Goal: Task Accomplishment & Management: Use online tool/utility

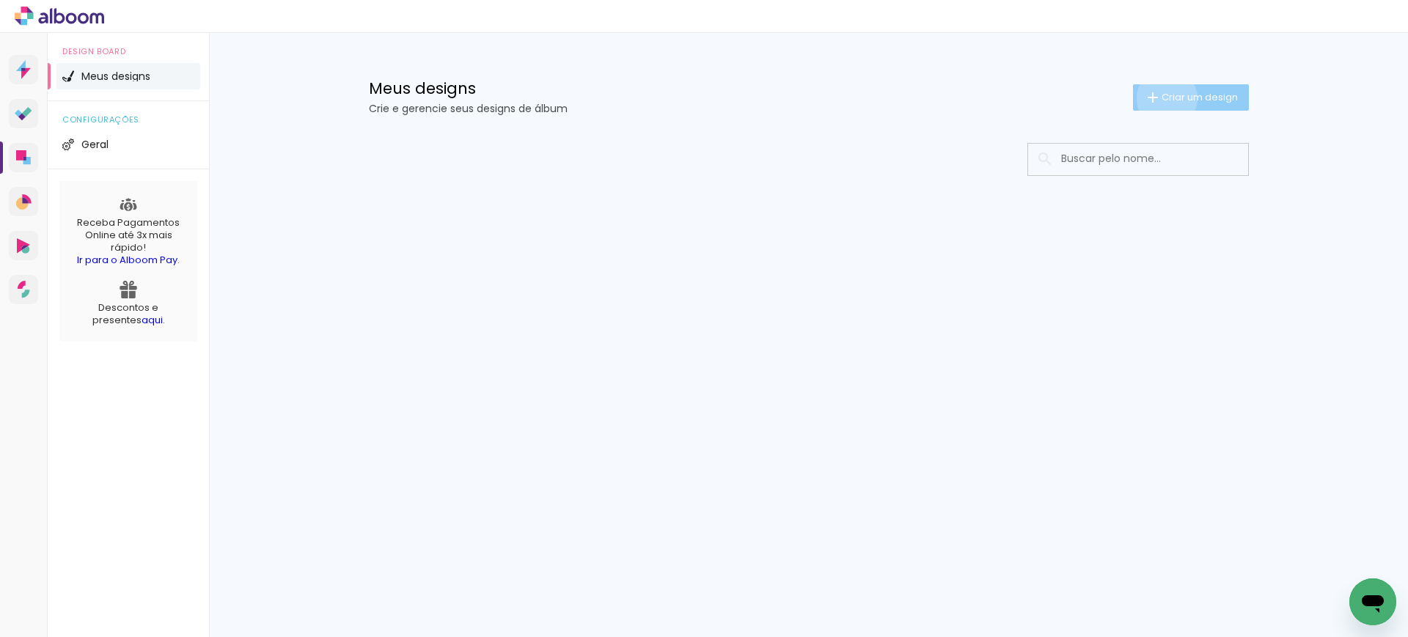
click at [1163, 98] on span "Criar um design" at bounding box center [1199, 97] width 76 height 10
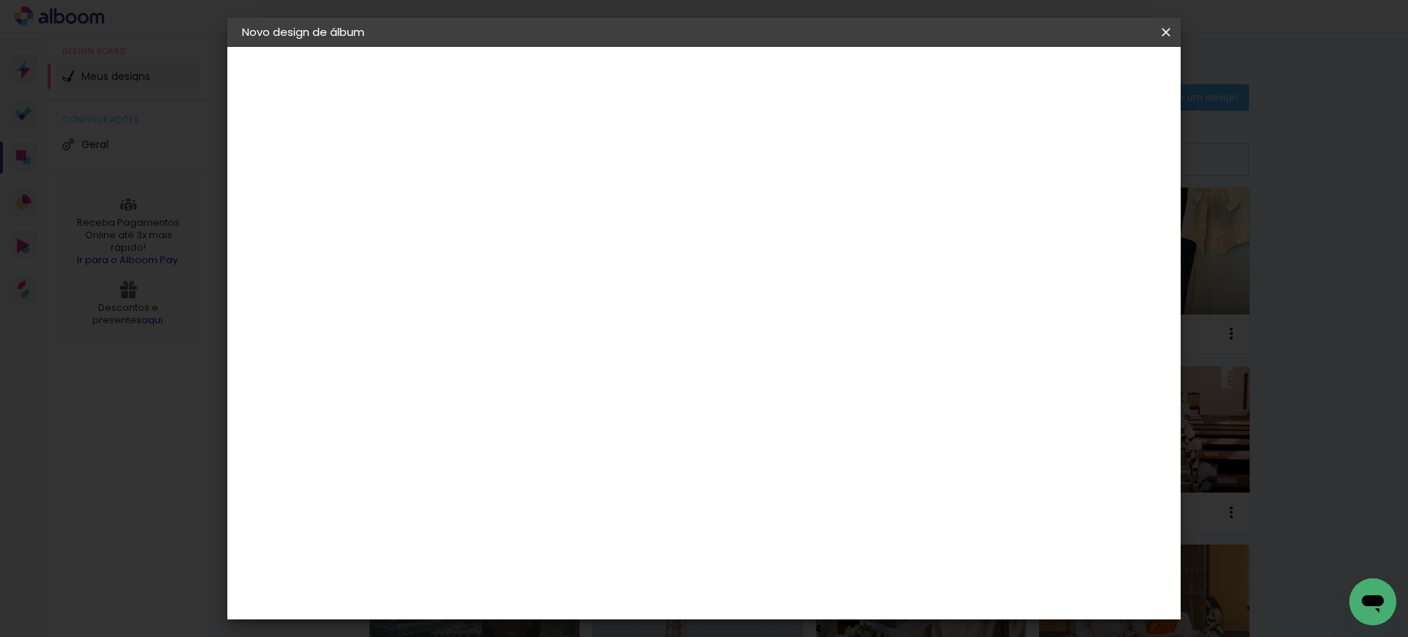
click at [482, 199] on input at bounding box center [482, 196] width 0 height 23
type input "lari24019"
type paper-input "lari24019"
click at [0, 0] on slot "Avançar" at bounding box center [0, 0] width 0 height 0
click at [757, 224] on paper-item "Tamanho Livre" at bounding box center [686, 223] width 141 height 32
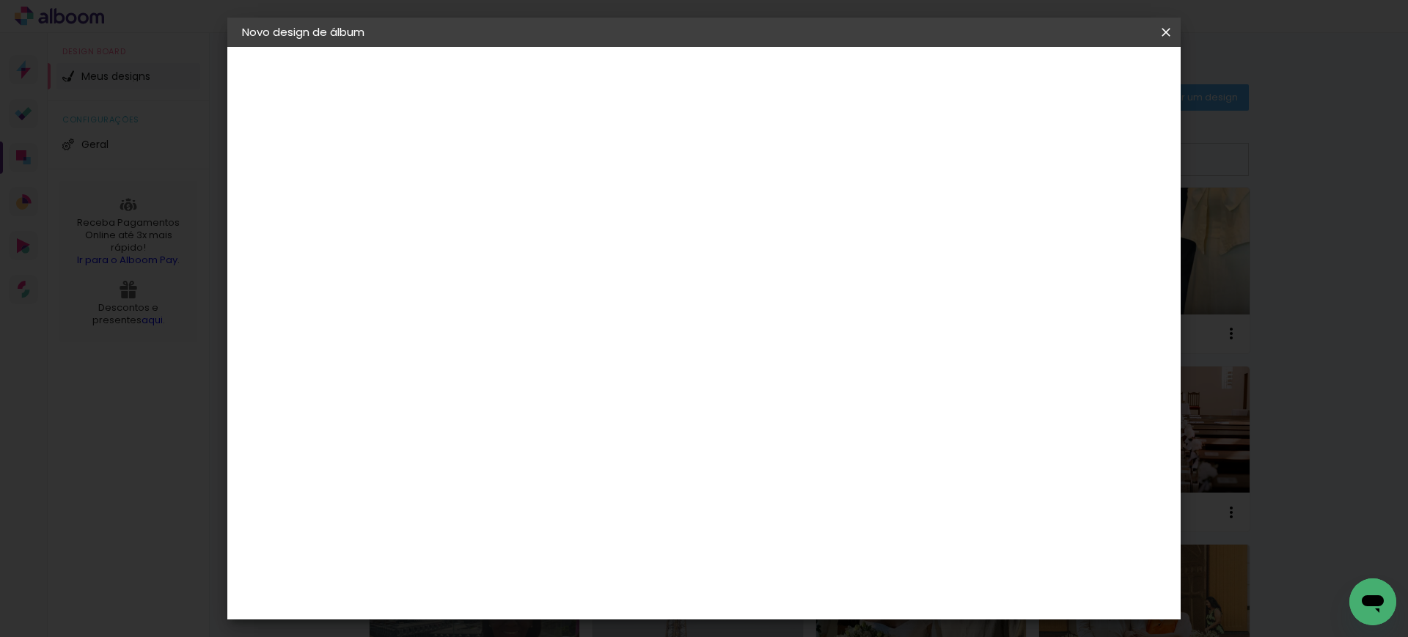
click at [0, 0] on slot "Avançar" at bounding box center [0, 0] width 0 height 0
click at [449, 412] on input "30" at bounding box center [435, 416] width 38 height 22
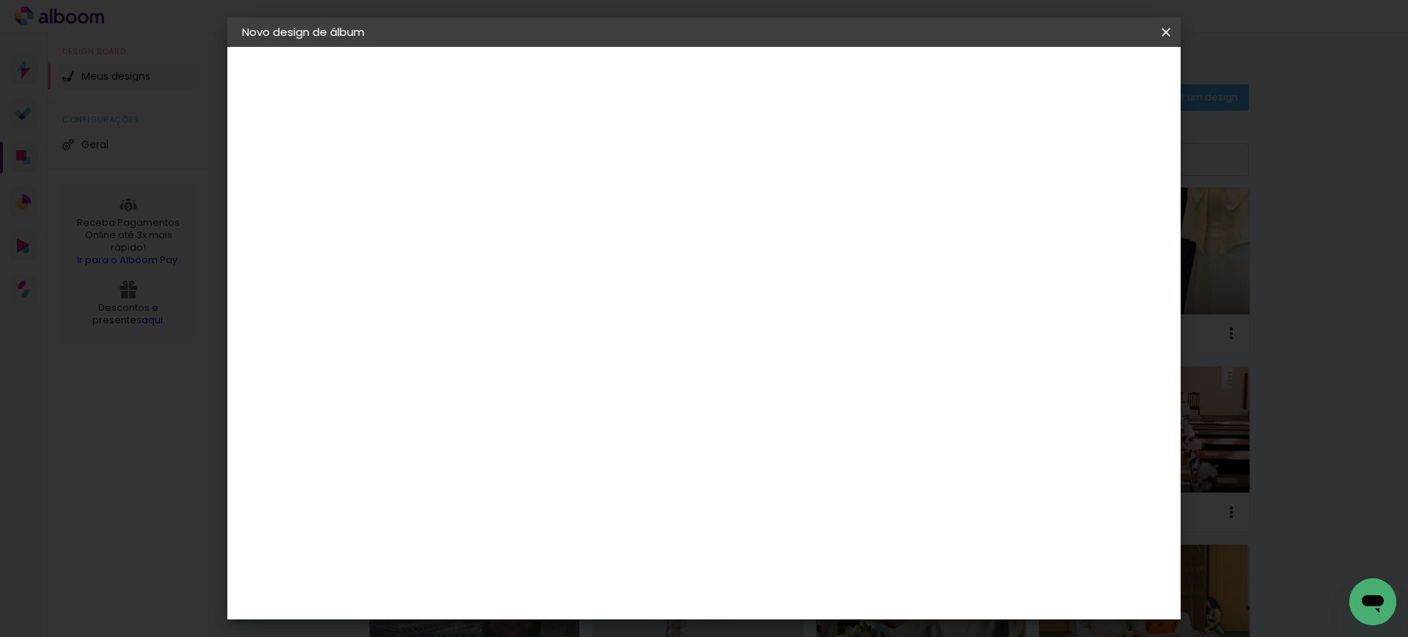
type input "20"
type paper-input "20"
click at [786, 518] on input "60" at bounding box center [784, 515] width 38 height 22
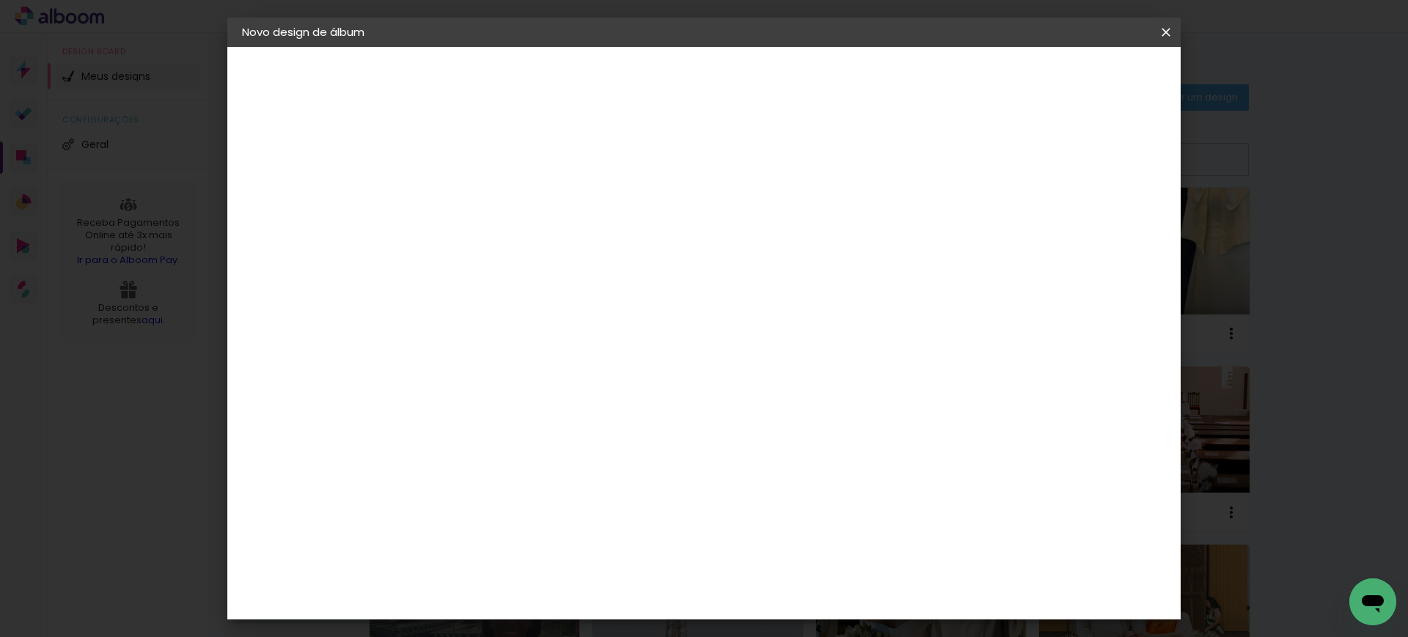
click at [786, 518] on input "60" at bounding box center [784, 515] width 38 height 22
type input "40"
type paper-input "40"
type input "14"
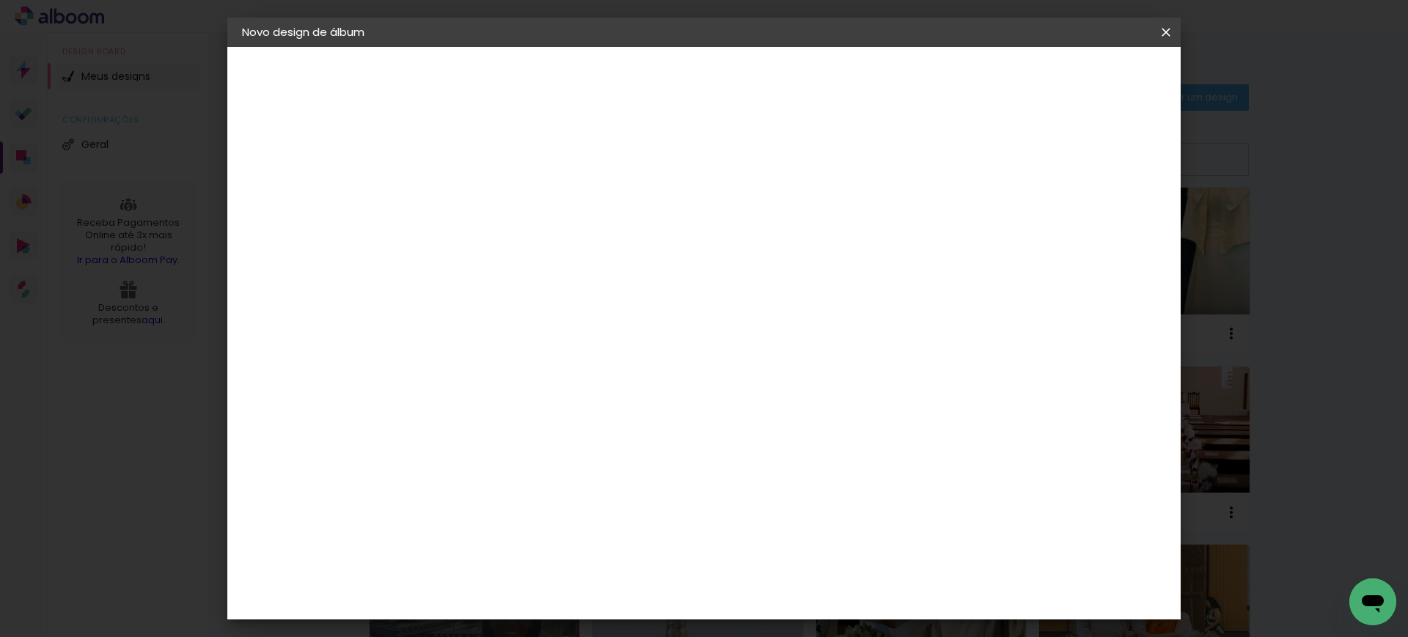
type paper-input "14"
click at [1081, 211] on input "14" at bounding box center [1068, 221] width 26 height 22
type input "15"
type paper-input "15"
click at [1060, 214] on input "15" at bounding box center [1053, 221] width 26 height 22
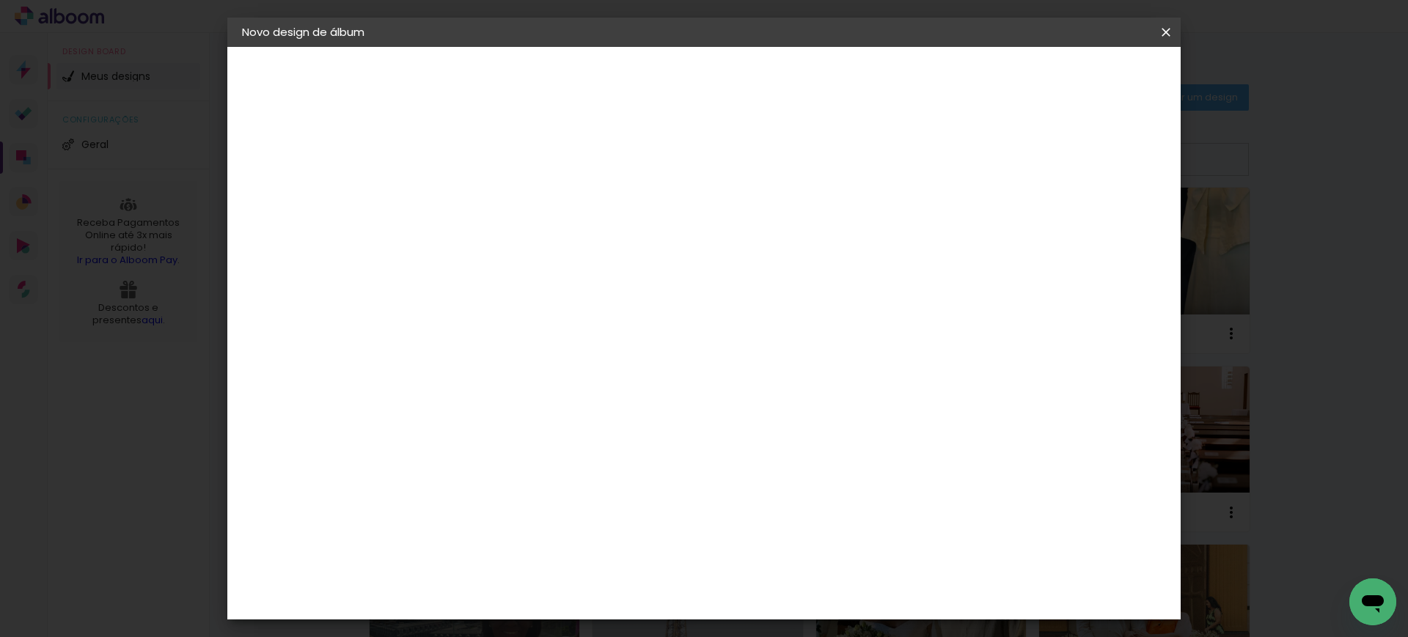
scroll to position [0, 0]
type input "1"
type paper-input "1"
click at [490, 174] on input "1" at bounding box center [471, 168] width 51 height 18
click at [1071, 74] on span "Iniciar design" at bounding box center [1037, 78] width 67 height 10
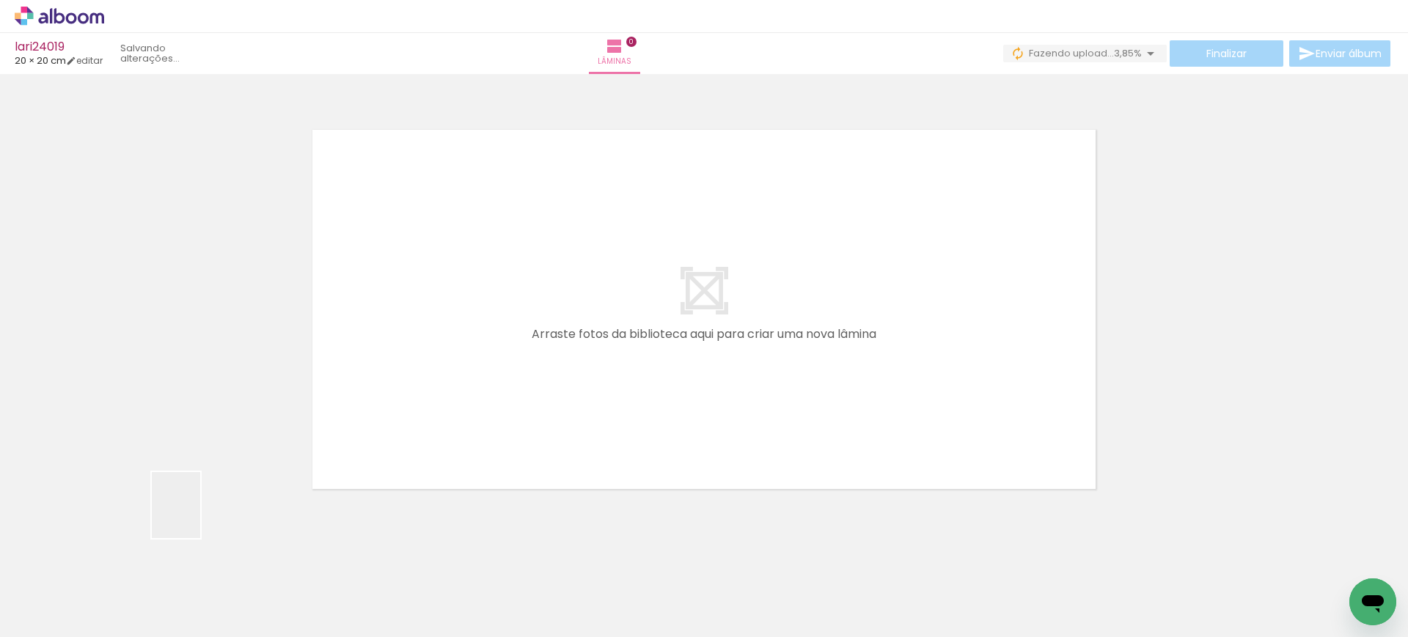
drag, startPoint x: 136, startPoint y: 588, endPoint x: 397, endPoint y: 343, distance: 357.9
click at [397, 343] on quentale-workspace at bounding box center [704, 318] width 1408 height 637
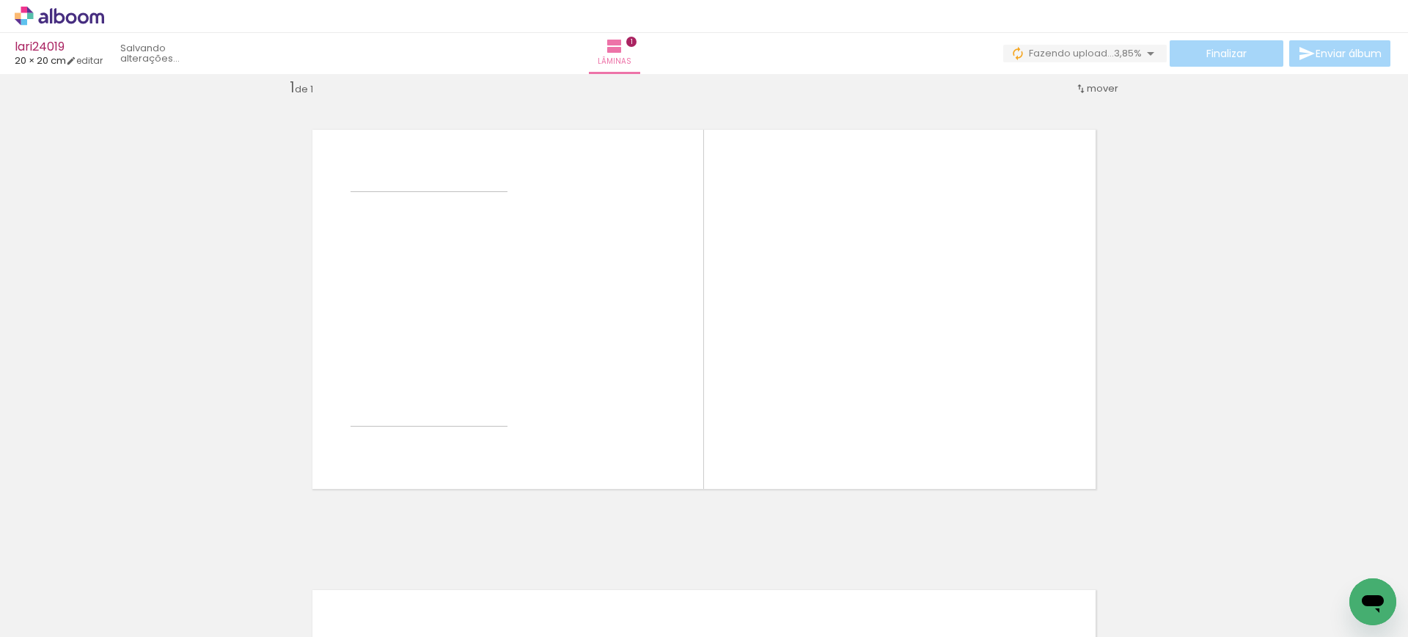
scroll to position [19, 0]
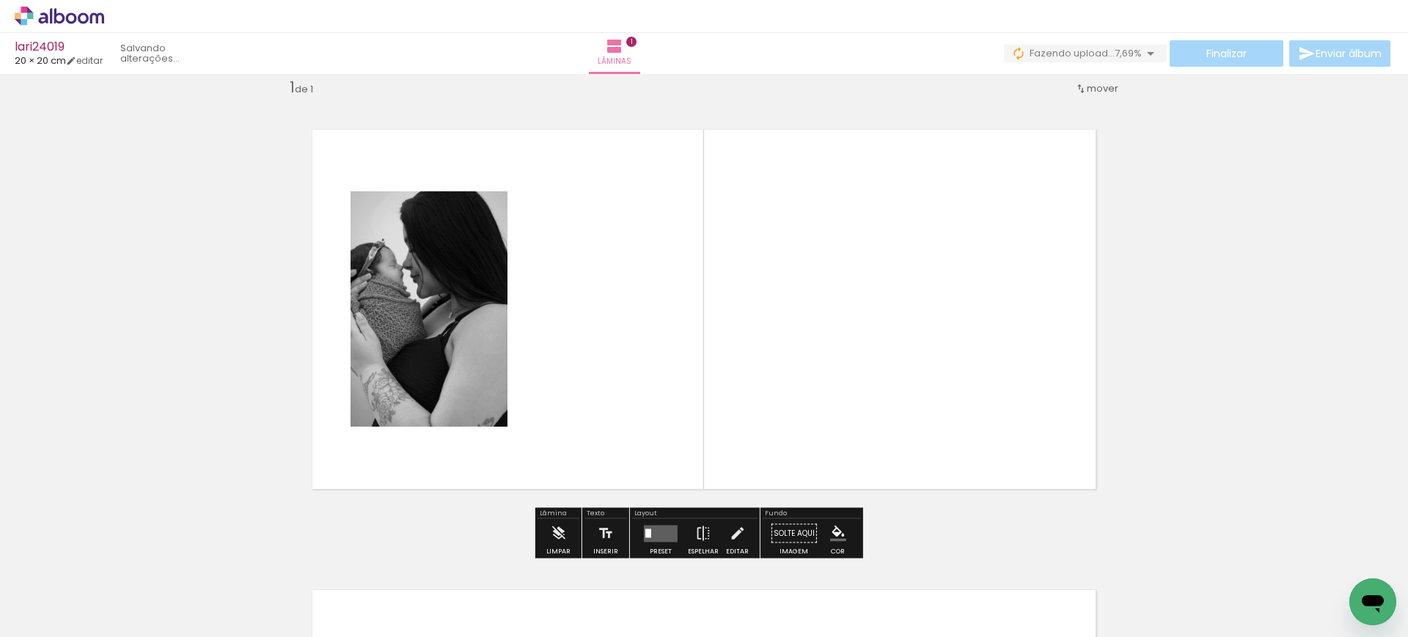
drag, startPoint x: 248, startPoint y: 562, endPoint x: 526, endPoint y: 395, distance: 324.5
click at [526, 395] on quentale-workspace at bounding box center [704, 318] width 1408 height 637
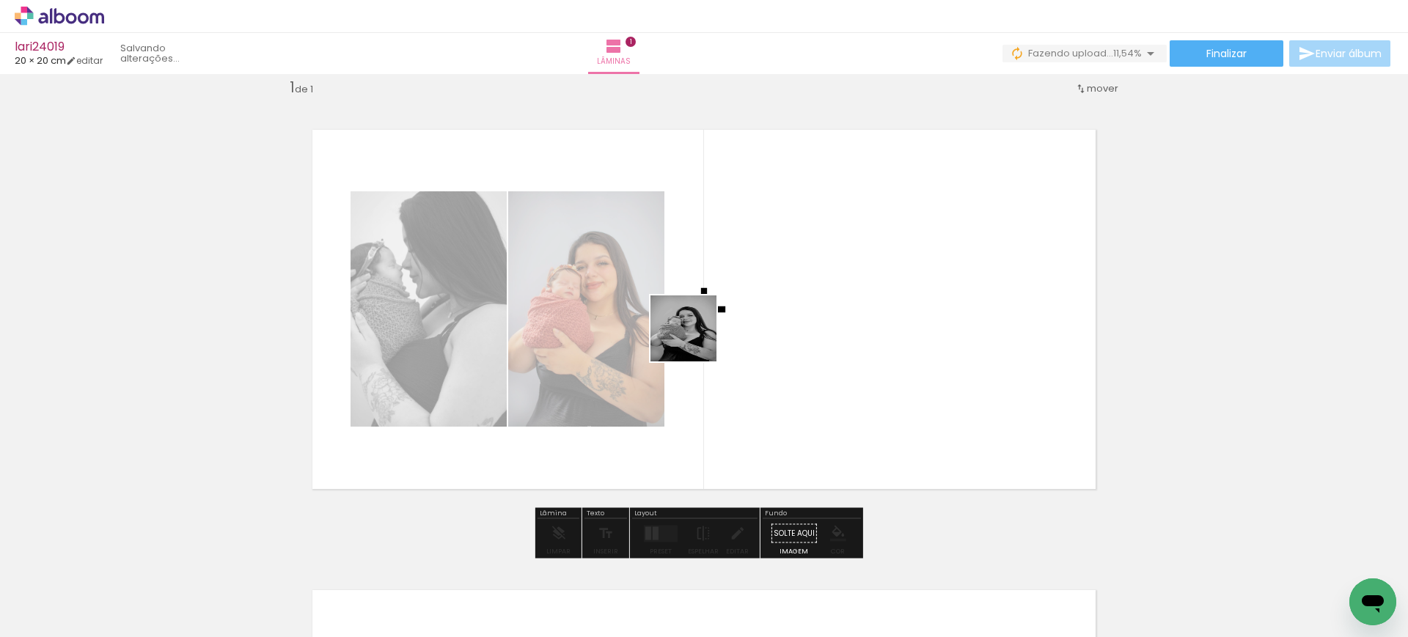
drag, startPoint x: 328, startPoint y: 587, endPoint x: 707, endPoint y: 331, distance: 457.9
click at [707, 331] on quentale-workspace at bounding box center [704, 318] width 1408 height 637
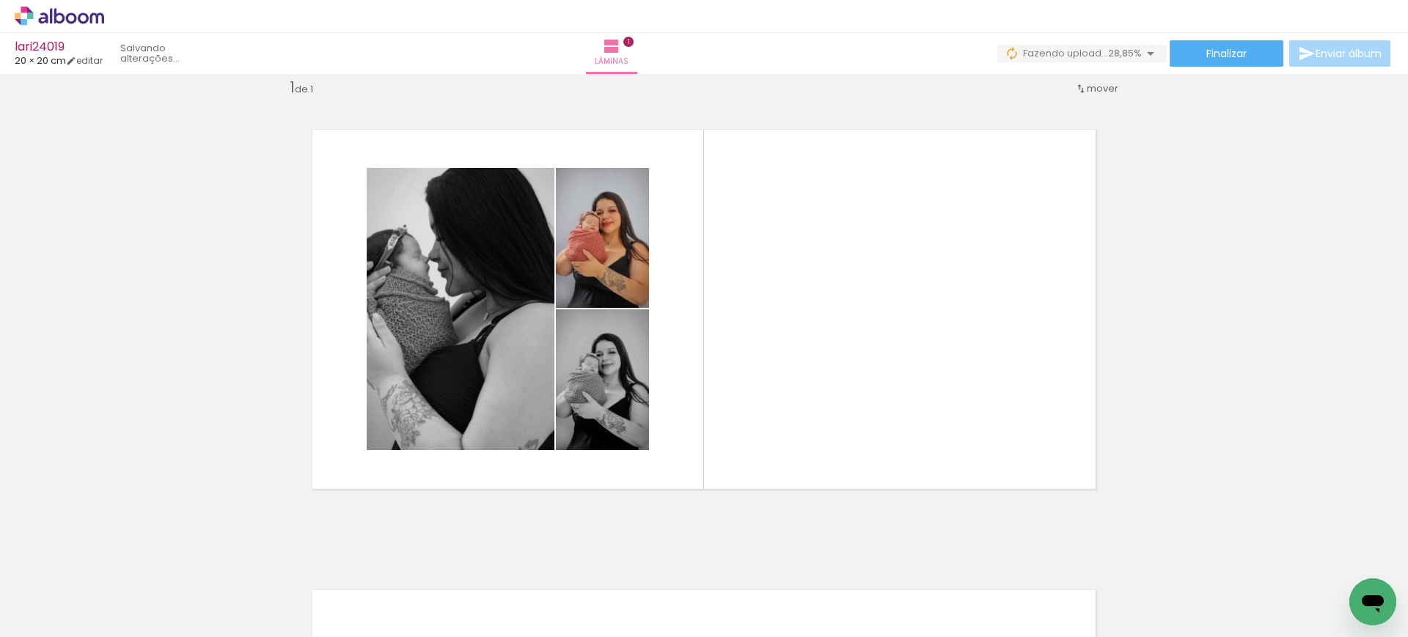
scroll to position [0, 2987]
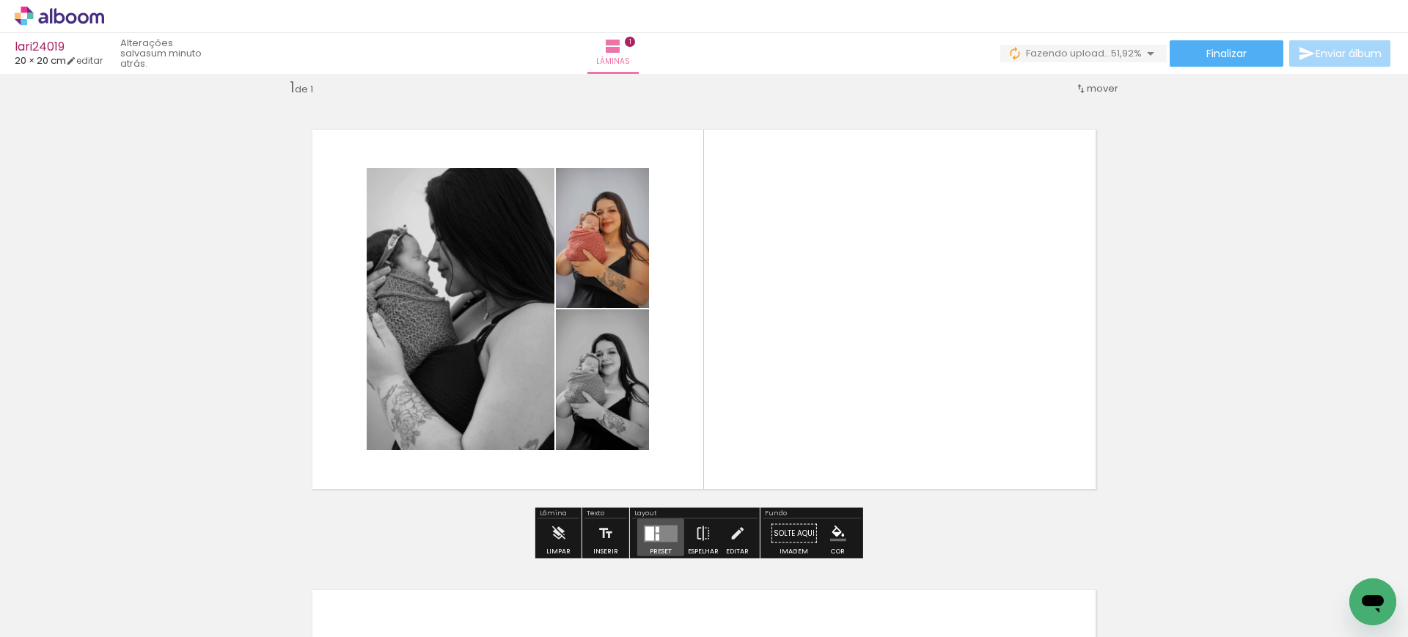
click at [655, 527] on div at bounding box center [657, 529] width 4 height 6
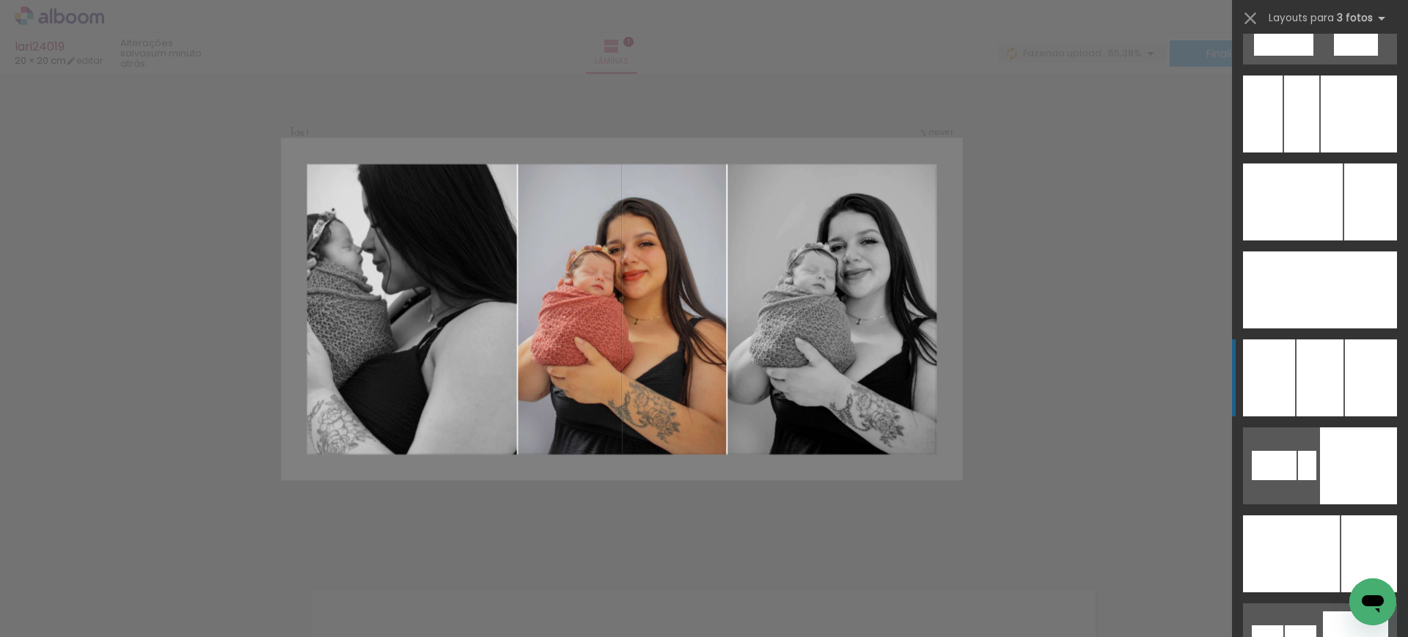
scroll to position [11056, 0]
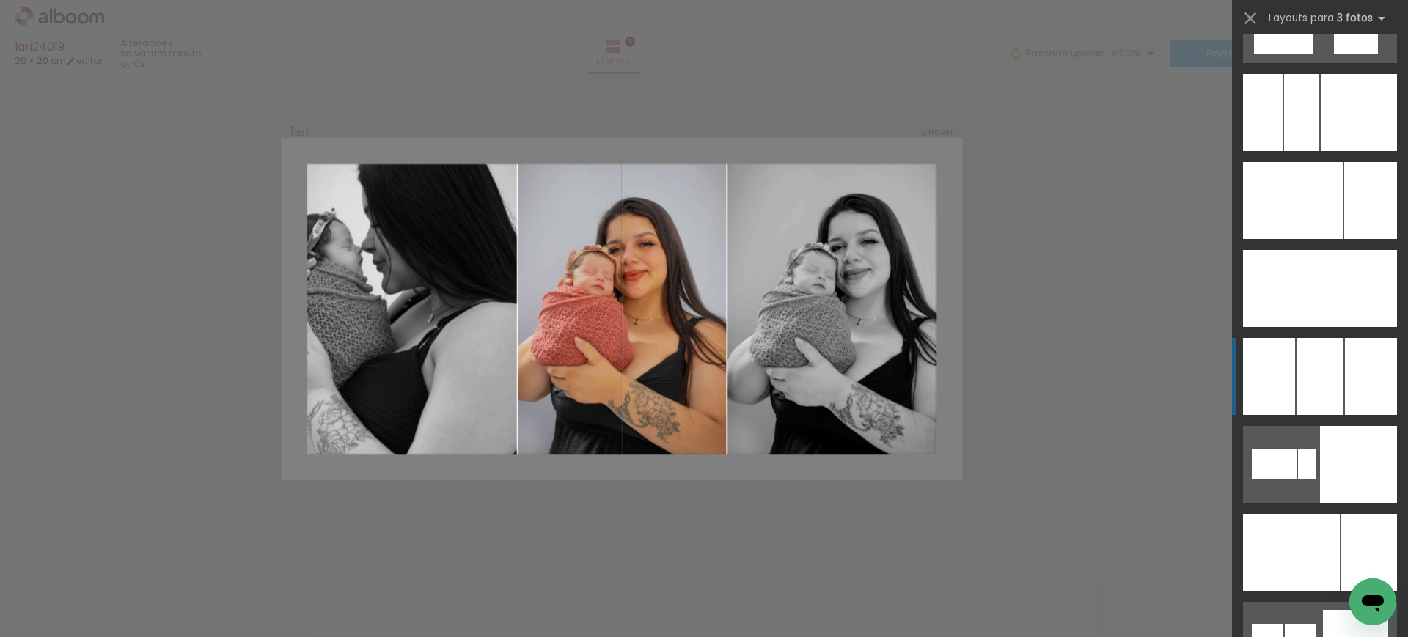
click at [1320, 327] on div at bounding box center [1320, 288] width 50 height 77
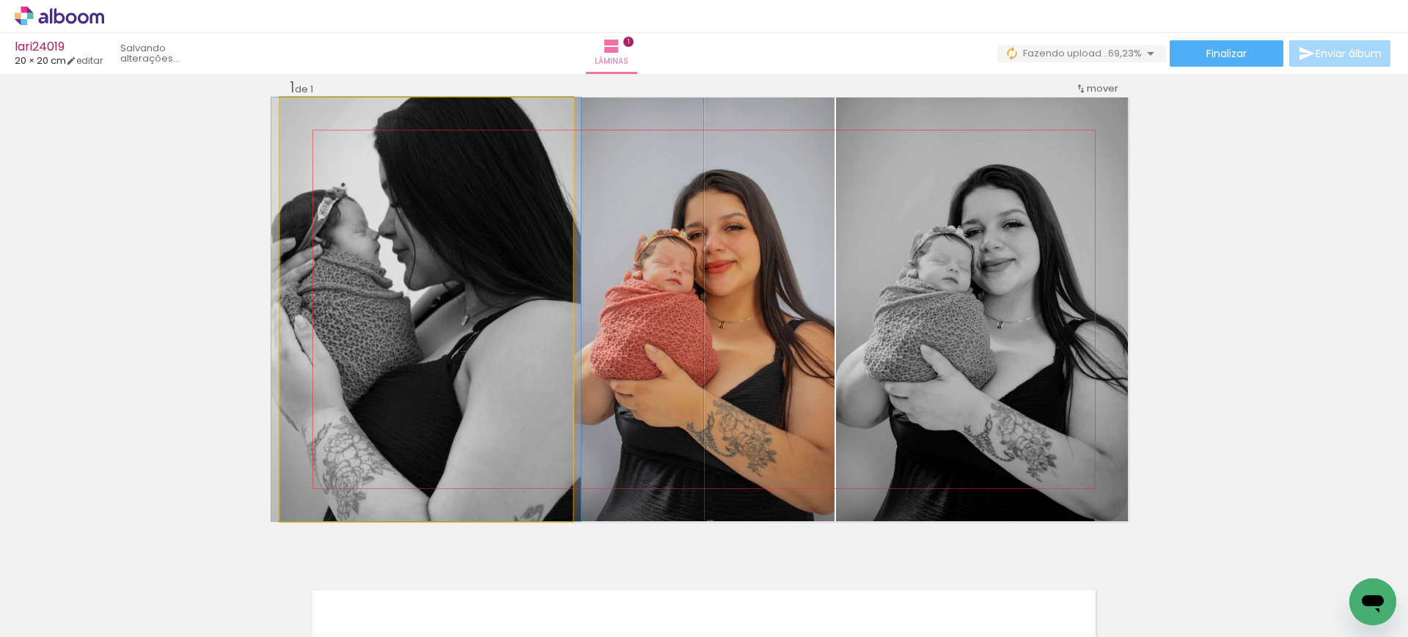
drag, startPoint x: 435, startPoint y: 334, endPoint x: 663, endPoint y: 334, distance: 228.0
click at [0, 0] on slot at bounding box center [0, 0] width 0 height 0
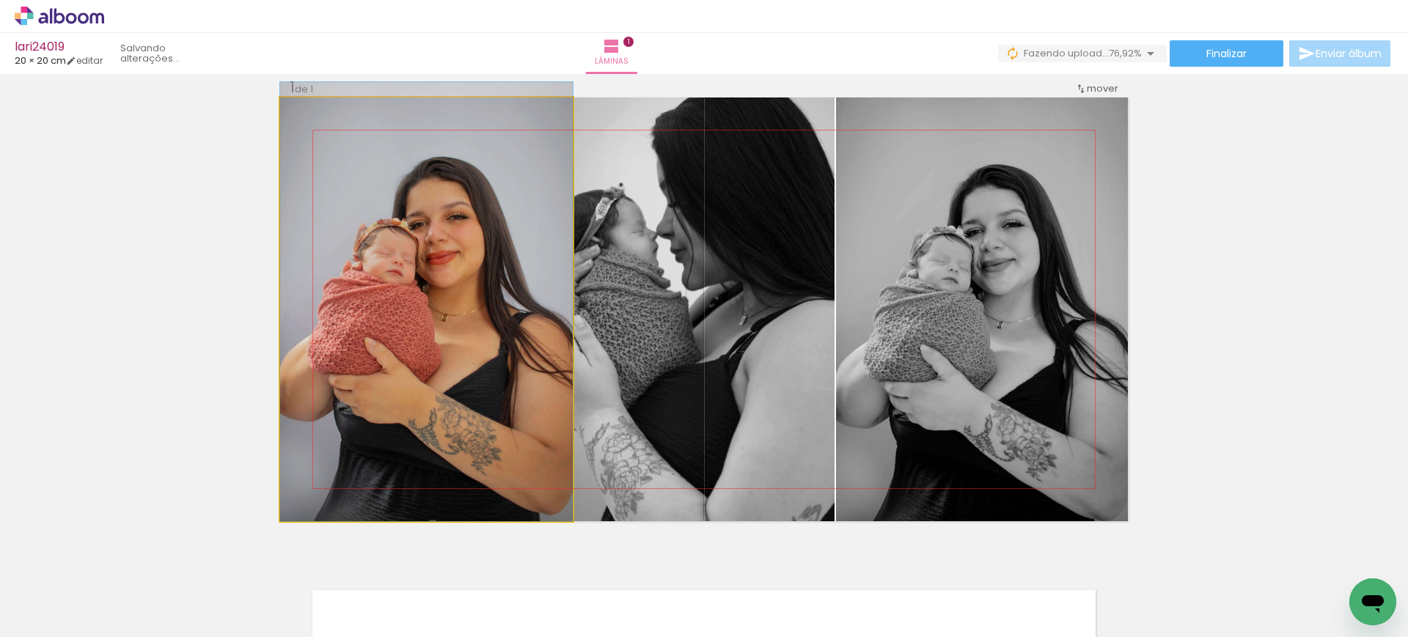
drag, startPoint x: 337, startPoint y: 294, endPoint x: 407, endPoint y: 265, distance: 76.2
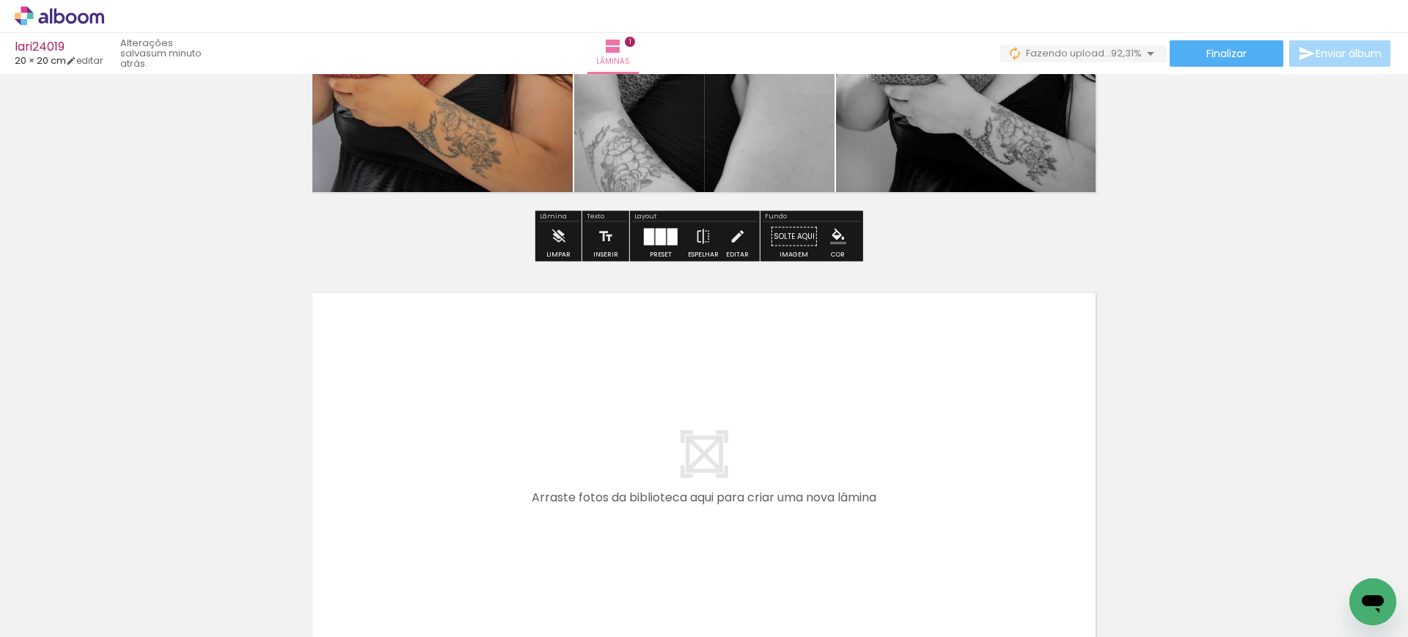
scroll to position [320, 0]
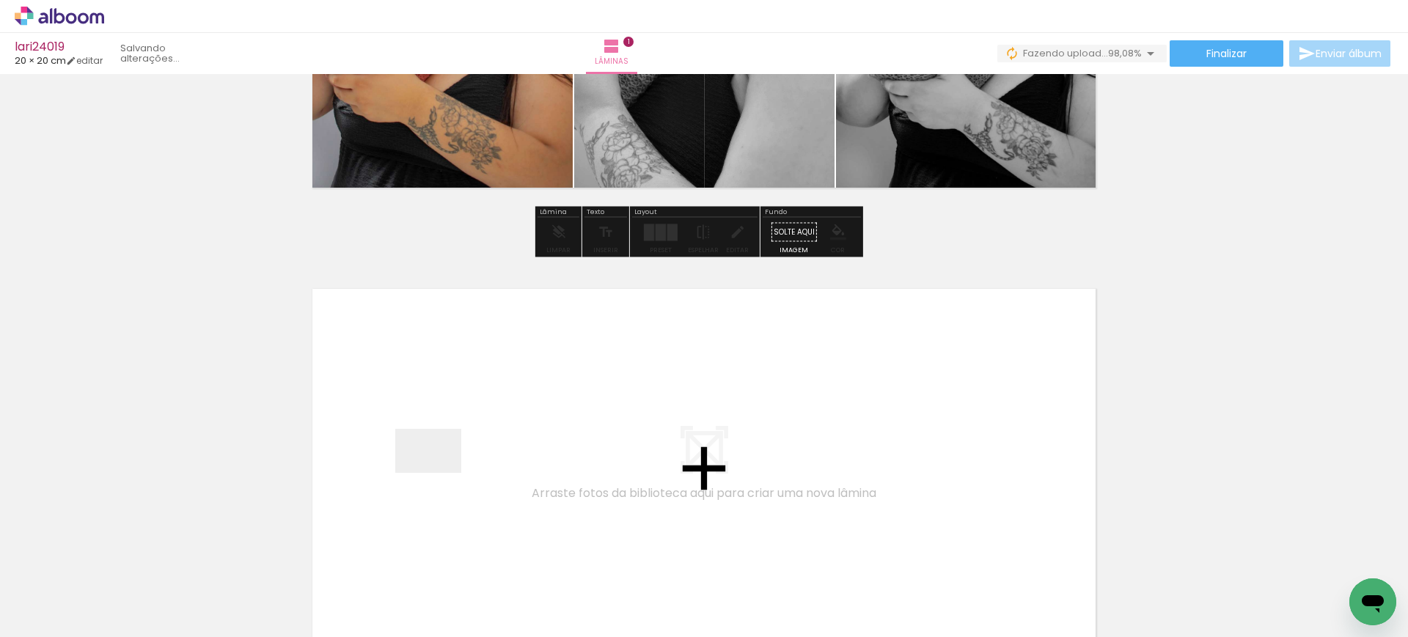
drag, startPoint x: 400, startPoint y: 595, endPoint x: 445, endPoint y: 458, distance: 144.2
click at [445, 458] on quentale-workspace at bounding box center [704, 318] width 1408 height 637
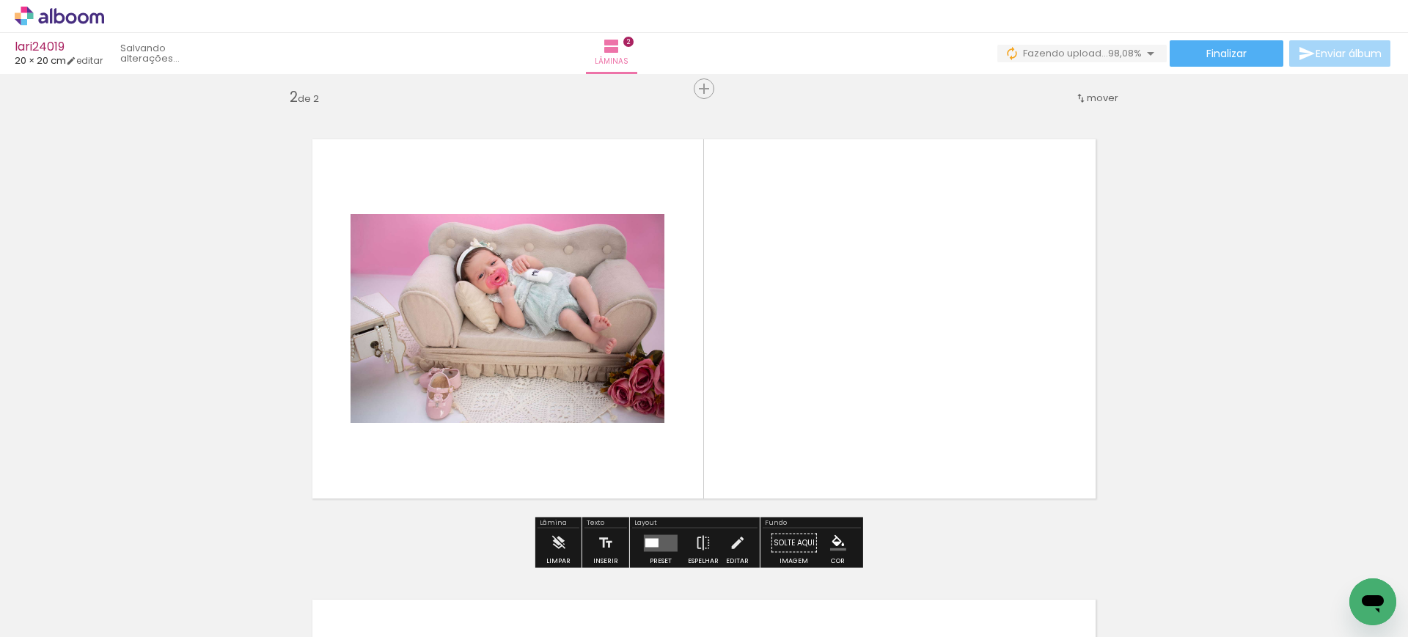
scroll to position [479, 0]
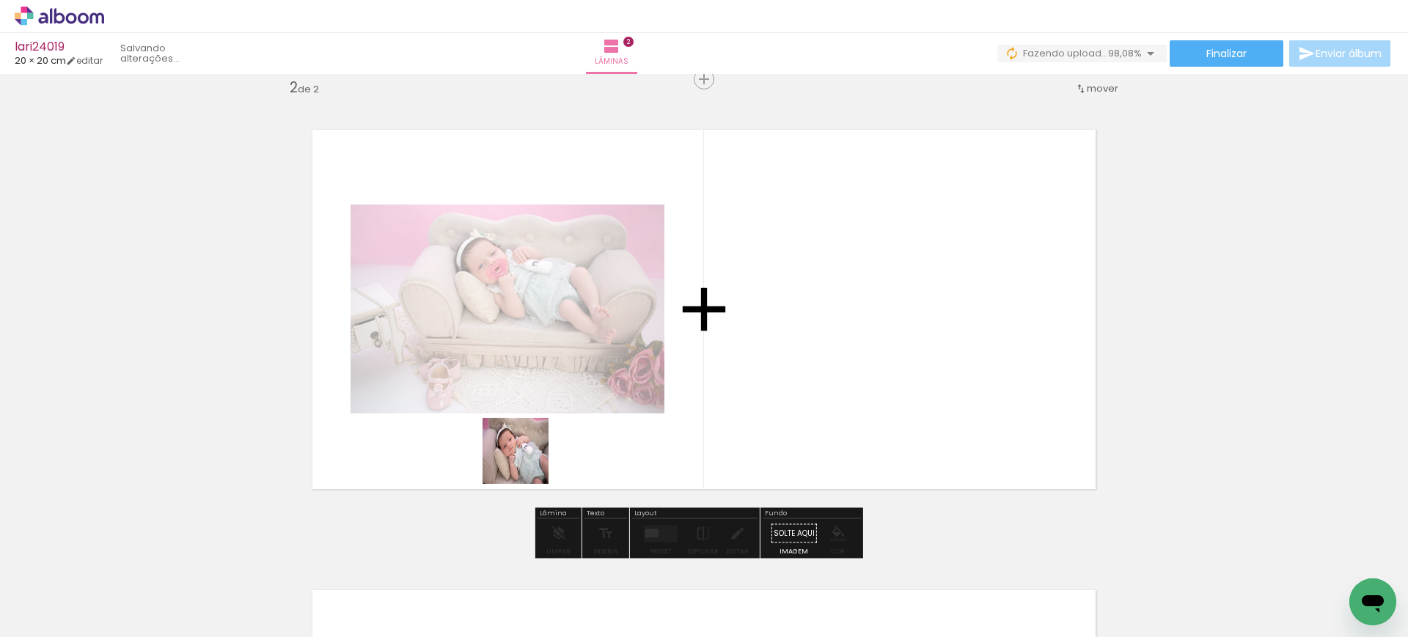
drag, startPoint x: 471, startPoint y: 584, endPoint x: 584, endPoint y: 372, distance: 240.1
click at [584, 372] on quentale-workspace at bounding box center [704, 318] width 1408 height 637
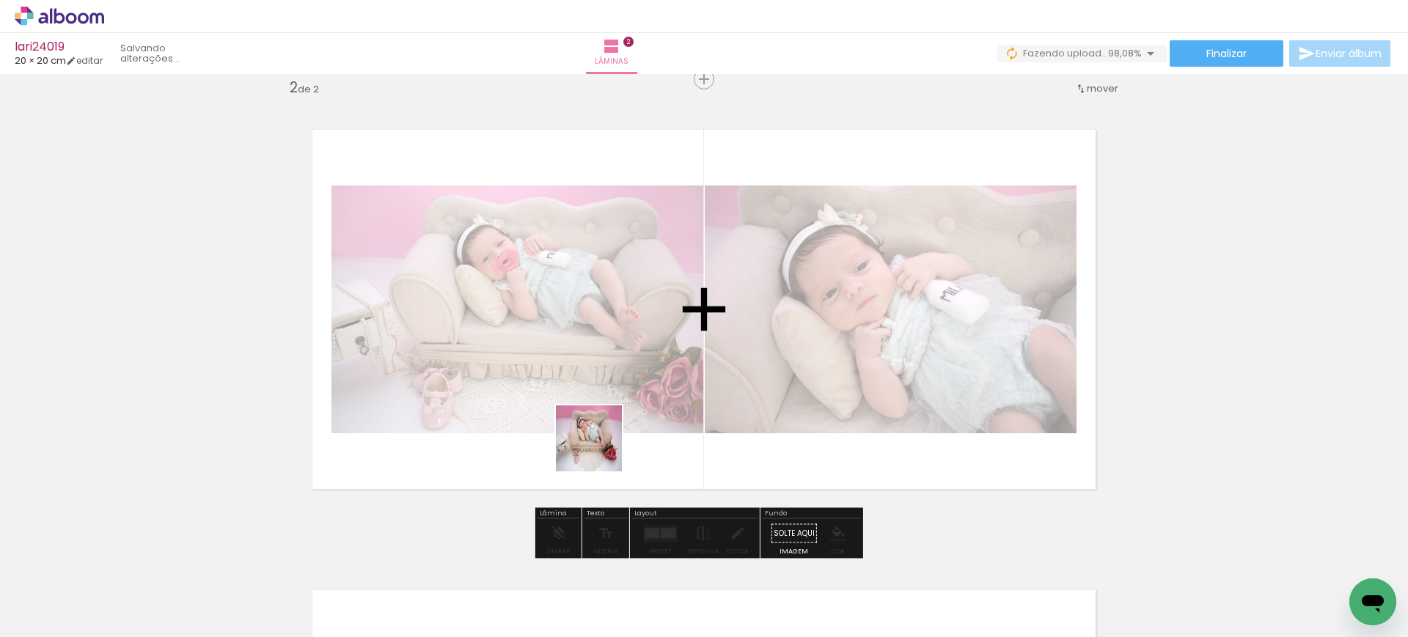
drag, startPoint x: 569, startPoint y: 599, endPoint x: 604, endPoint y: 431, distance: 171.5
click at [604, 431] on quentale-workspace at bounding box center [704, 318] width 1408 height 637
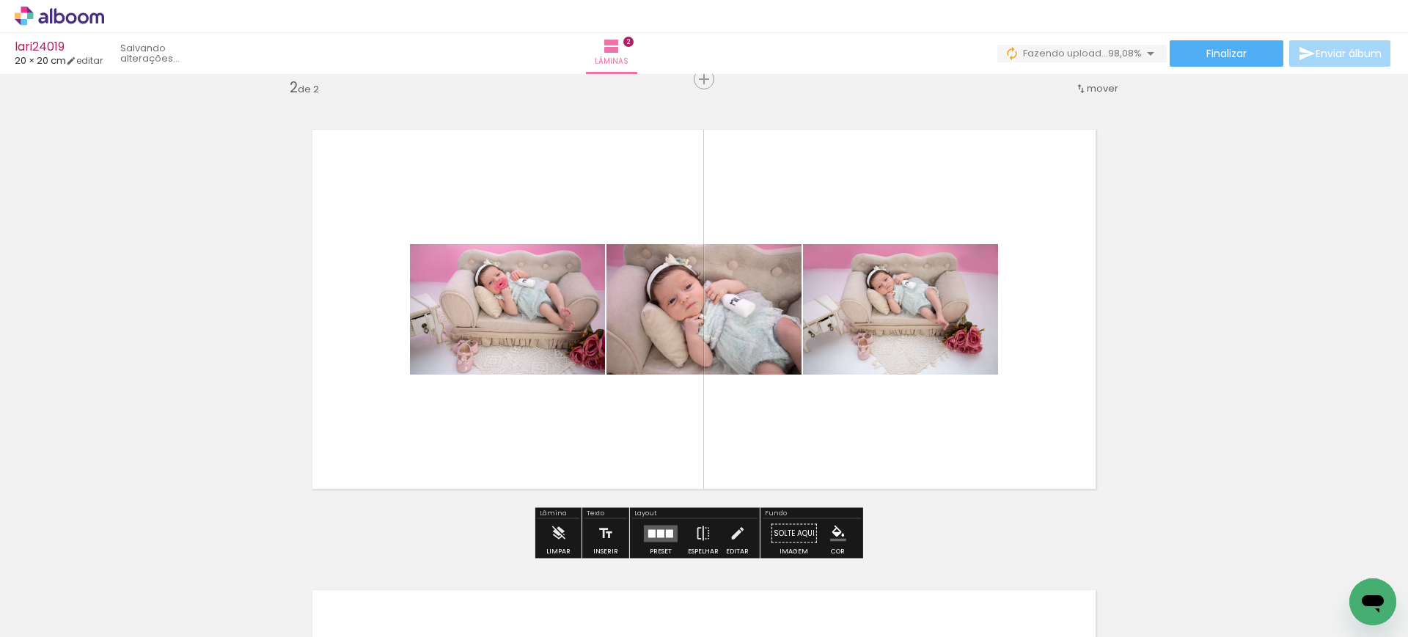
drag, startPoint x: 638, startPoint y: 592, endPoint x: 684, endPoint y: 384, distance: 213.3
click at [684, 384] on quentale-workspace at bounding box center [704, 318] width 1408 height 637
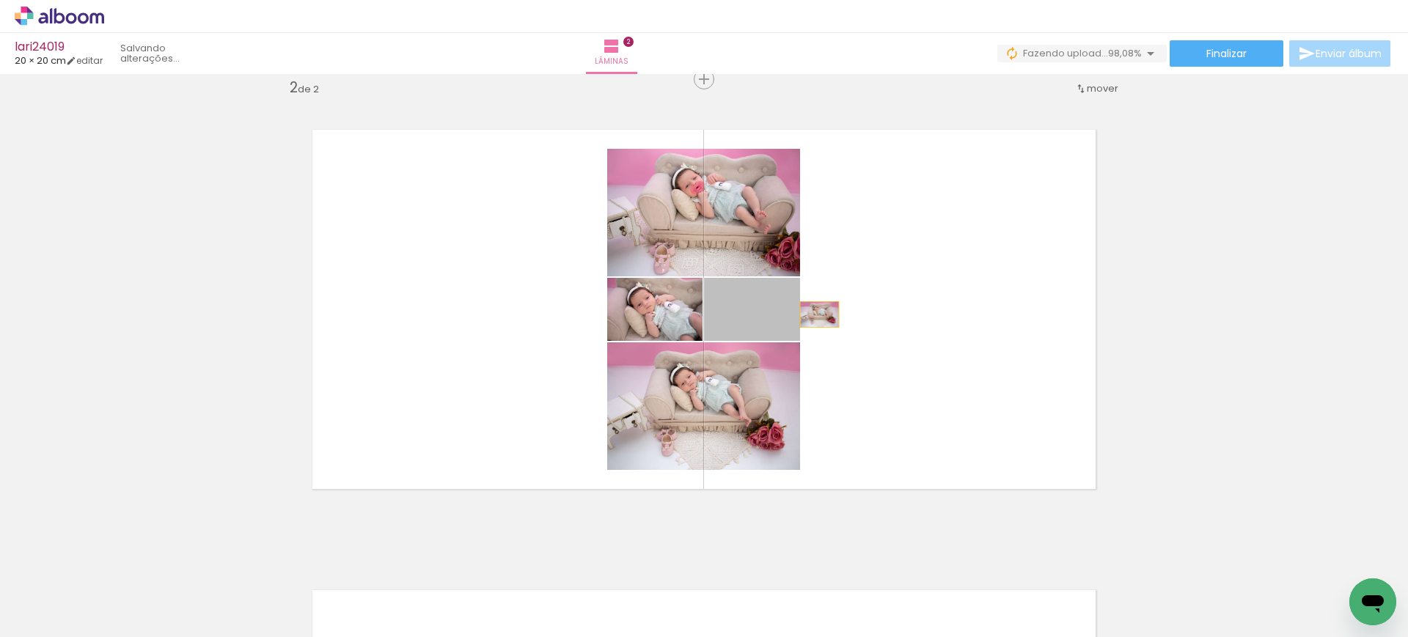
drag, startPoint x: 772, startPoint y: 316, endPoint x: 1057, endPoint y: 323, distance: 285.3
click at [1057, 323] on quentale-layouter at bounding box center [704, 310] width 848 height 424
drag, startPoint x: 768, startPoint y: 323, endPoint x: 1130, endPoint y: 359, distance: 364.7
click at [1130, 359] on div "Inserir lâmina 1 de 2 Inserir lâmina 2 de 2" at bounding box center [704, 291] width 1408 height 1382
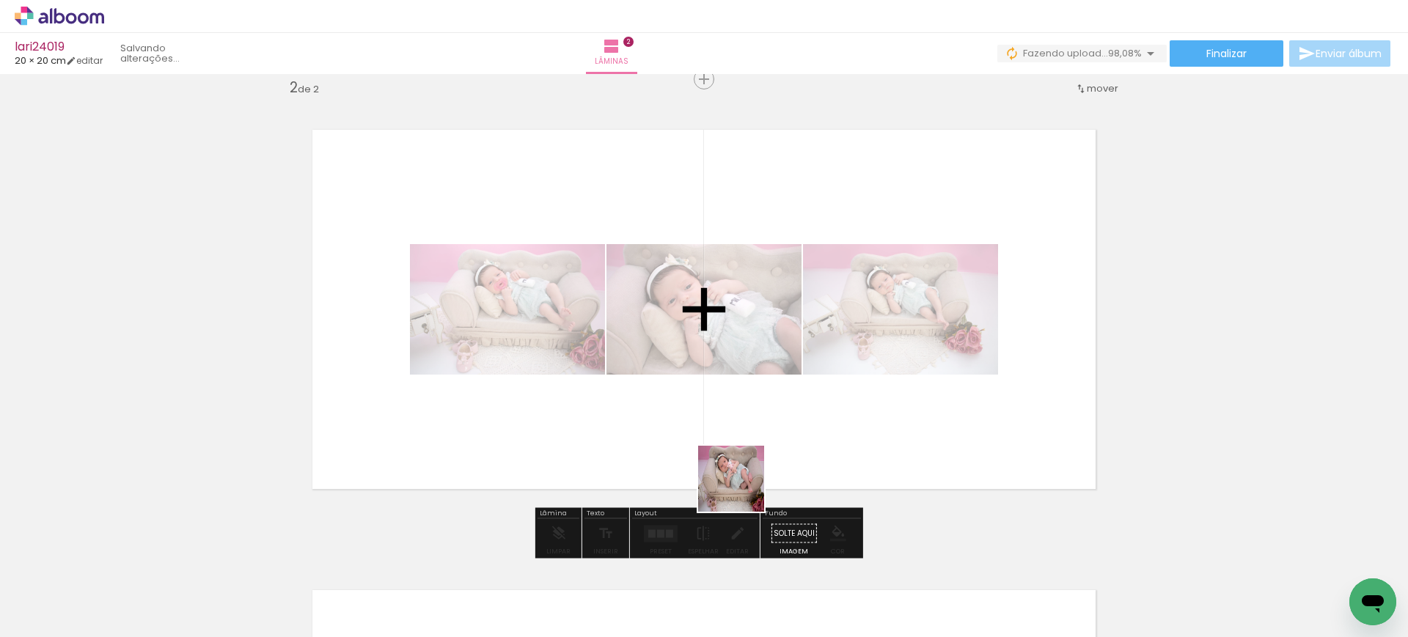
drag, startPoint x: 717, startPoint y: 598, endPoint x: 755, endPoint y: 431, distance: 170.7
click at [755, 431] on quentale-workspace at bounding box center [704, 318] width 1408 height 637
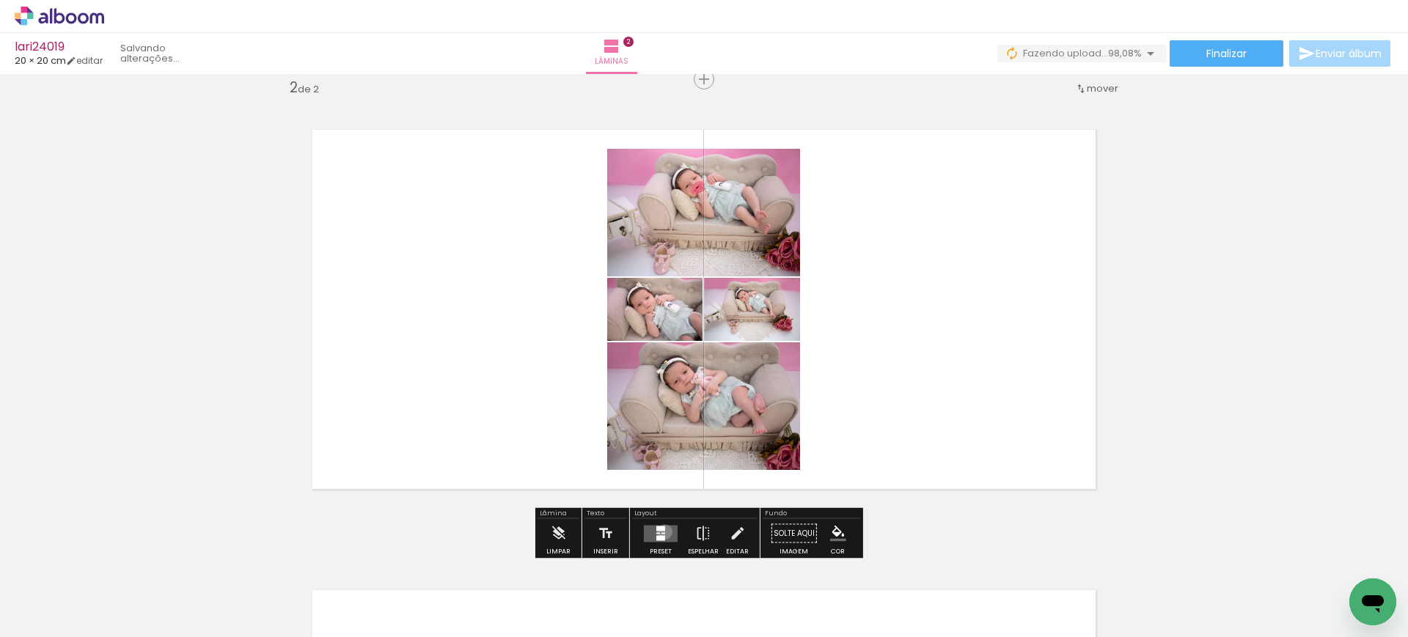
click at [661, 532] on div at bounding box center [663, 532] width 4 height 1
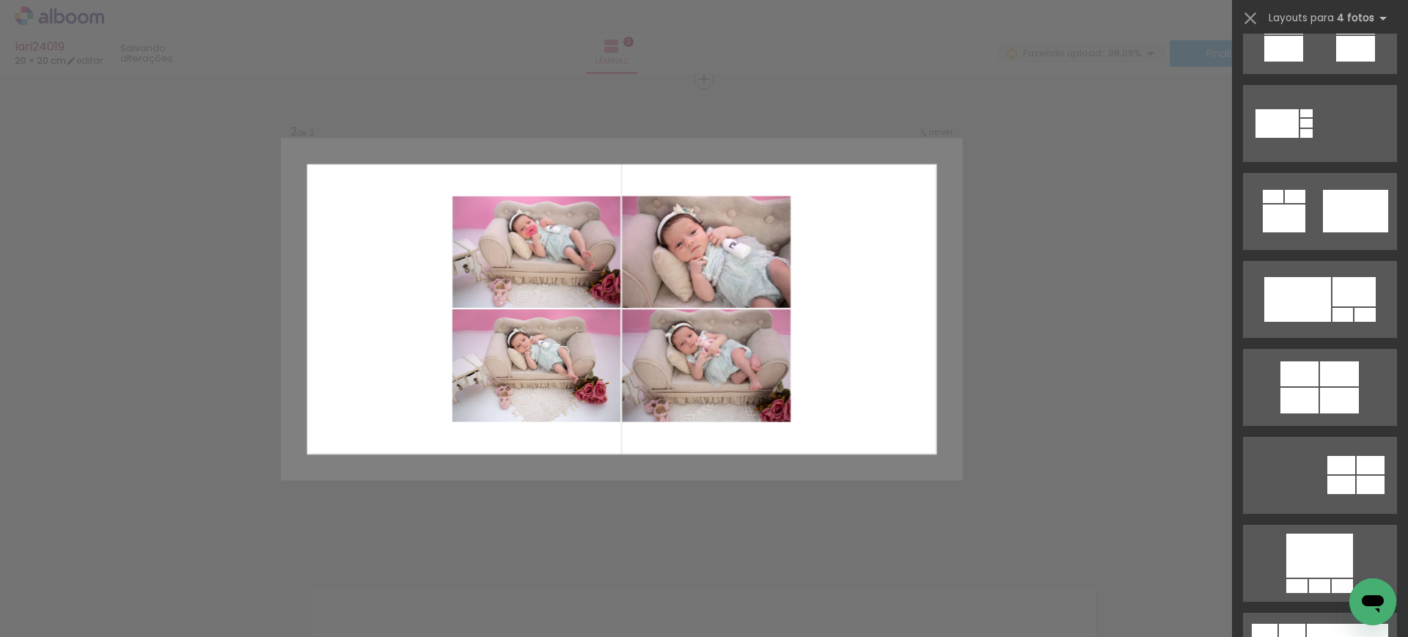
scroll to position [754, 0]
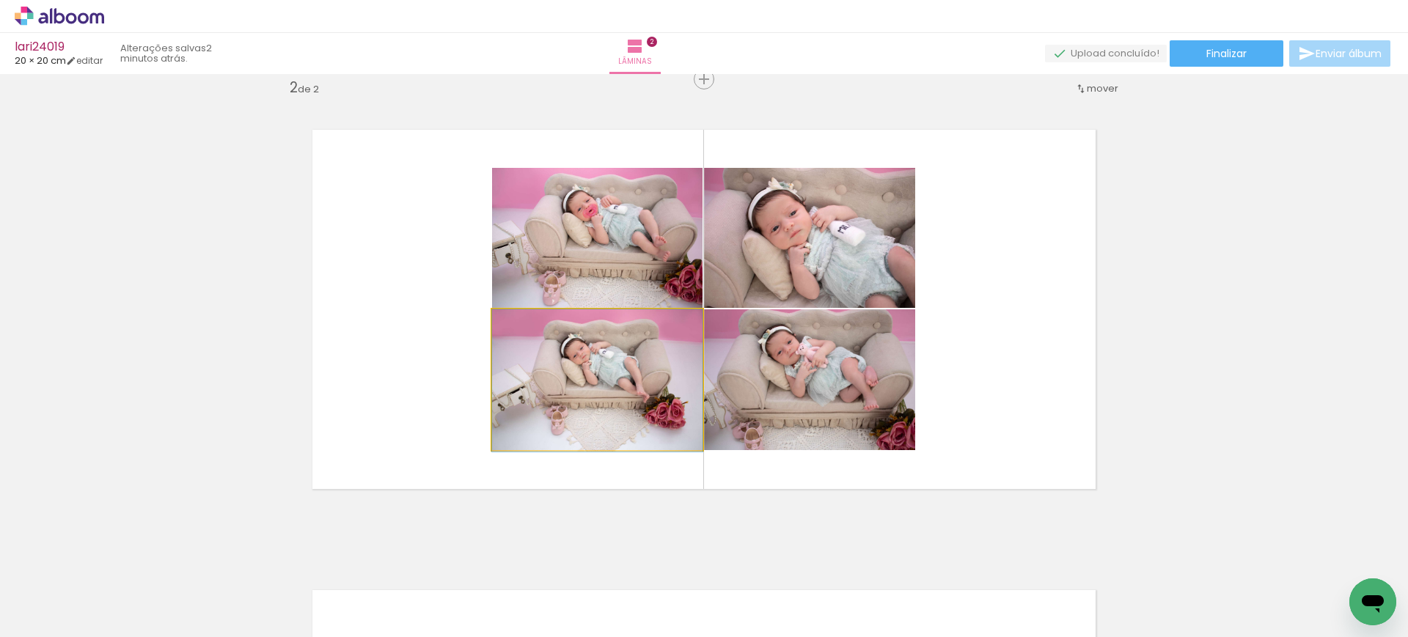
drag, startPoint x: 614, startPoint y: 389, endPoint x: 596, endPoint y: 409, distance: 26.5
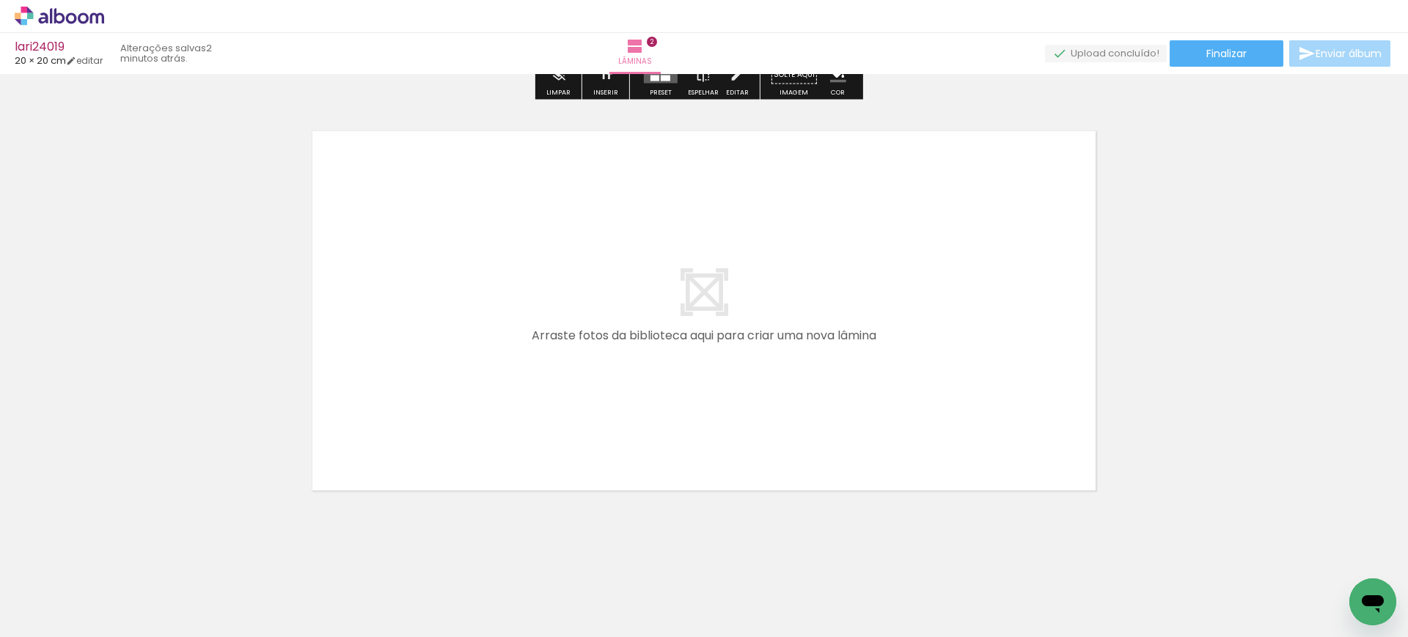
scroll to position [0, 0]
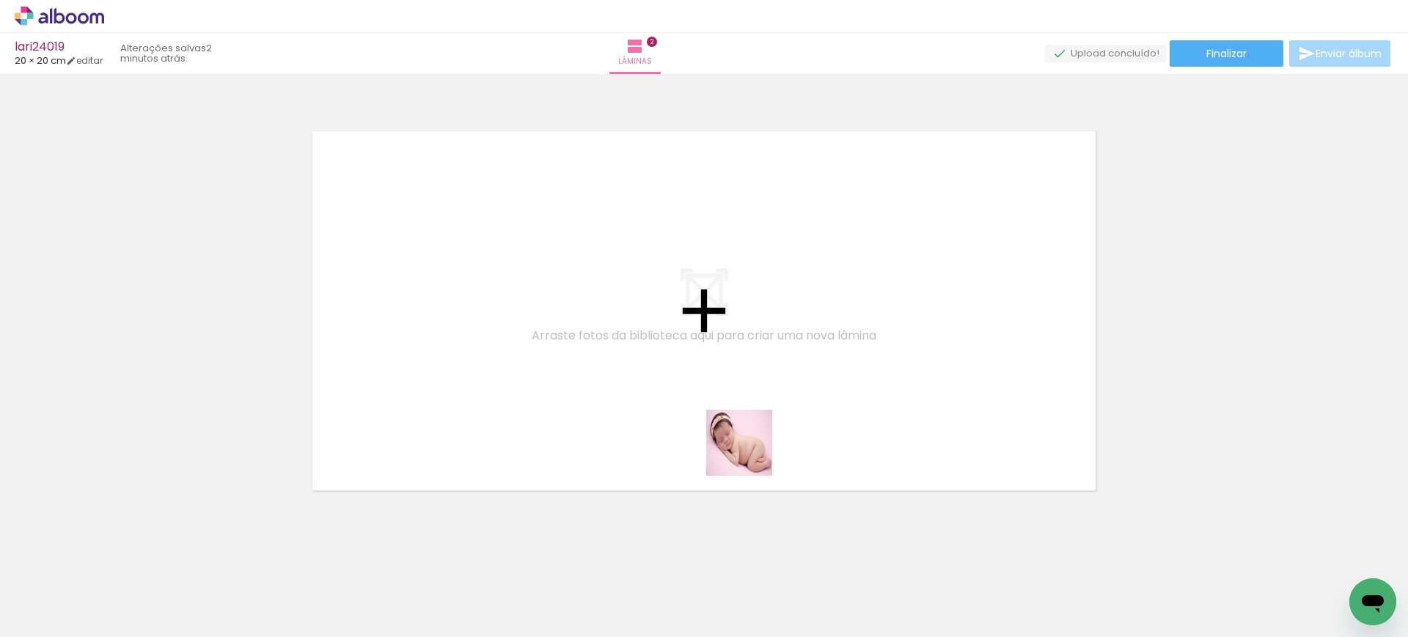
drag, startPoint x: 815, startPoint y: 592, endPoint x: 743, endPoint y: 431, distance: 175.9
click at [743, 431] on quentale-workspace at bounding box center [704, 318] width 1408 height 637
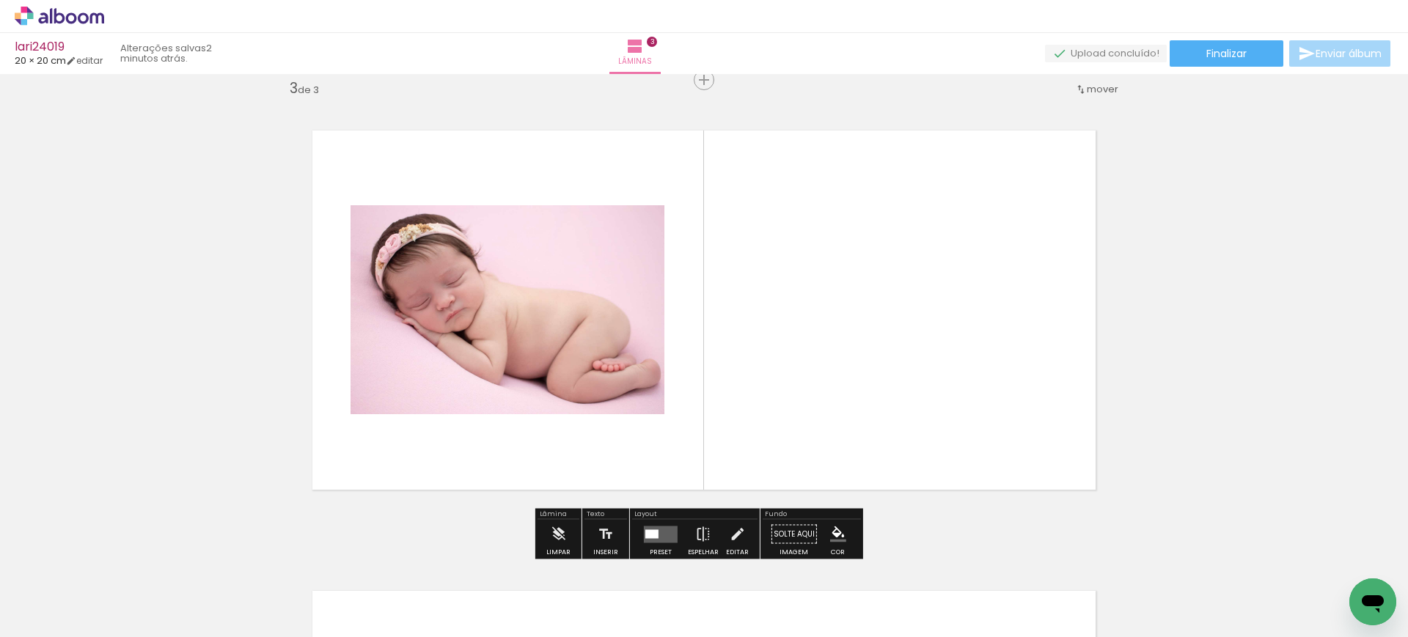
scroll to position [940, 0]
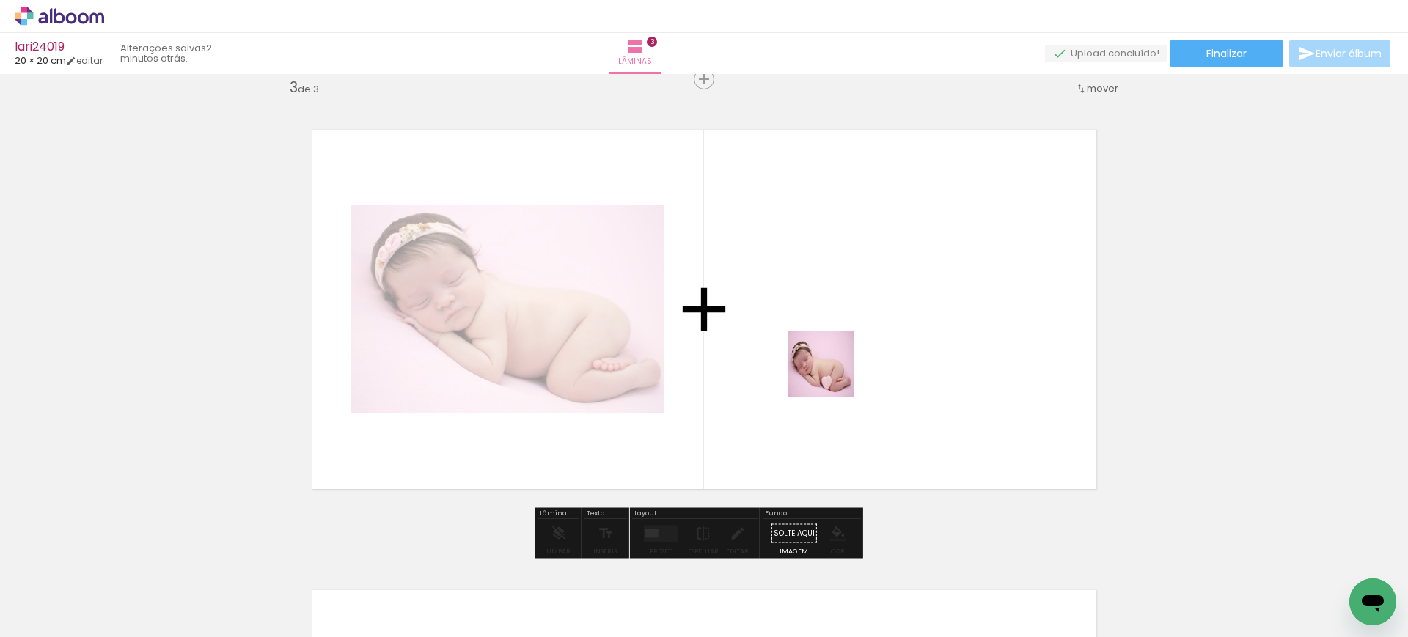
drag, startPoint x: 901, startPoint y: 585, endPoint x: 831, endPoint y: 375, distance: 221.6
click at [831, 375] on quentale-workspace at bounding box center [704, 318] width 1408 height 637
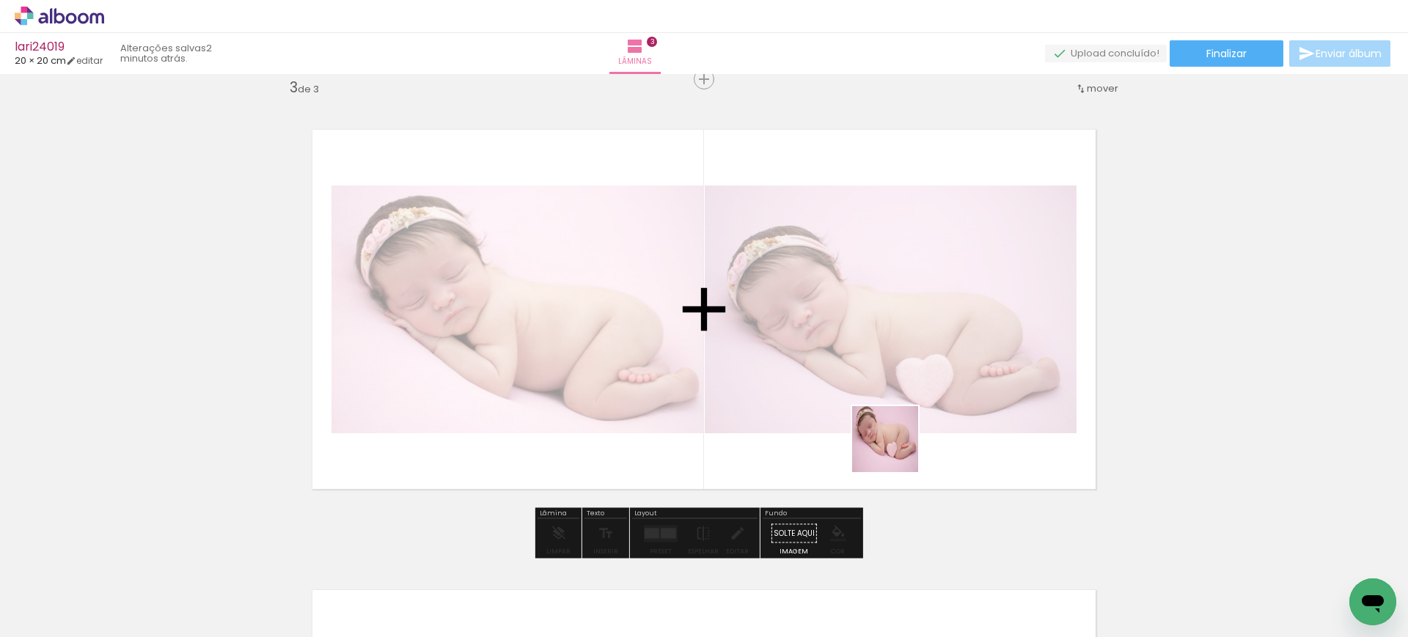
drag, startPoint x: 985, startPoint y: 598, endPoint x: 891, endPoint y: 441, distance: 183.2
click at [891, 441] on quentale-workspace at bounding box center [704, 318] width 1408 height 637
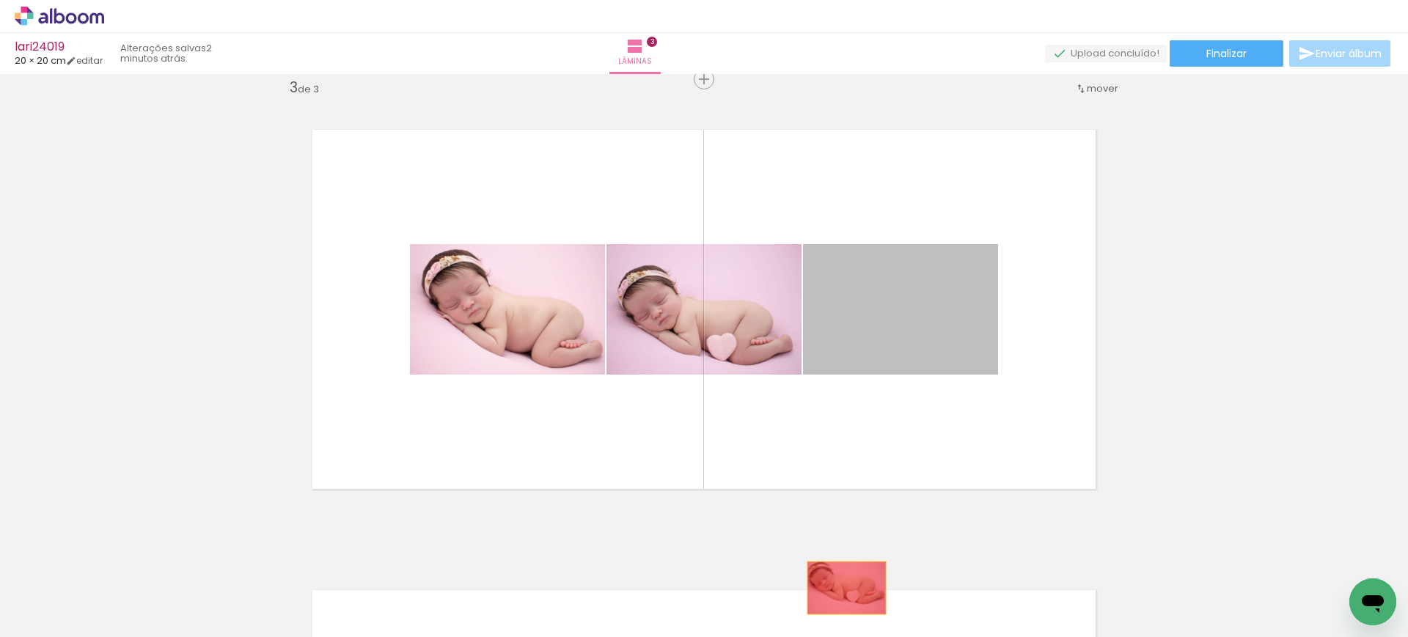
drag, startPoint x: 919, startPoint y: 308, endPoint x: 839, endPoint y: 588, distance: 291.0
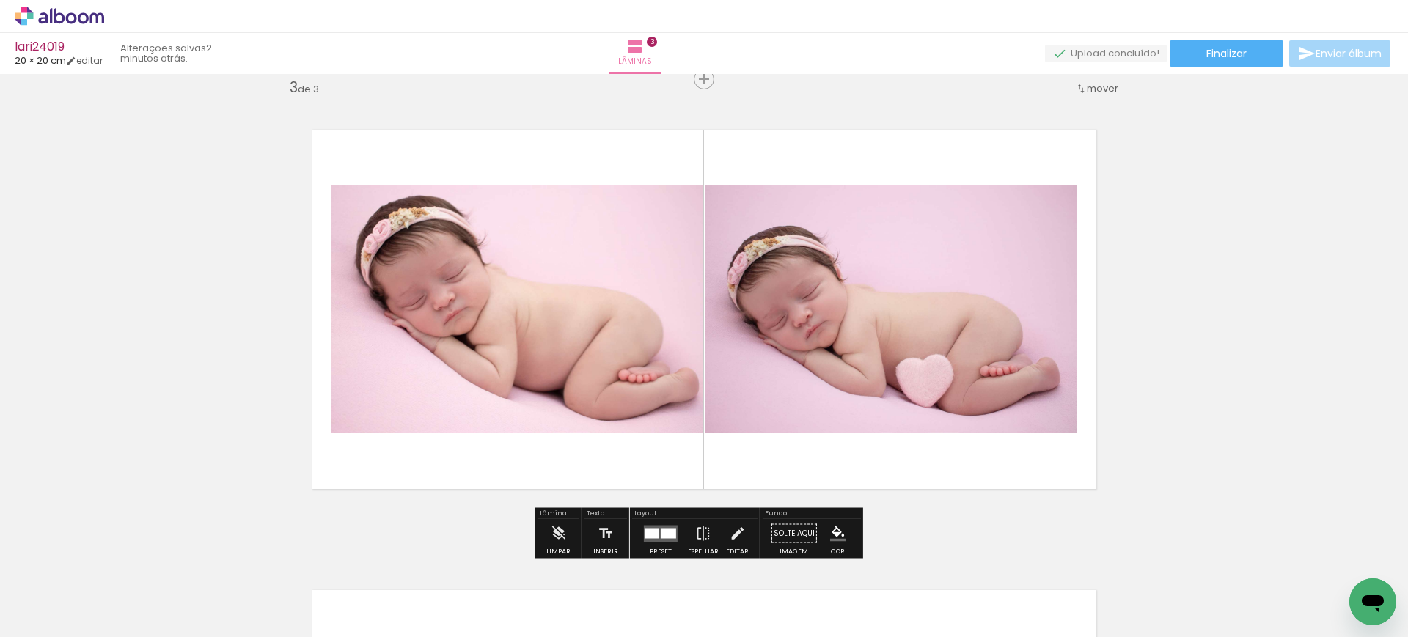
scroll to position [0, 409]
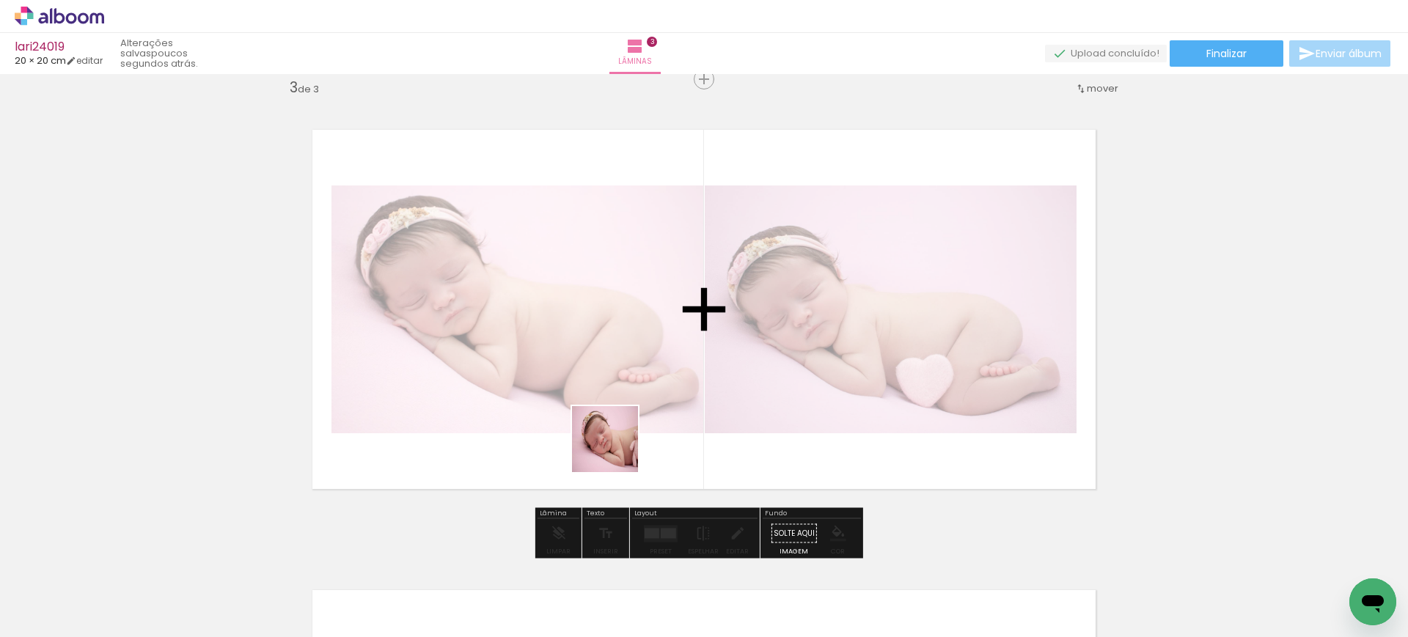
drag, startPoint x: 508, startPoint y: 606, endPoint x: 639, endPoint y: 422, distance: 225.6
click at [639, 422] on quentale-workspace at bounding box center [704, 318] width 1408 height 637
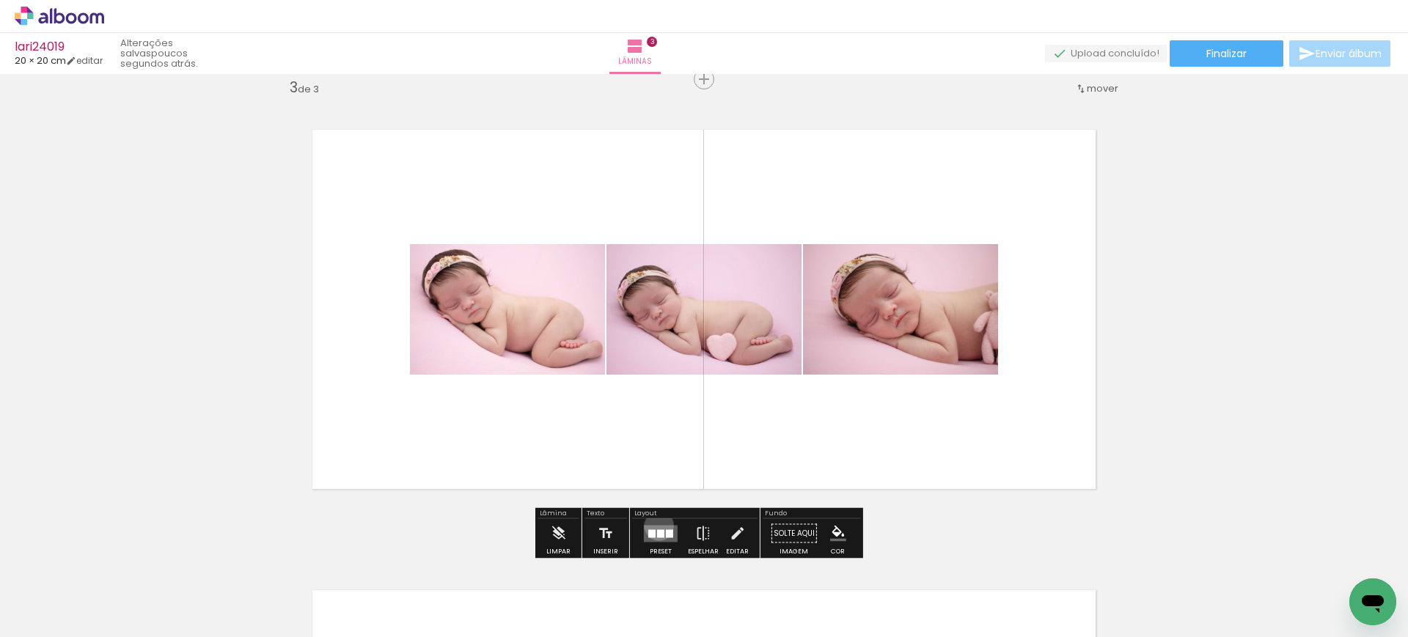
click at [655, 526] on quentale-layouter at bounding box center [661, 533] width 34 height 17
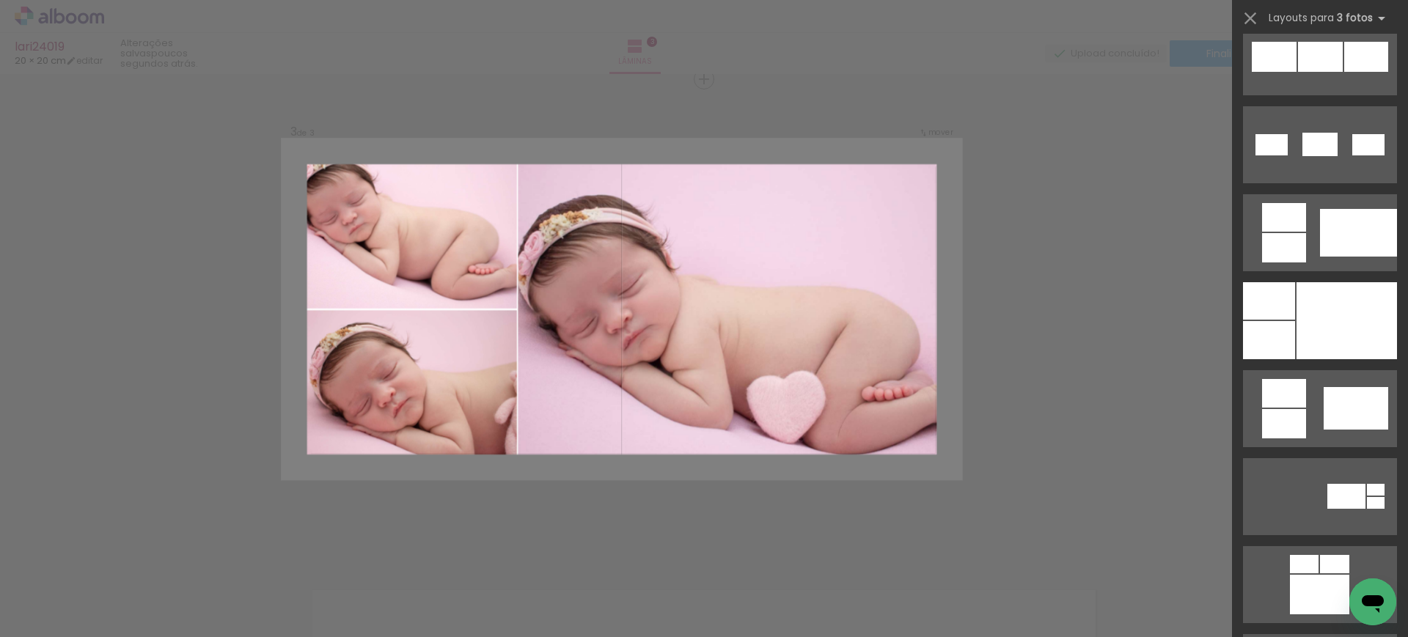
scroll to position [908, 0]
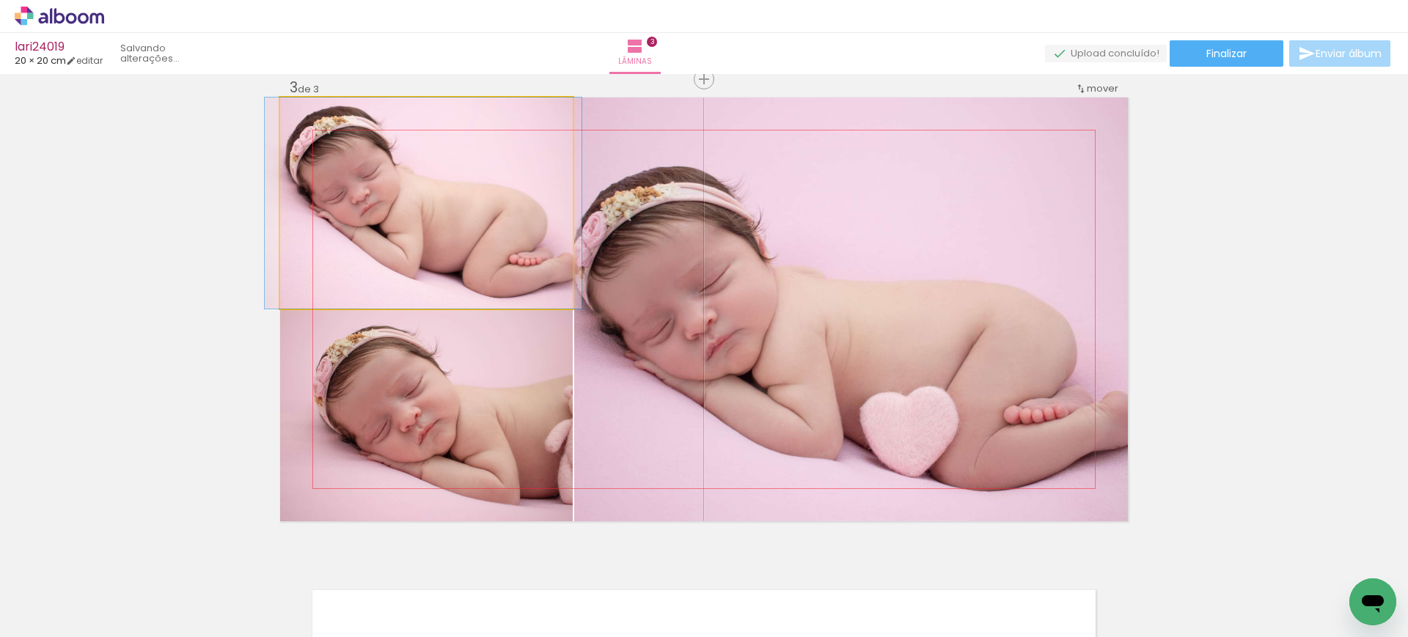
drag, startPoint x: 477, startPoint y: 240, endPoint x: 762, endPoint y: 293, distance: 290.2
click at [0, 0] on slot at bounding box center [0, 0] width 0 height 0
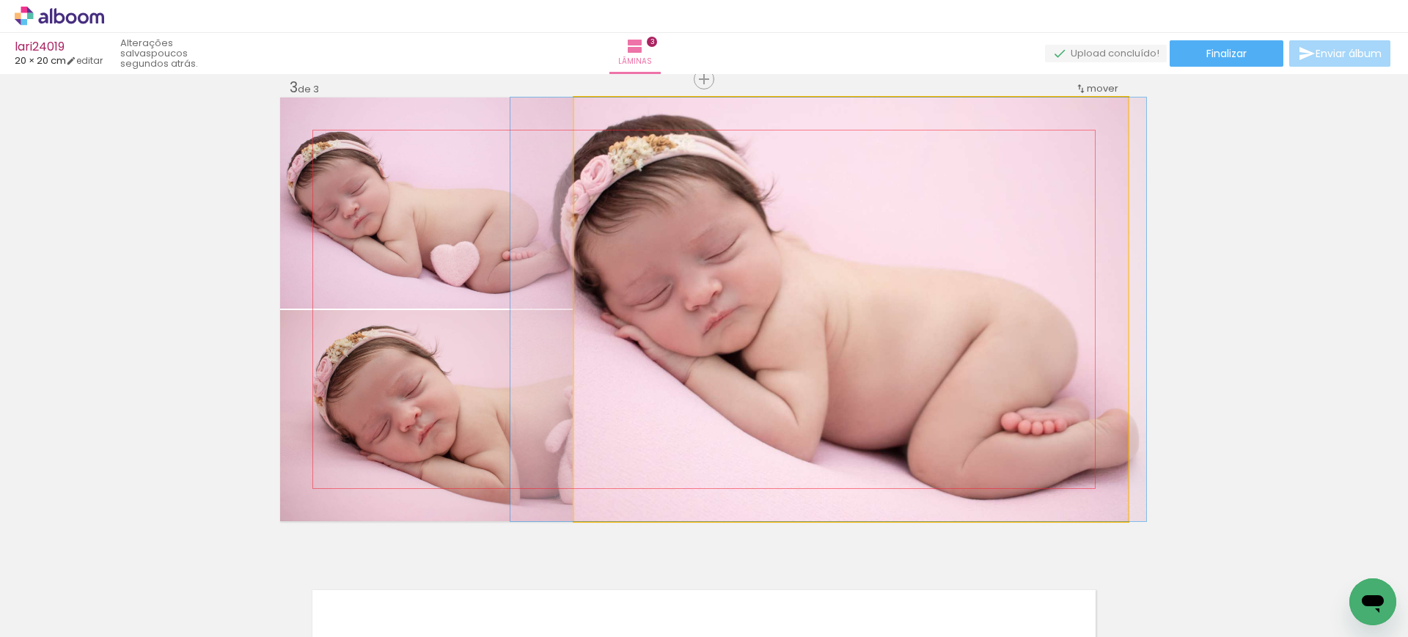
drag, startPoint x: 762, startPoint y: 293, endPoint x: 746, endPoint y: 287, distance: 17.2
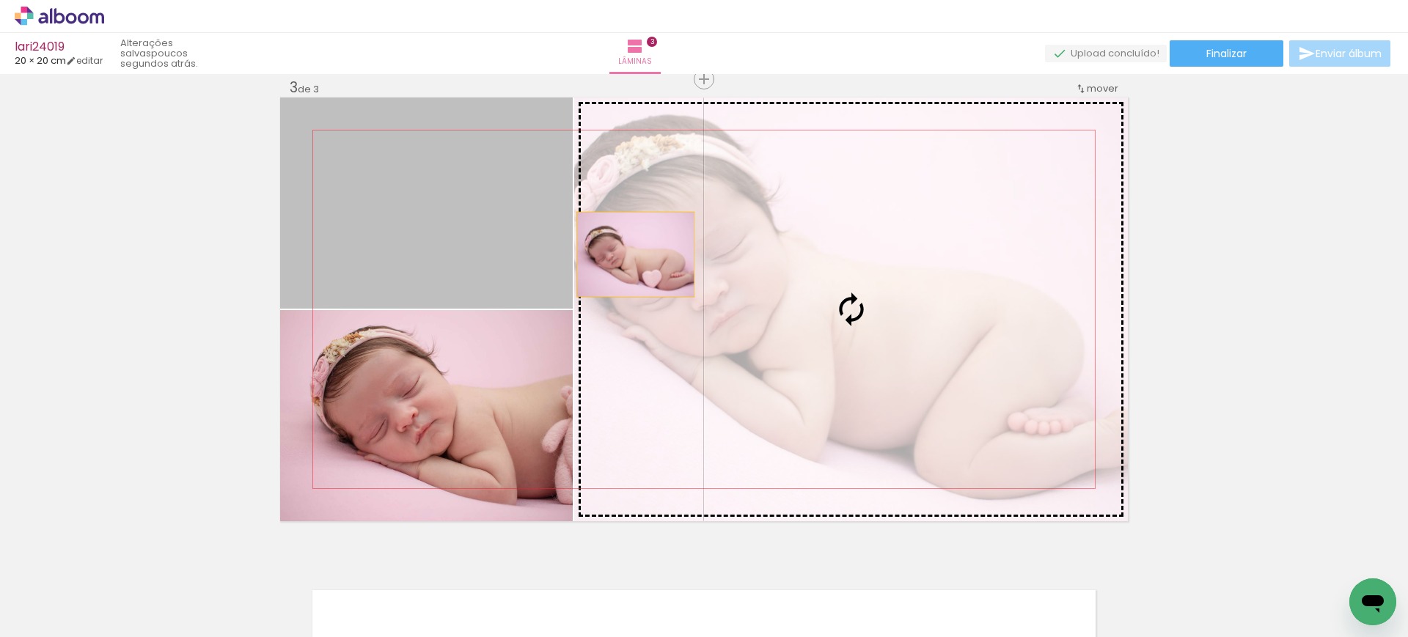
drag, startPoint x: 450, startPoint y: 267, endPoint x: 757, endPoint y: 275, distance: 307.3
click at [0, 0] on slot at bounding box center [0, 0] width 0 height 0
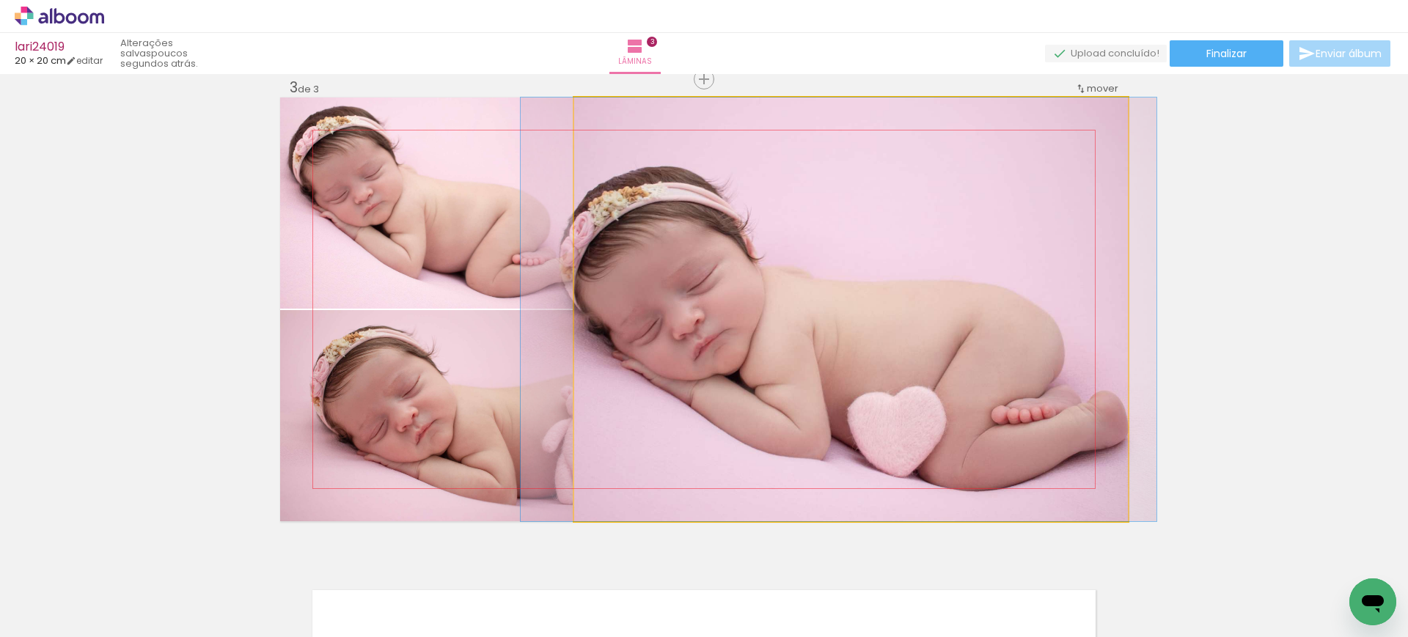
drag, startPoint x: 757, startPoint y: 275, endPoint x: 745, endPoint y: 275, distance: 12.5
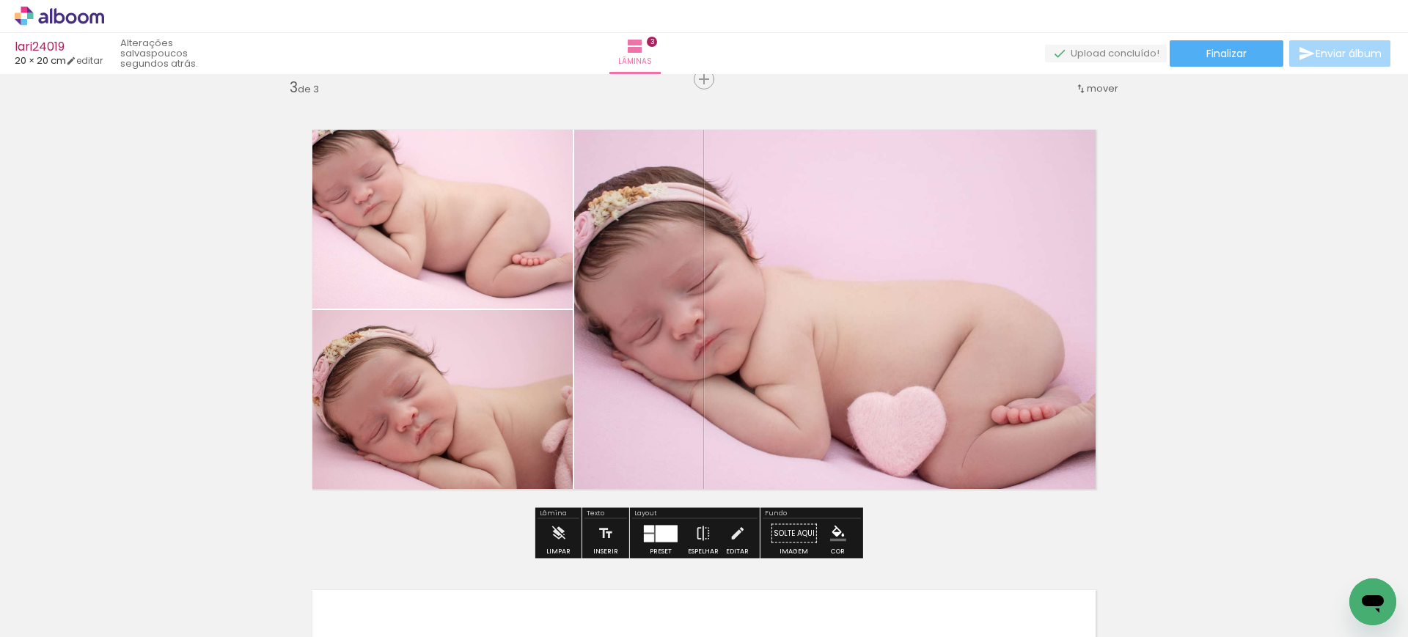
drag, startPoint x: 427, startPoint y: 589, endPoint x: 658, endPoint y: 419, distance: 286.2
click at [658, 419] on quentale-workspace at bounding box center [704, 318] width 1408 height 637
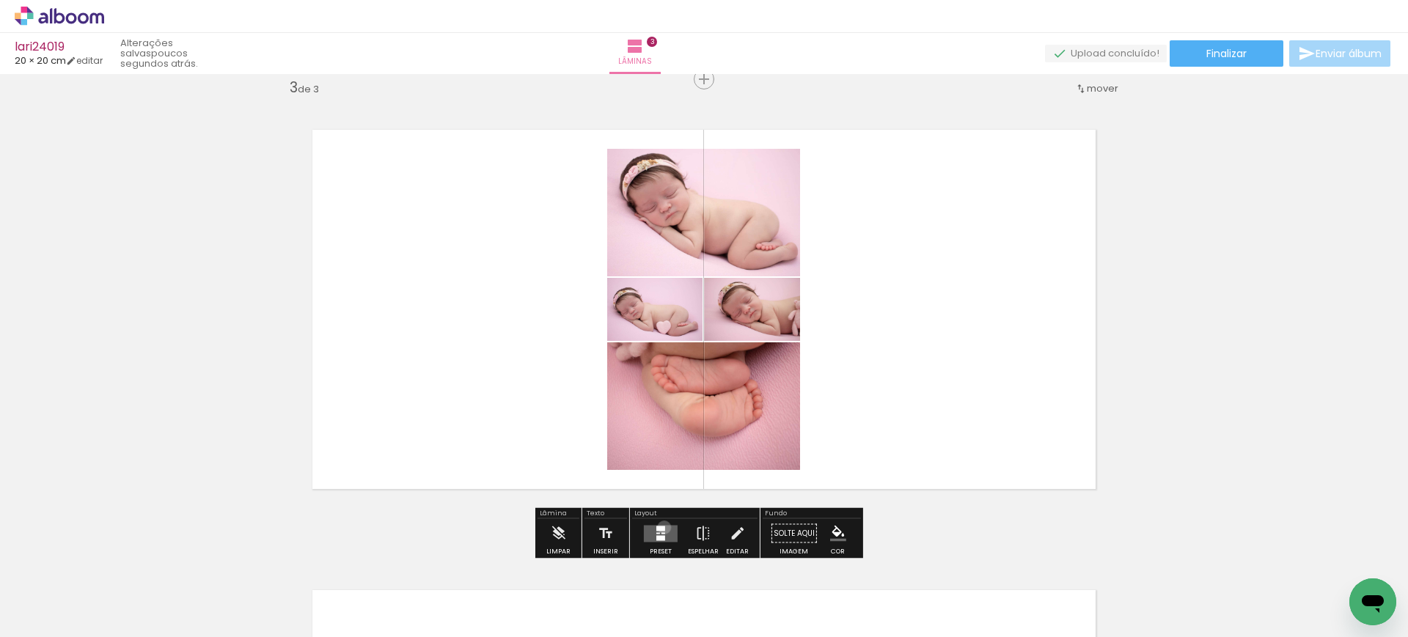
click at [661, 527] on div at bounding box center [660, 528] width 9 height 5
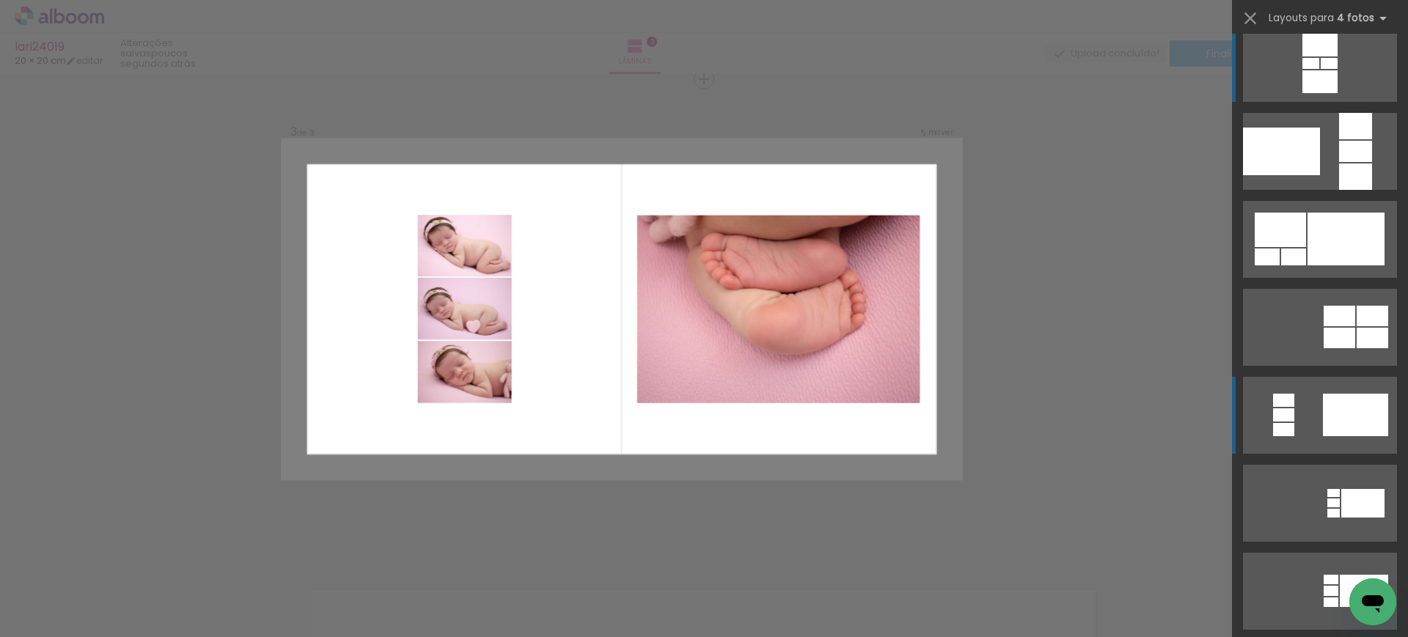
scroll to position [23, 0]
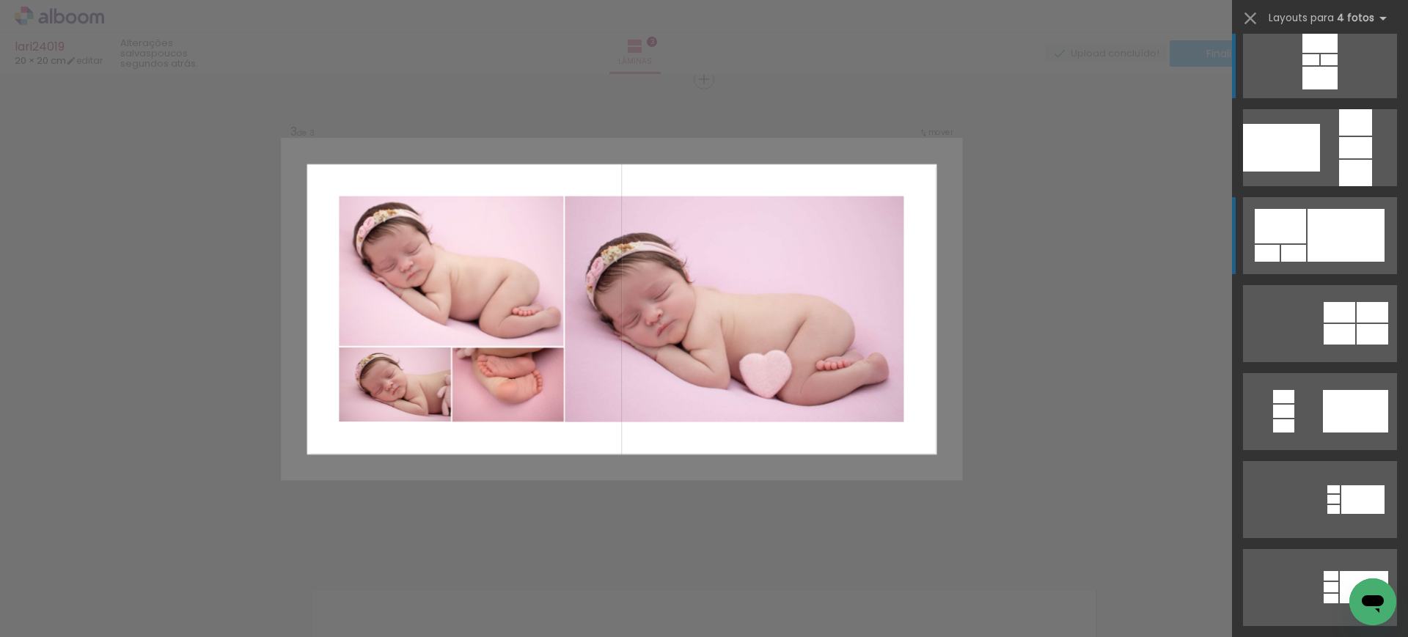
click at [1320, 234] on div at bounding box center [1345, 235] width 77 height 53
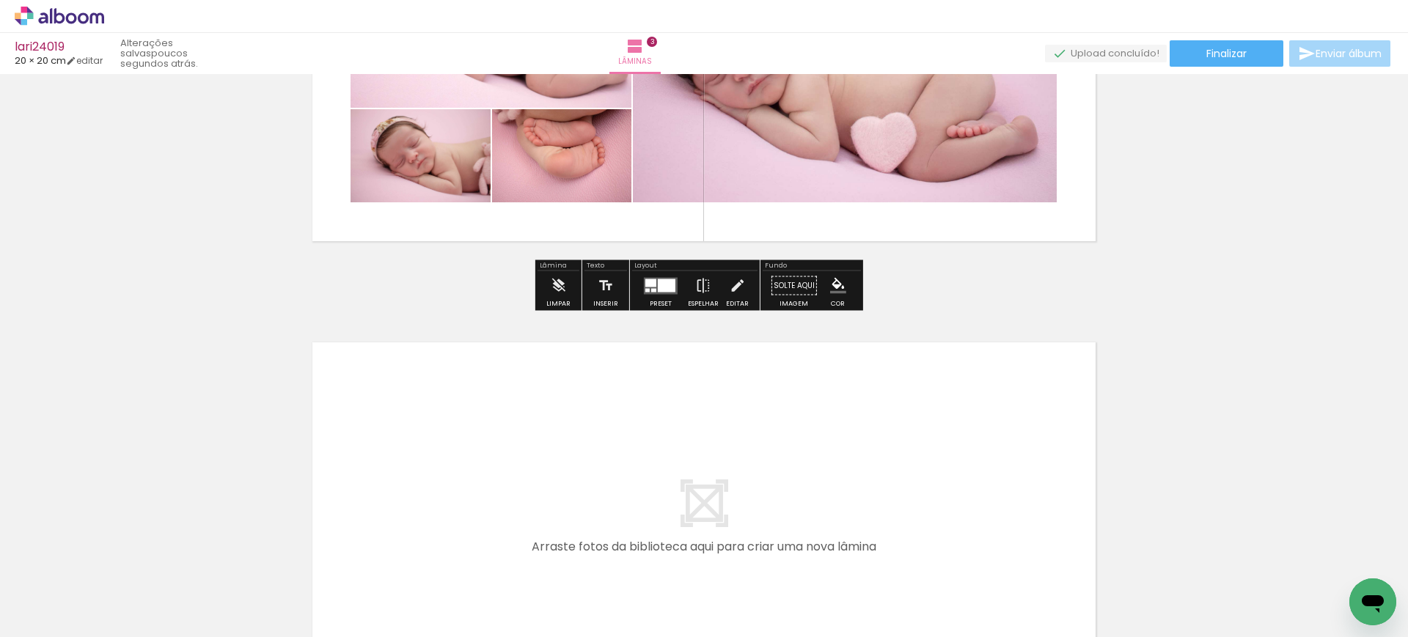
scroll to position [1188, 0]
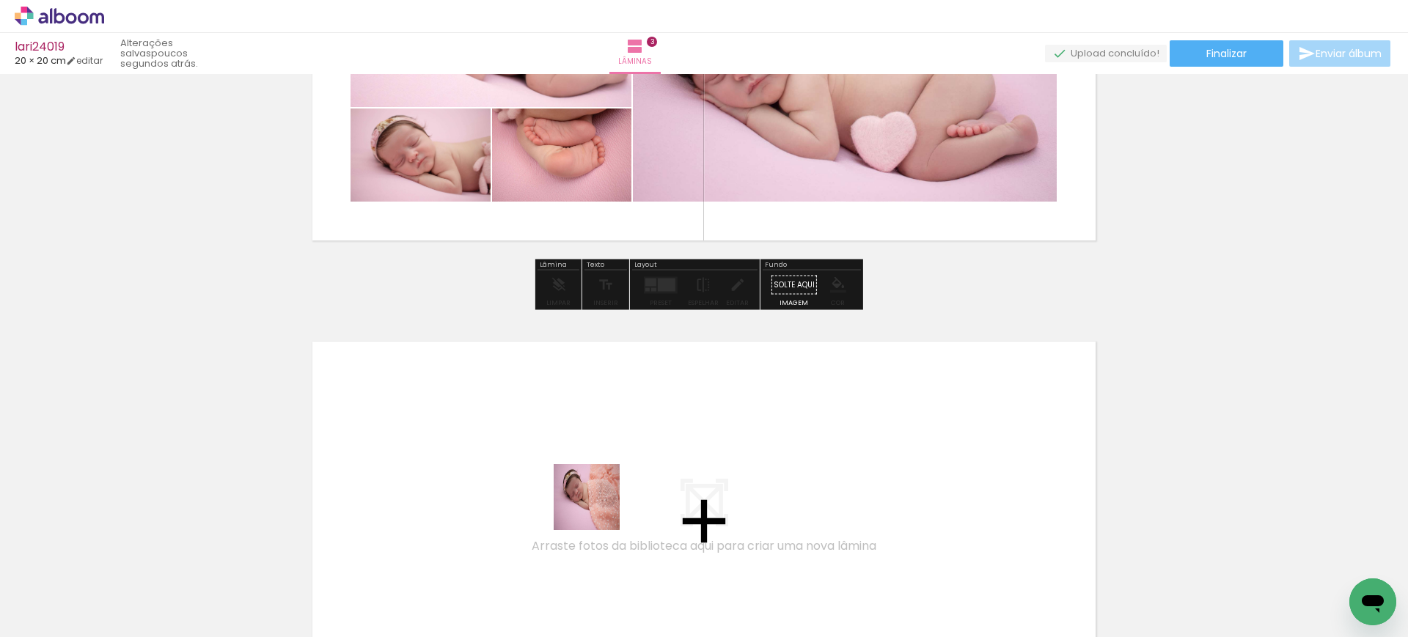
drag, startPoint x: 596, startPoint y: 568, endPoint x: 600, endPoint y: 477, distance: 91.7
click at [600, 477] on quentale-workspace at bounding box center [704, 318] width 1408 height 637
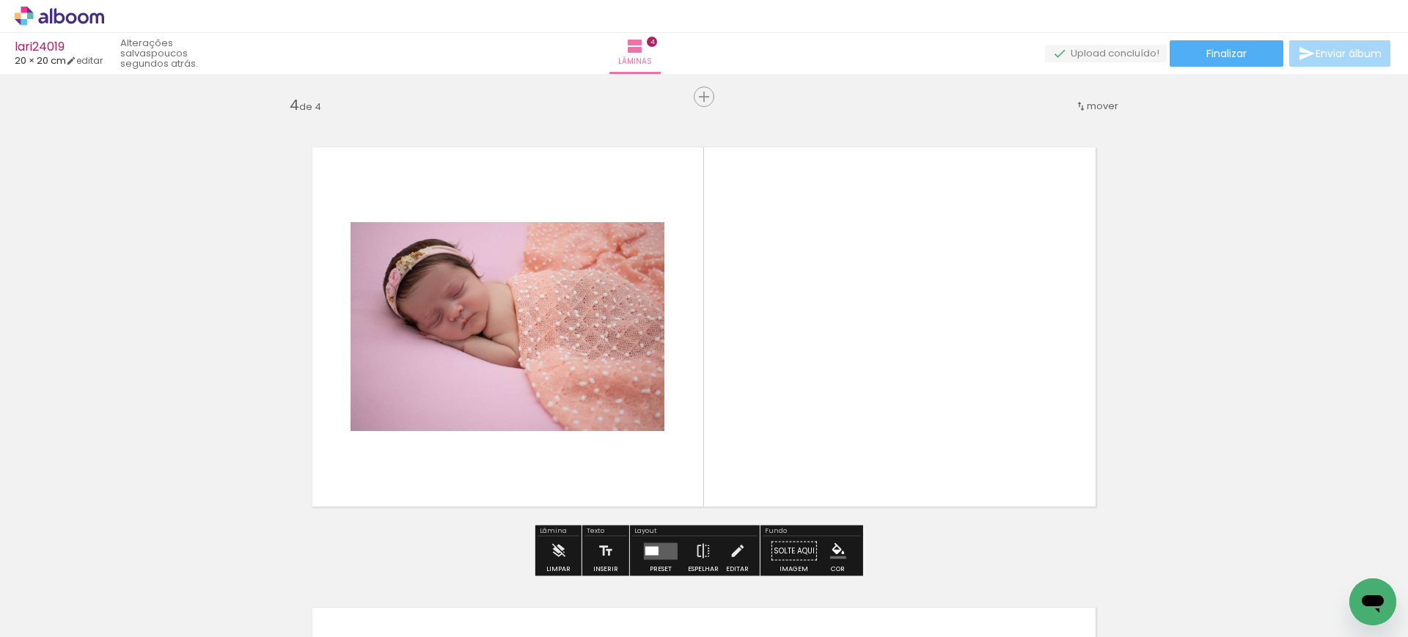
scroll to position [1400, 0]
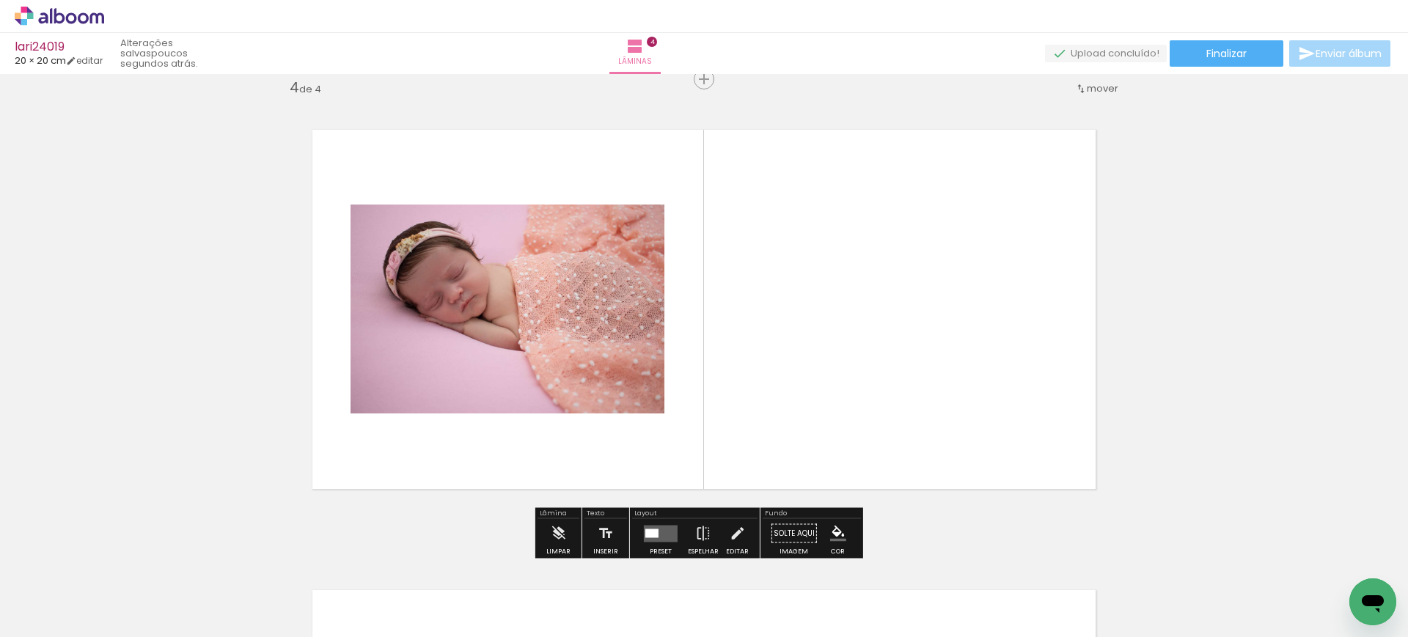
drag, startPoint x: 661, startPoint y: 570, endPoint x: 703, endPoint y: 380, distance: 195.3
click at [703, 380] on quentale-workspace at bounding box center [704, 318] width 1408 height 637
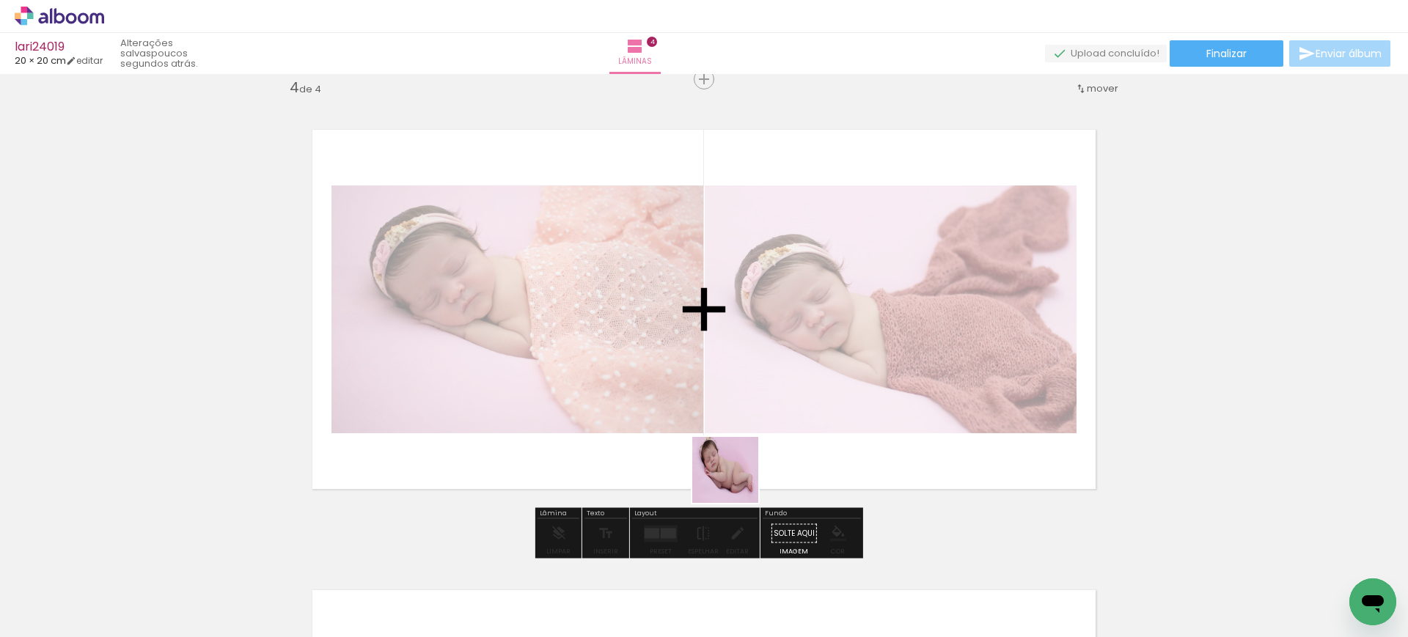
drag, startPoint x: 734, startPoint y: 578, endPoint x: 740, endPoint y: 427, distance: 151.1
click at [740, 427] on quentale-workspace at bounding box center [704, 318] width 1408 height 637
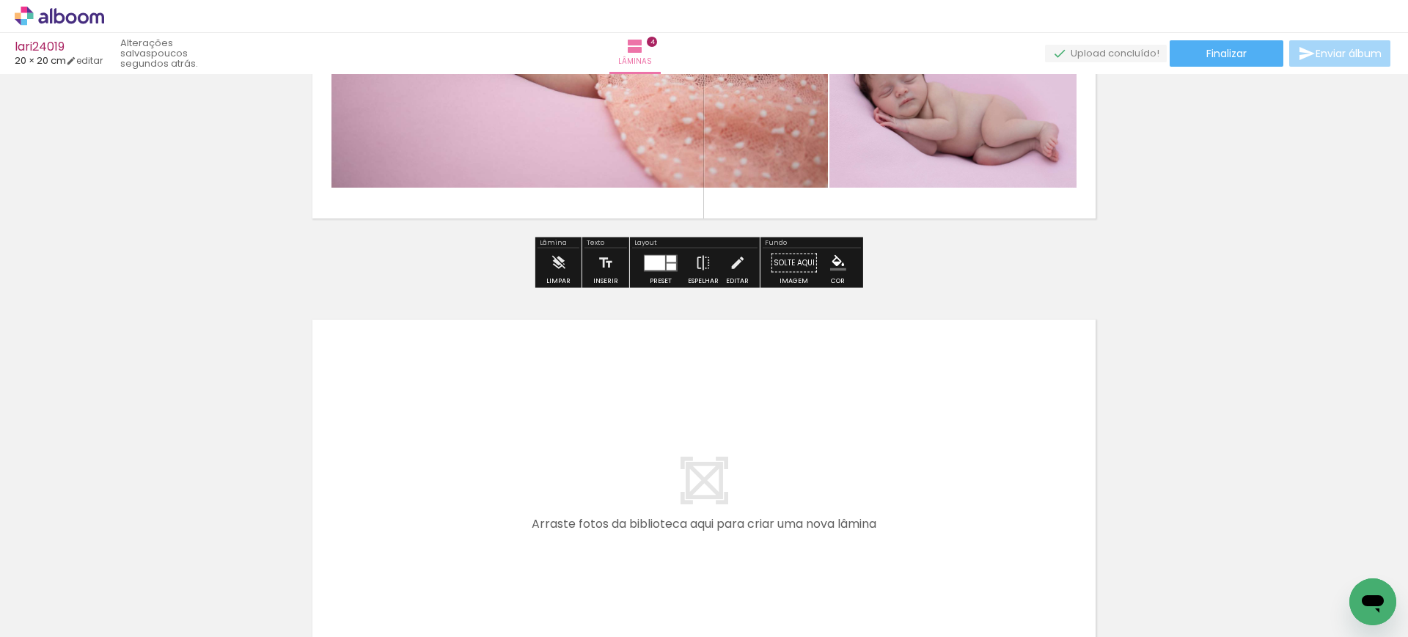
scroll to position [1674, 0]
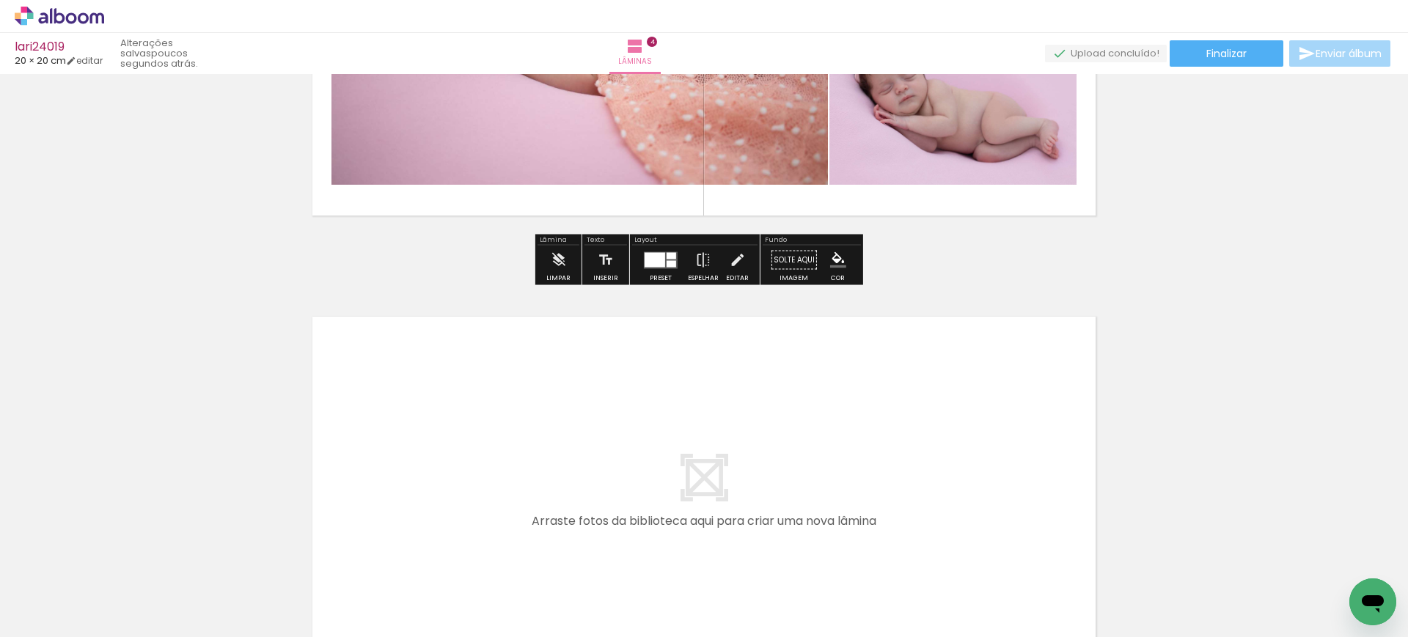
drag, startPoint x: 820, startPoint y: 581, endPoint x: 756, endPoint y: 473, distance: 125.2
click at [756, 473] on quentale-workspace at bounding box center [704, 318] width 1408 height 637
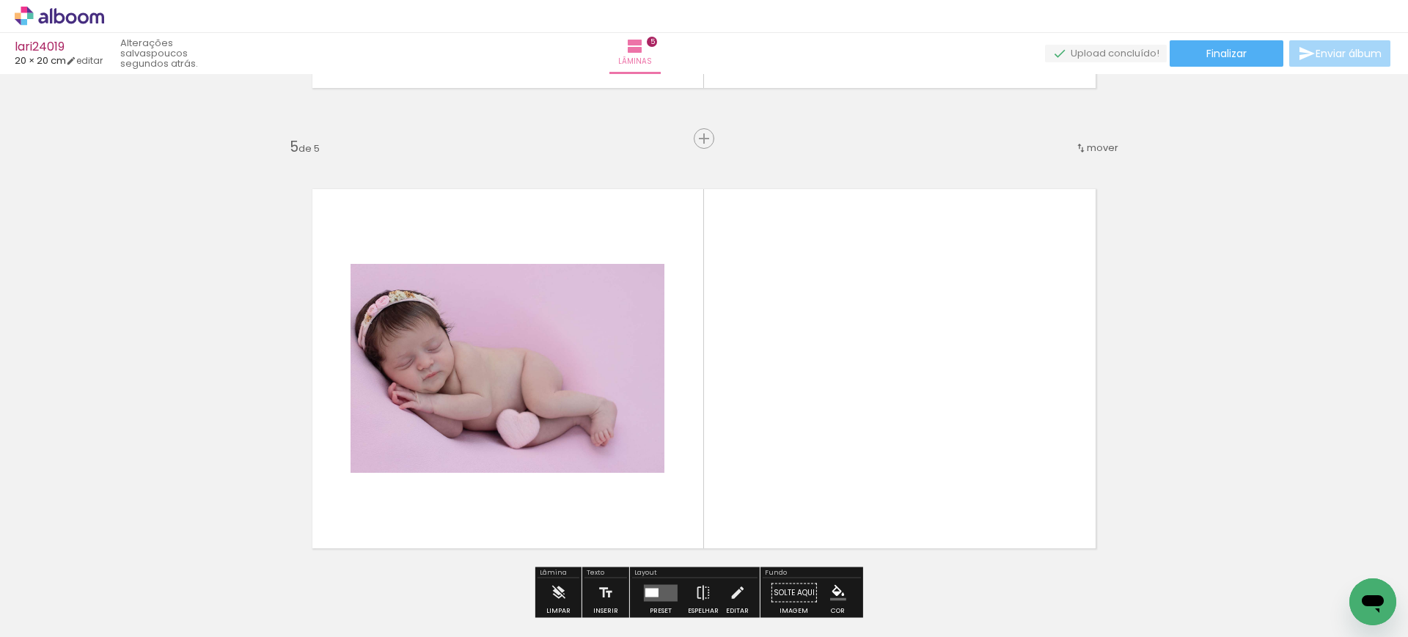
scroll to position [1861, 0]
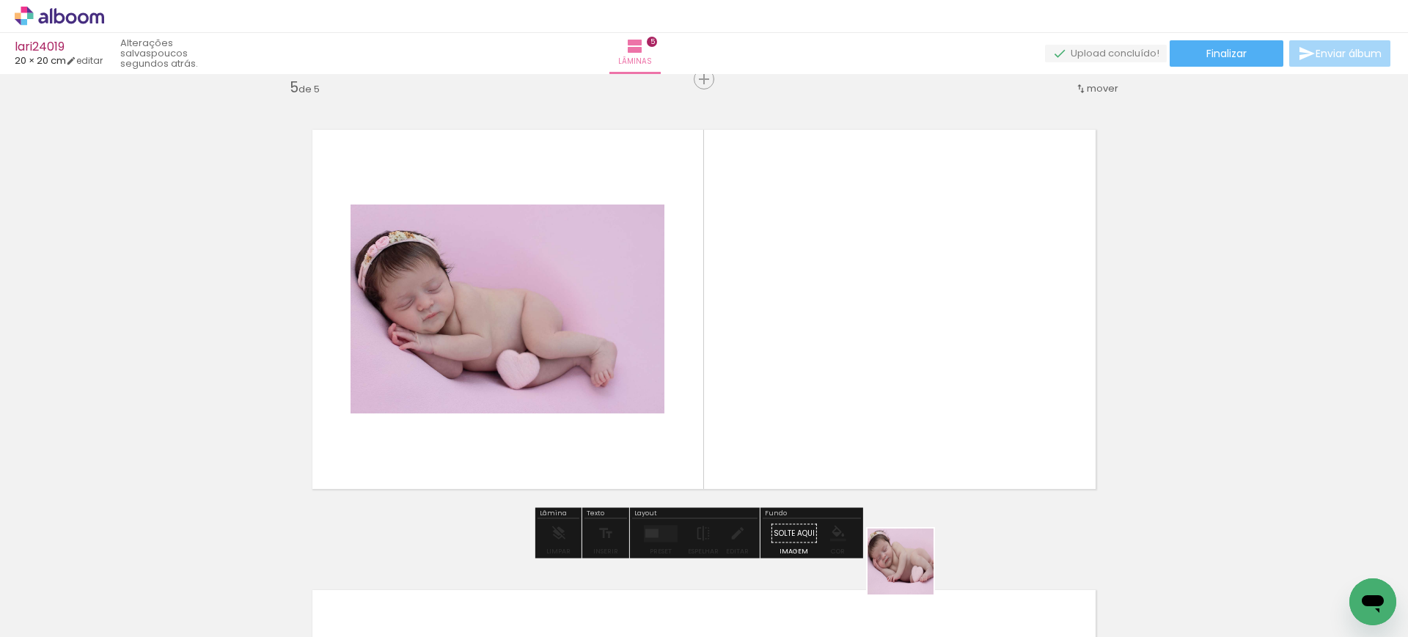
drag, startPoint x: 922, startPoint y: 585, endPoint x: 827, endPoint y: 457, distance: 159.2
click at [827, 457] on quentale-workspace at bounding box center [704, 318] width 1408 height 637
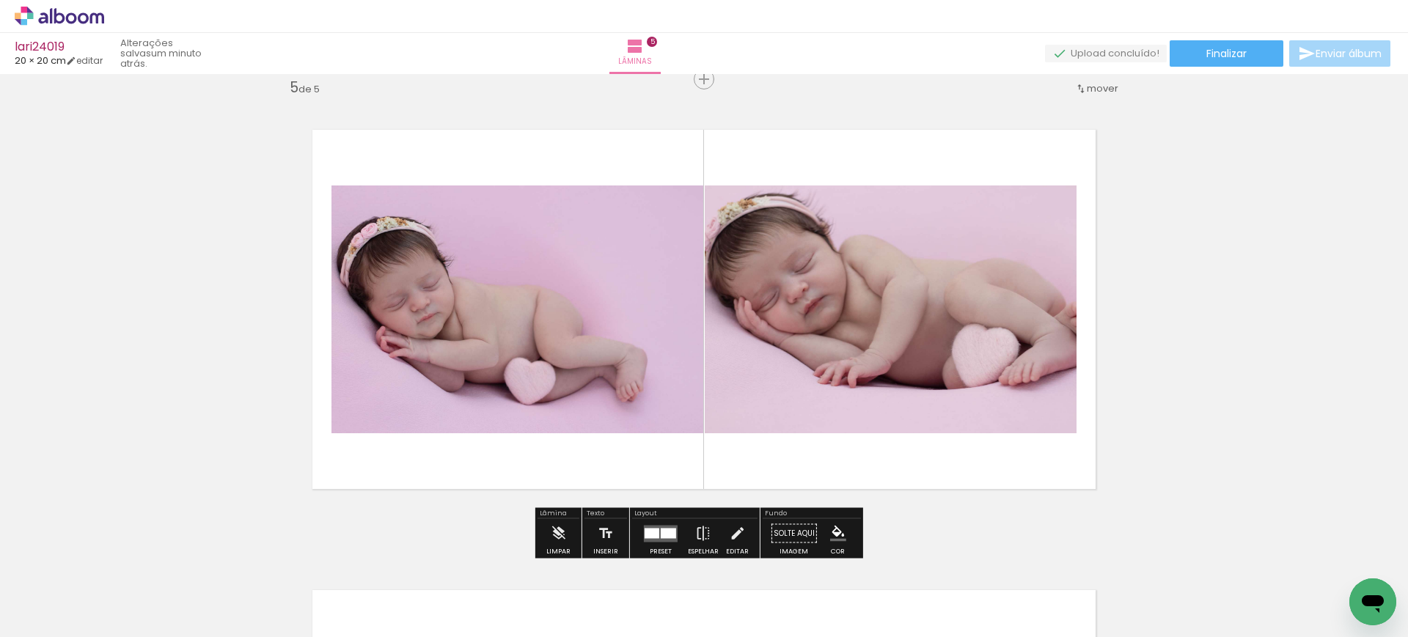
drag, startPoint x: 1003, startPoint y: 574, endPoint x: 918, endPoint y: 435, distance: 162.6
click at [918, 435] on quentale-workspace at bounding box center [704, 318] width 1408 height 637
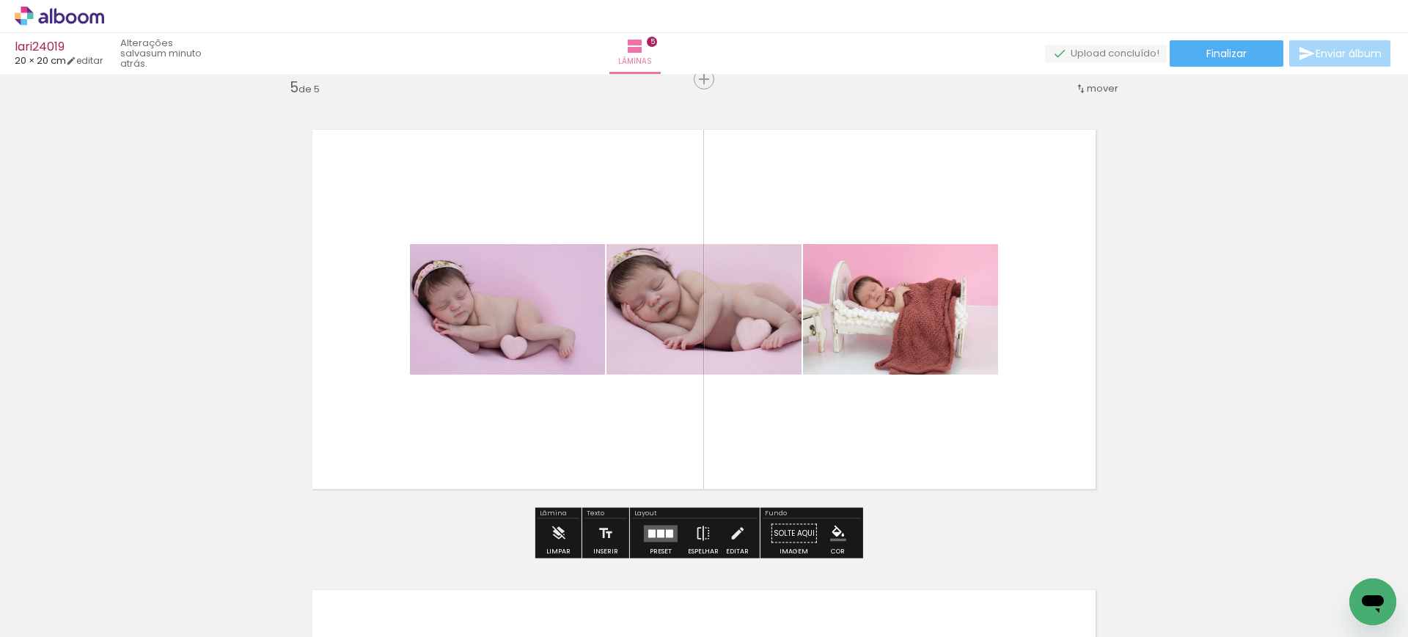
drag, startPoint x: 1072, startPoint y: 580, endPoint x: 911, endPoint y: 359, distance: 272.9
click at [911, 359] on quentale-workspace at bounding box center [704, 318] width 1408 height 637
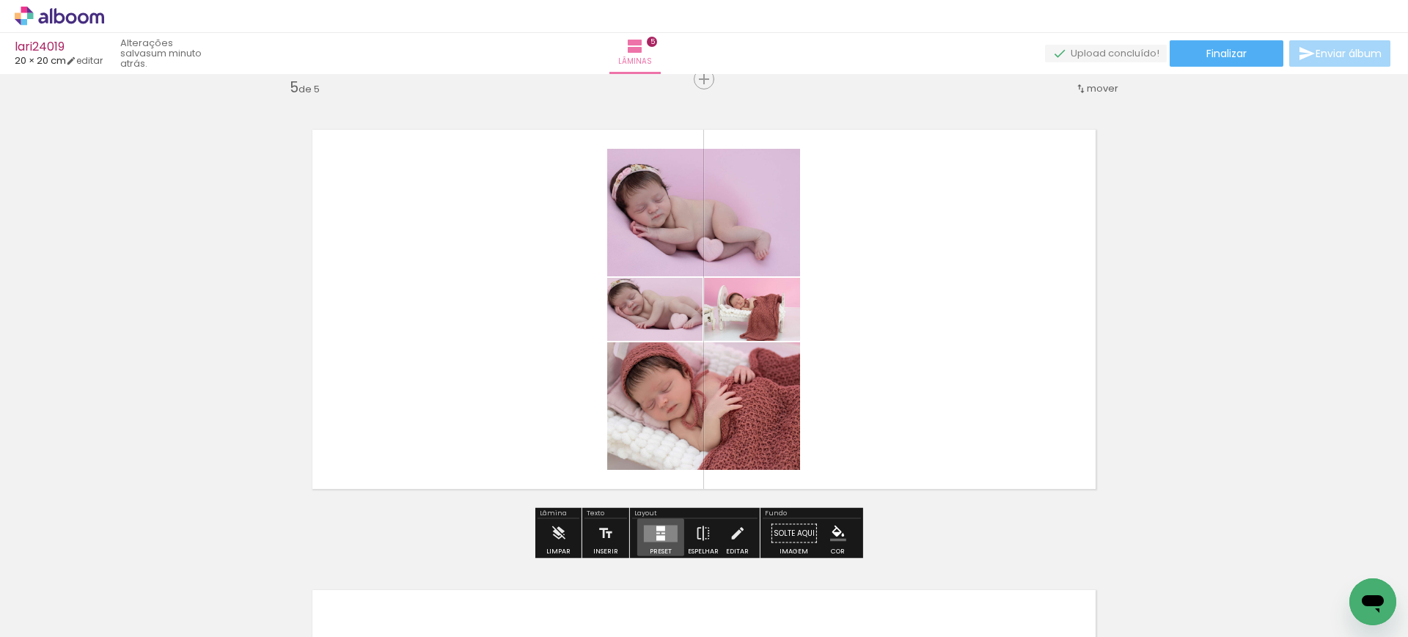
click at [666, 534] on quentale-layouter at bounding box center [661, 533] width 34 height 17
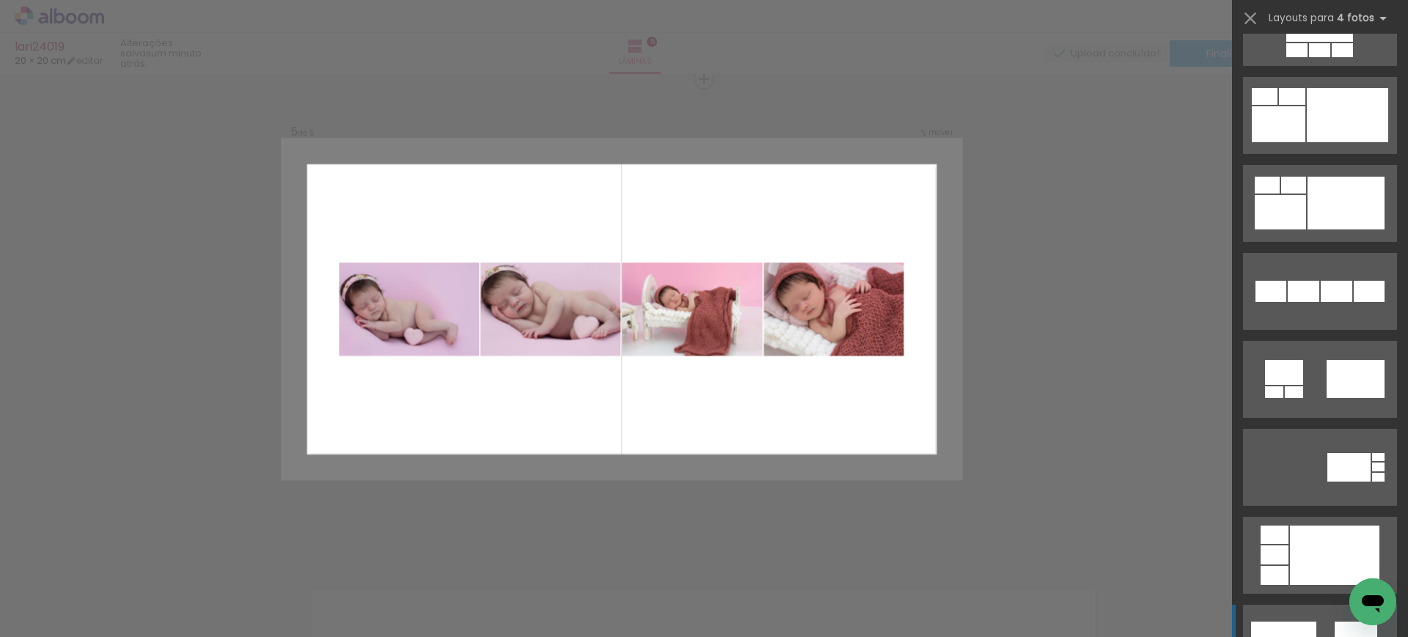
scroll to position [1297, 0]
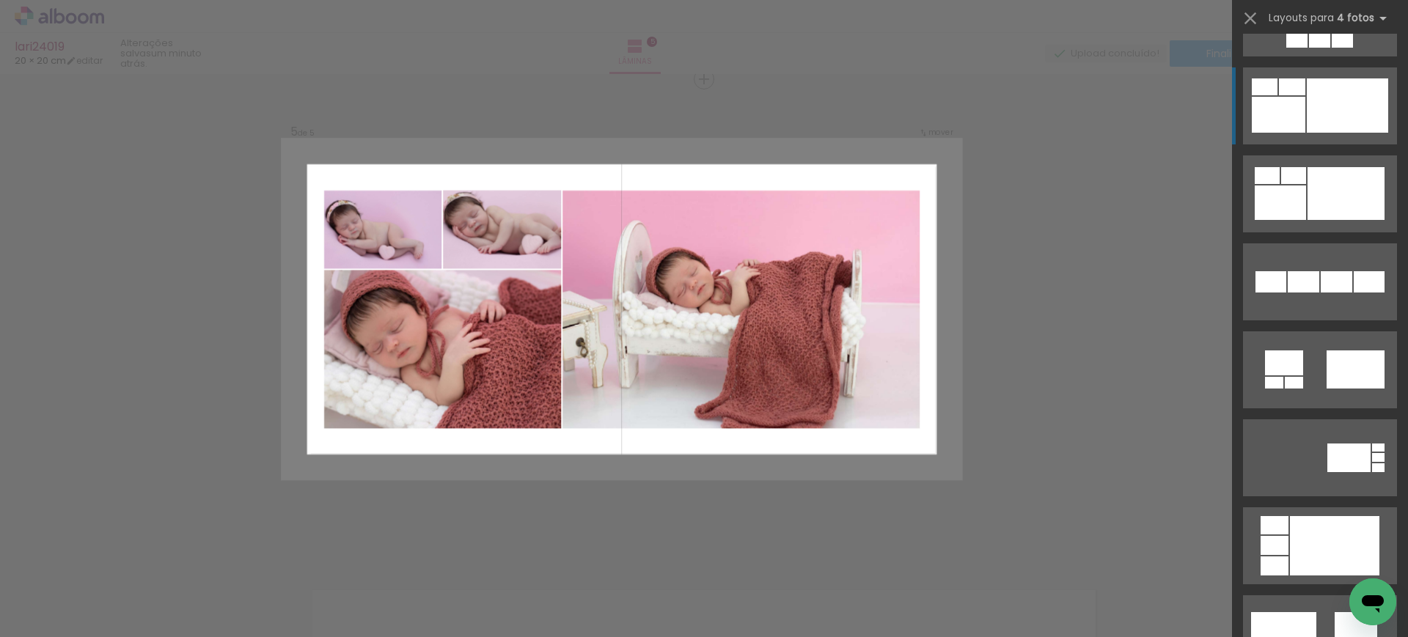
click at [1309, 48] on div at bounding box center [1319, 41] width 21 height 14
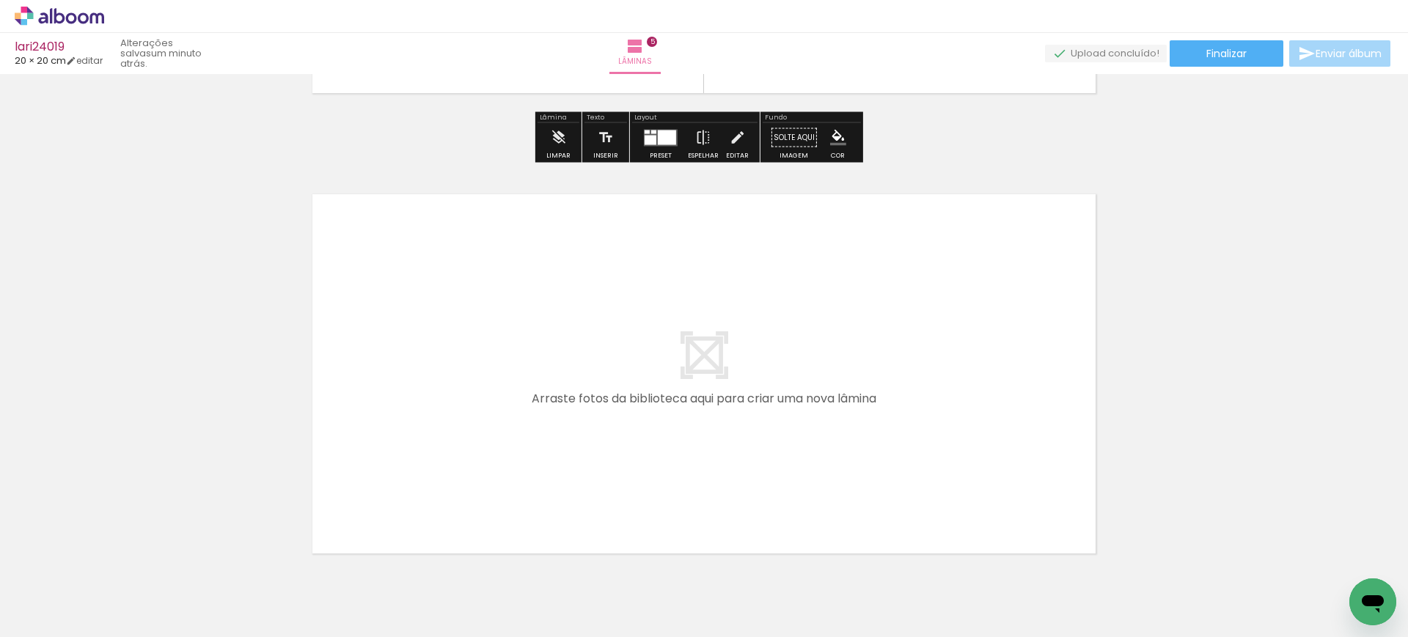
scroll to position [0, 1077]
drag, startPoint x: 880, startPoint y: 587, endPoint x: 821, endPoint y: 443, distance: 156.2
click at [821, 443] on quentale-workspace at bounding box center [704, 318] width 1408 height 637
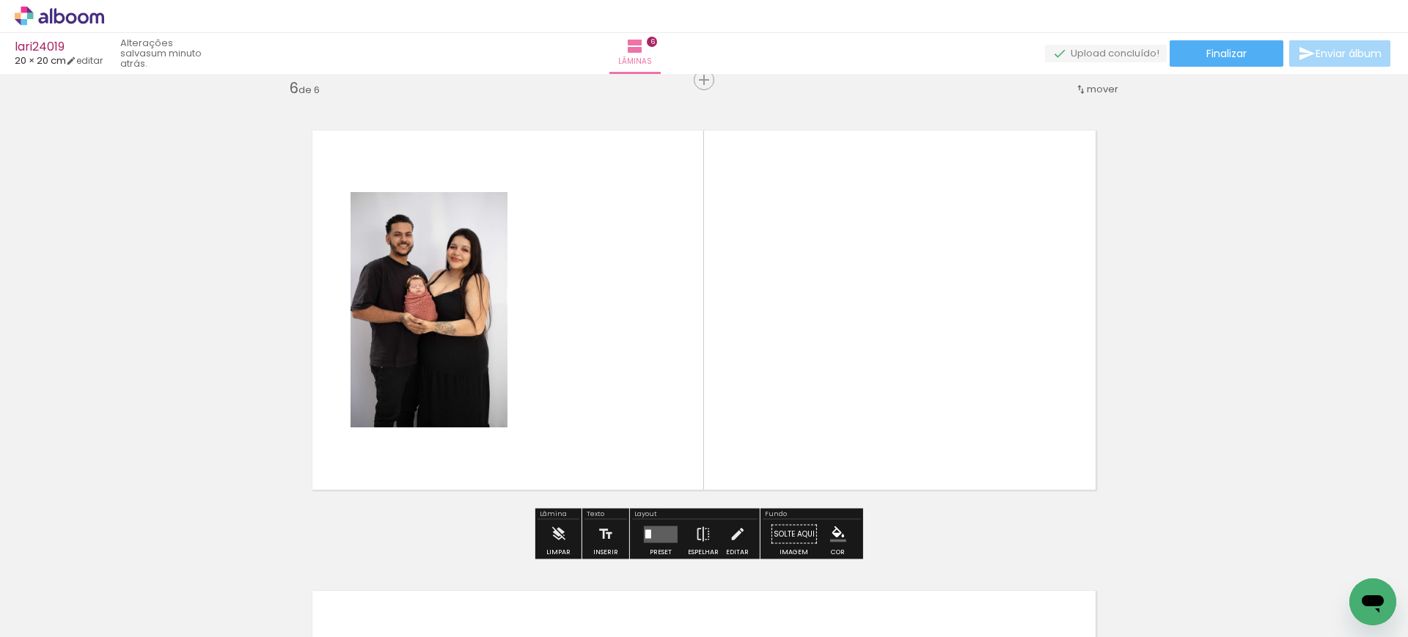
scroll to position [2321, 0]
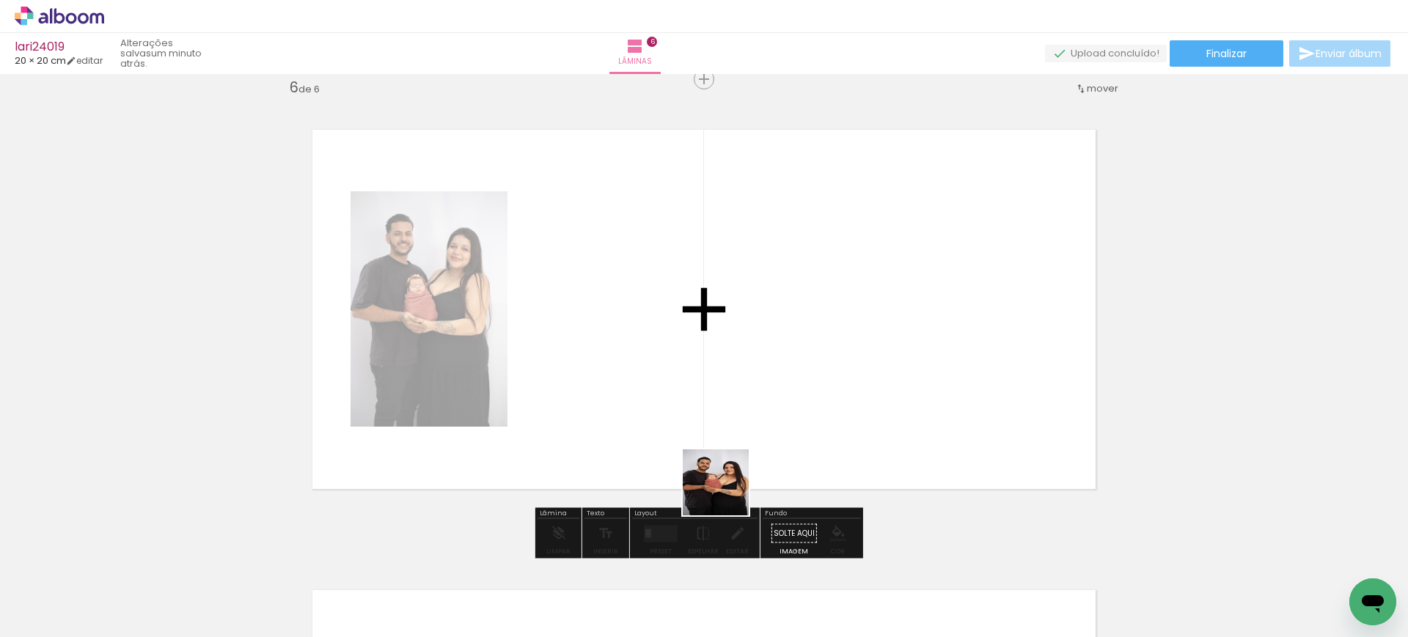
drag, startPoint x: 727, startPoint y: 570, endPoint x: 721, endPoint y: 377, distance: 192.9
click at [721, 377] on quentale-workspace at bounding box center [704, 318] width 1408 height 637
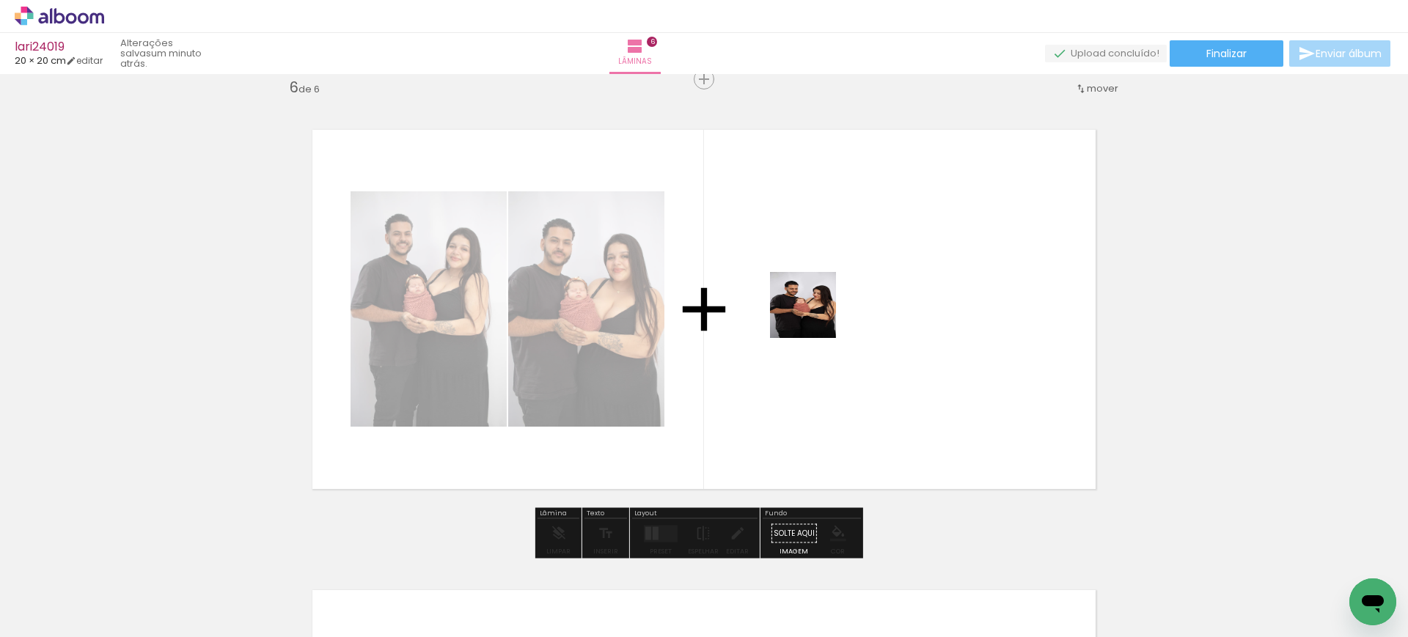
drag, startPoint x: 815, startPoint y: 592, endPoint x: 815, endPoint y: 296, distance: 295.5
click at [815, 296] on quentale-workspace at bounding box center [704, 318] width 1408 height 637
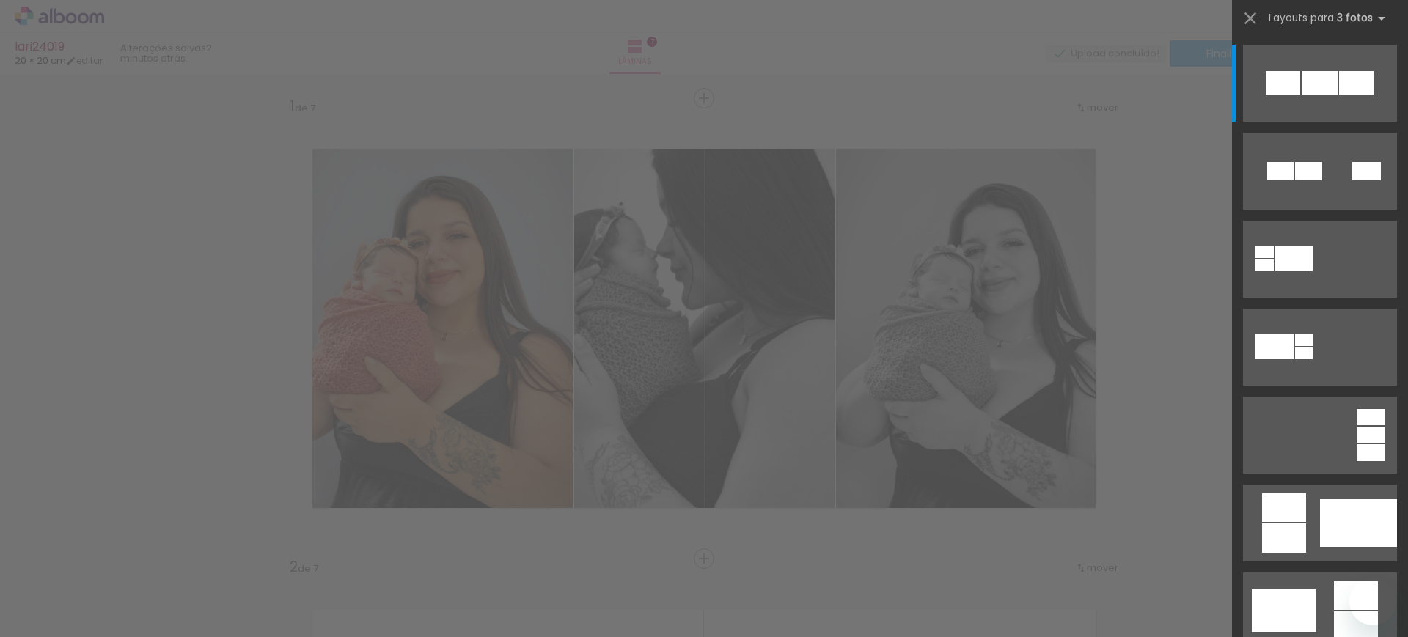
click at [1295, 180] on div at bounding box center [1308, 171] width 27 height 18
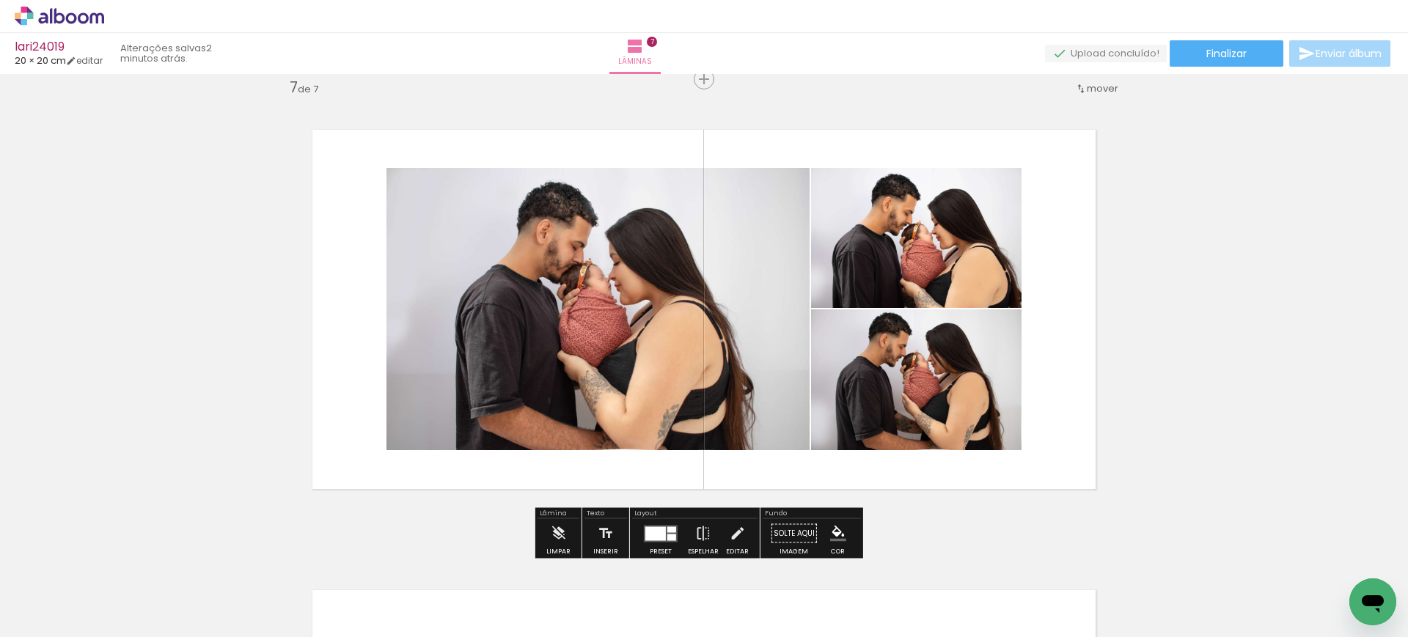
scroll to position [0, 1490]
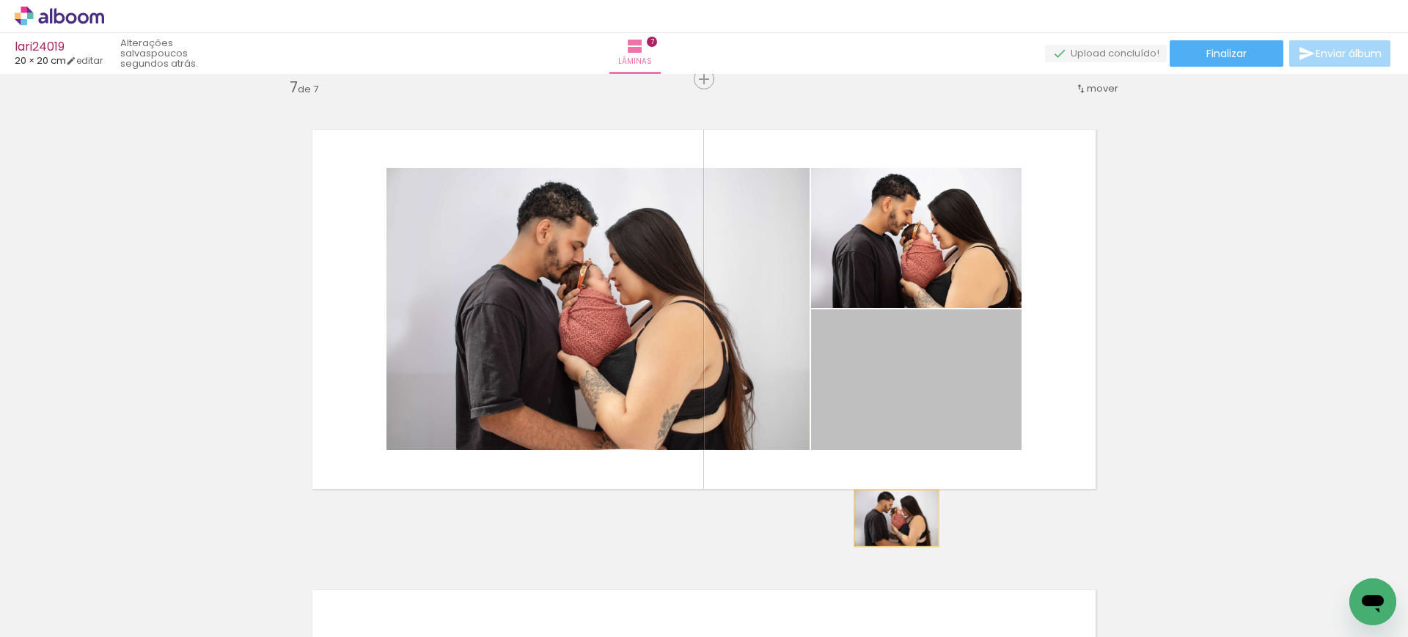
drag, startPoint x: 929, startPoint y: 402, endPoint x: 852, endPoint y: 619, distance: 230.9
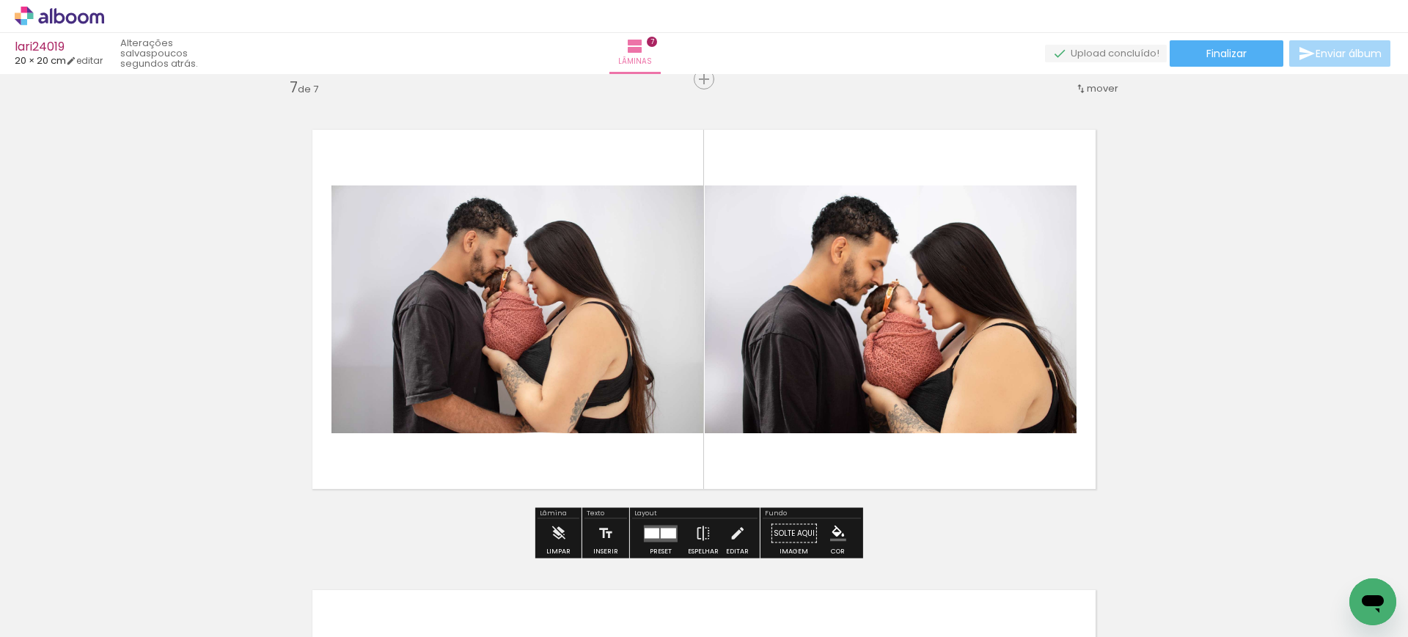
scroll to position [0, 1743]
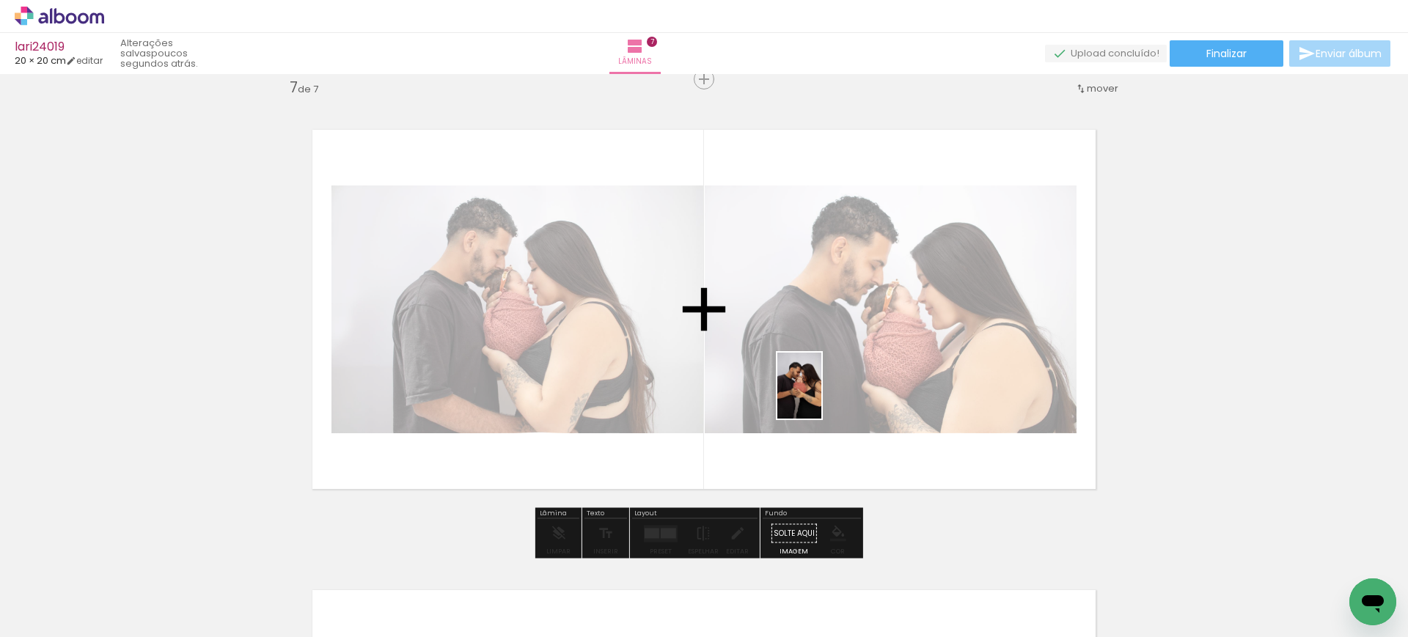
drag, startPoint x: 877, startPoint y: 599, endPoint x: 821, endPoint y: 390, distance: 216.2
click at [821, 390] on quentale-workspace at bounding box center [704, 318] width 1408 height 637
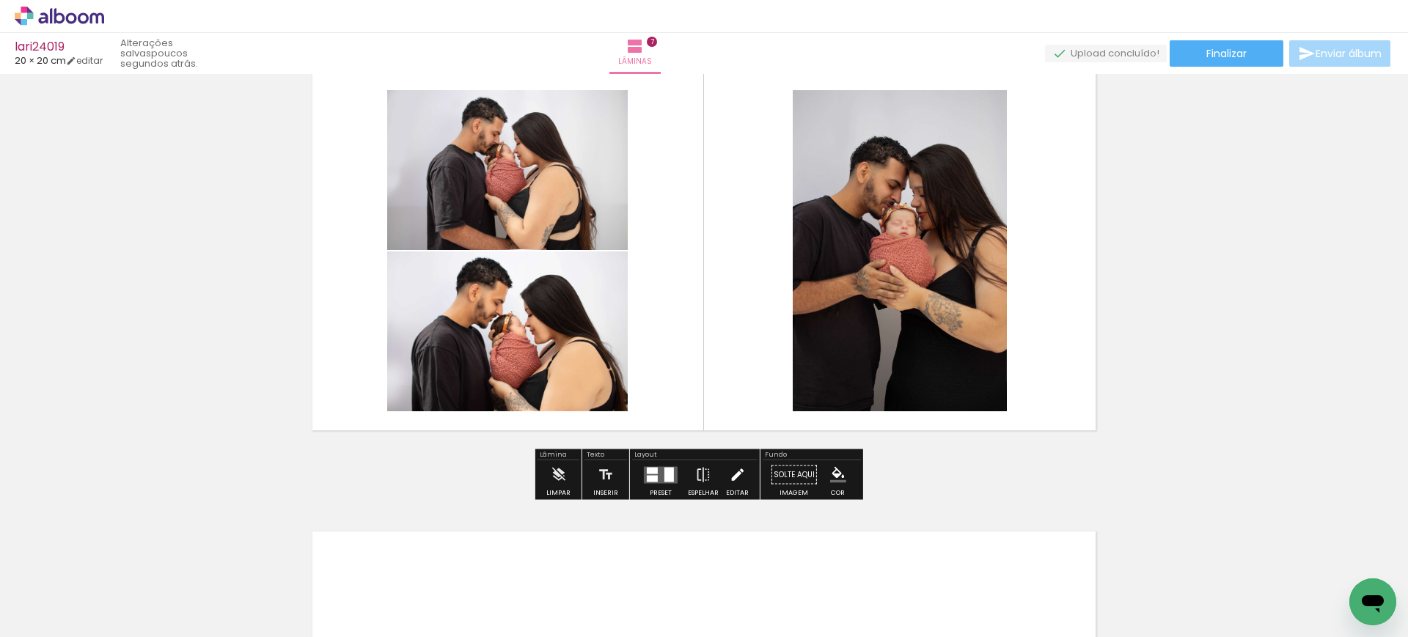
scroll to position [2839, 0]
drag, startPoint x: 697, startPoint y: 591, endPoint x: 732, endPoint y: 317, distance: 276.4
click at [732, 317] on quentale-workspace at bounding box center [704, 318] width 1408 height 637
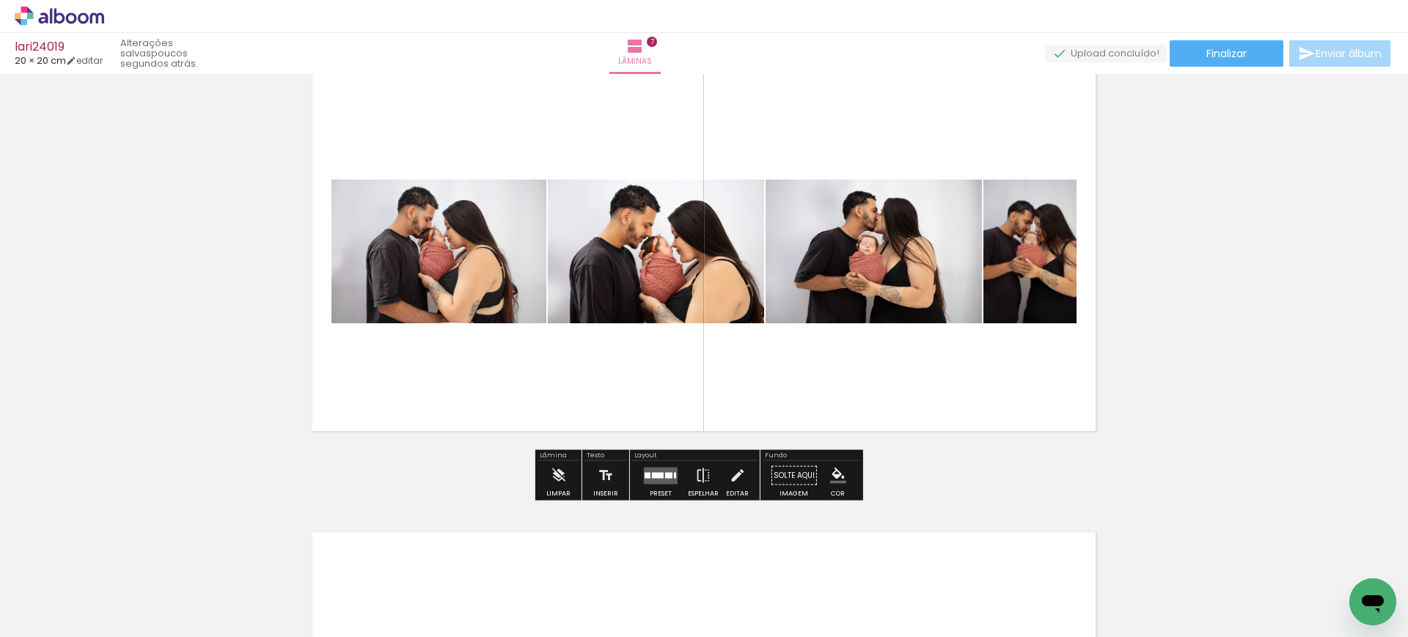
click at [652, 470] on quentale-layouter at bounding box center [661, 475] width 34 height 17
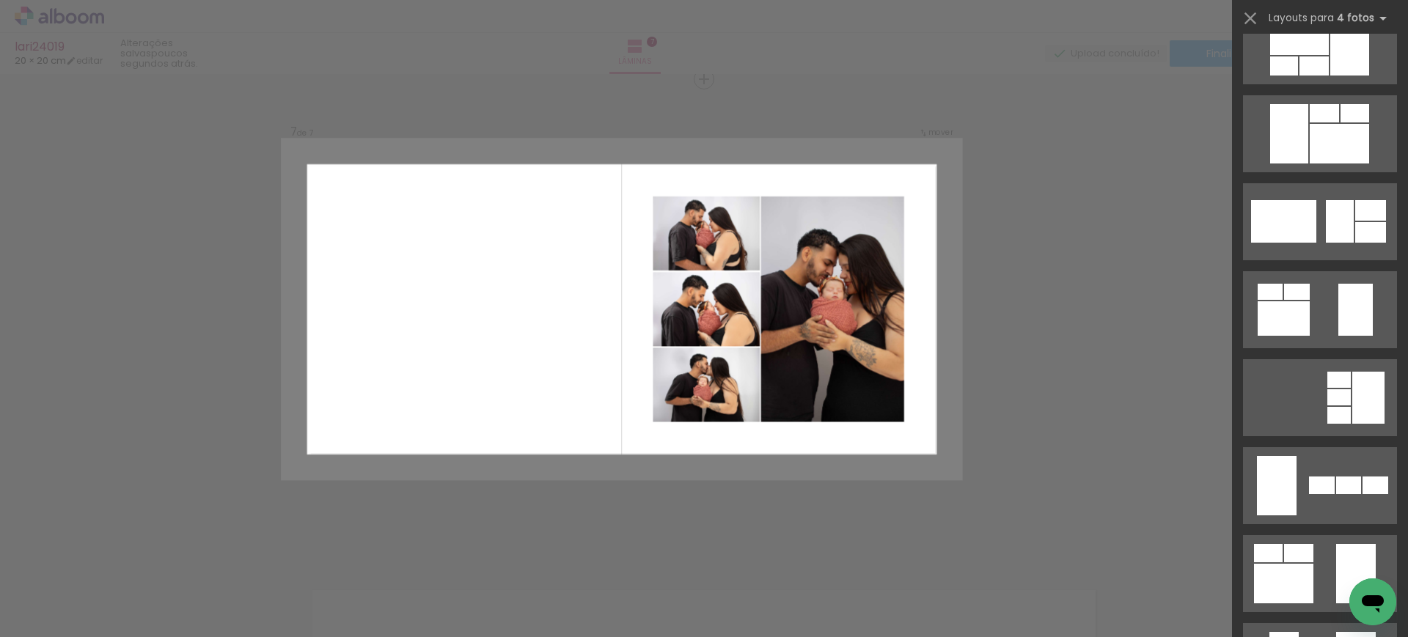
scroll to position [127, 0]
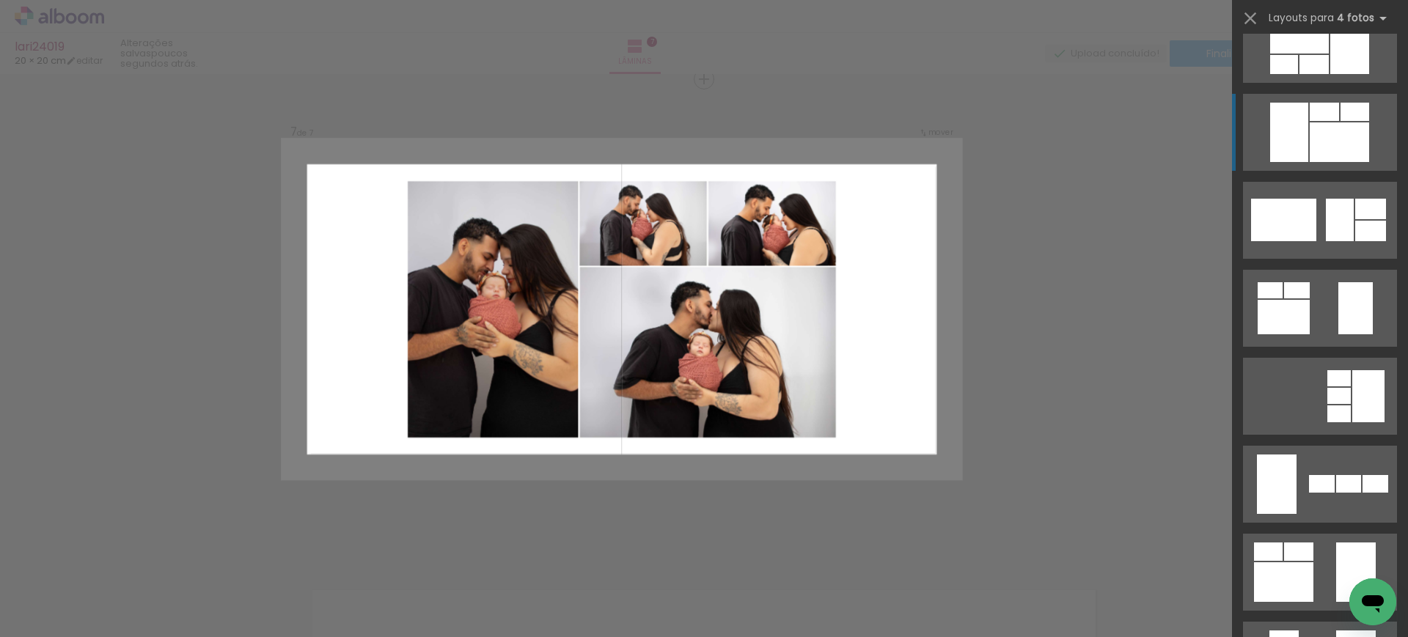
click at [1307, 74] on div at bounding box center [1313, 64] width 29 height 19
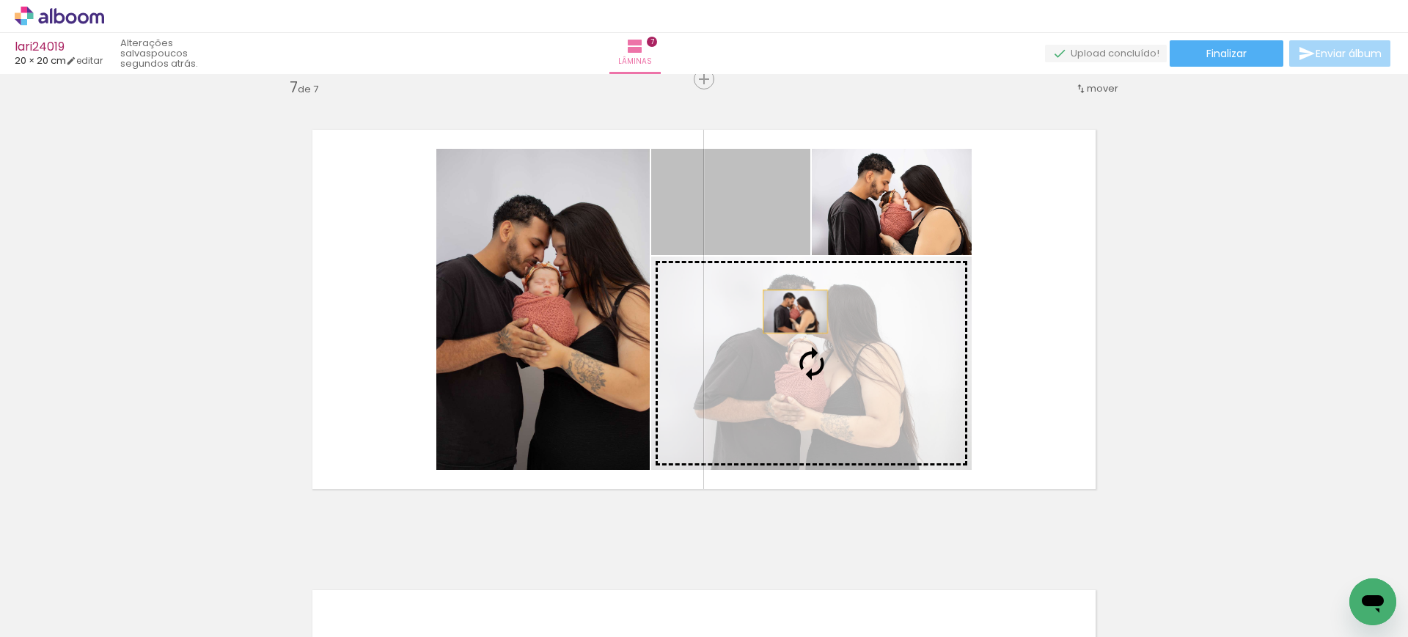
drag, startPoint x: 757, startPoint y: 221, endPoint x: 831, endPoint y: 382, distance: 177.5
click at [0, 0] on slot at bounding box center [0, 0] width 0 height 0
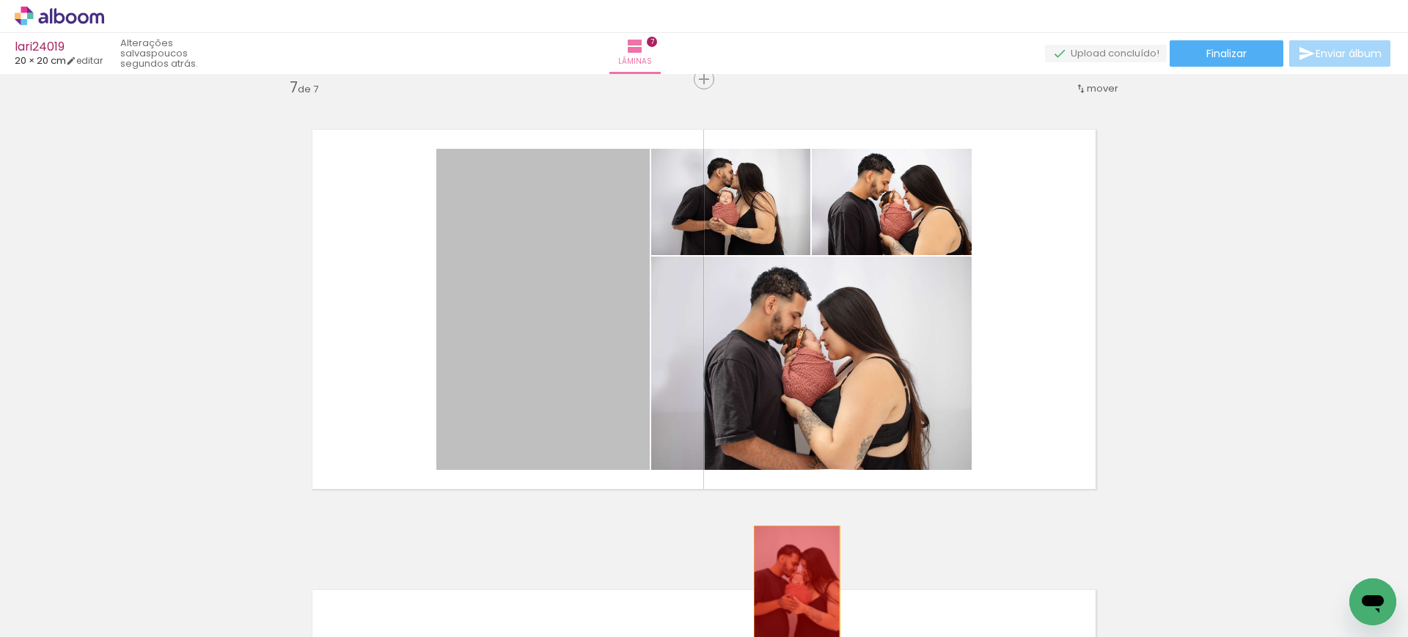
drag, startPoint x: 582, startPoint y: 328, endPoint x: 798, endPoint y: 610, distance: 355.0
click at [798, 610] on quentale-workspace at bounding box center [704, 318] width 1408 height 637
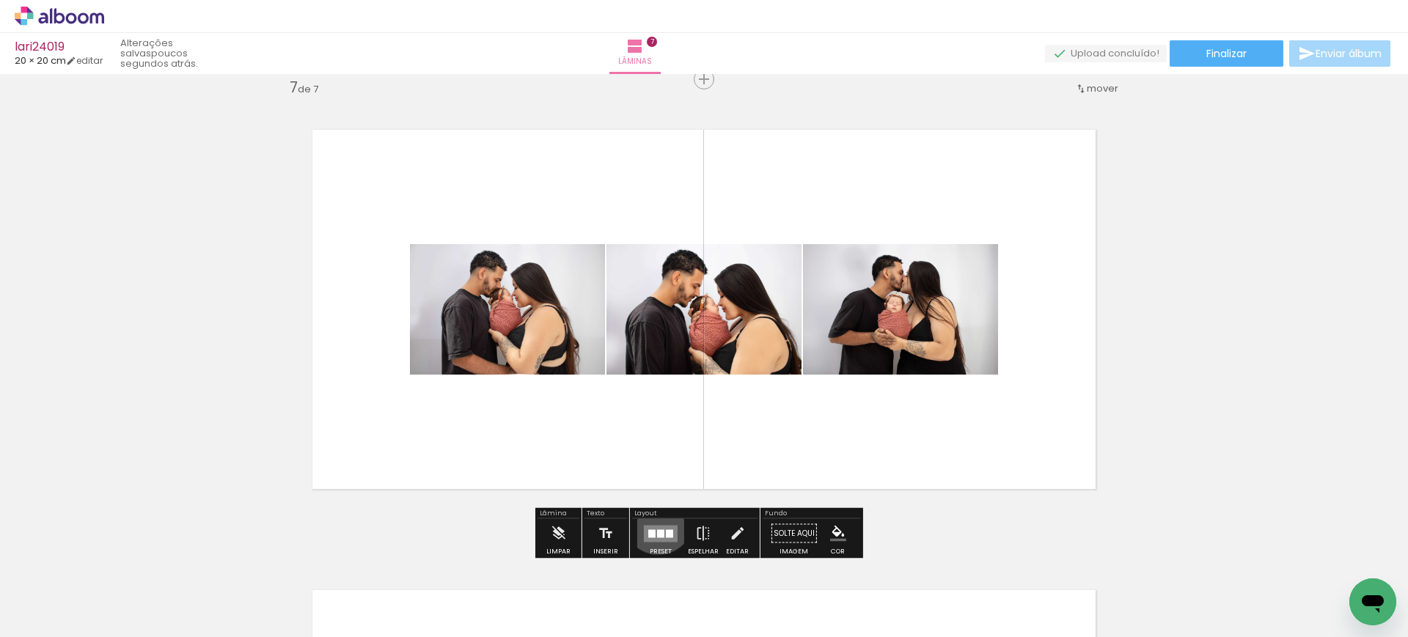
click at [655, 519] on div at bounding box center [661, 533] width 40 height 29
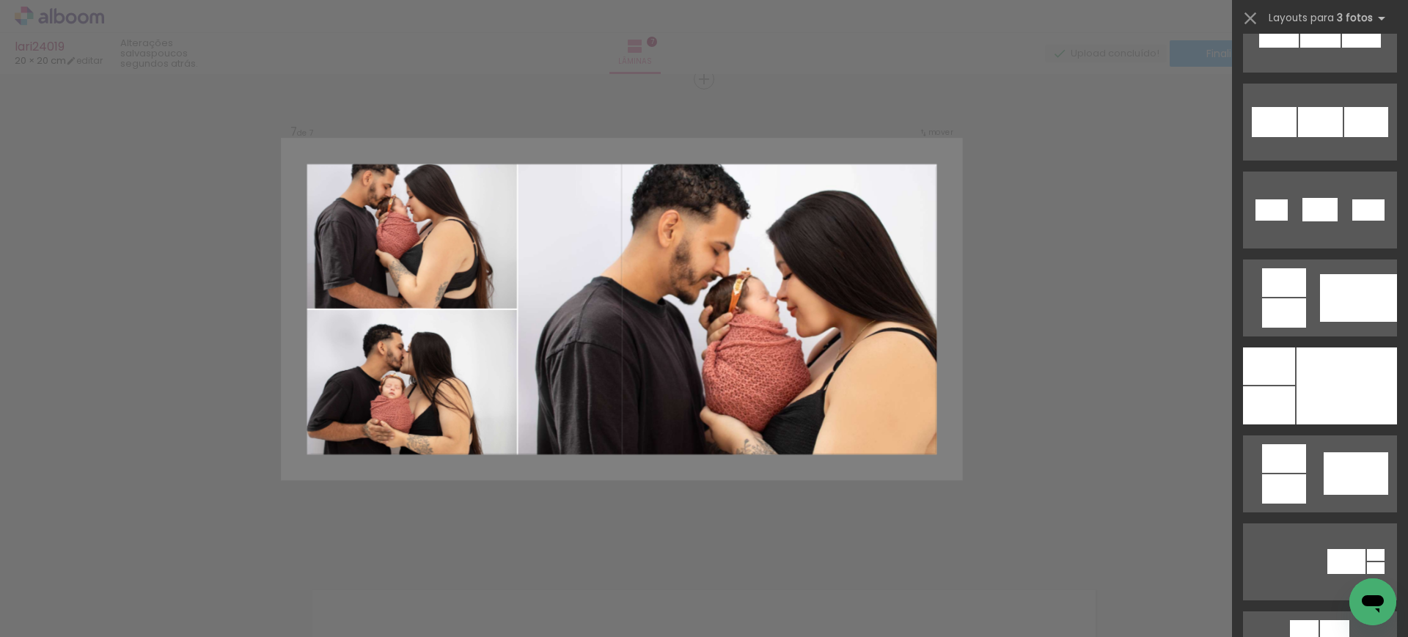
scroll to position [844, 0]
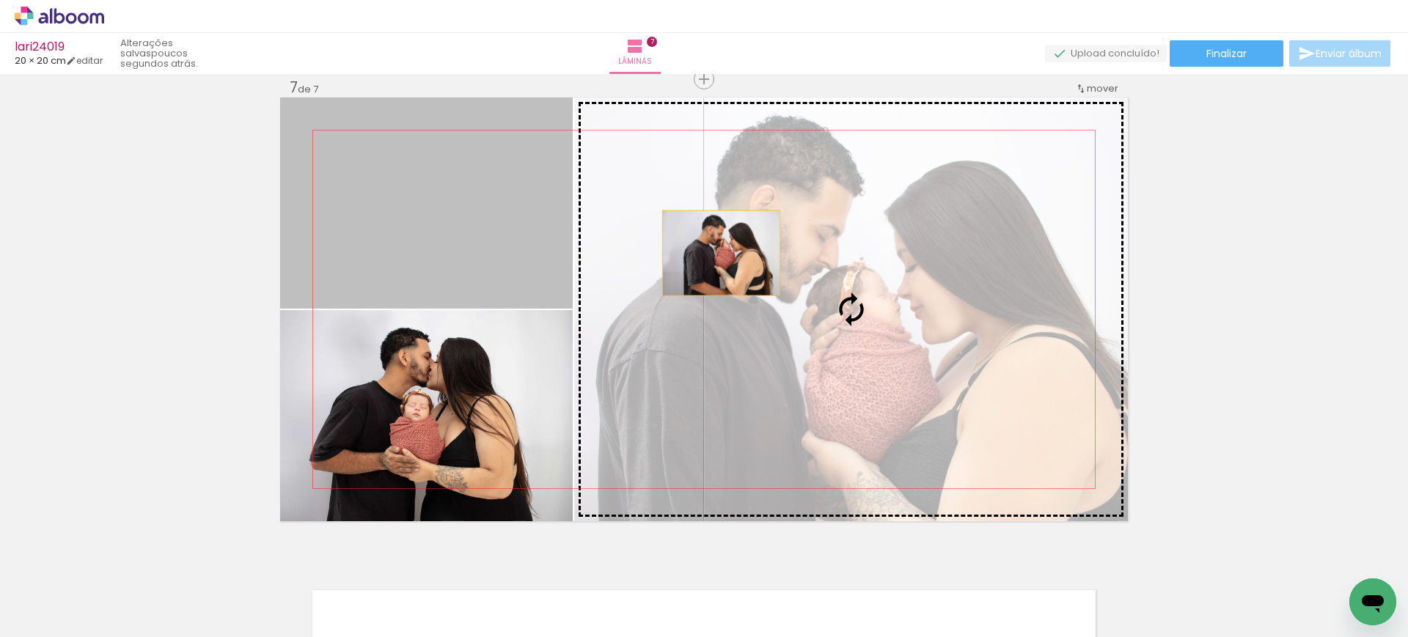
drag, startPoint x: 469, startPoint y: 213, endPoint x: 869, endPoint y: 317, distance: 413.6
click at [0, 0] on slot at bounding box center [0, 0] width 0 height 0
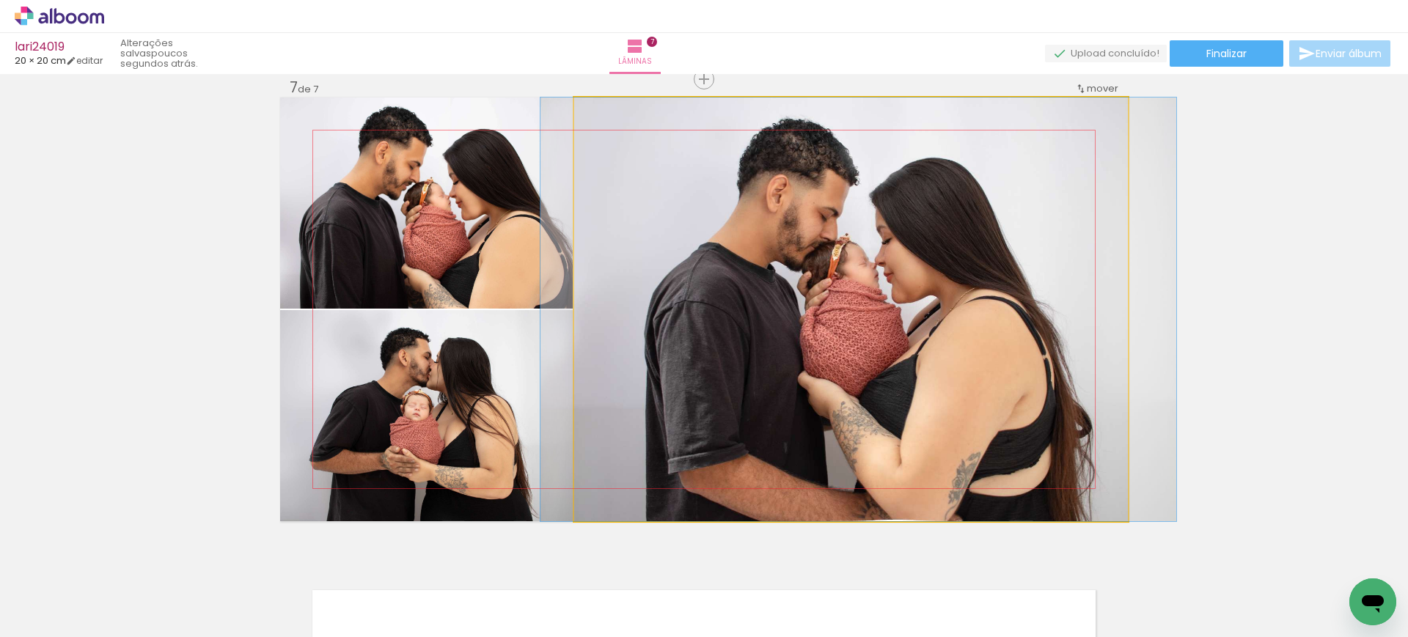
drag, startPoint x: 869, startPoint y: 317, endPoint x: 877, endPoint y: 346, distance: 29.5
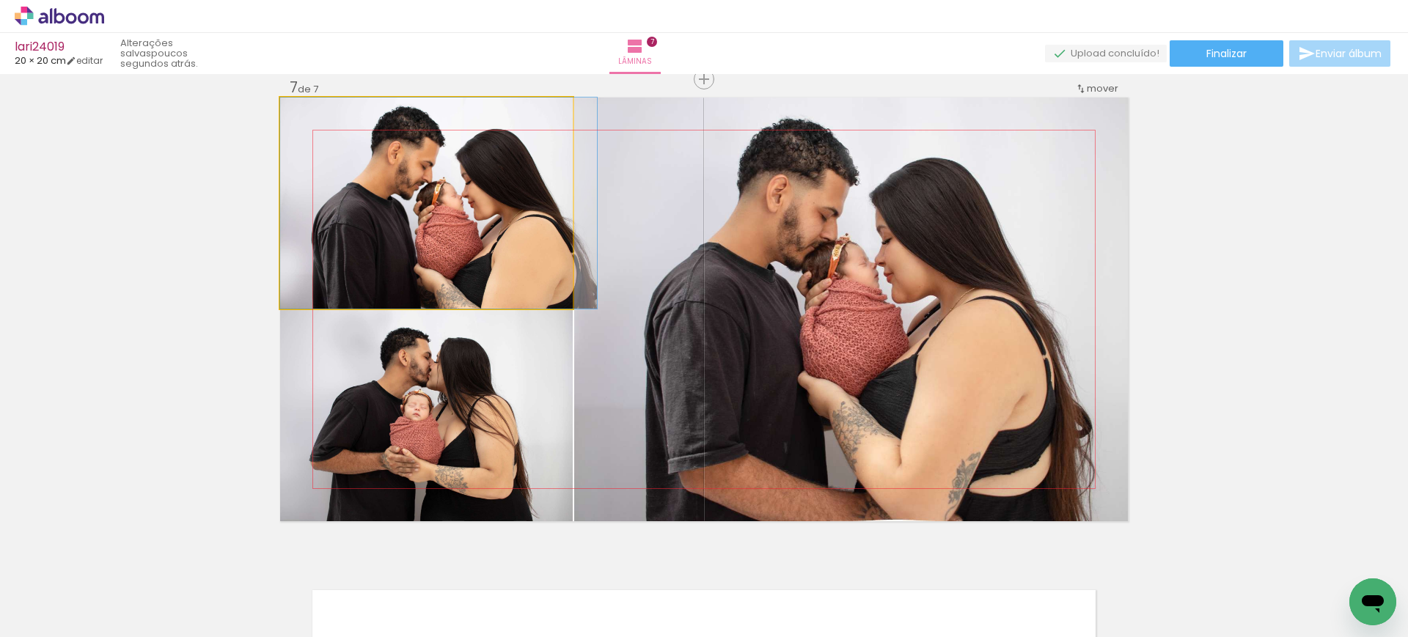
drag, startPoint x: 517, startPoint y: 243, endPoint x: 533, endPoint y: 246, distance: 16.4
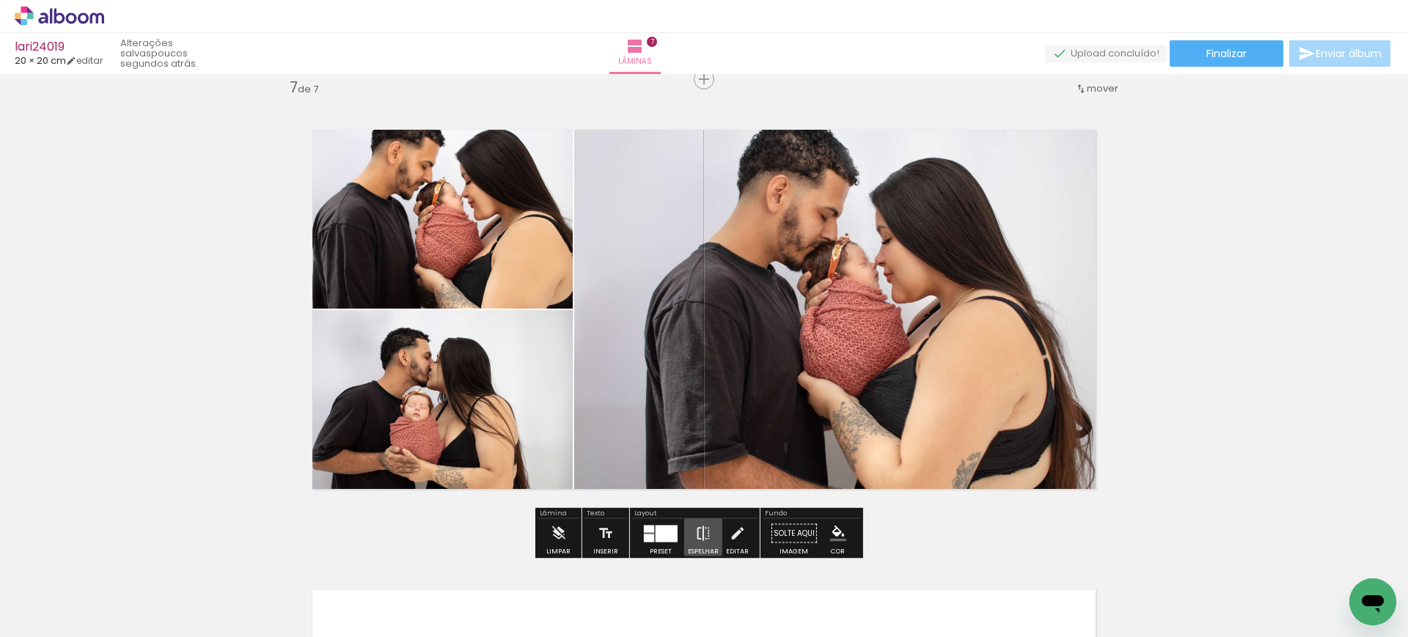
click at [695, 533] on iron-icon at bounding box center [703, 533] width 16 height 29
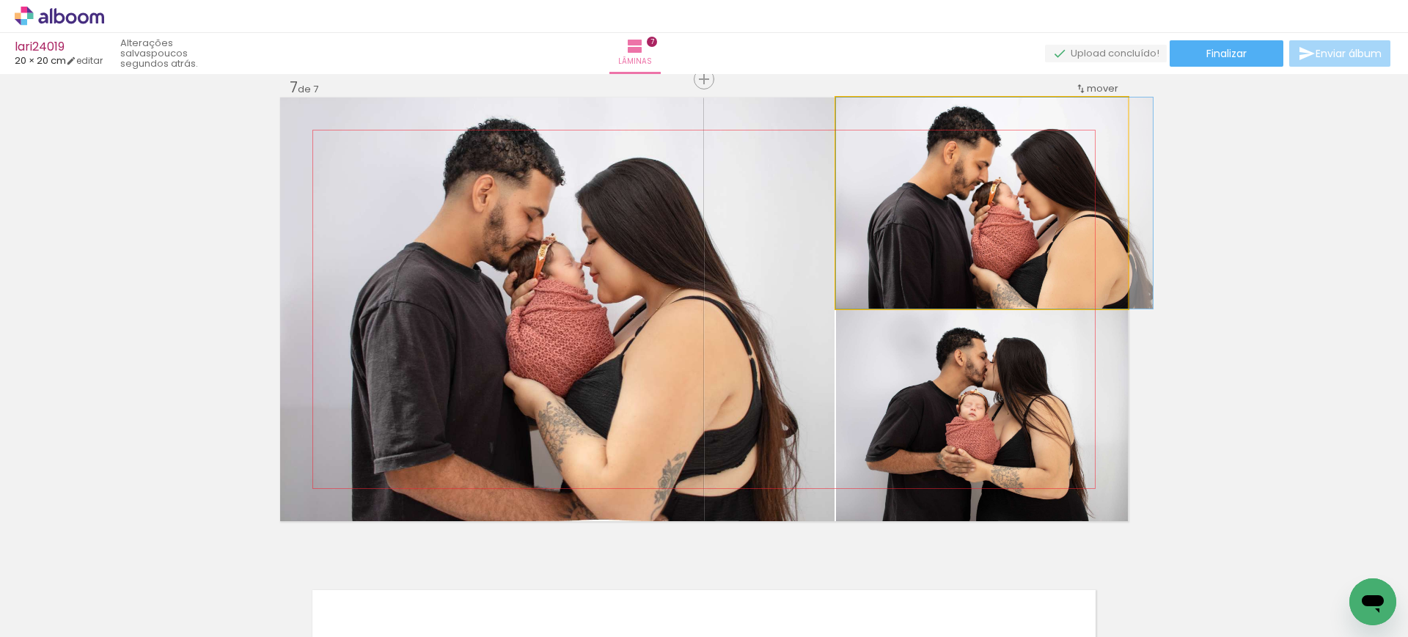
drag, startPoint x: 947, startPoint y: 263, endPoint x: 689, endPoint y: 301, distance: 260.9
click at [0, 0] on slot at bounding box center [0, 0] width 0 height 0
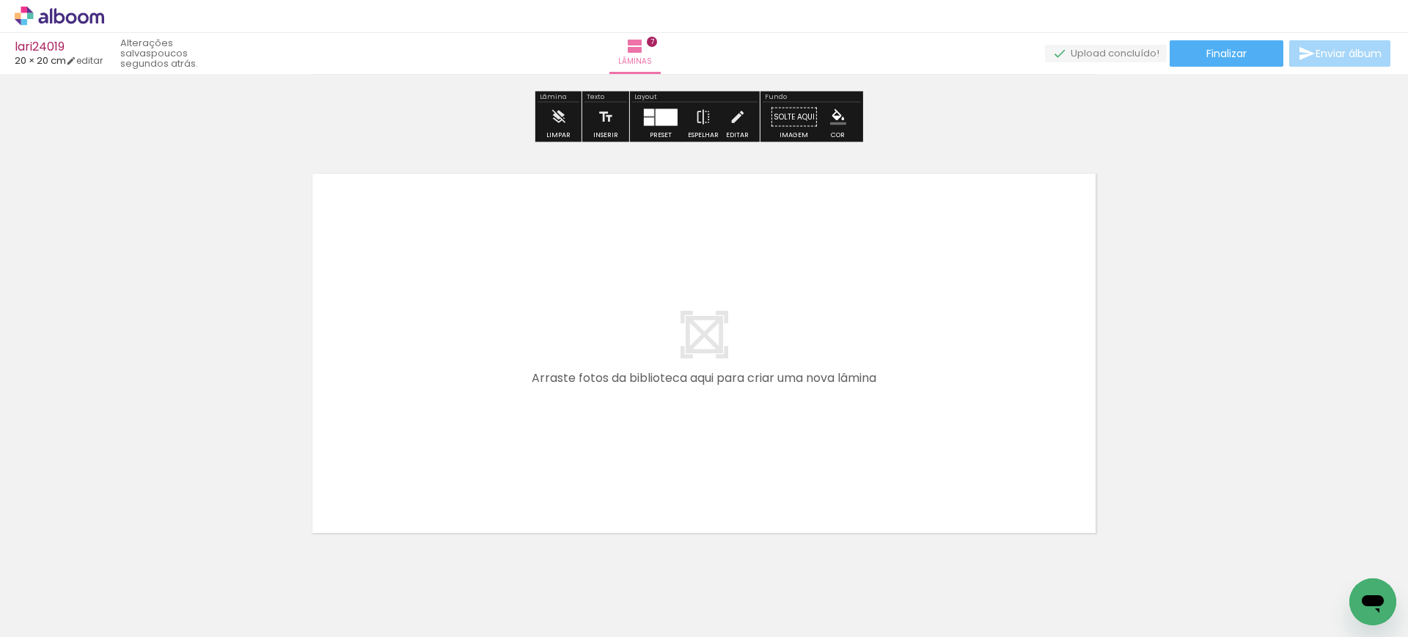
scroll to position [0, 1732]
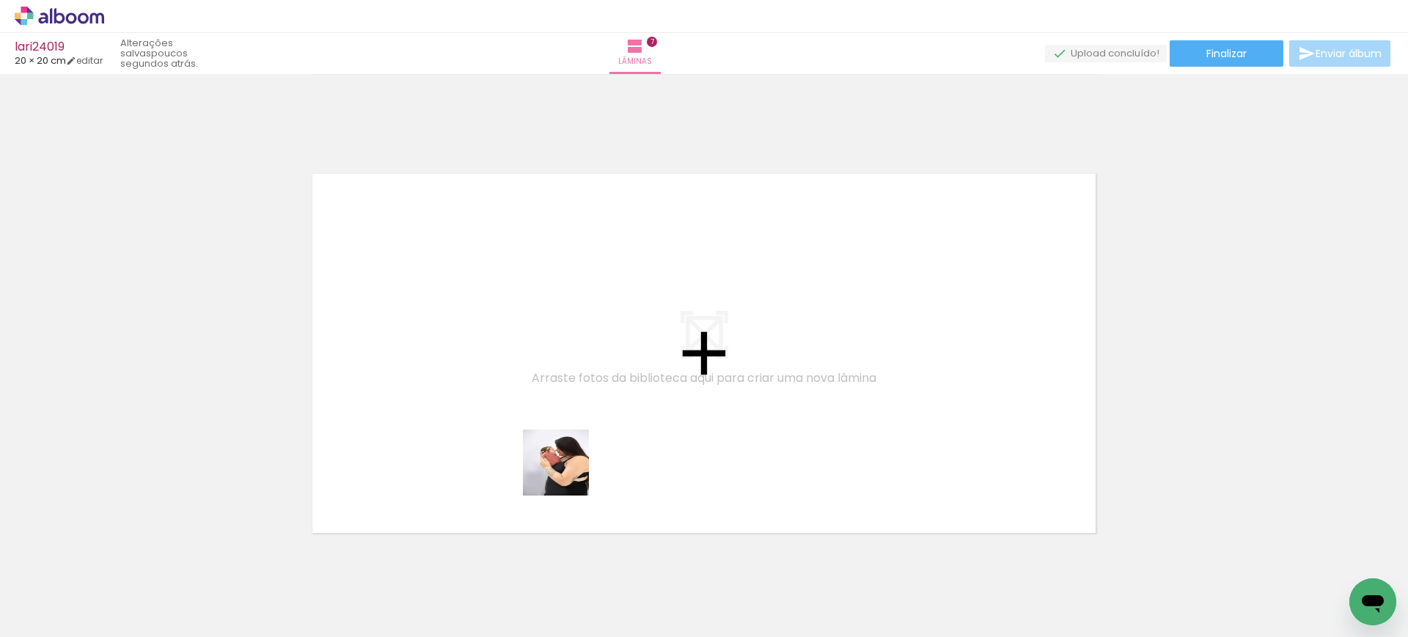
drag, startPoint x: 565, startPoint y: 595, endPoint x: 567, endPoint y: 427, distance: 167.9
click at [567, 427] on quentale-workspace at bounding box center [704, 318] width 1408 height 637
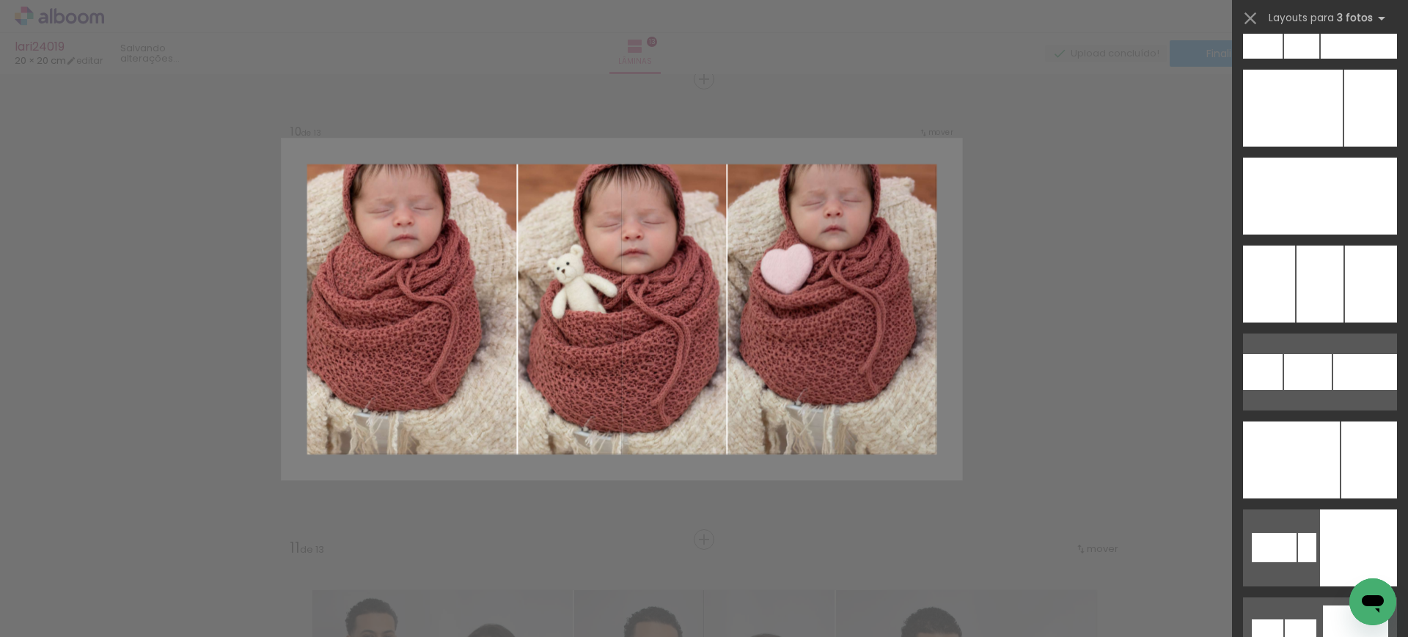
scroll to position [11061, 0]
click at [1304, 234] on div at bounding box center [1320, 195] width 50 height 77
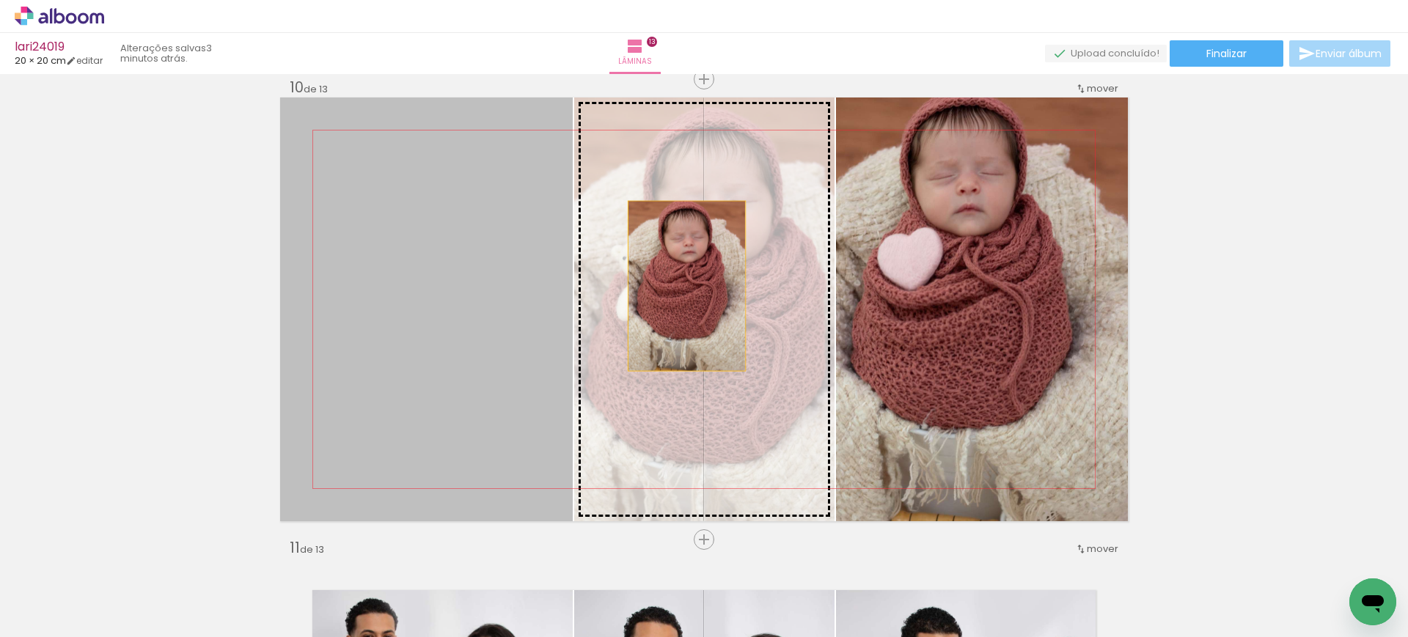
drag, startPoint x: 493, startPoint y: 281, endPoint x: 686, endPoint y: 287, distance: 193.6
click at [0, 0] on slot at bounding box center [0, 0] width 0 height 0
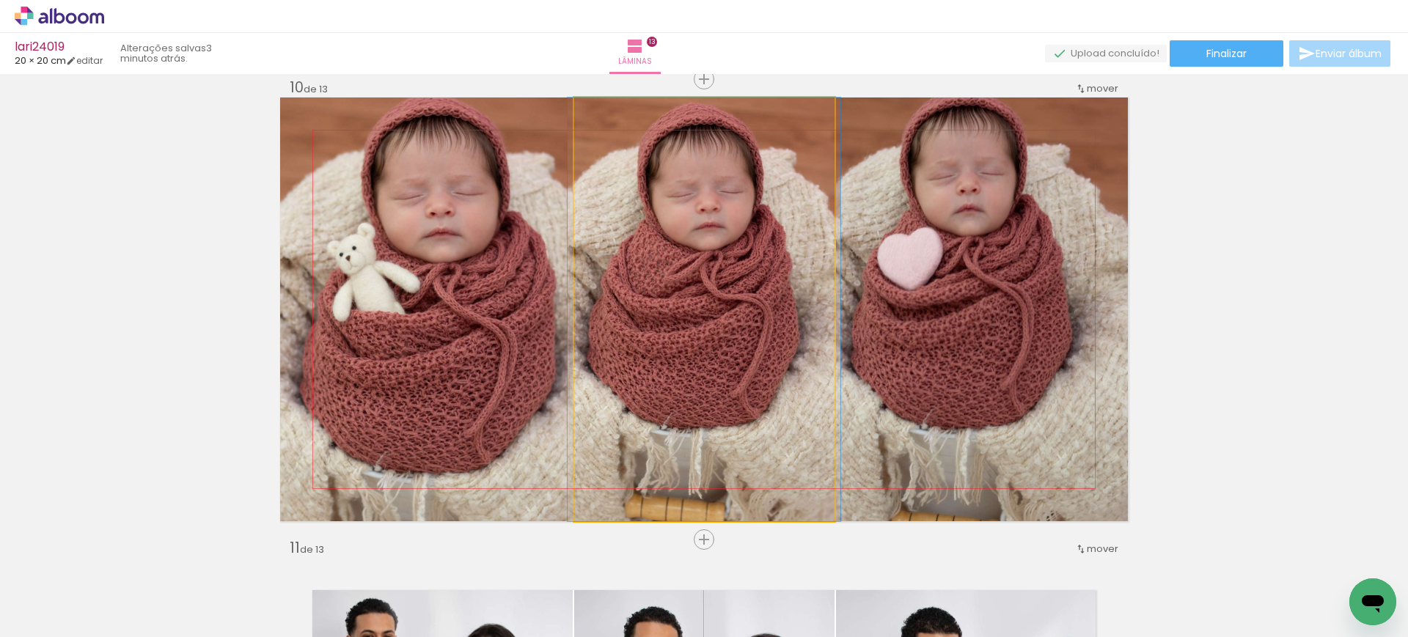
drag, startPoint x: 686, startPoint y: 287, endPoint x: 687, endPoint y: 322, distance: 35.2
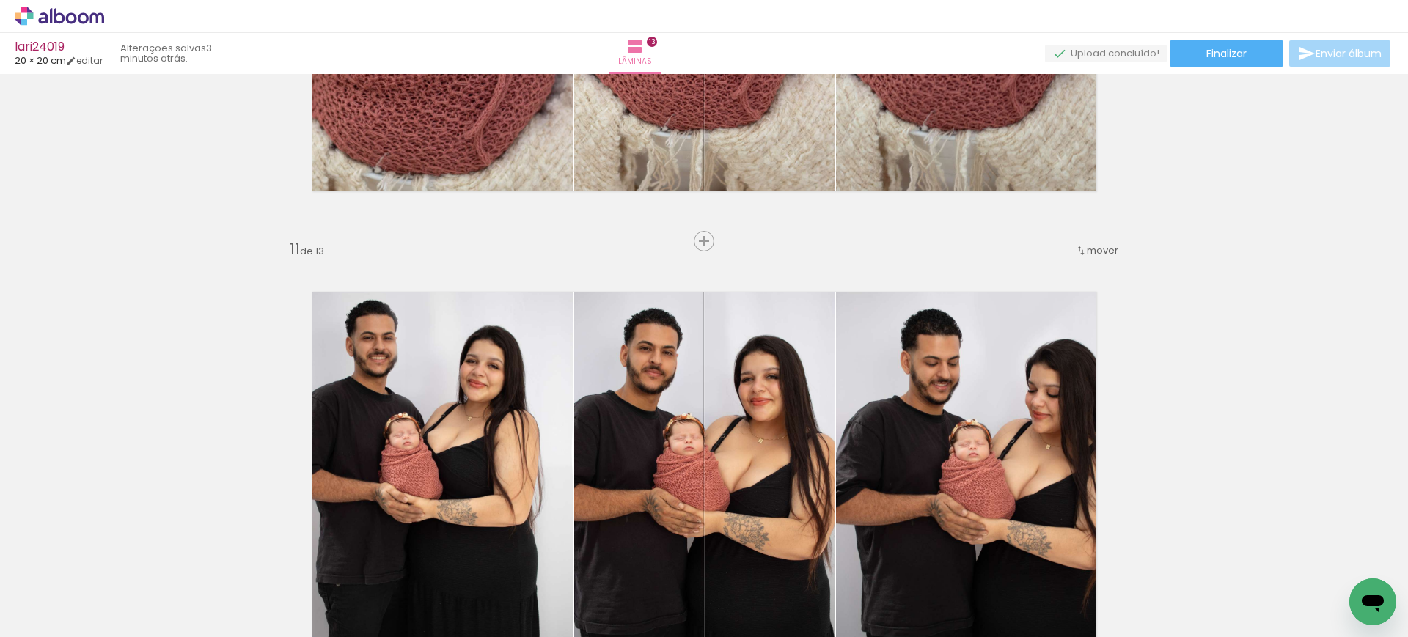
scroll to position [4465, 0]
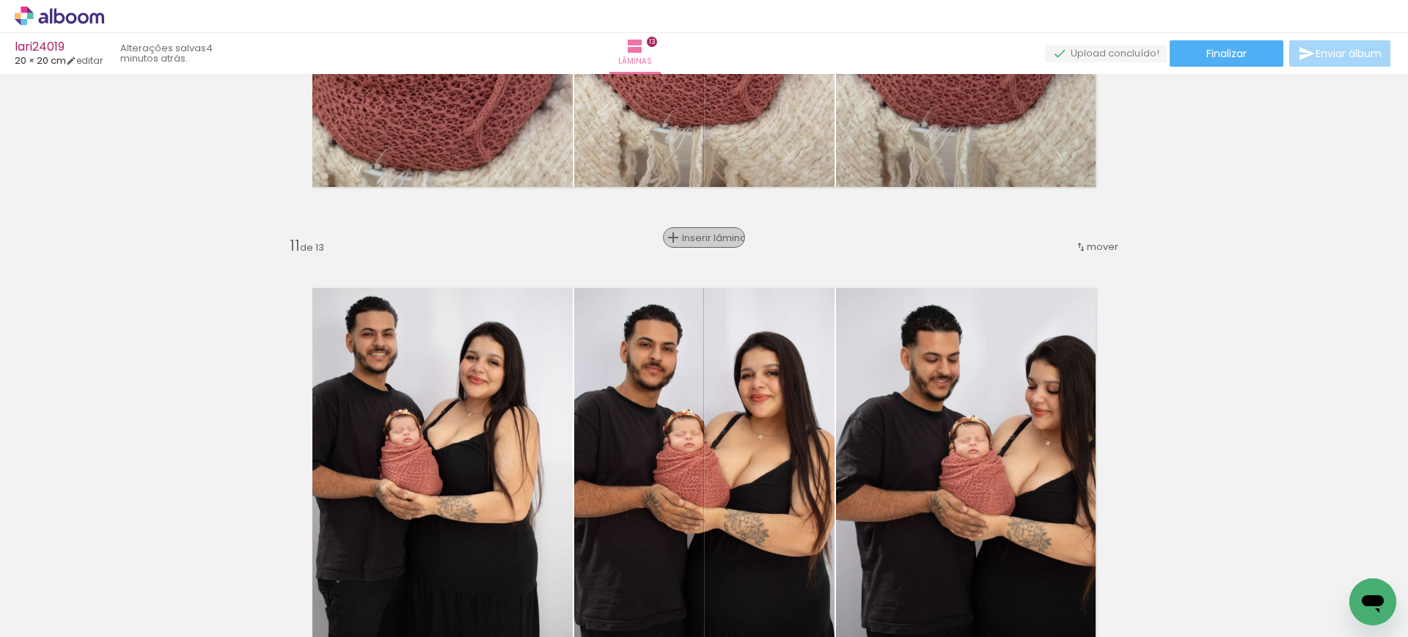
click at [701, 244] on div "Inserir lâmina" at bounding box center [703, 238] width 79 height 18
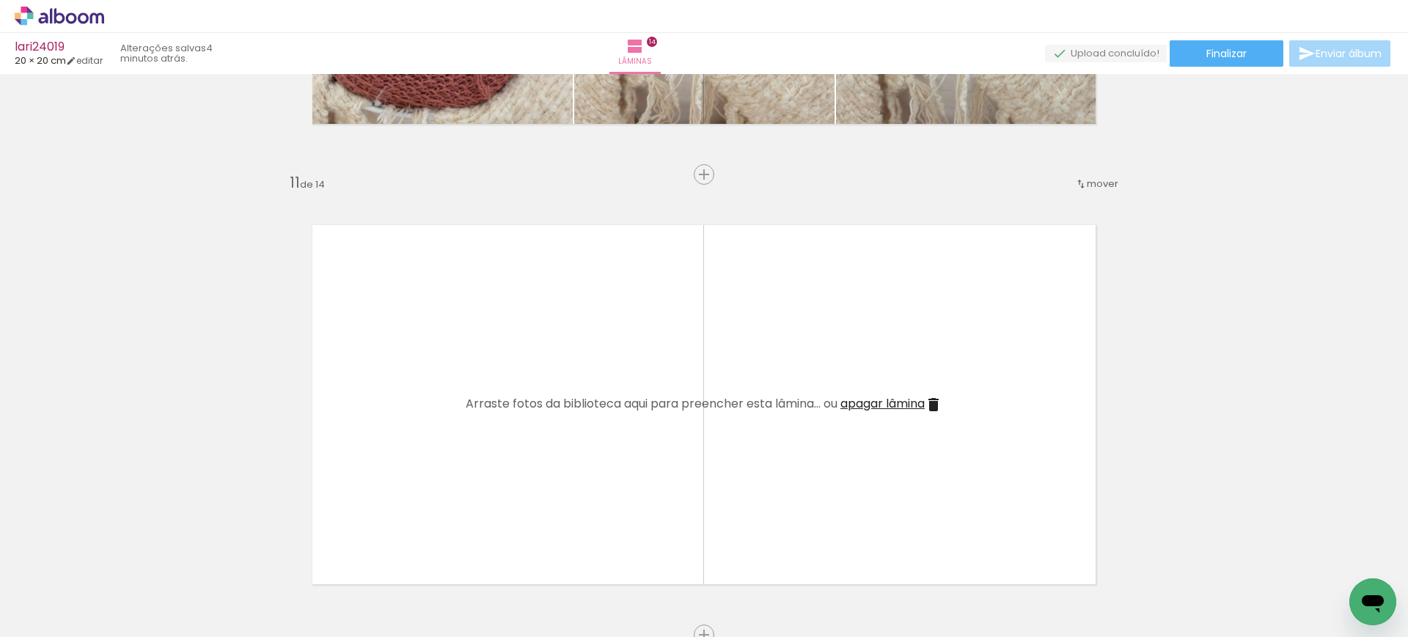
scroll to position [4531, 0]
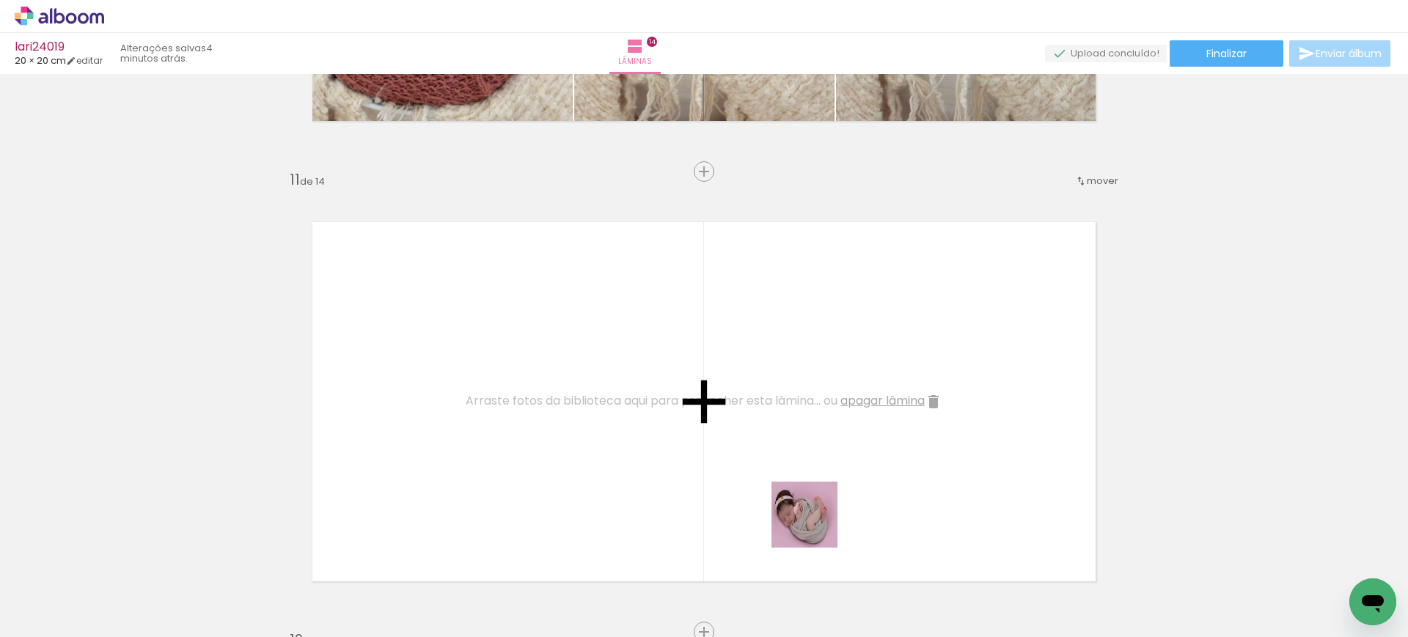
drag, startPoint x: 869, startPoint y: 590, endPoint x: 740, endPoint y: 430, distance: 205.4
click at [740, 430] on quentale-workspace at bounding box center [704, 318] width 1408 height 637
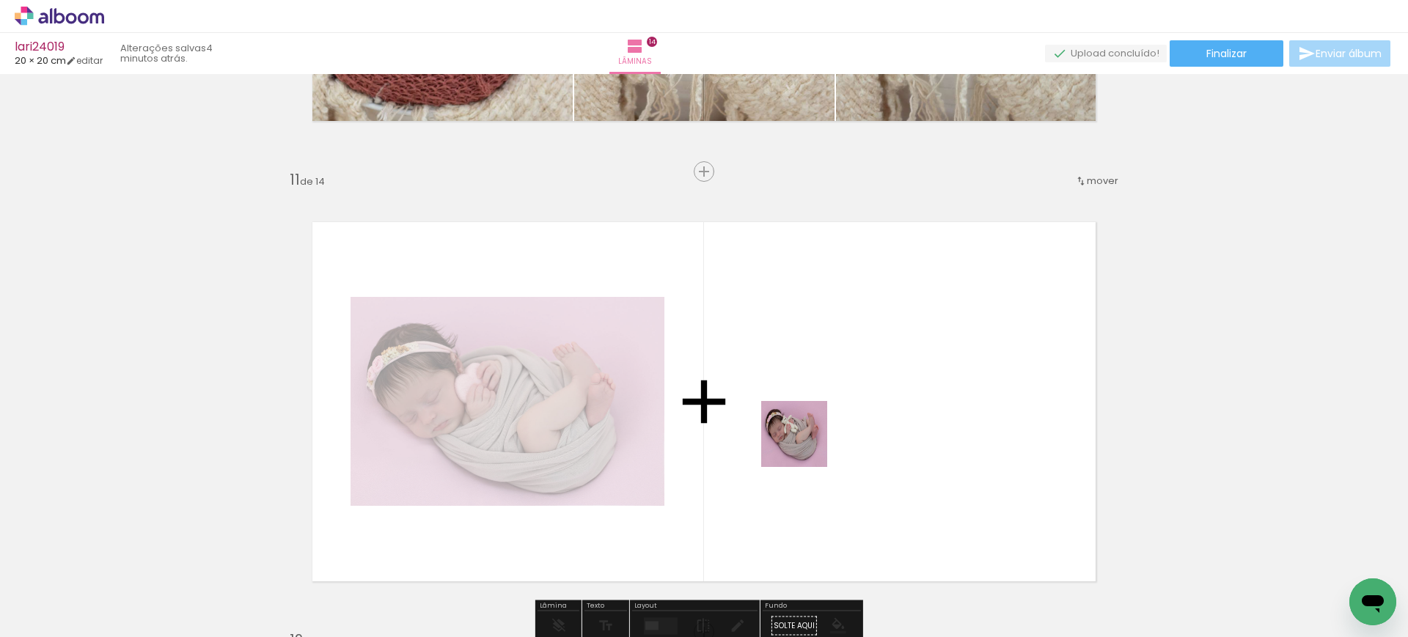
drag, startPoint x: 927, startPoint y: 580, endPoint x: 804, endPoint y: 444, distance: 183.2
click at [804, 444] on quentale-workspace at bounding box center [704, 318] width 1408 height 637
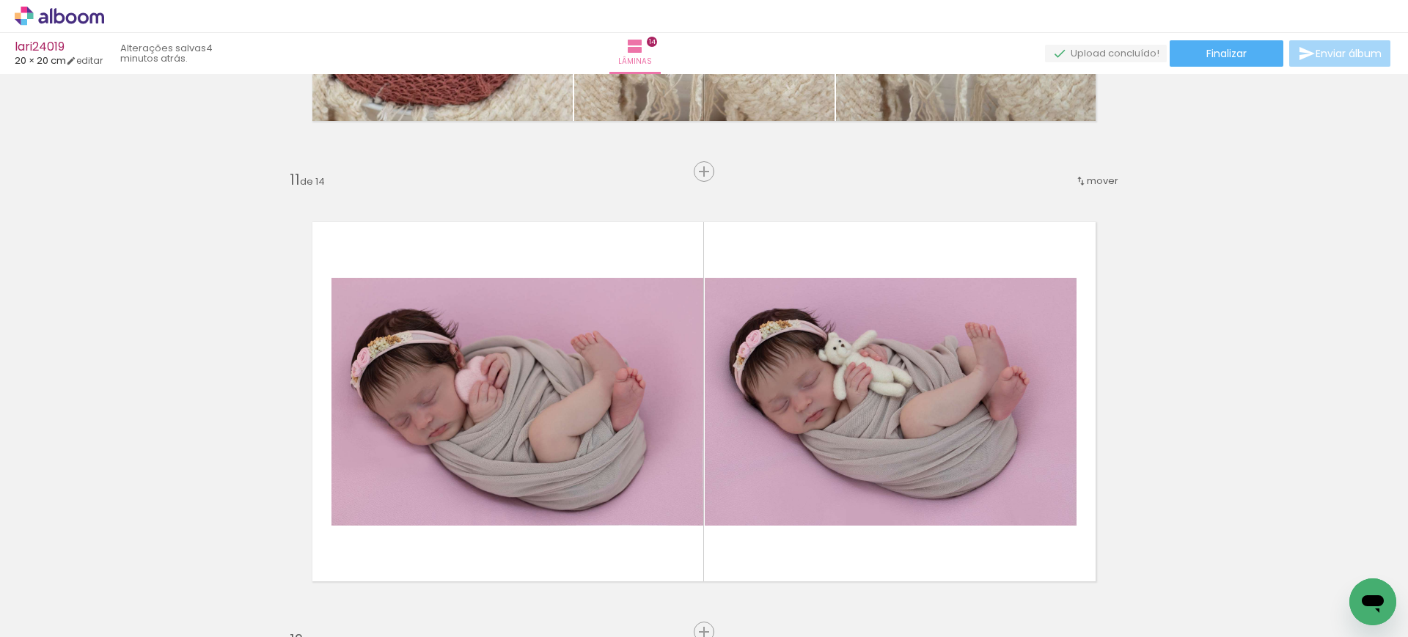
drag, startPoint x: 1056, startPoint y: 599, endPoint x: 922, endPoint y: 455, distance: 197.6
click at [922, 455] on quentale-workspace at bounding box center [704, 318] width 1408 height 637
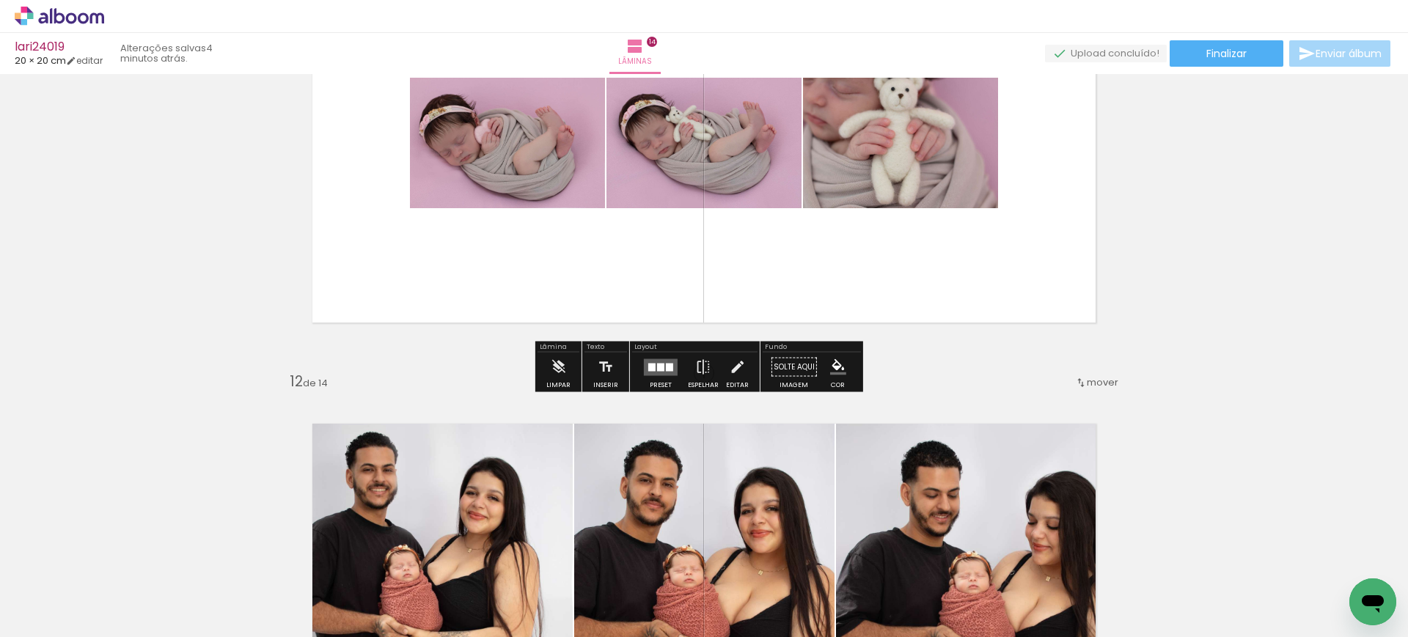
scroll to position [4716, 0]
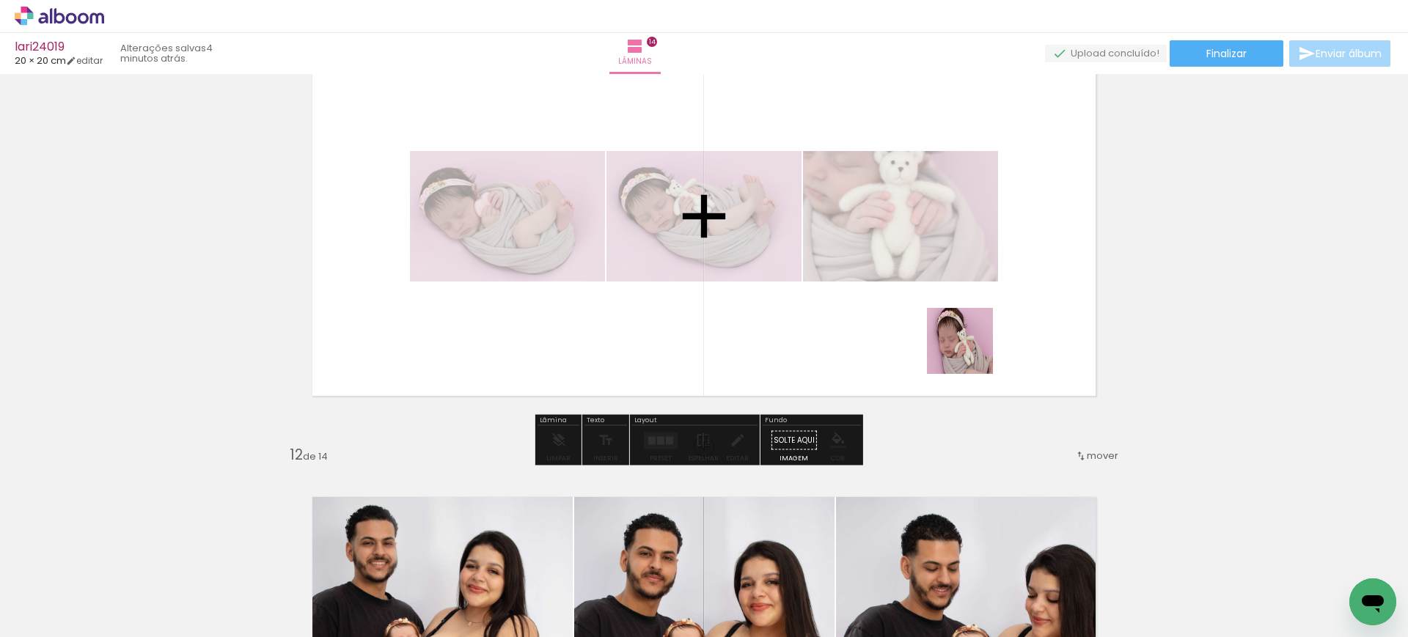
drag, startPoint x: 1101, startPoint y: 607, endPoint x: 960, endPoint y: 330, distance: 311.2
click at [960, 330] on quentale-workspace at bounding box center [704, 318] width 1408 height 637
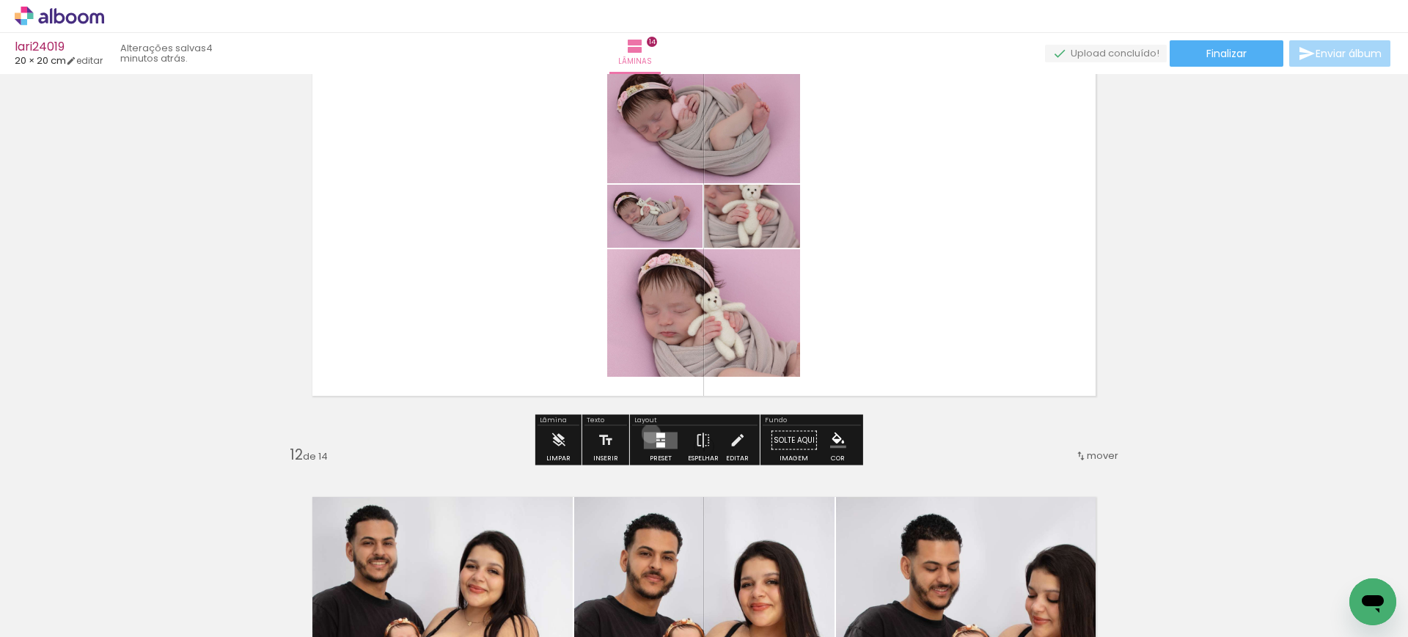
click at [647, 433] on quentale-layouter at bounding box center [661, 440] width 34 height 17
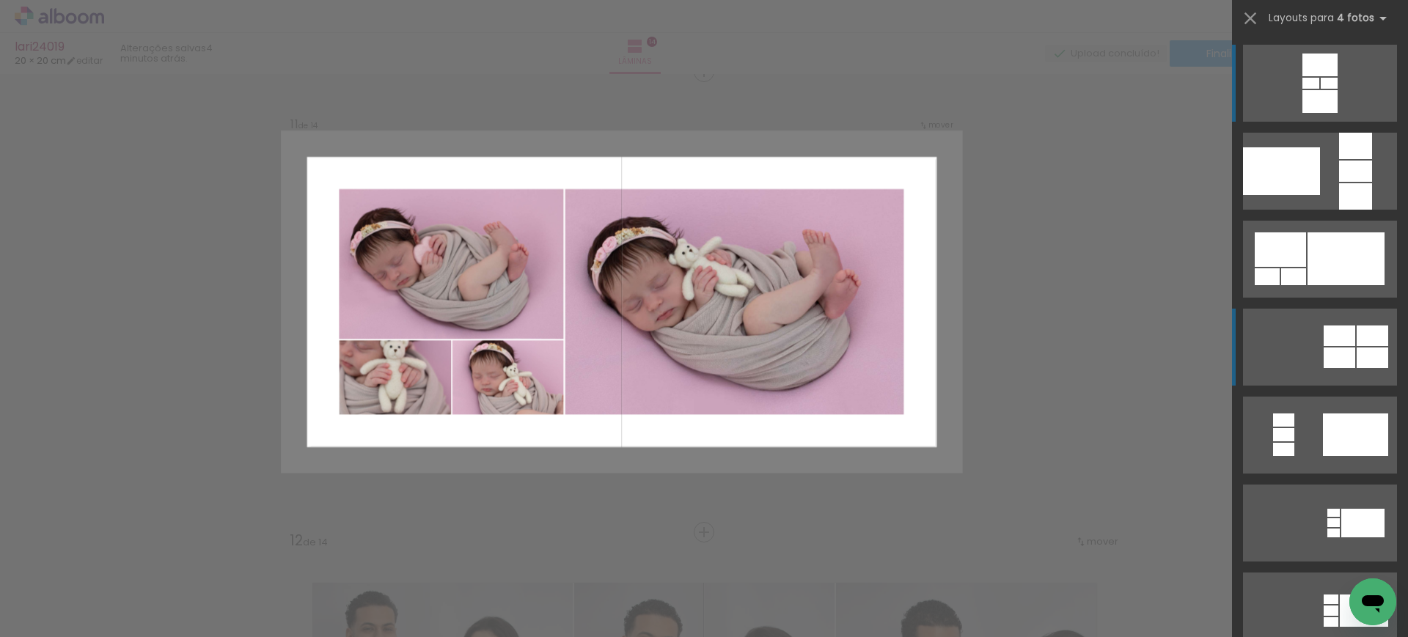
scroll to position [4623, 0]
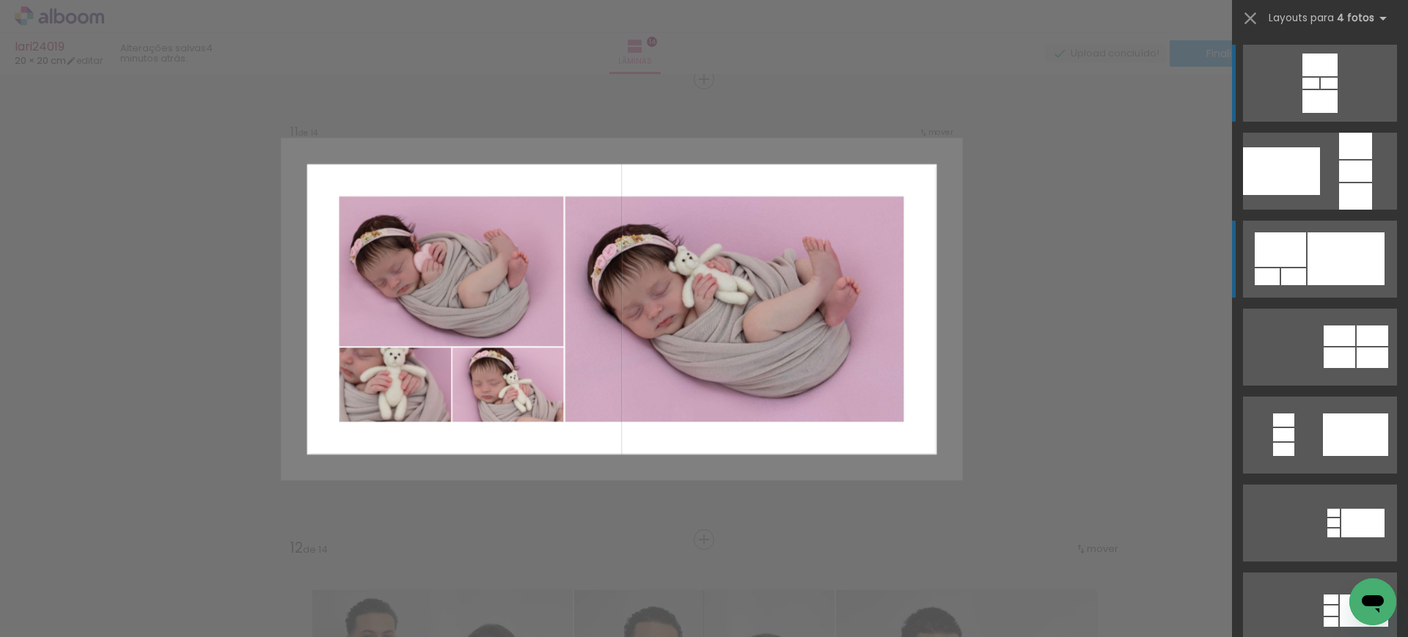
click at [1307, 271] on div at bounding box center [1345, 258] width 77 height 53
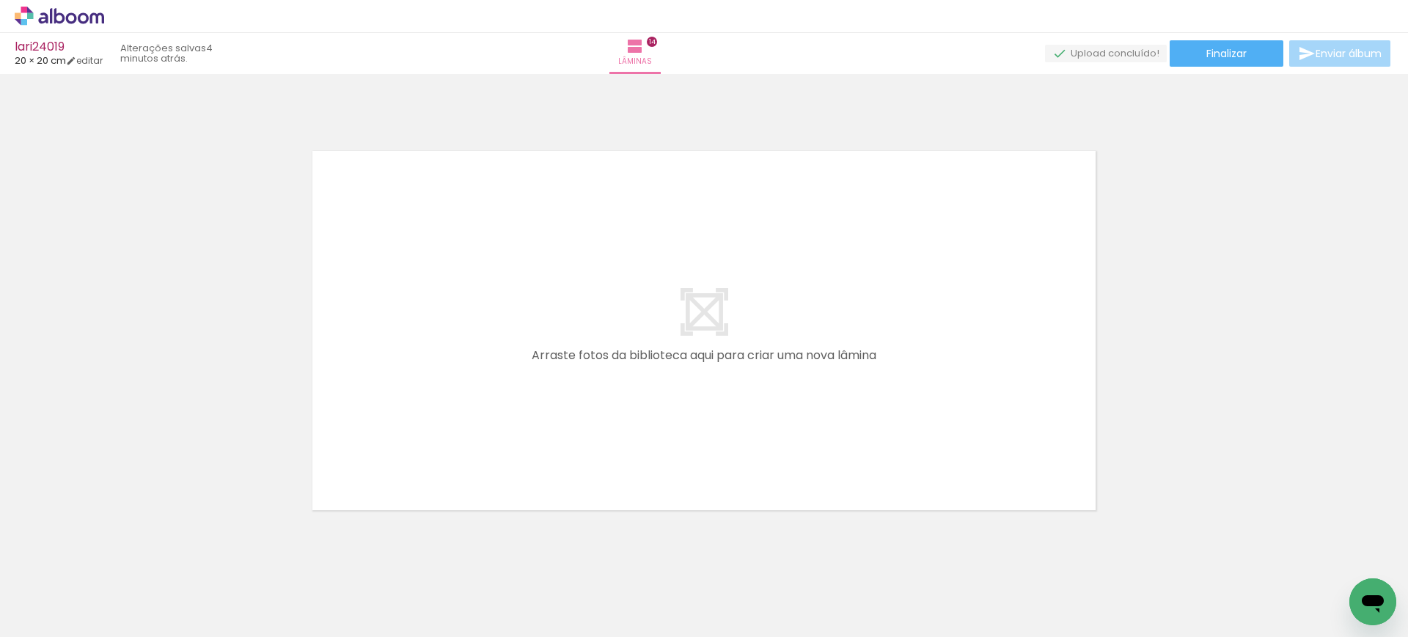
scroll to position [0, 1375]
drag, startPoint x: 837, startPoint y: 594, endPoint x: 763, endPoint y: 409, distance: 198.8
click at [763, 409] on quentale-workspace at bounding box center [704, 318] width 1408 height 637
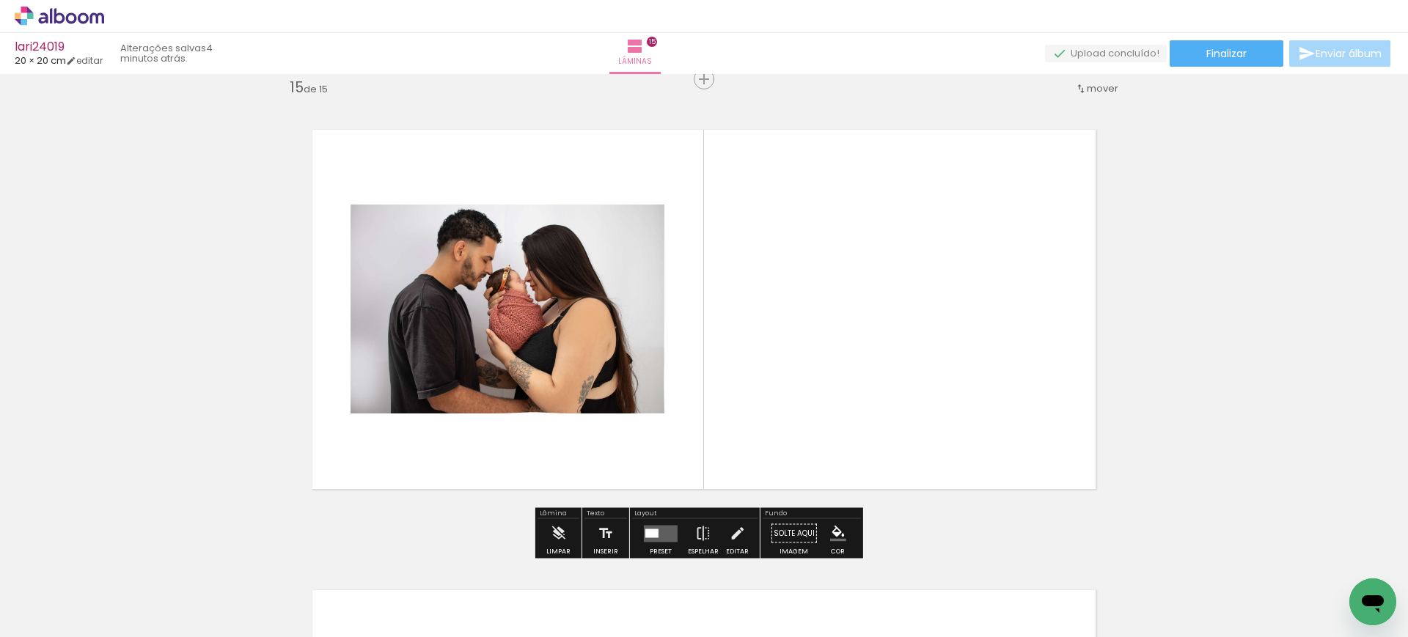
scroll to position [0, 1666]
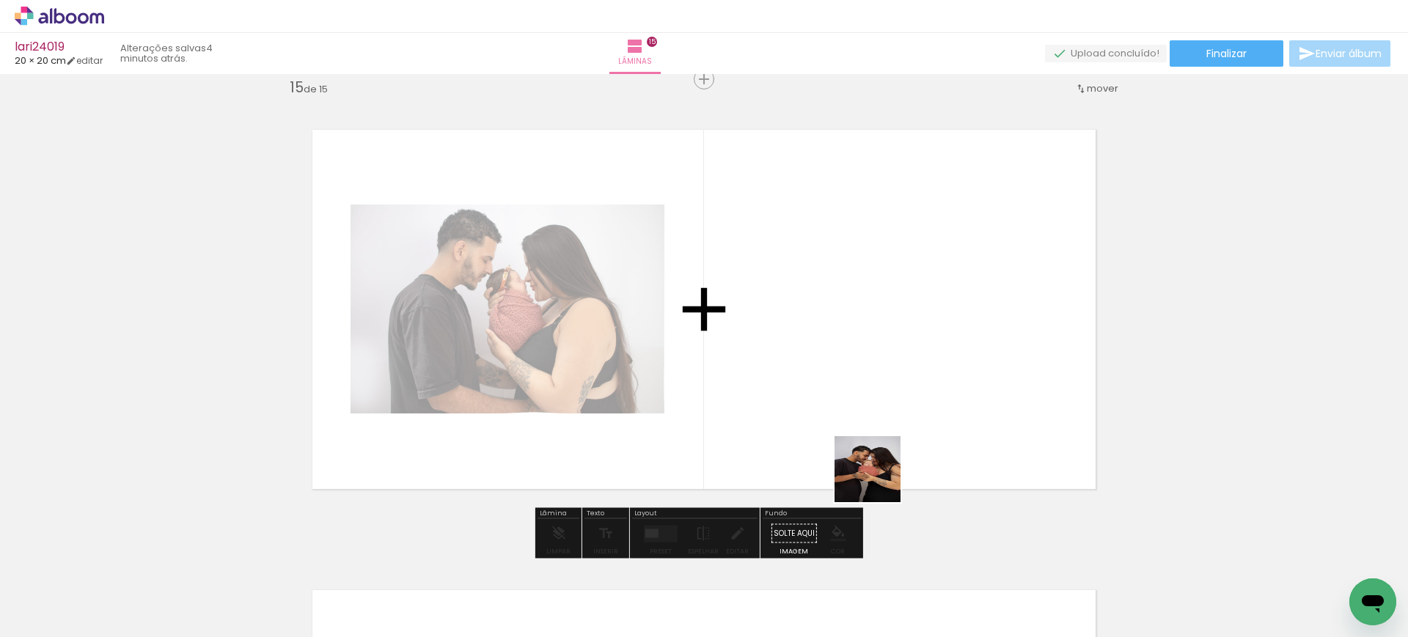
drag, startPoint x: 947, startPoint y: 595, endPoint x: 815, endPoint y: 375, distance: 256.2
click at [815, 375] on quentale-workspace at bounding box center [704, 318] width 1408 height 637
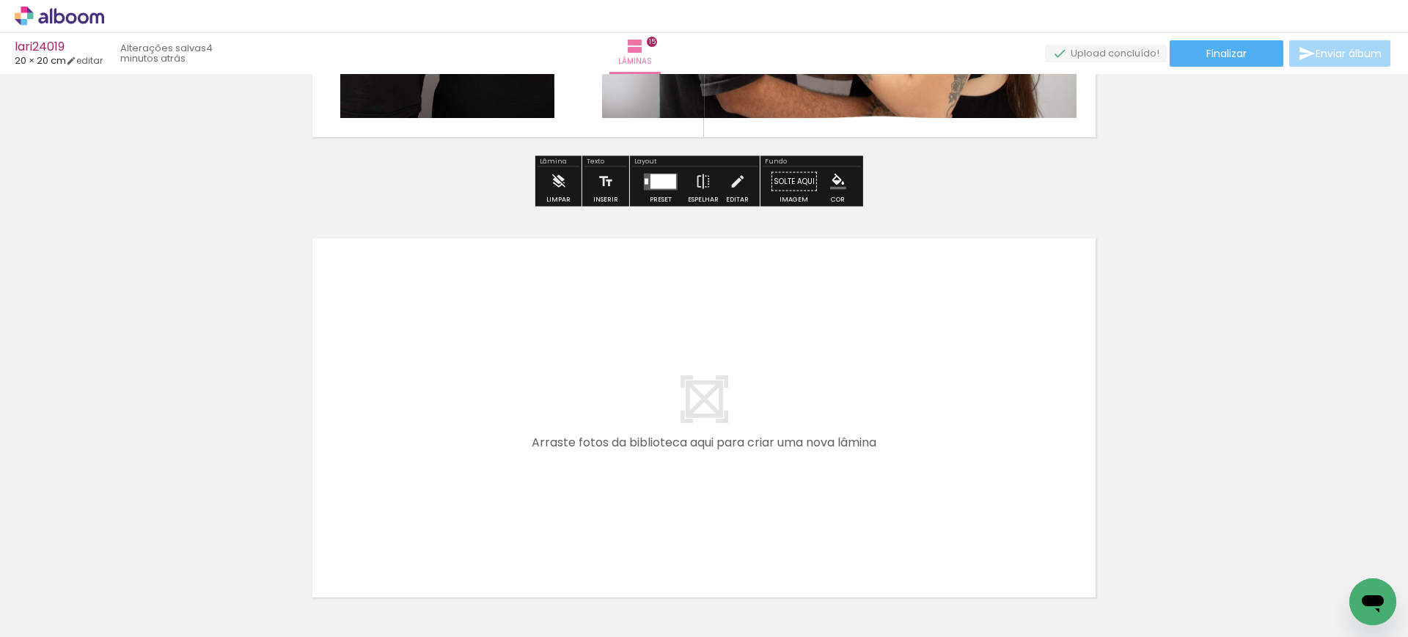
scroll to position [0, 2192]
drag, startPoint x: 521, startPoint y: 578, endPoint x: 528, endPoint y: 430, distance: 148.3
click at [528, 430] on quentale-workspace at bounding box center [704, 318] width 1408 height 637
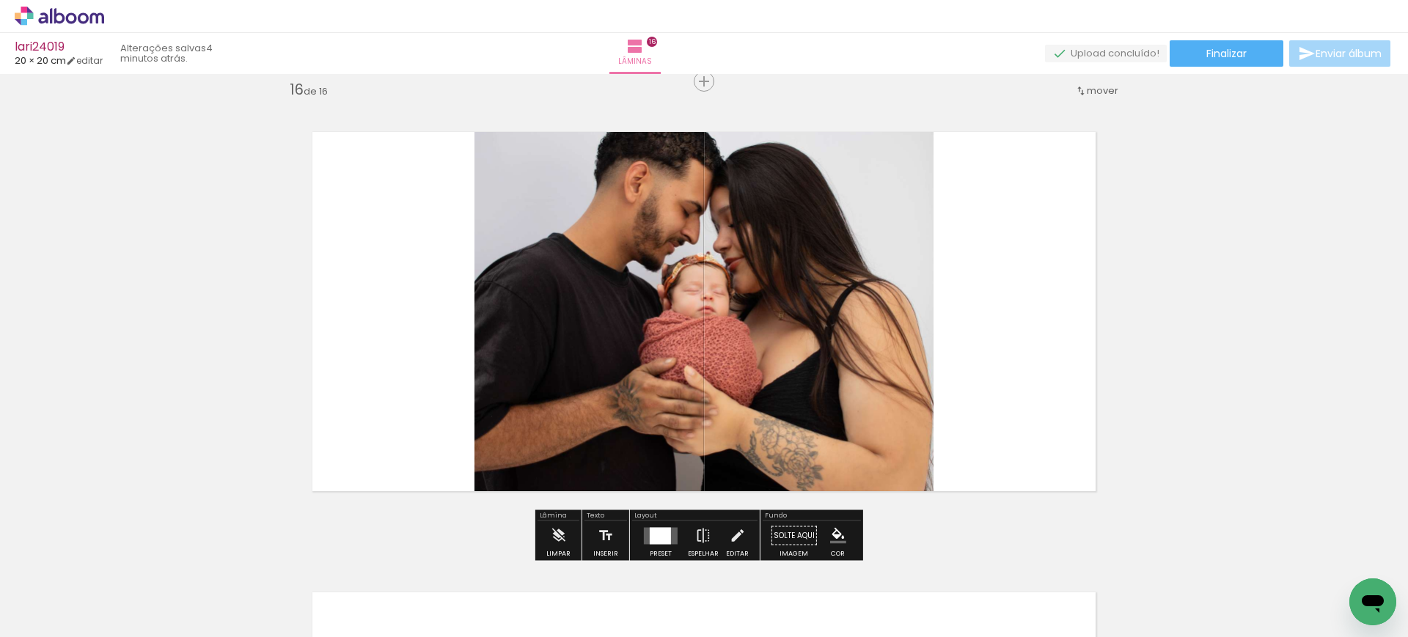
scroll to position [6925, 0]
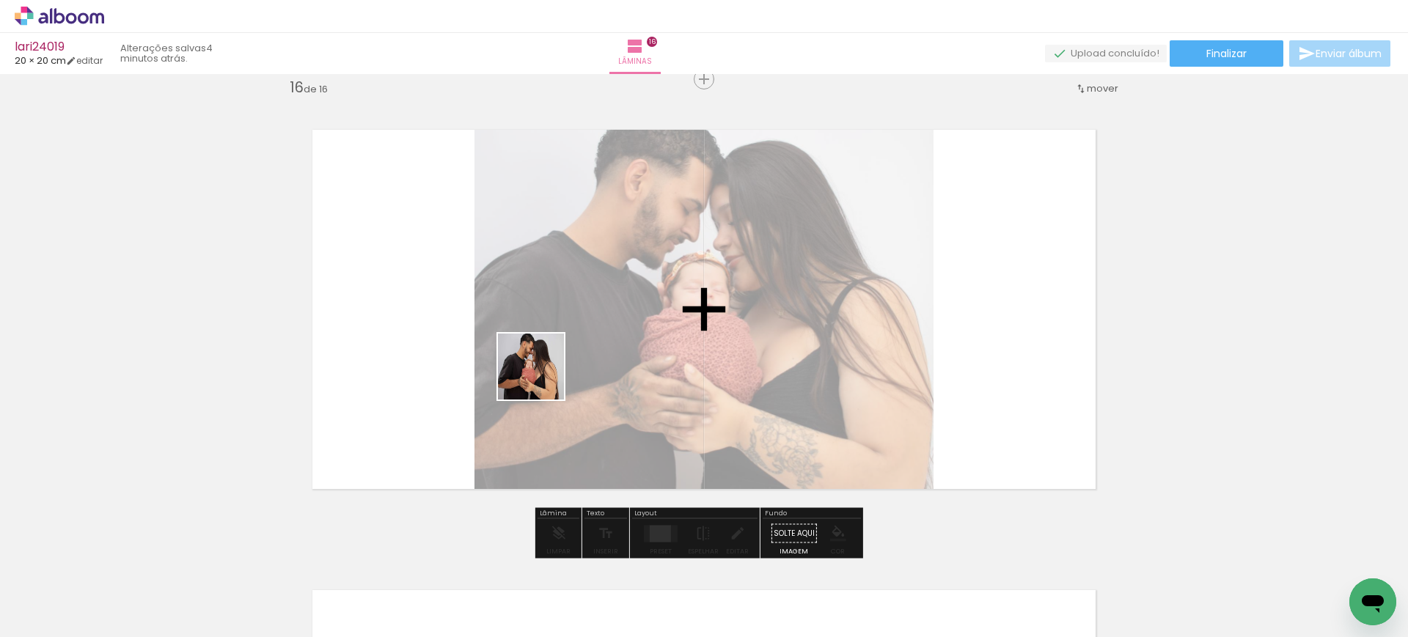
drag, startPoint x: 567, startPoint y: 570, endPoint x: 540, endPoint y: 342, distance: 230.3
click at [540, 342] on quentale-workspace at bounding box center [704, 318] width 1408 height 637
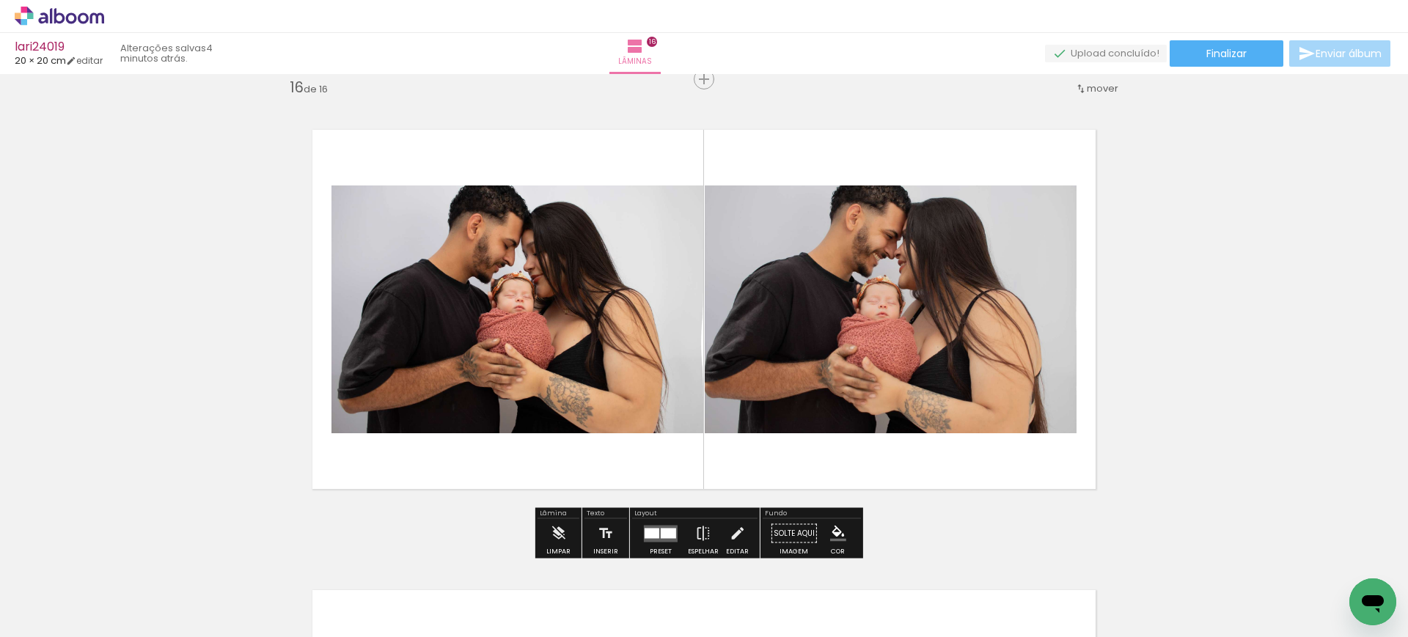
drag, startPoint x: 673, startPoint y: 601, endPoint x: 647, endPoint y: 367, distance: 235.3
click at [647, 367] on quentale-workspace at bounding box center [704, 318] width 1408 height 637
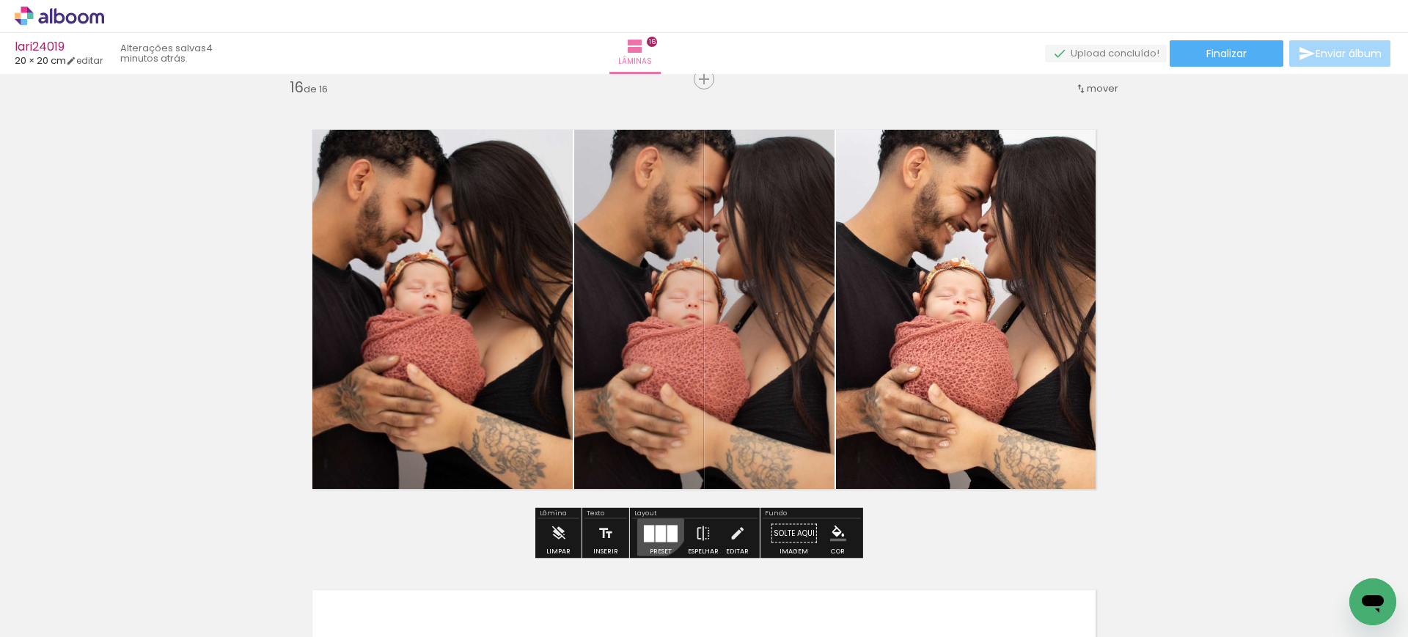
click at [648, 521] on div at bounding box center [661, 533] width 40 height 29
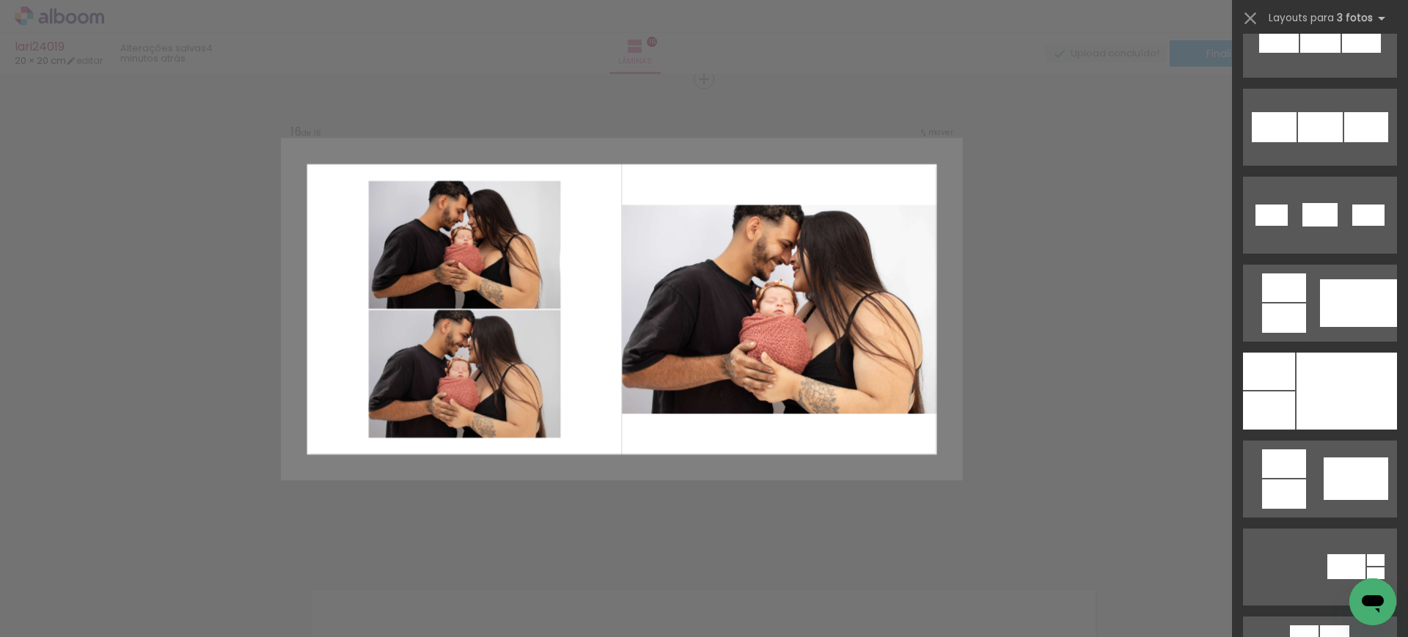
scroll to position [1105, 0]
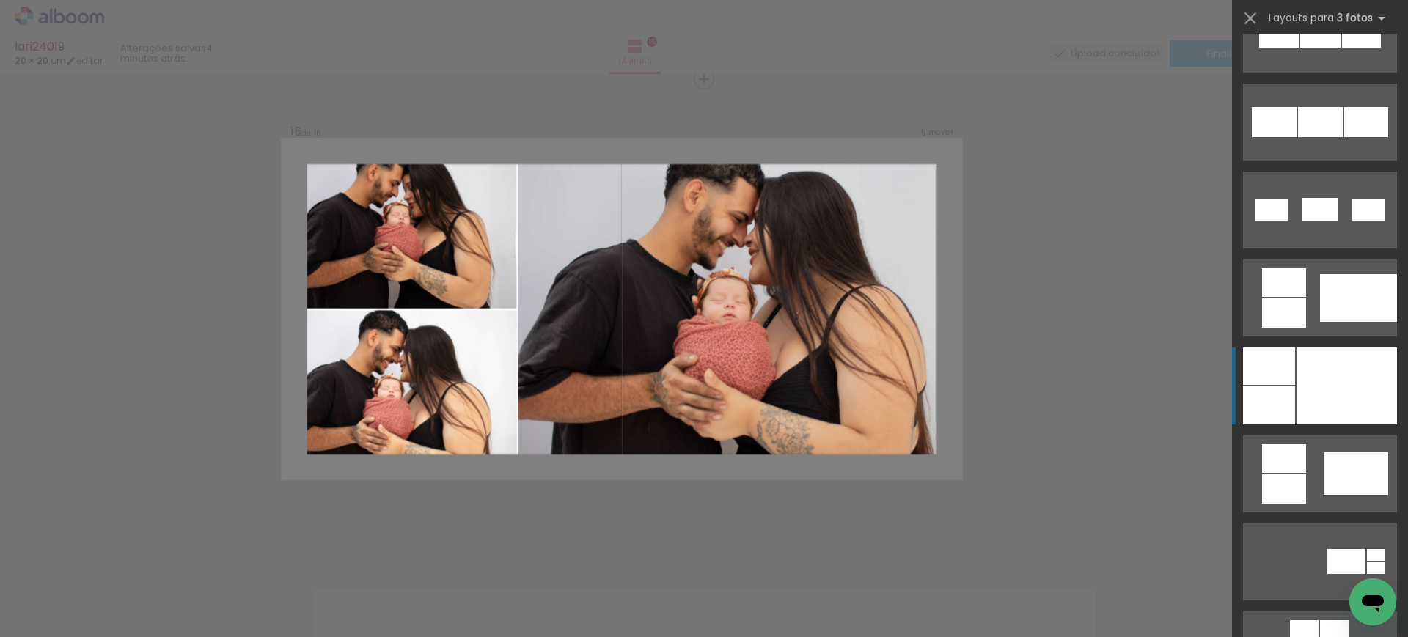
click at [1287, 371] on div at bounding box center [1269, 366] width 52 height 37
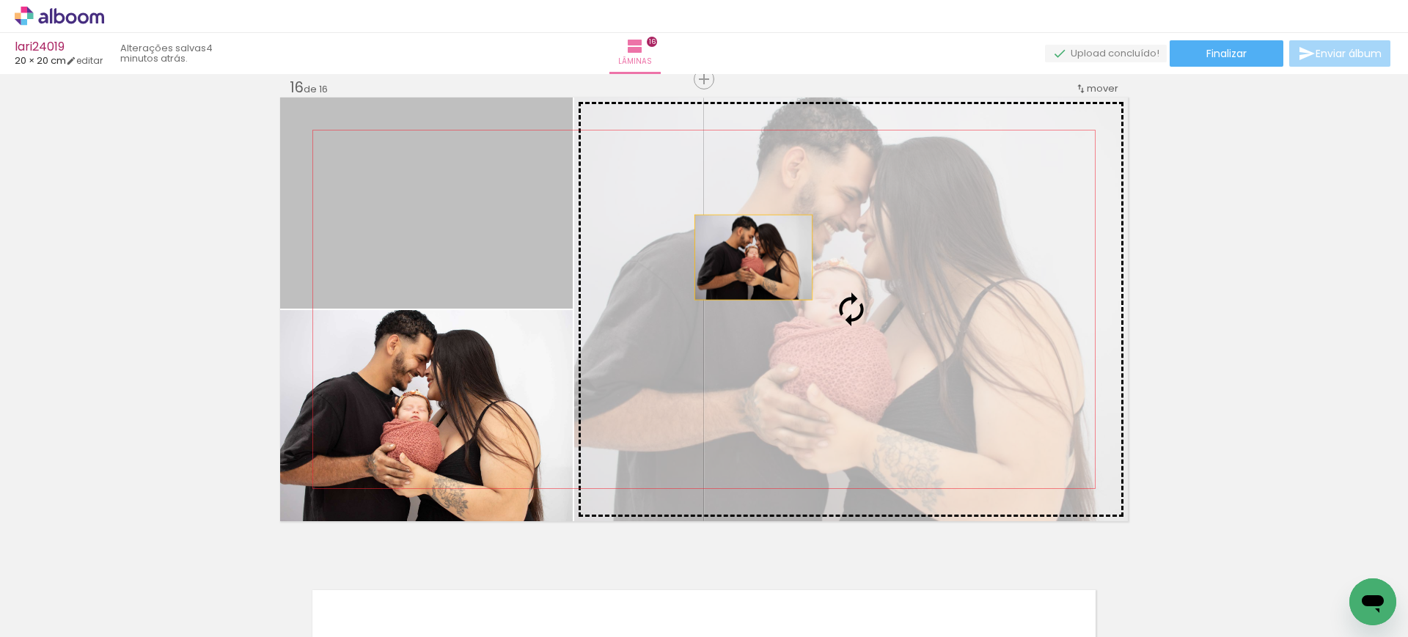
drag, startPoint x: 473, startPoint y: 218, endPoint x: 781, endPoint y: 274, distance: 313.0
click at [0, 0] on slot at bounding box center [0, 0] width 0 height 0
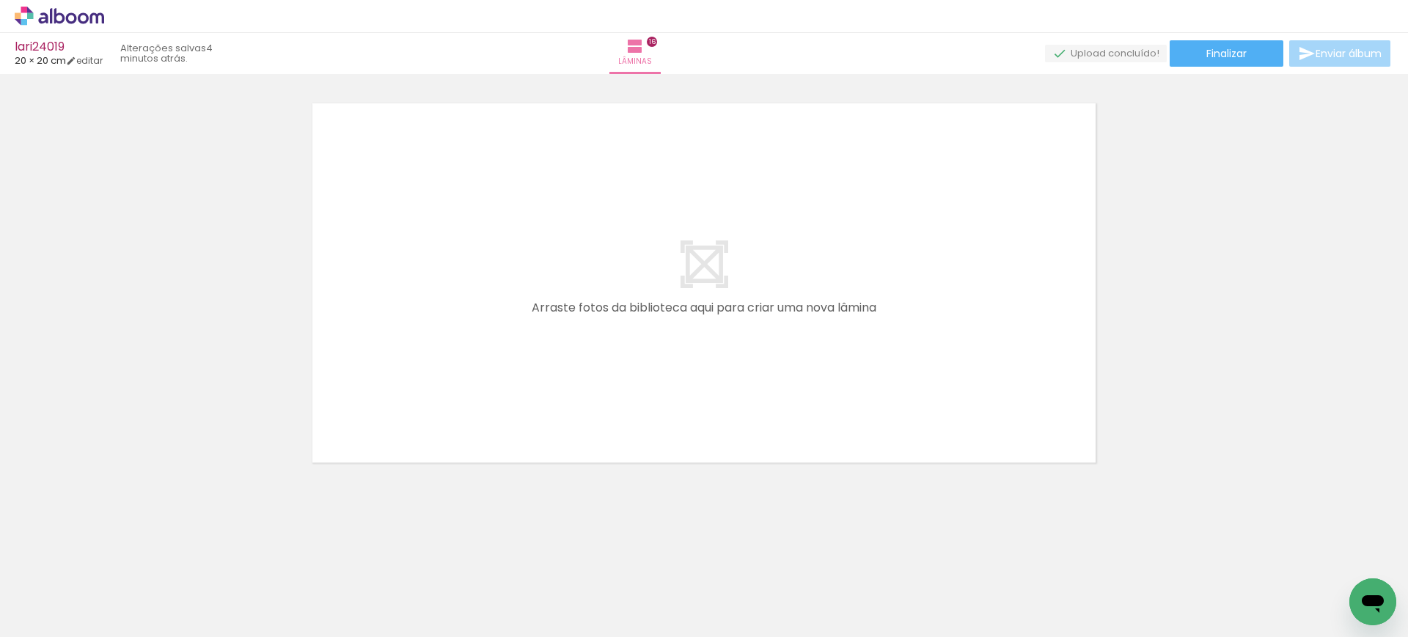
scroll to position [7413, 0]
drag, startPoint x: 837, startPoint y: 581, endPoint x: 887, endPoint y: 514, distance: 83.3
click at [753, 346] on quentale-workspace at bounding box center [704, 318] width 1408 height 637
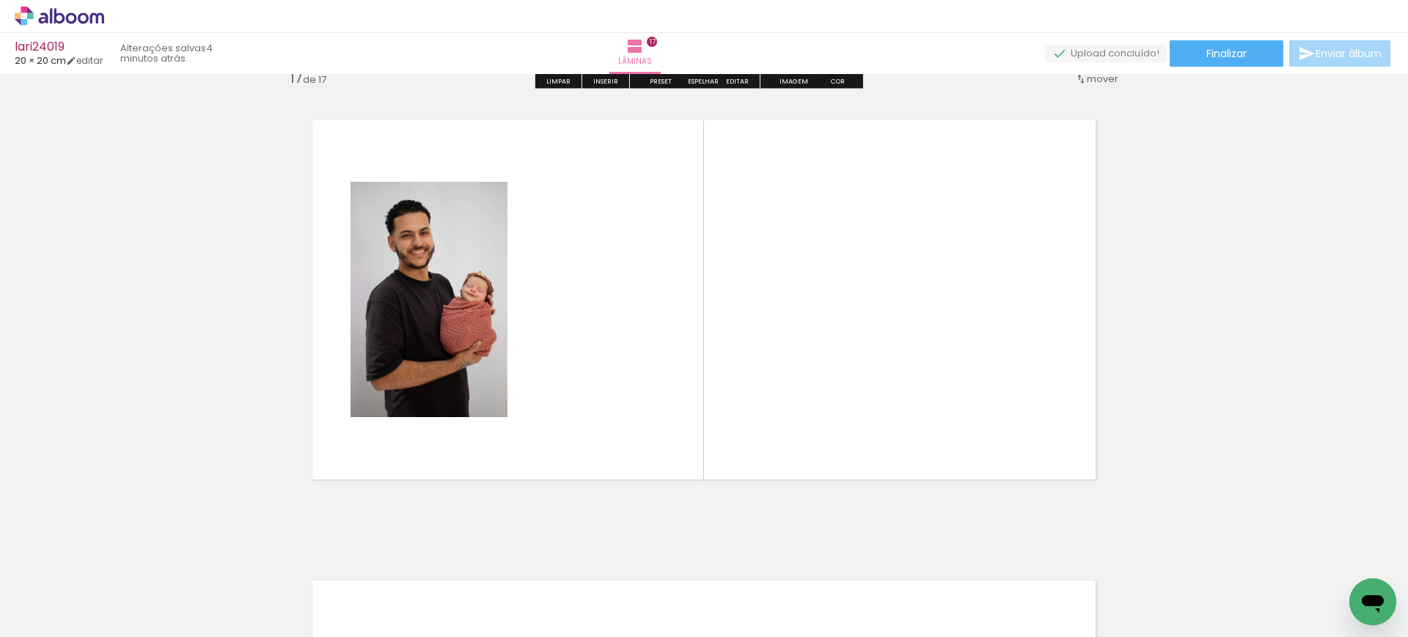
scroll to position [7386, 0]
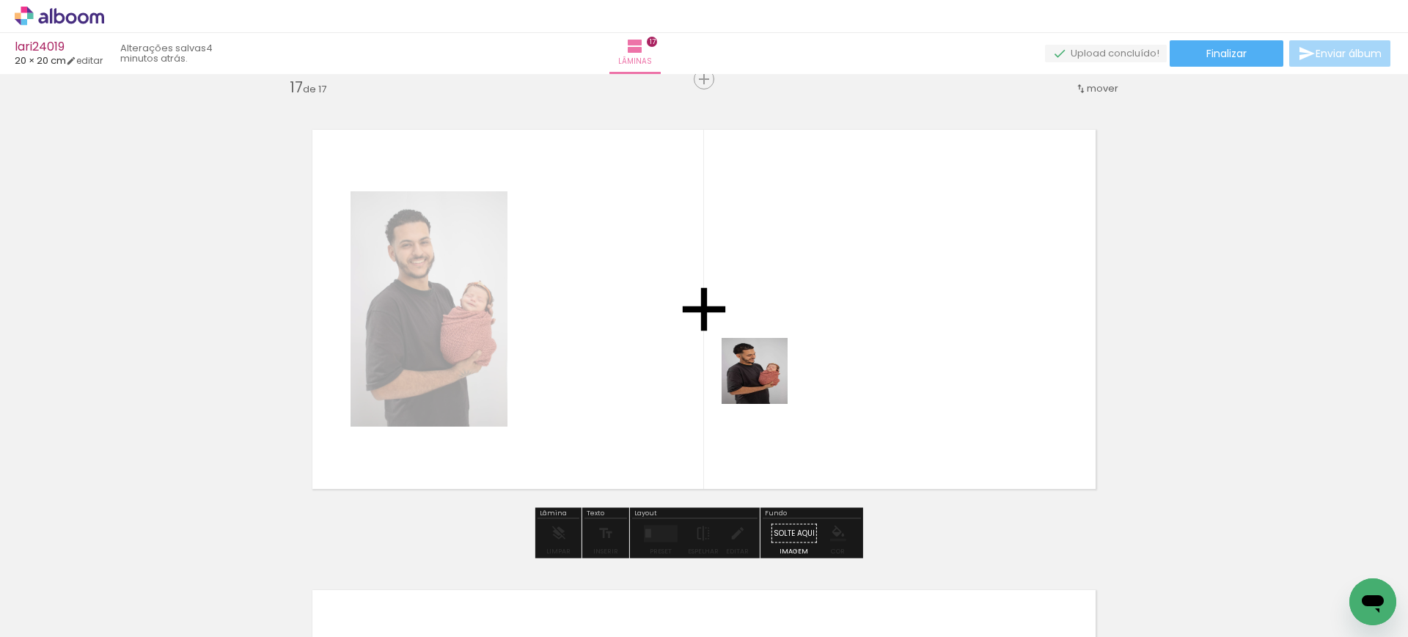
drag, startPoint x: 927, startPoint y: 594, endPoint x: 754, endPoint y: 368, distance: 284.5
click at [754, 368] on quentale-workspace at bounding box center [704, 318] width 1408 height 637
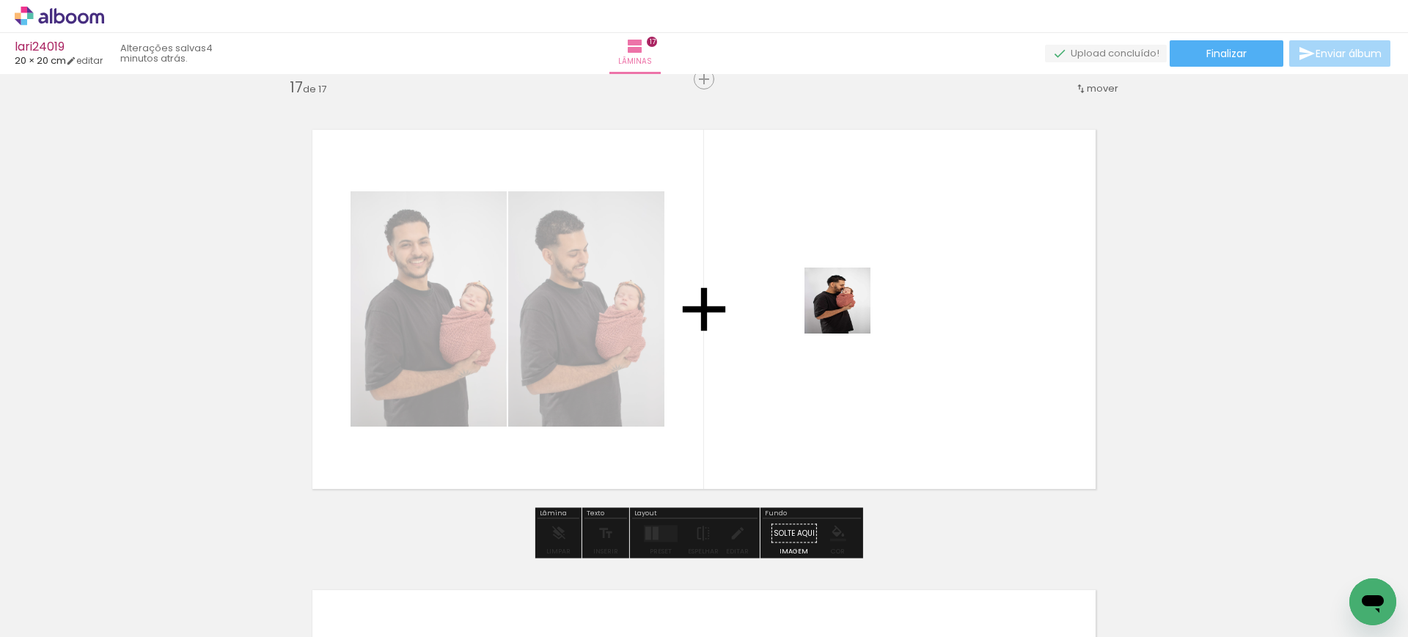
drag, startPoint x: 995, startPoint y: 587, endPoint x: 848, endPoint y: 312, distance: 311.6
click at [848, 312] on quentale-workspace at bounding box center [704, 318] width 1408 height 637
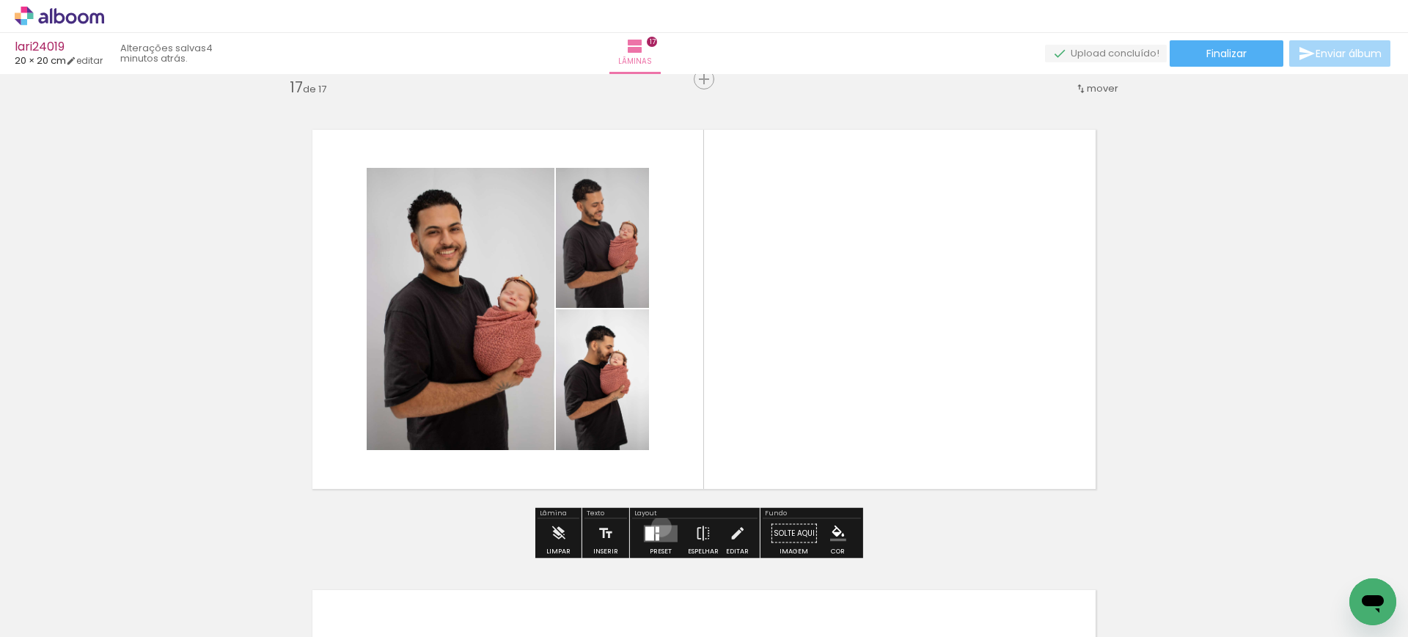
click at [658, 526] on quentale-layouter at bounding box center [661, 533] width 34 height 17
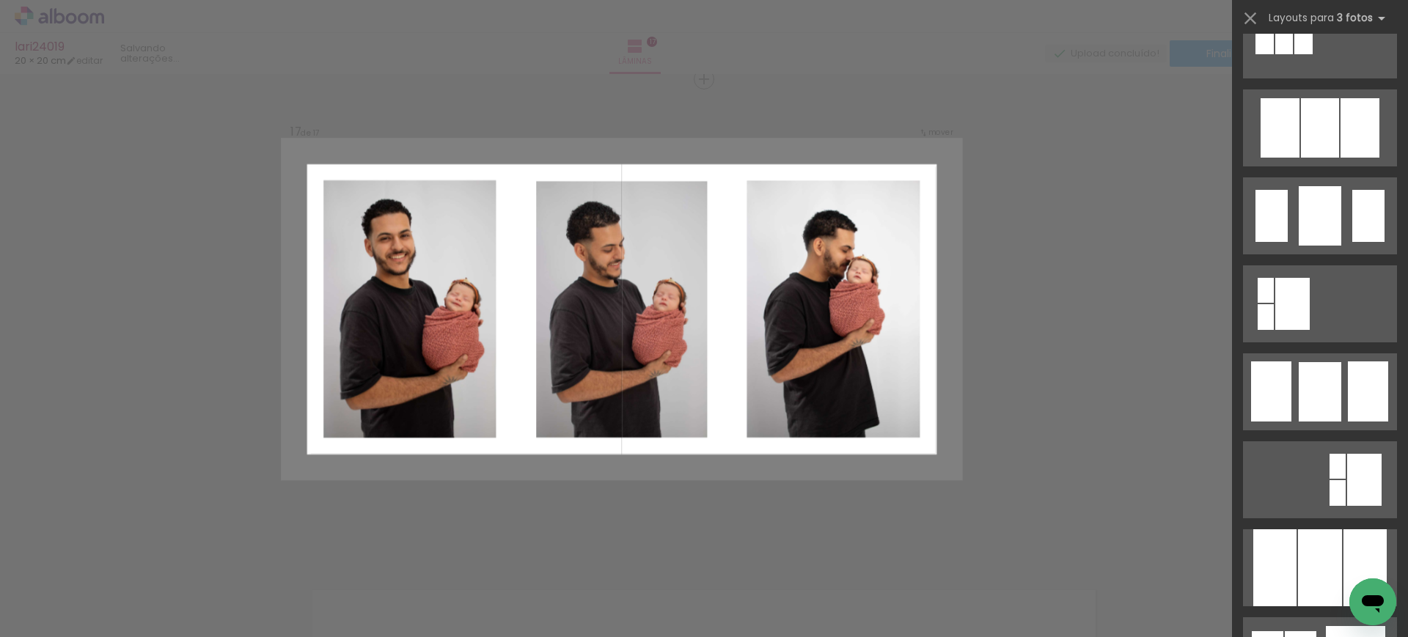
scroll to position [924, 0]
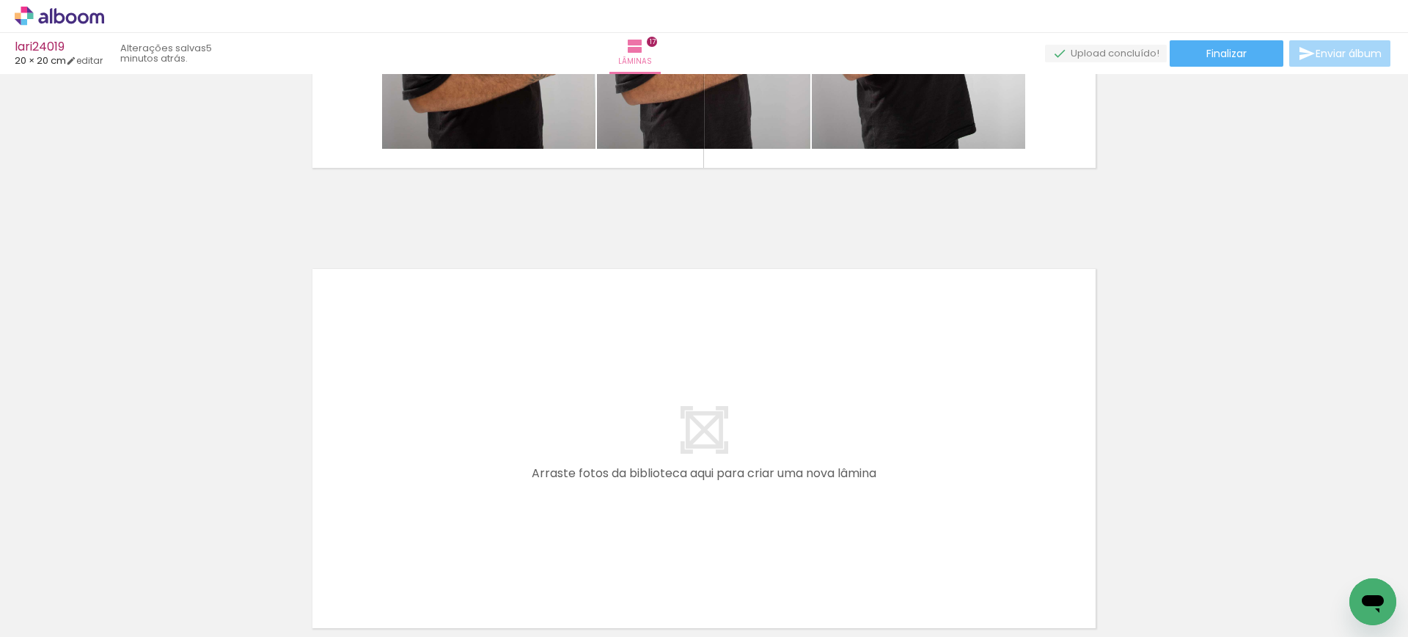
scroll to position [0, 2141]
drag, startPoint x: 790, startPoint y: 603, endPoint x: 707, endPoint y: 408, distance: 211.9
click at [707, 408] on quentale-workspace at bounding box center [704, 318] width 1408 height 637
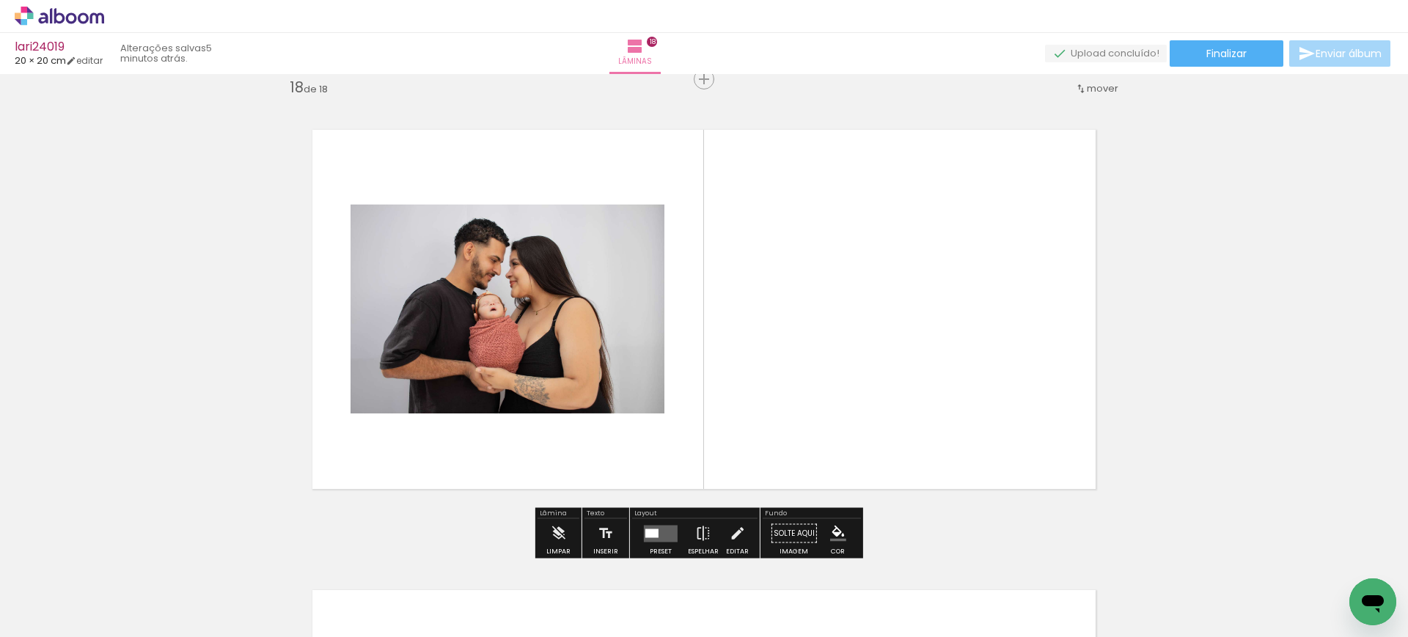
scroll to position [0, 2987]
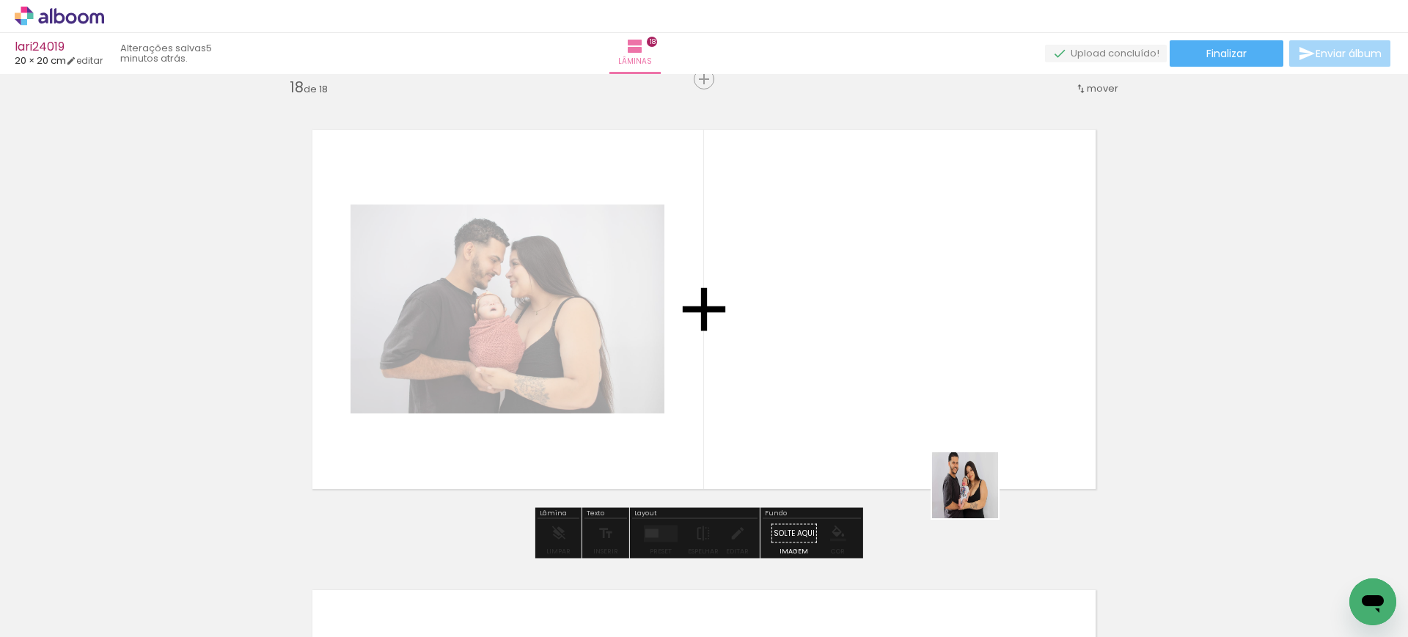
drag, startPoint x: 1203, startPoint y: 584, endPoint x: 910, endPoint y: 445, distance: 324.7
click at [910, 445] on quentale-workspace at bounding box center [704, 318] width 1408 height 637
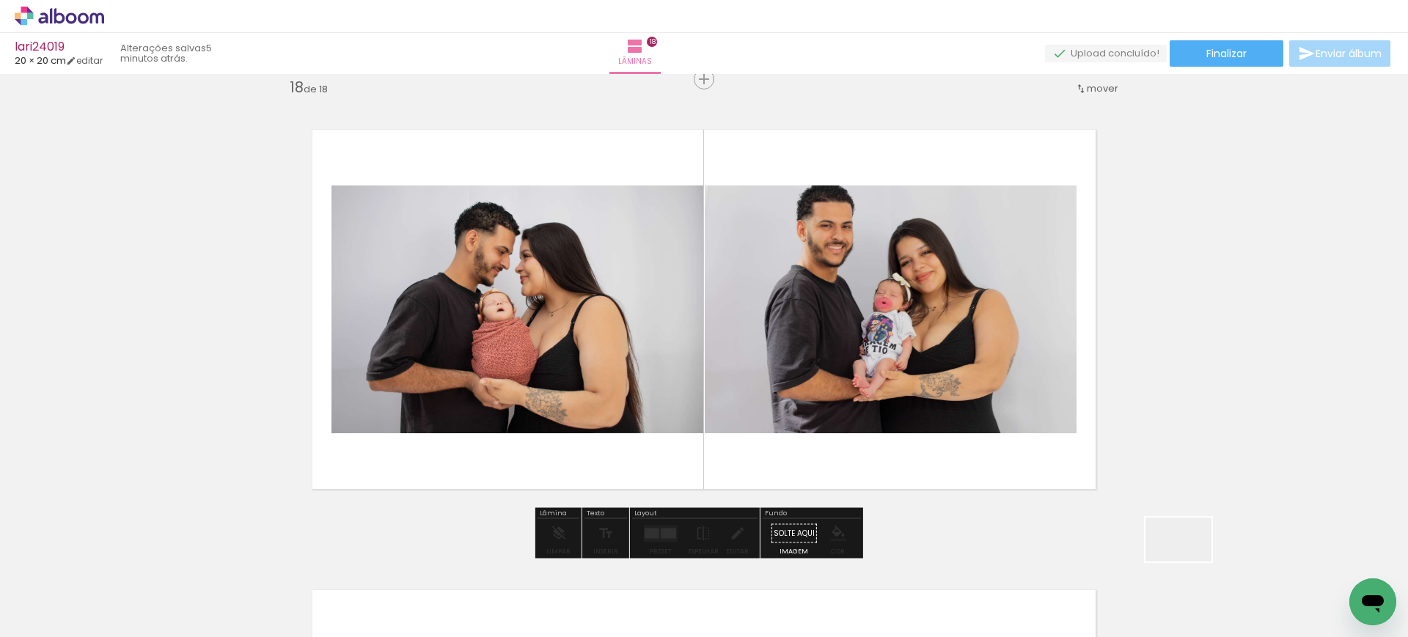
drag, startPoint x: 1278, startPoint y: 585, endPoint x: 826, endPoint y: 435, distance: 476.4
click at [826, 435] on quentale-workspace at bounding box center [704, 318] width 1408 height 637
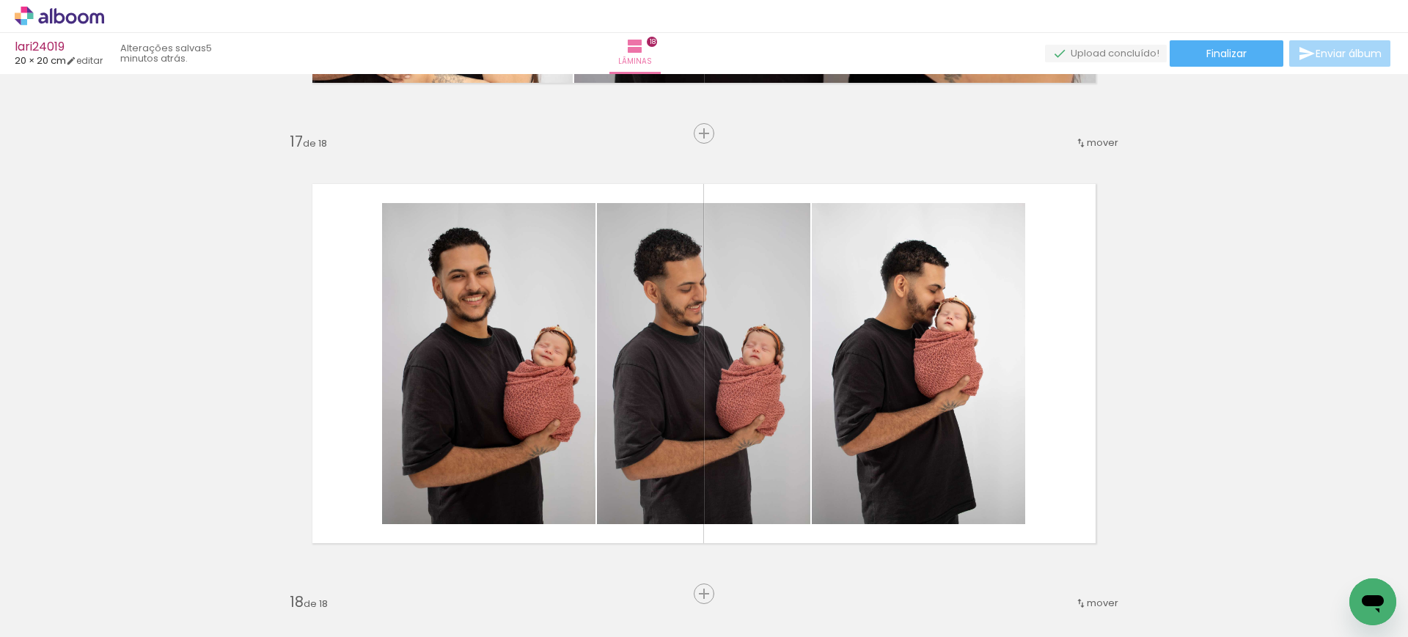
scroll to position [7326, 0]
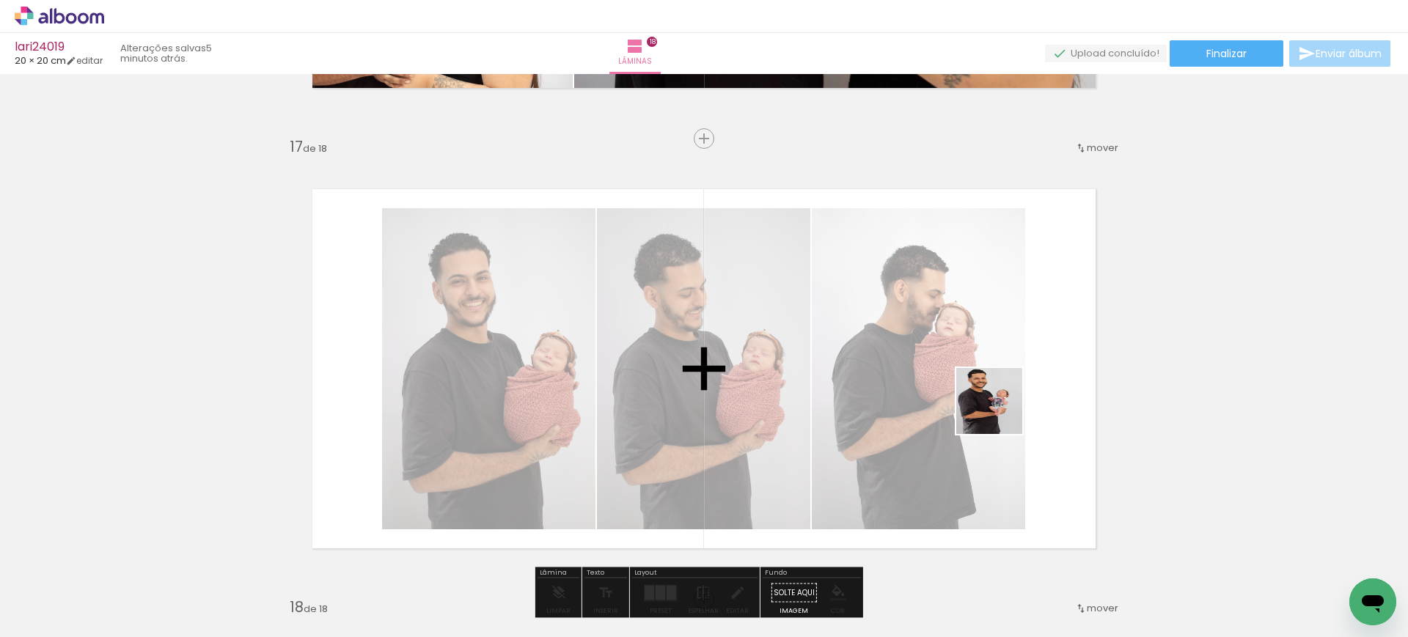
drag, startPoint x: 1347, startPoint y: 585, endPoint x: 977, endPoint y: 389, distance: 419.4
click at [977, 389] on quentale-workspace at bounding box center [704, 318] width 1408 height 637
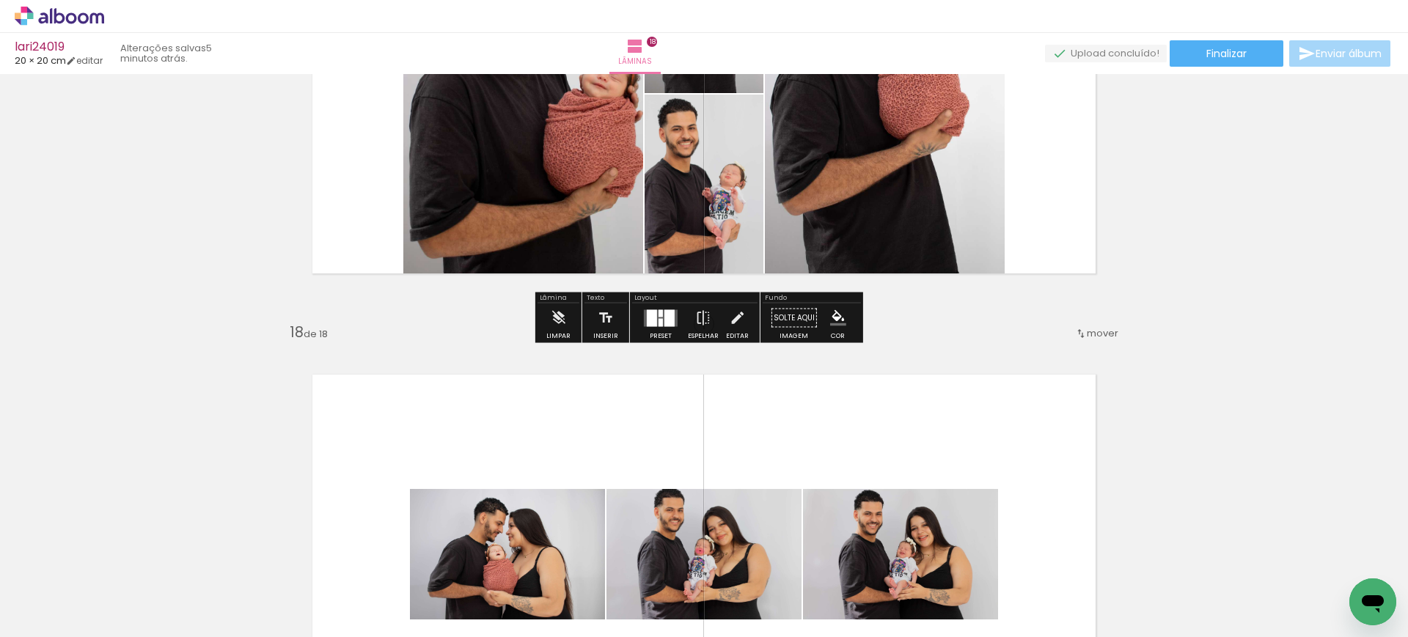
scroll to position [7603, 0]
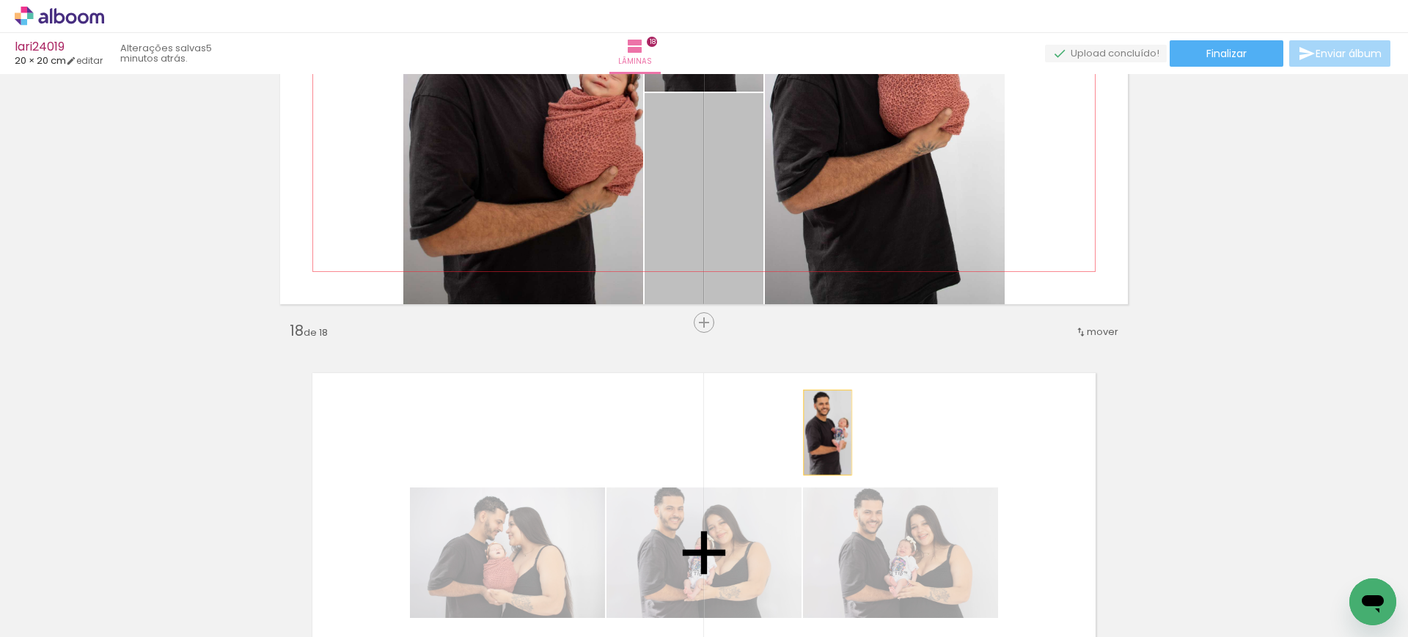
drag, startPoint x: 684, startPoint y: 234, endPoint x: 820, endPoint y: 434, distance: 242.2
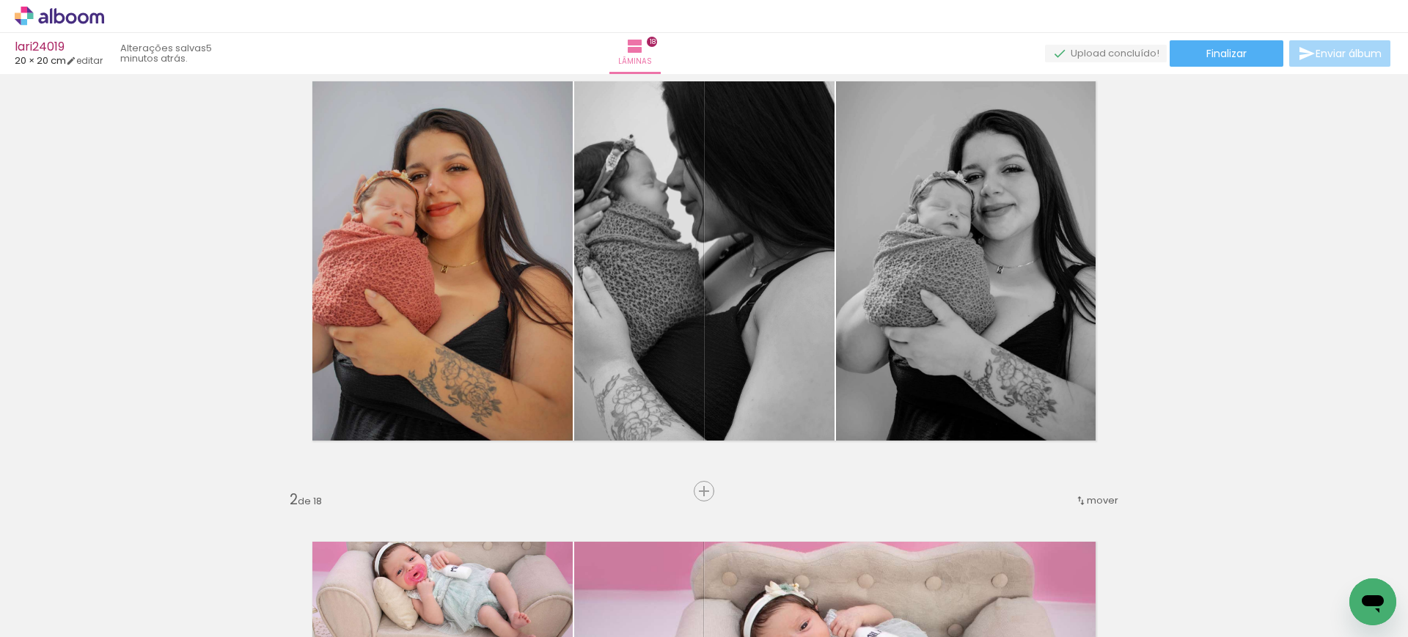
scroll to position [0, 0]
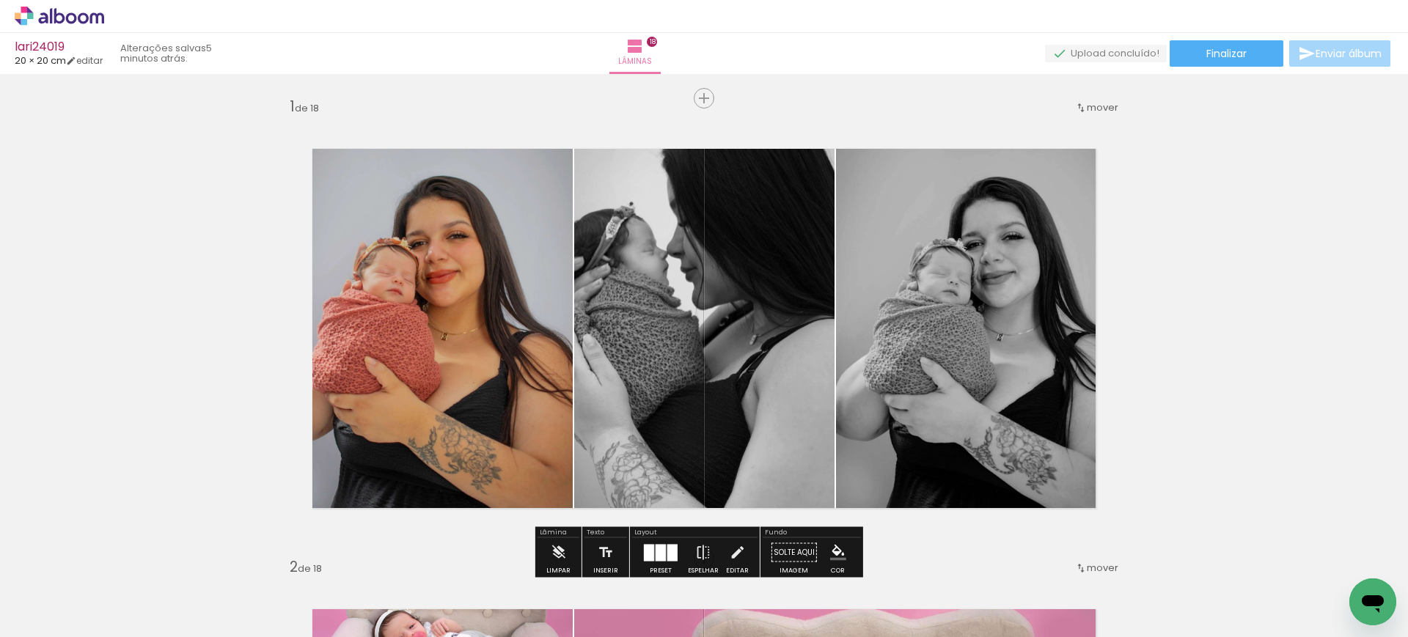
click at [1087, 117] on div "mover" at bounding box center [1096, 107] width 43 height 24
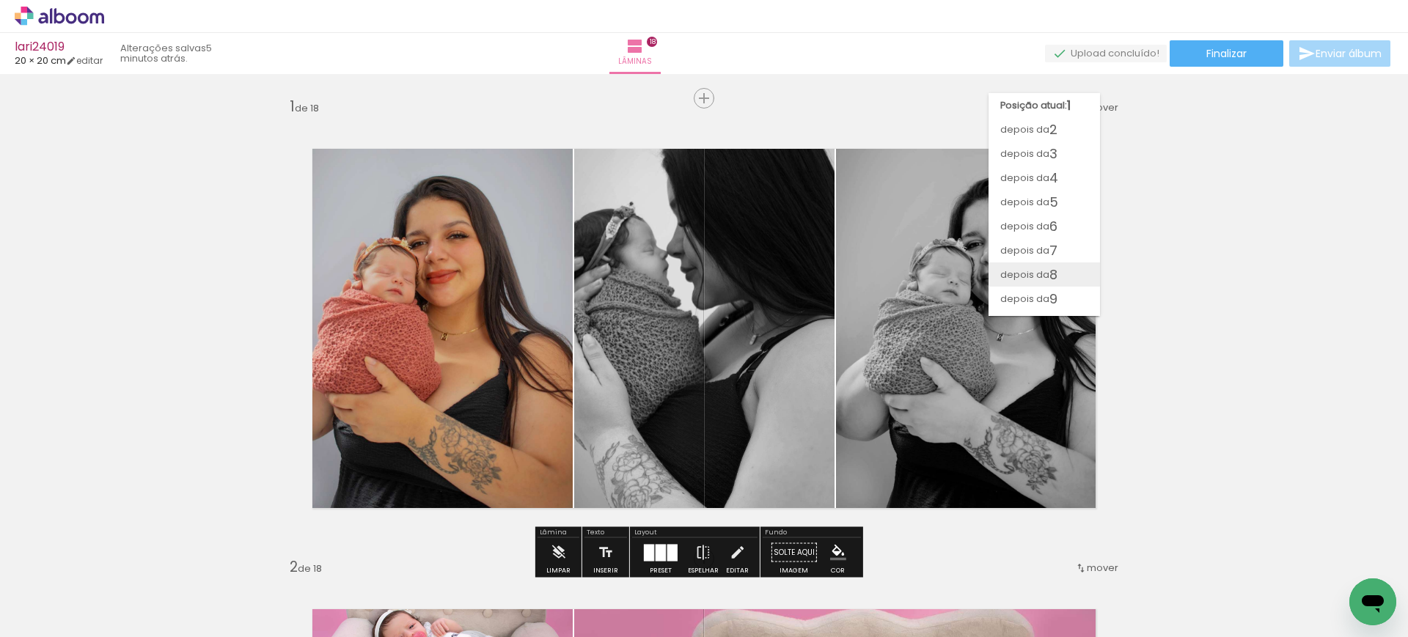
scroll to position [213, 0]
click at [1043, 254] on span "depois da" at bounding box center [1024, 255] width 49 height 24
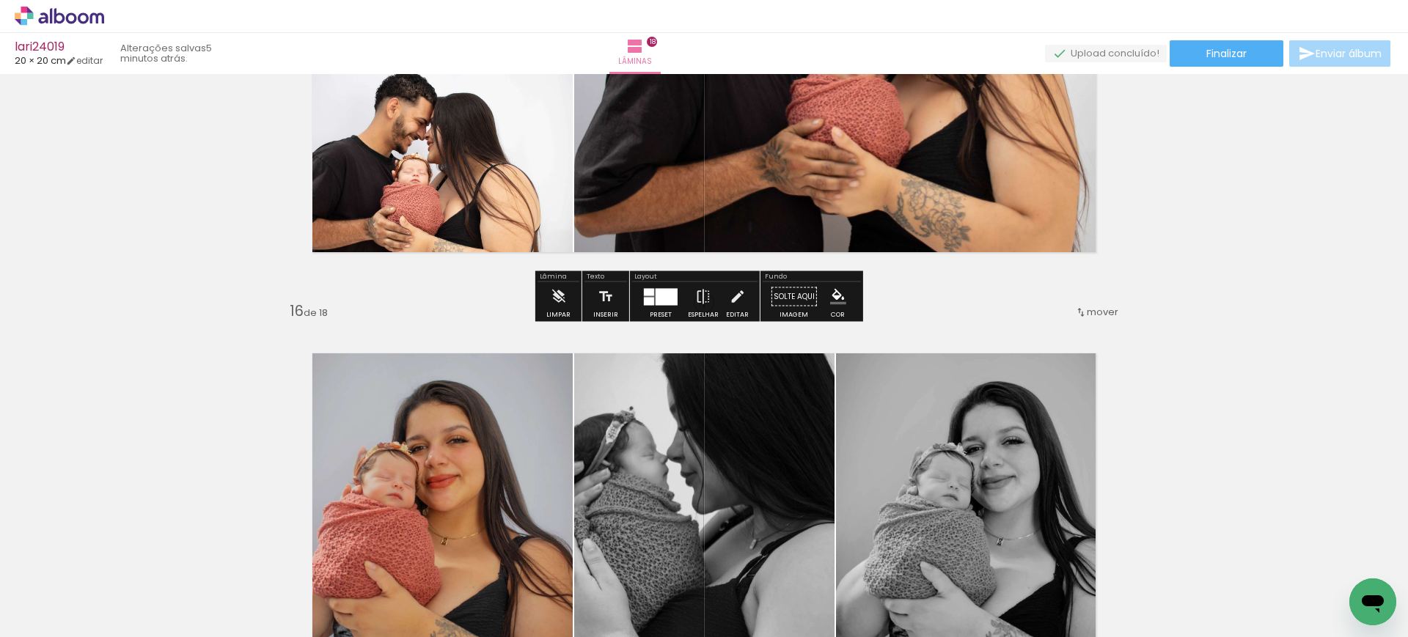
scroll to position [6705, 0]
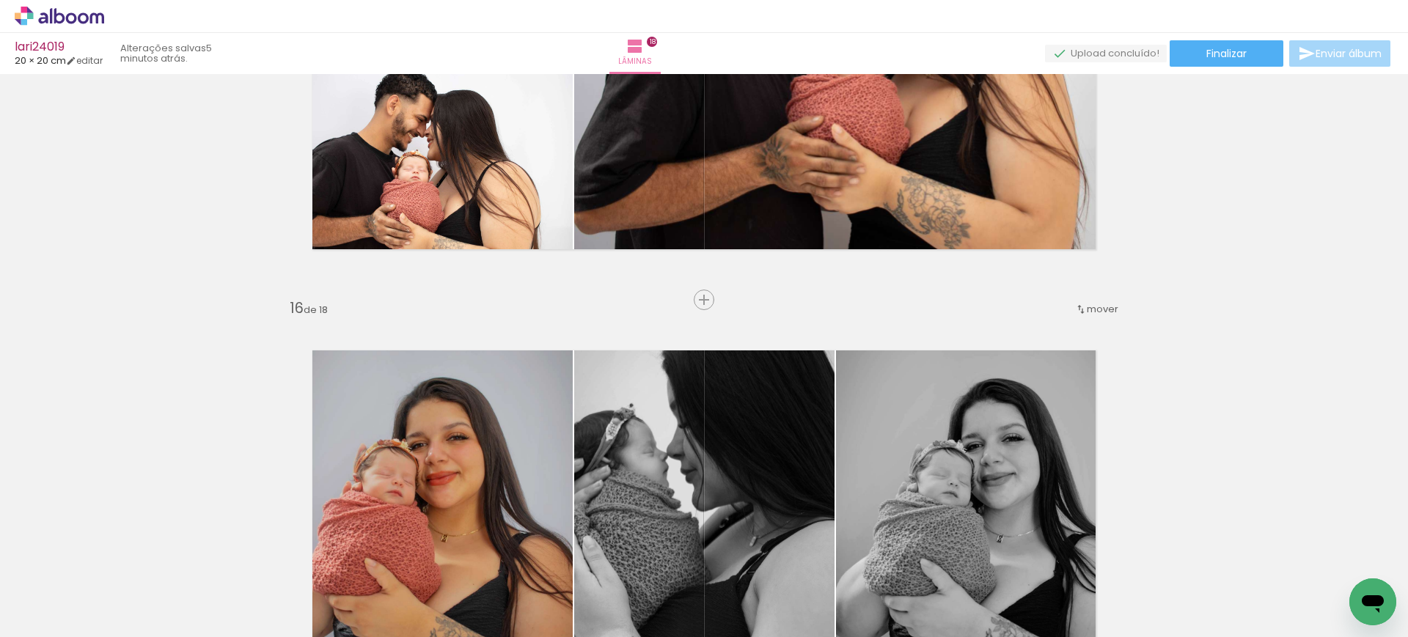
click at [1091, 309] on span "mover" at bounding box center [1103, 309] width 32 height 14
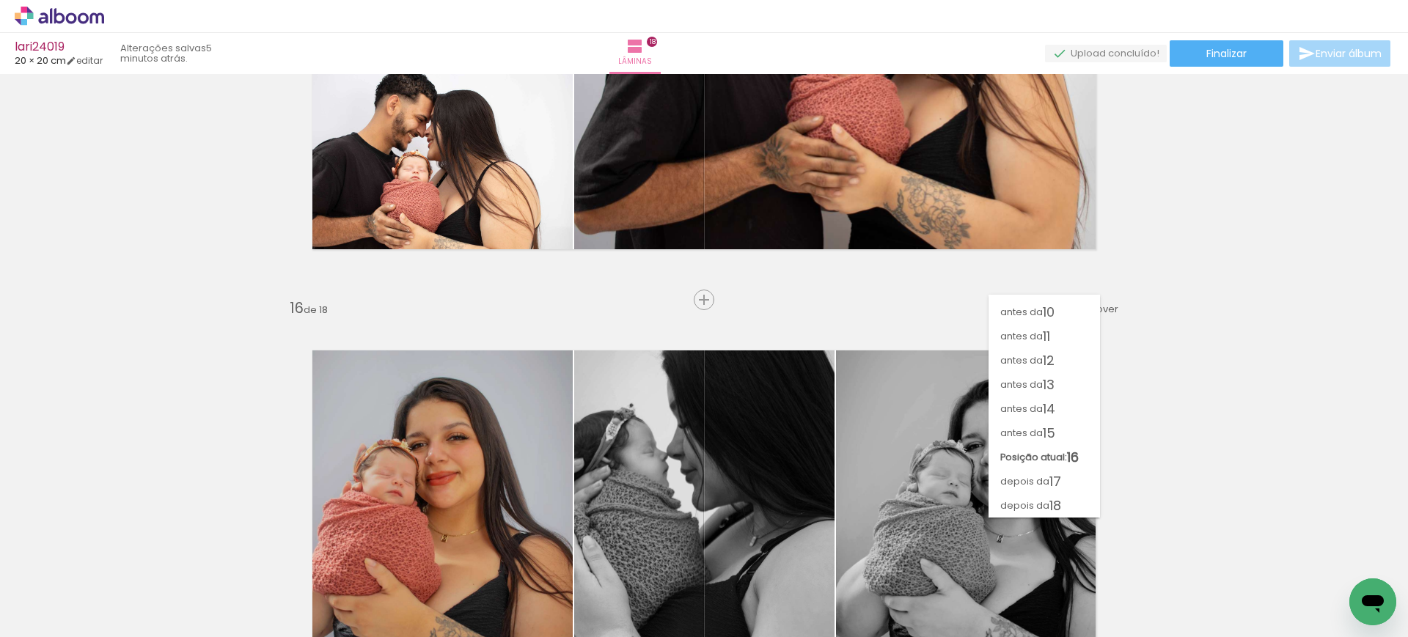
scroll to position [213, 0]
click at [1032, 397] on span "antes da" at bounding box center [1021, 409] width 43 height 24
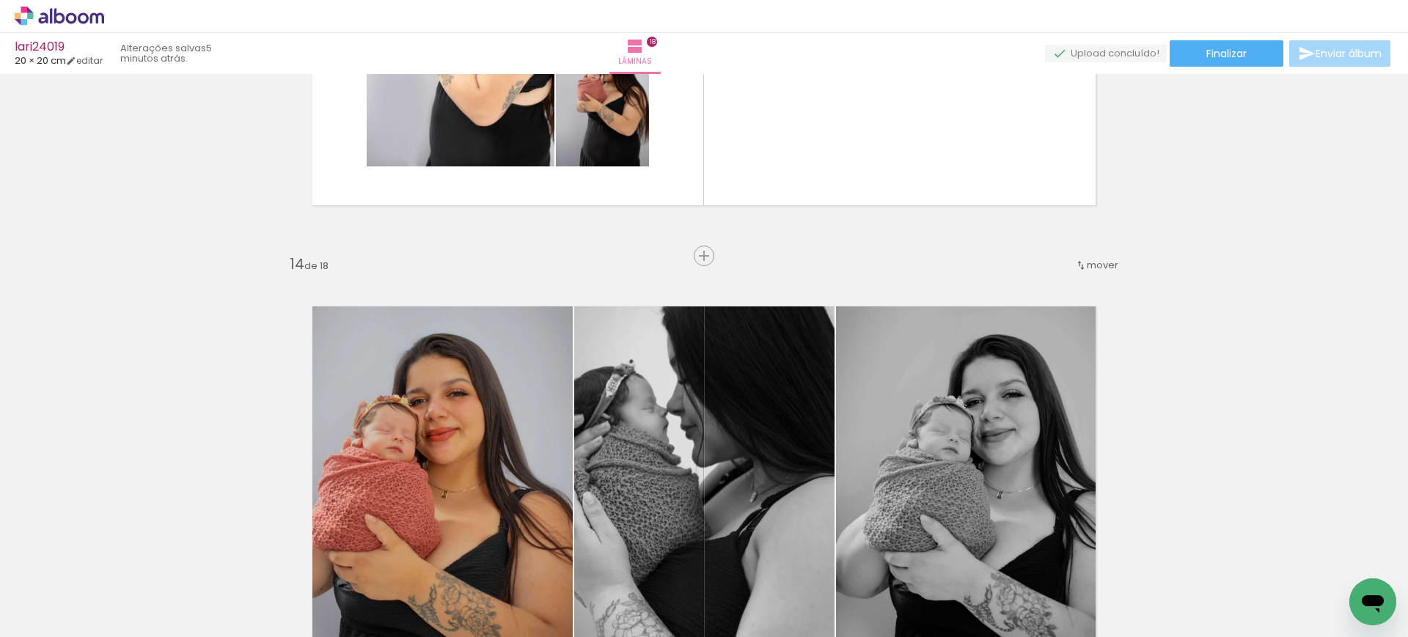
scroll to position [5845, 0]
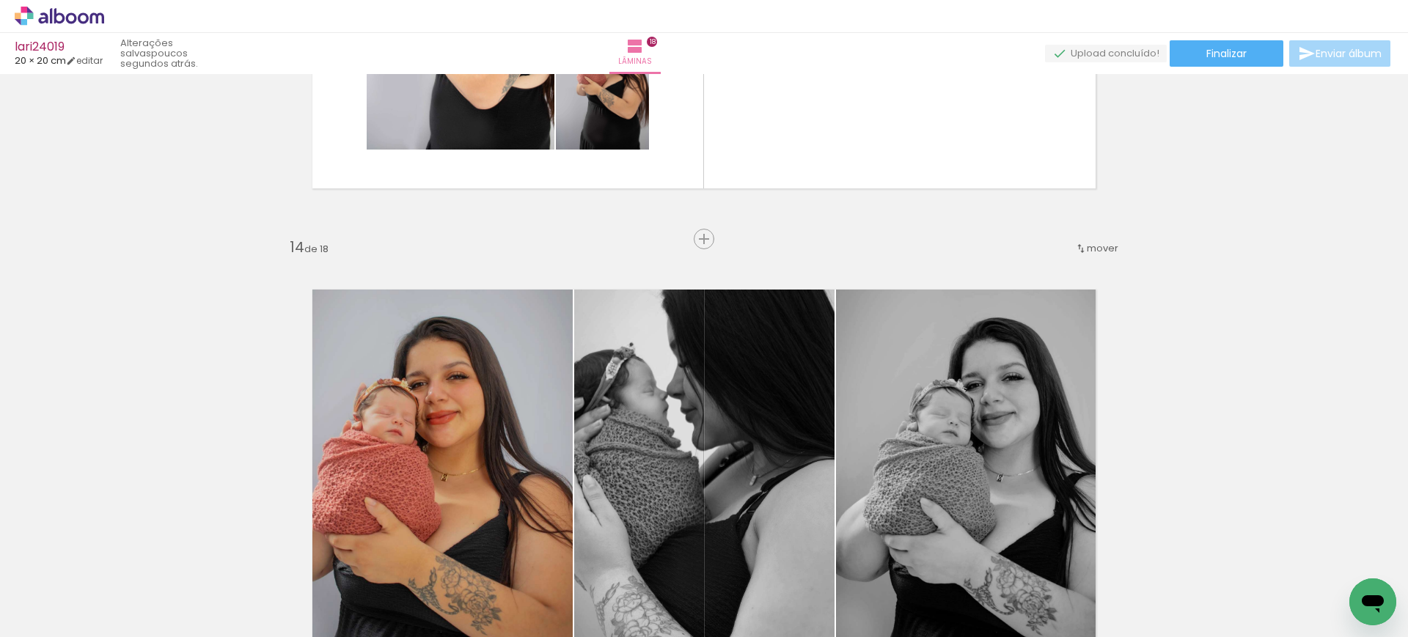
scroll to position [0, 2987]
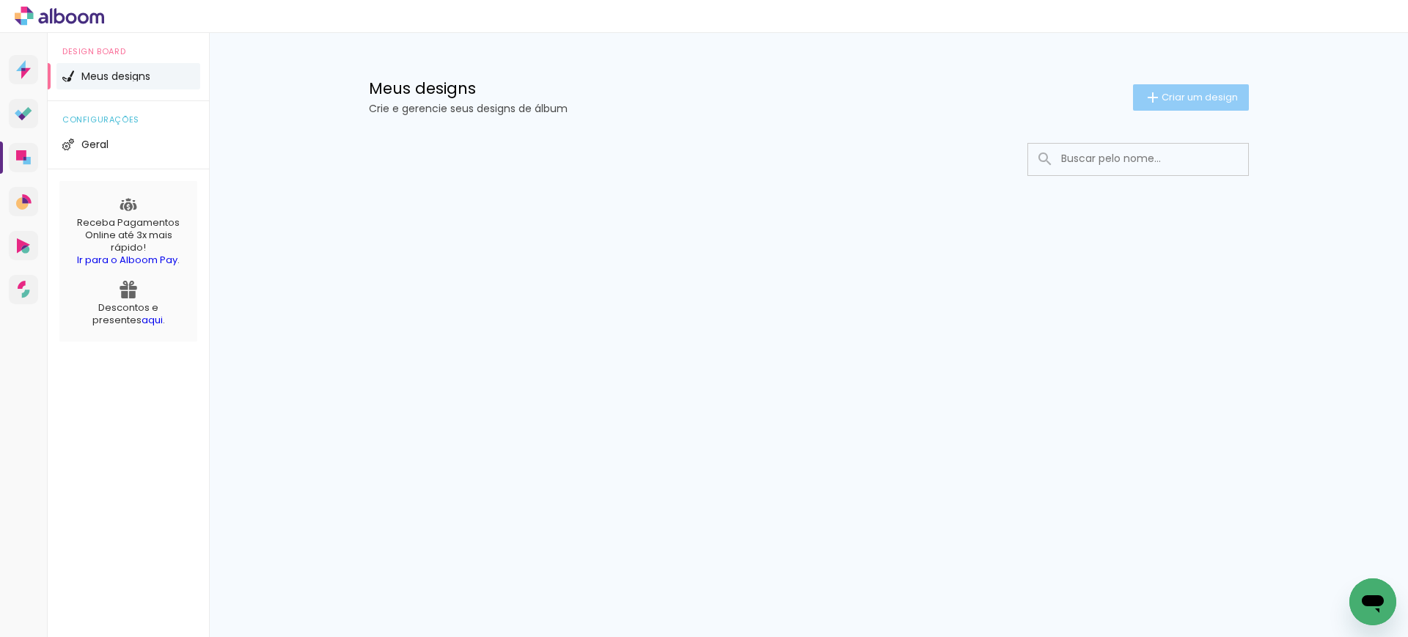
click at [1210, 104] on paper-button "Criar um design" at bounding box center [1191, 97] width 116 height 26
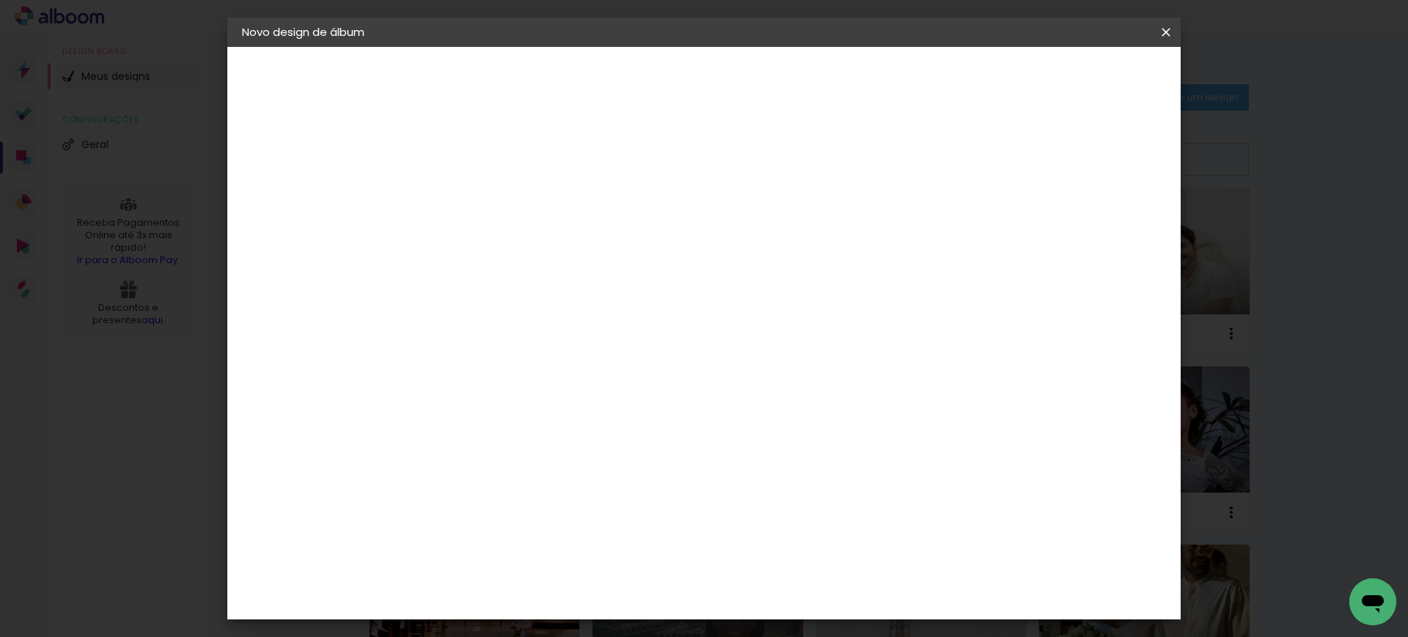
click at [482, 191] on input at bounding box center [482, 196] width 0 height 23
type input "bagscollectionofficial"
type paper-input "bagscollectionofficial"
click at [0, 0] on slot "Avançar" at bounding box center [0, 0] width 0 height 0
click at [0, 0] on slot "Tamanho Livre" at bounding box center [0, 0] width 0 height 0
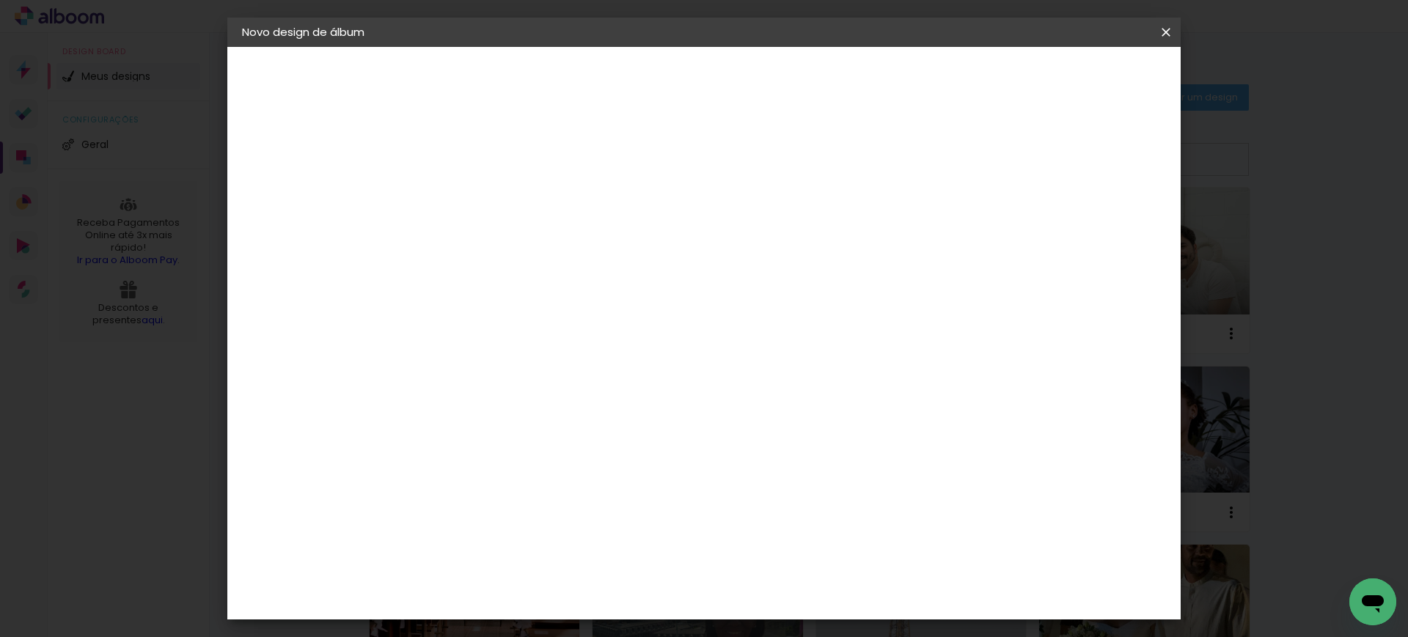
click at [0, 0] on slot "Avançar" at bounding box center [0, 0] width 0 height 0
click at [440, 422] on input "30" at bounding box center [435, 416] width 38 height 22
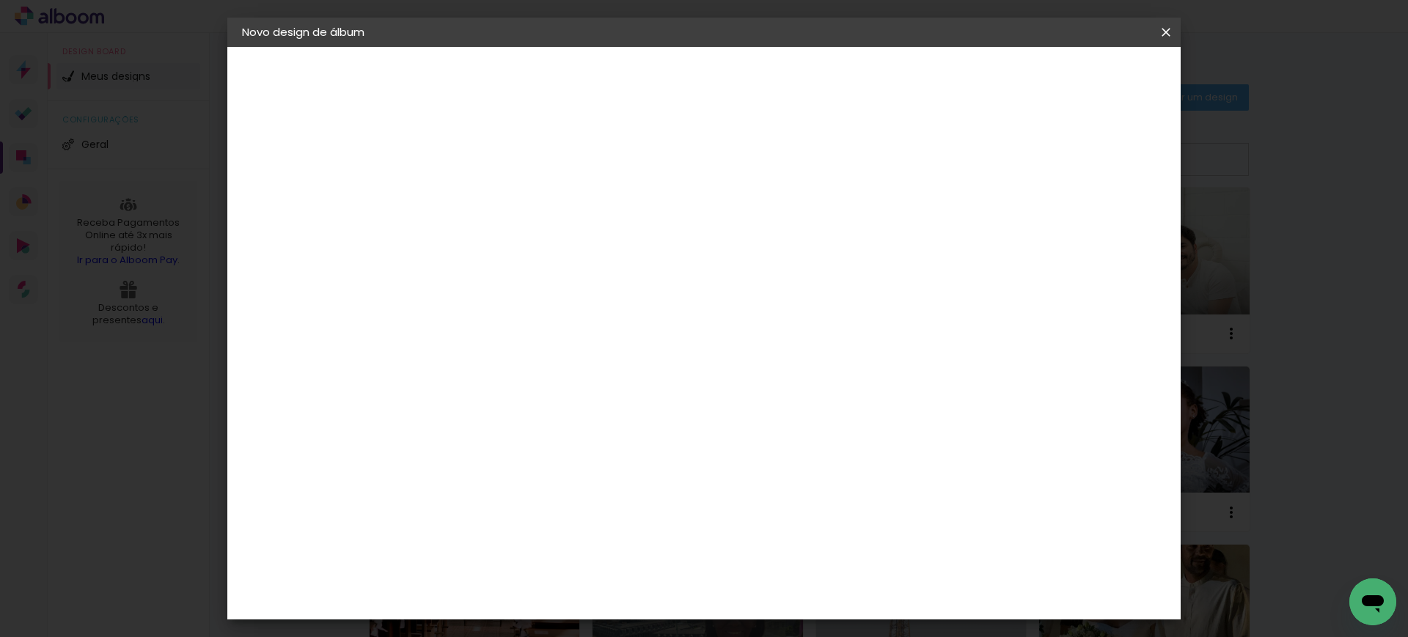
type input "20"
type paper-input "20"
type input "40"
type paper-input "40"
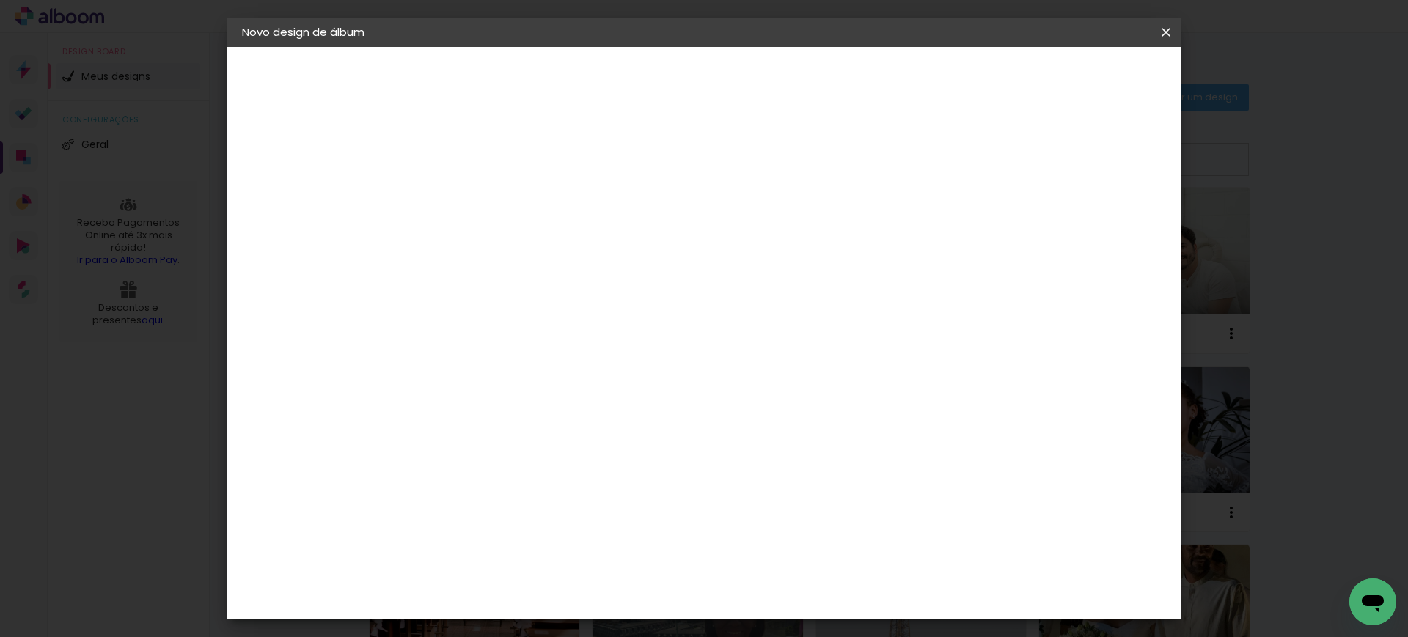
drag, startPoint x: 1091, startPoint y: 212, endPoint x: 1070, endPoint y: 216, distance: 21.0
type input "18"
type paper-input "18"
click at [1067, 216] on input "18" at bounding box center [1053, 221] width 26 height 22
type input "17"
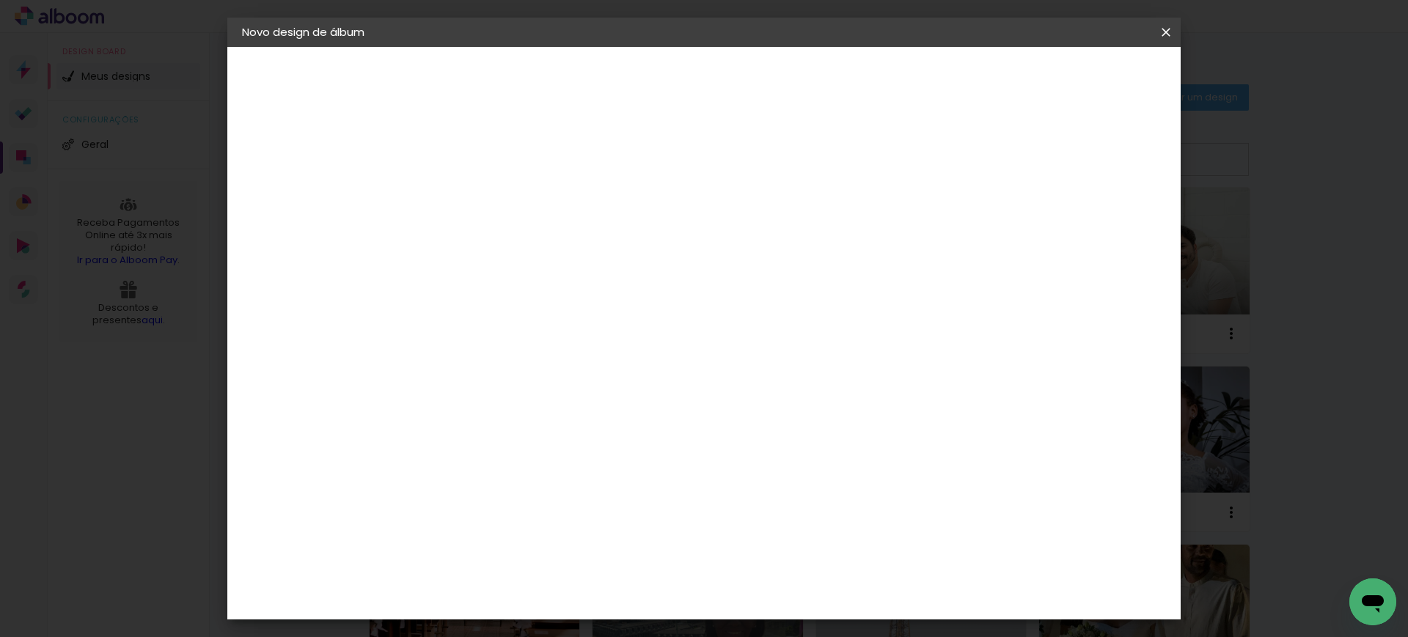
type paper-input "17"
click at [1051, 223] on input "17" at bounding box center [1048, 221] width 26 height 22
type input "16"
type paper-input "16"
click at [1051, 223] on input "16" at bounding box center [1051, 221] width 26 height 22
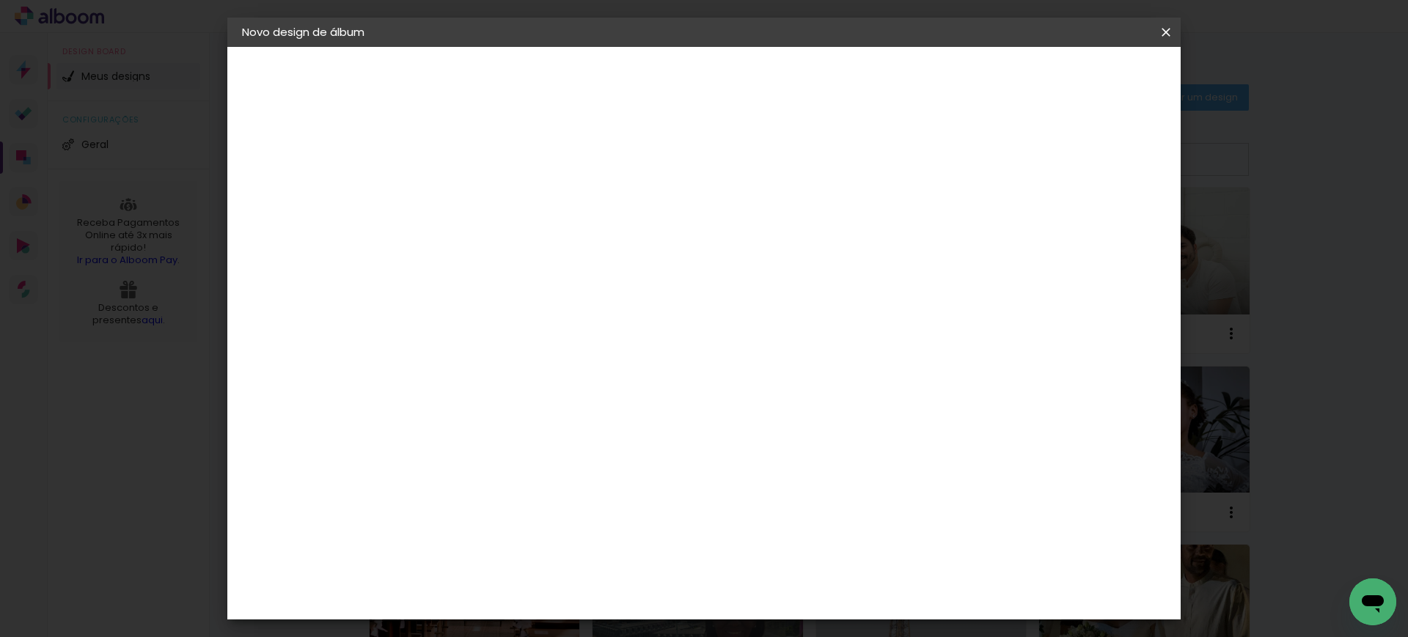
click at [1051, 223] on input "16" at bounding box center [1051, 221] width 26 height 22
type input "15"
type paper-input "15"
click at [1058, 227] on input "15" at bounding box center [1053, 221] width 26 height 22
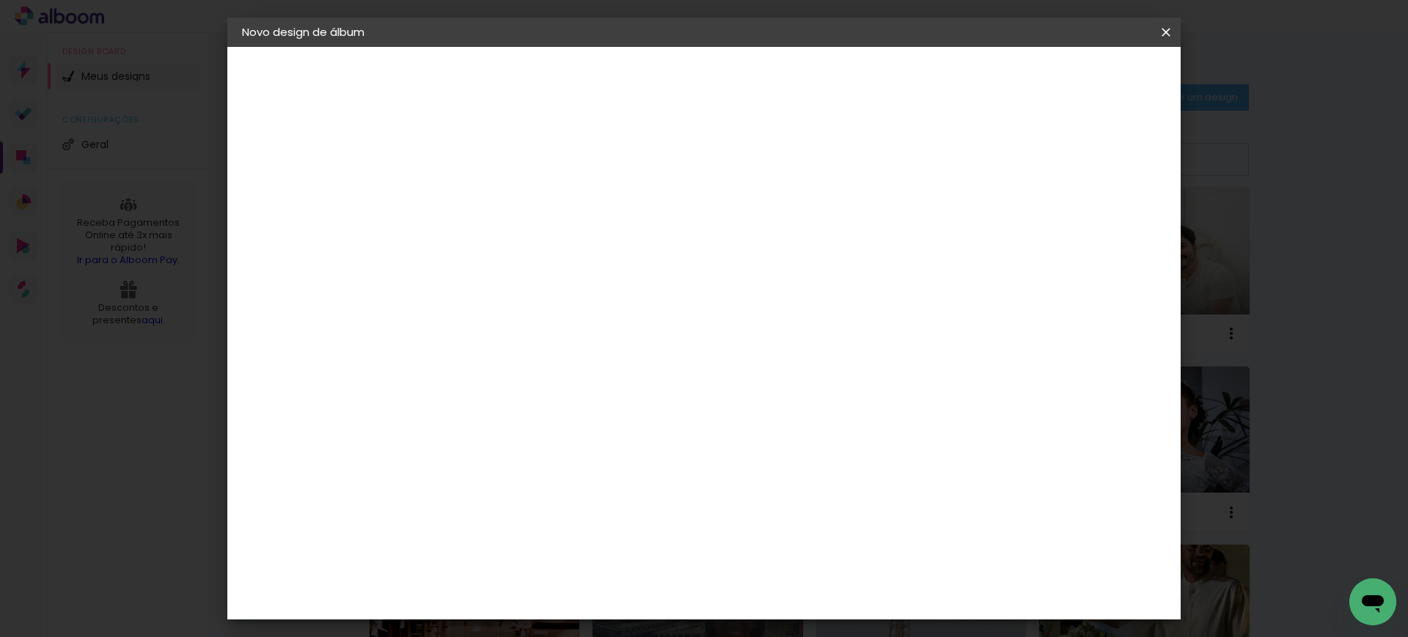
scroll to position [0, 0]
type input "1"
type paper-input "1"
click at [488, 173] on input "1" at bounding box center [471, 168] width 51 height 18
click at [1071, 73] on span "Iniciar design" at bounding box center [1037, 78] width 67 height 10
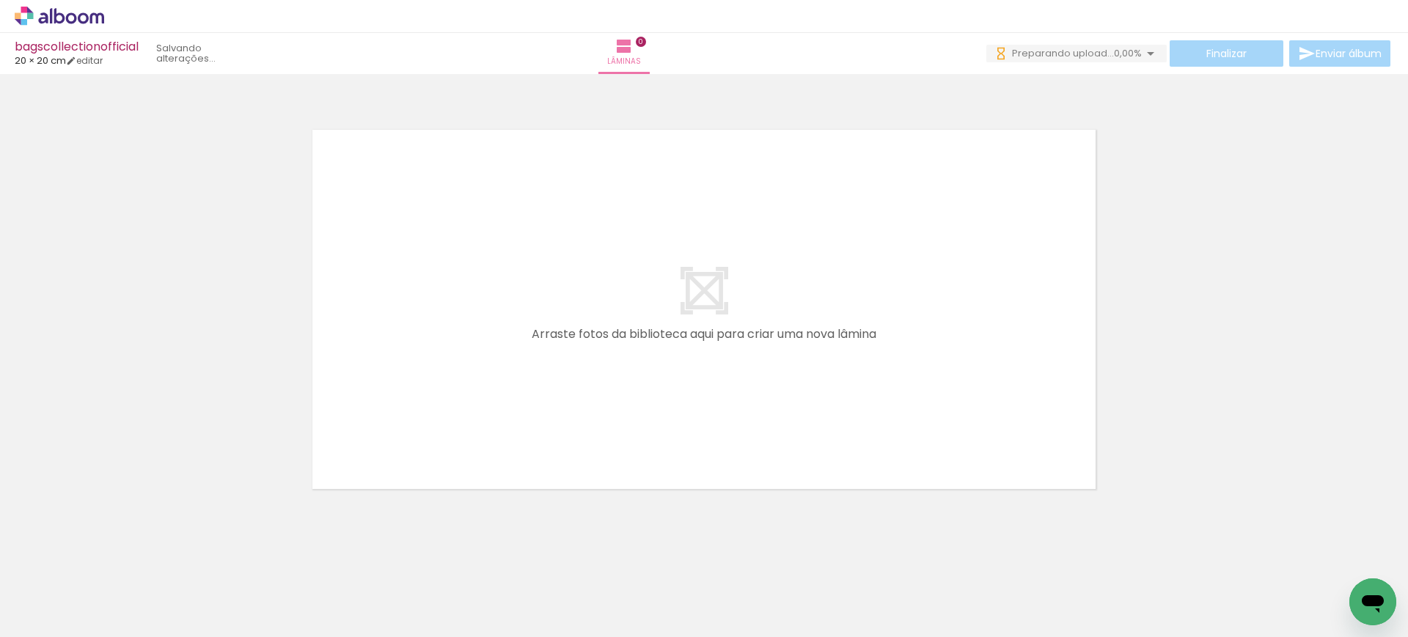
click at [205, 561] on iron-icon at bounding box center [196, 558] width 15 height 15
click at [573, 174] on quentale-layouter at bounding box center [704, 310] width 848 height 424
click at [64, 15] on icon at bounding box center [59, 15] width 11 height 15
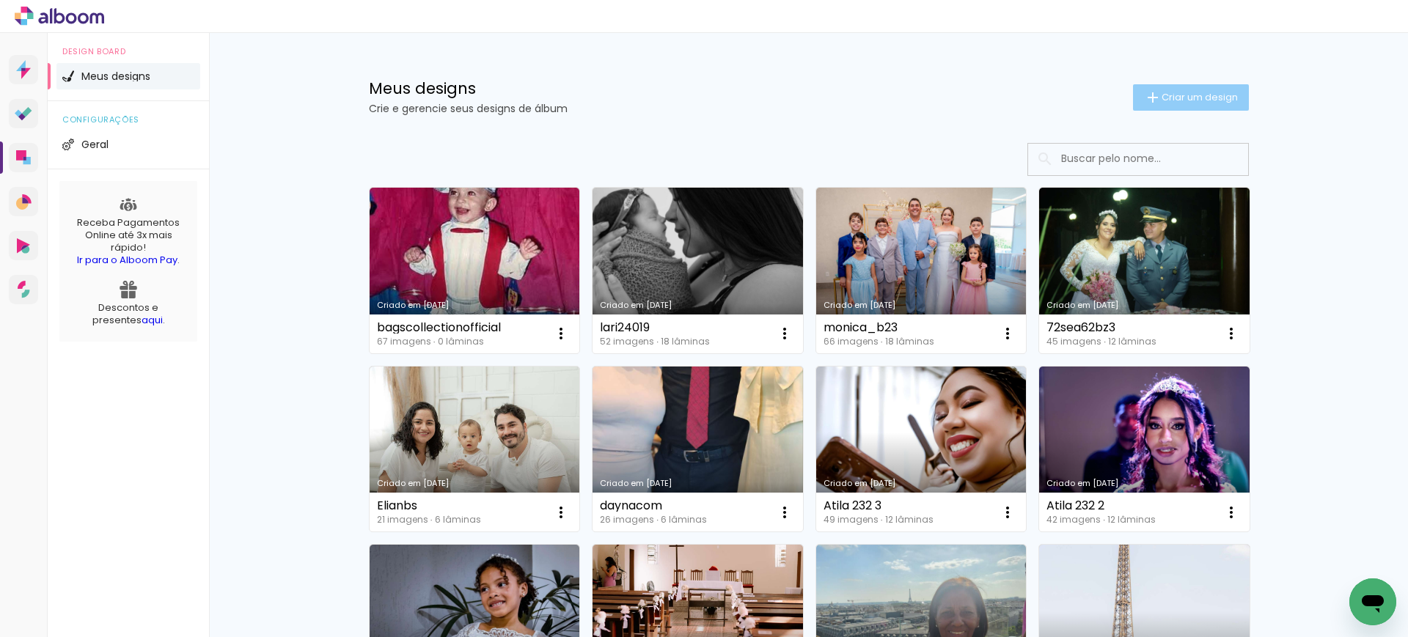
click at [1164, 95] on span "Criar um design" at bounding box center [1199, 97] width 76 height 10
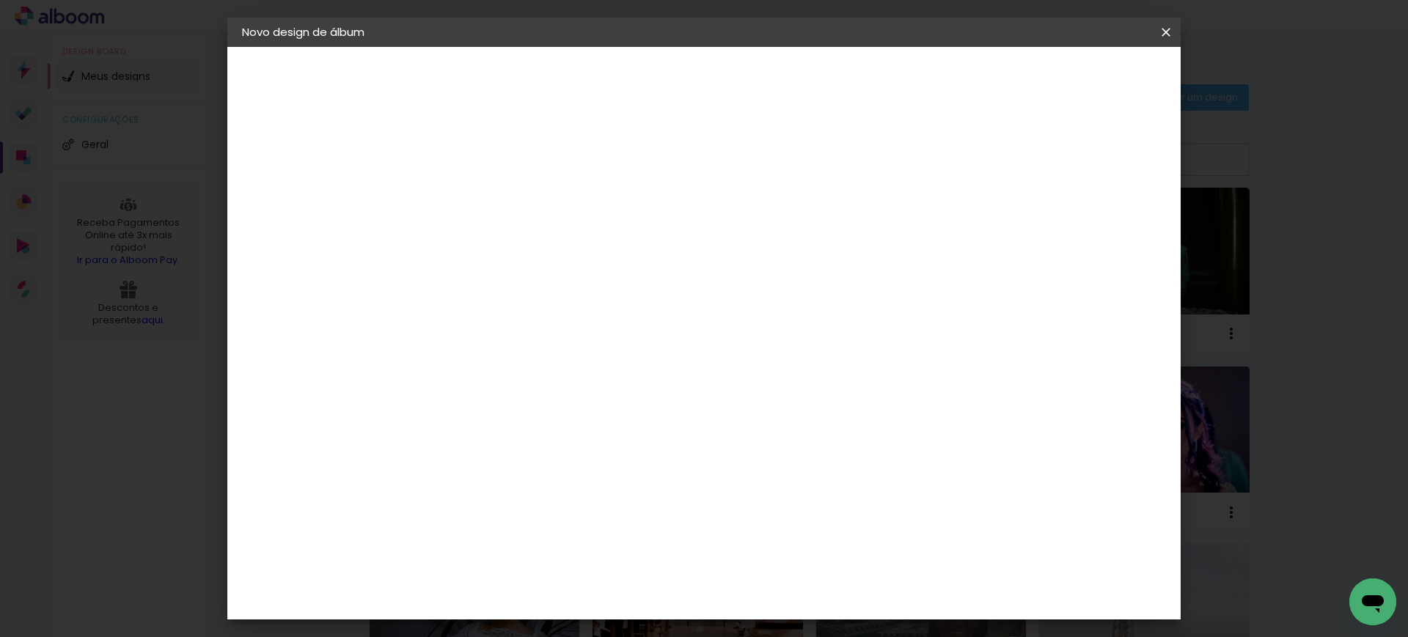
click at [482, 206] on input at bounding box center [482, 196] width 0 height 23
type input "987356408"
type paper-input "987356408"
click at [482, 196] on input "987356408" at bounding box center [482, 196] width 0 height 23
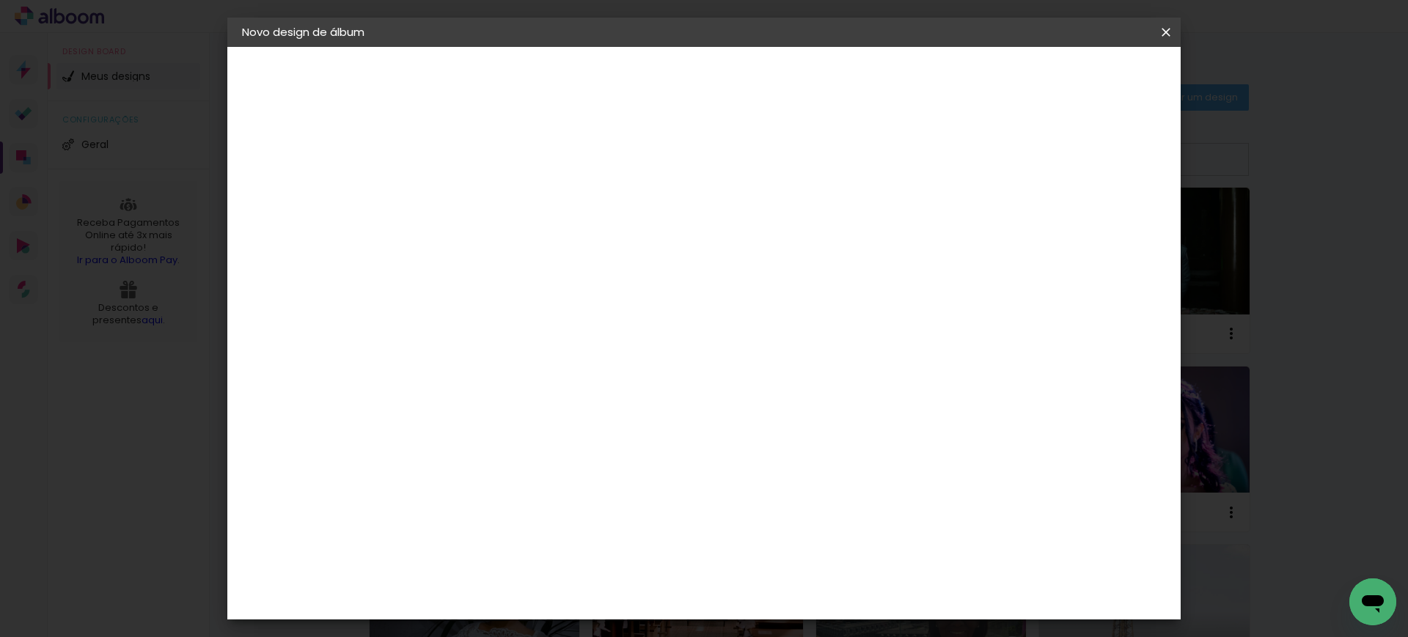
click at [482, 196] on input "987356408" at bounding box center [482, 196] width 0 height 23
paste input "helenicefragosodossantos"
type input "helenicefragosodossantos"
type paper-input "helenicefragosodossantos"
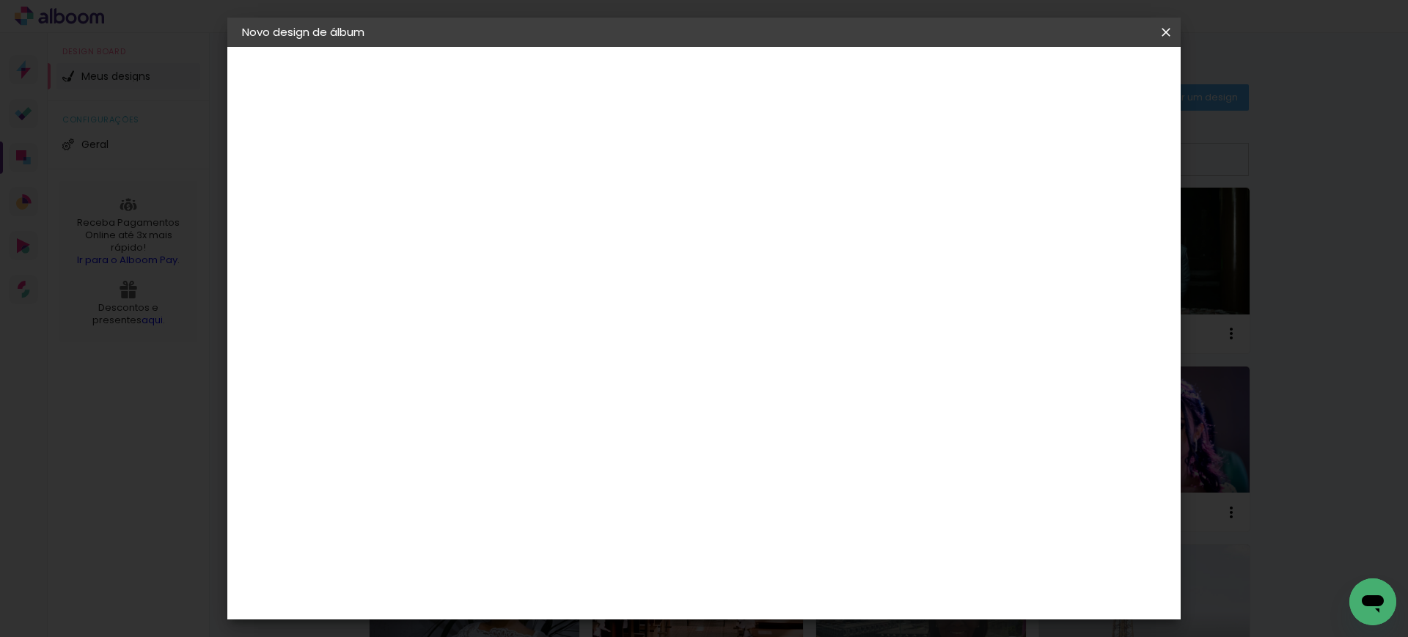
click at [632, 87] on paper-button "Avançar" at bounding box center [596, 77] width 72 height 25
click at [757, 222] on paper-item "Tamanho Livre" at bounding box center [686, 223] width 141 height 32
click at [0, 0] on slot "Avançar" at bounding box center [0, 0] width 0 height 0
click at [449, 414] on input "30" at bounding box center [435, 416] width 38 height 22
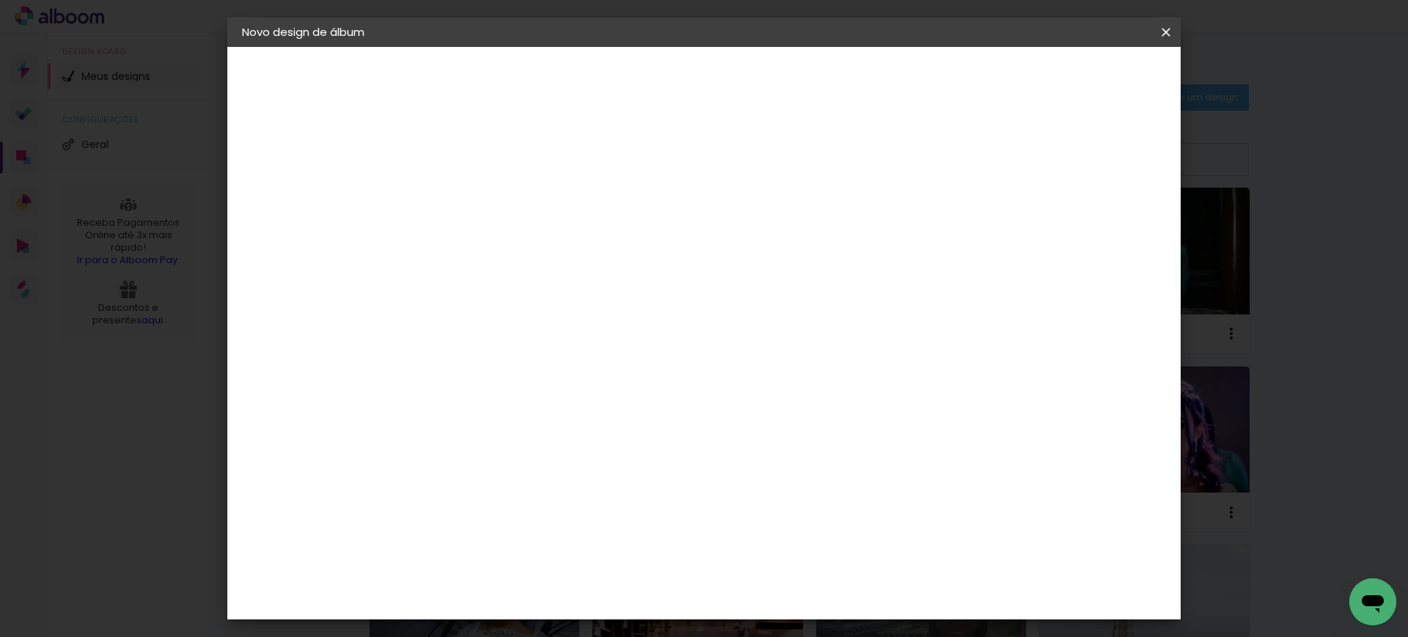
click at [449, 414] on input "30" at bounding box center [435, 416] width 38 height 22
type input "20"
type paper-input "20"
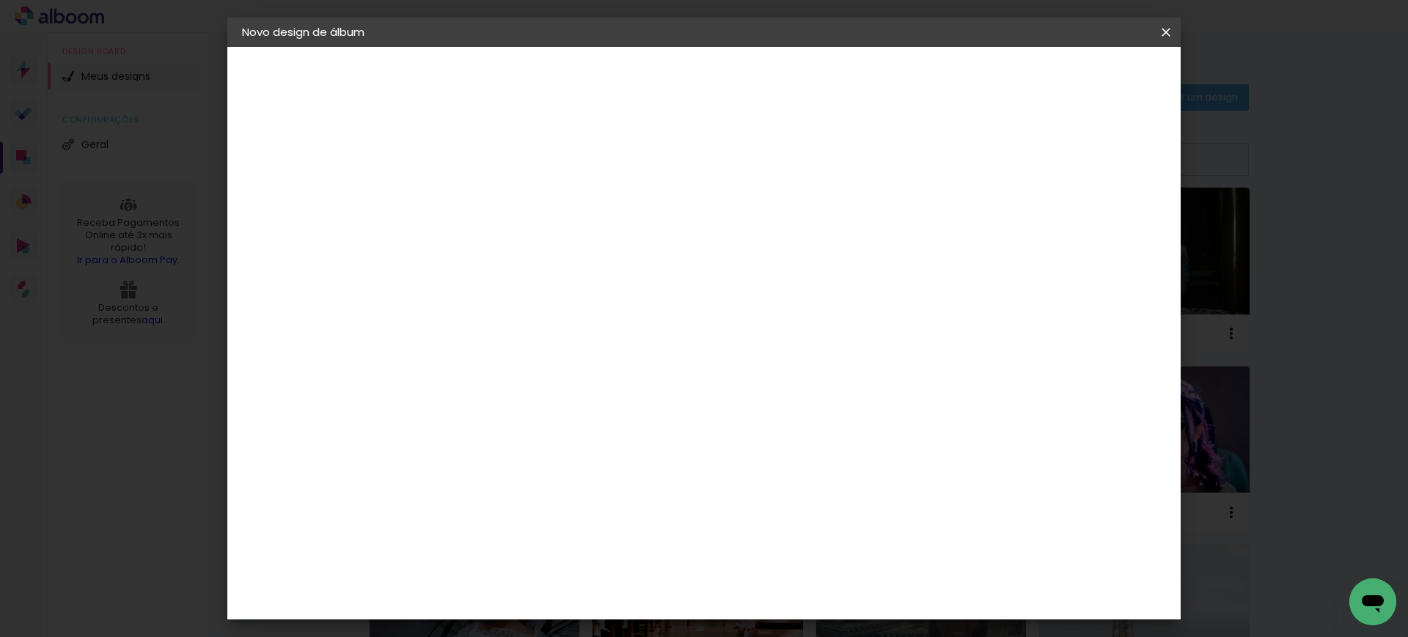
type input "40"
type paper-input "40"
type input "14"
type paper-input "14"
click at [1076, 216] on input "14" at bounding box center [1062, 221] width 26 height 22
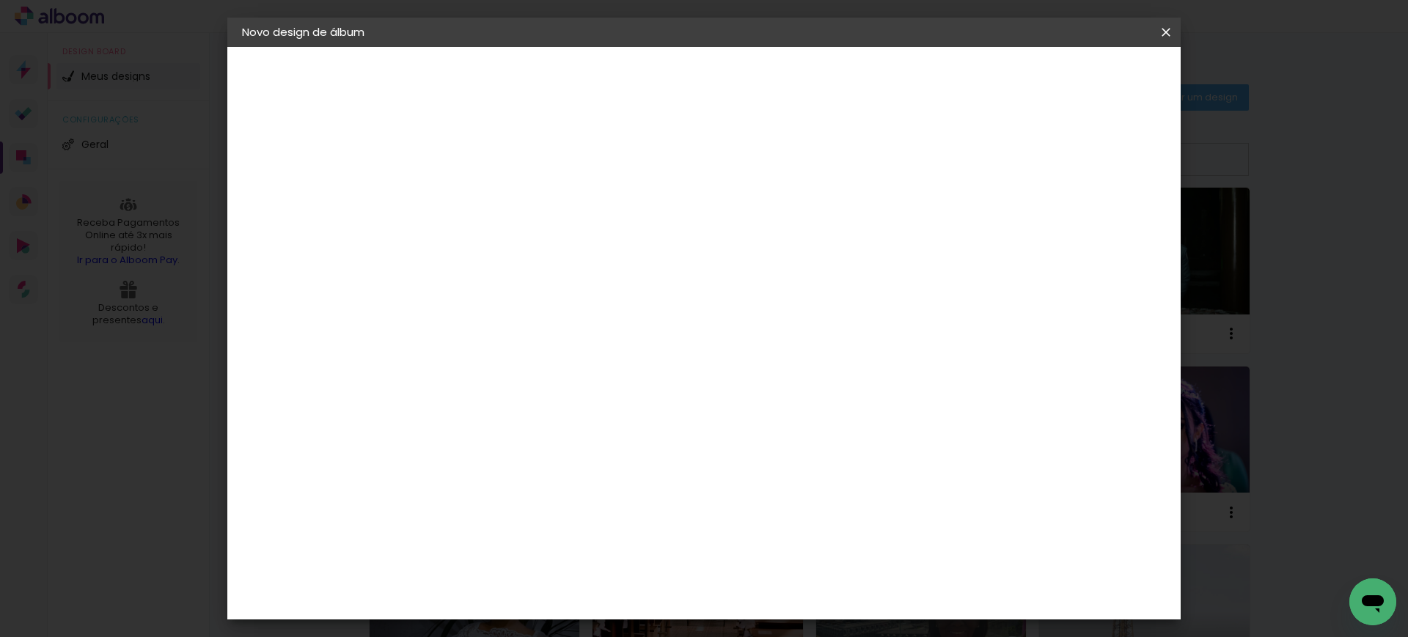
type input "15"
type paper-input "15"
click at [1064, 211] on input "15" at bounding box center [1053, 221] width 26 height 22
type input "1"
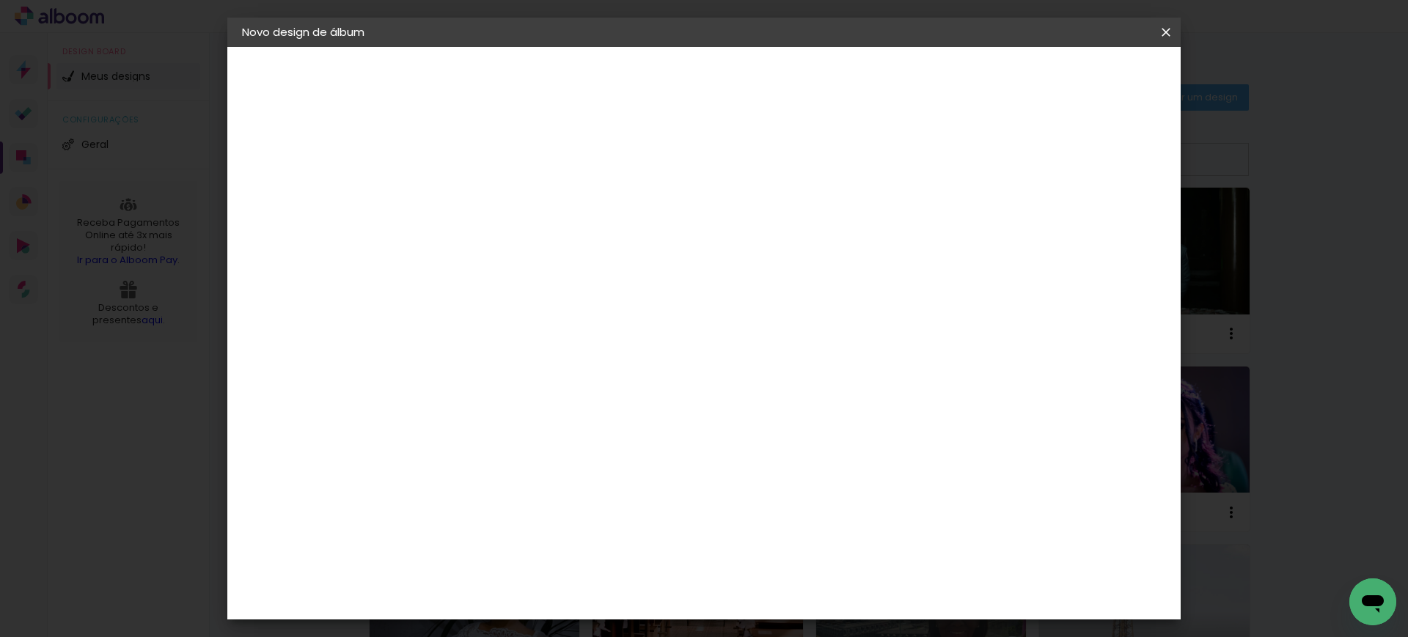
type paper-input "1"
click at [486, 169] on input "1" at bounding box center [471, 168] width 51 height 18
click at [1071, 76] on span "Iniciar design" at bounding box center [1037, 78] width 67 height 10
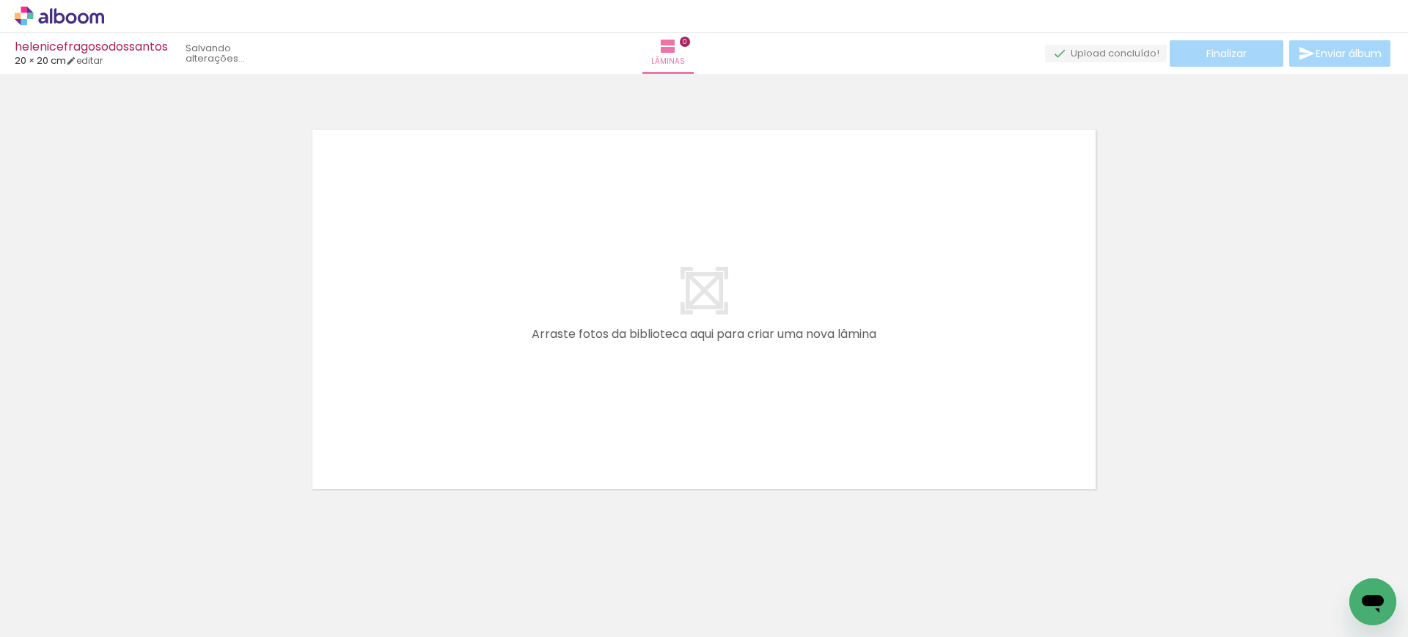
click at [81, 22] on icon at bounding box center [83, 17] width 11 height 11
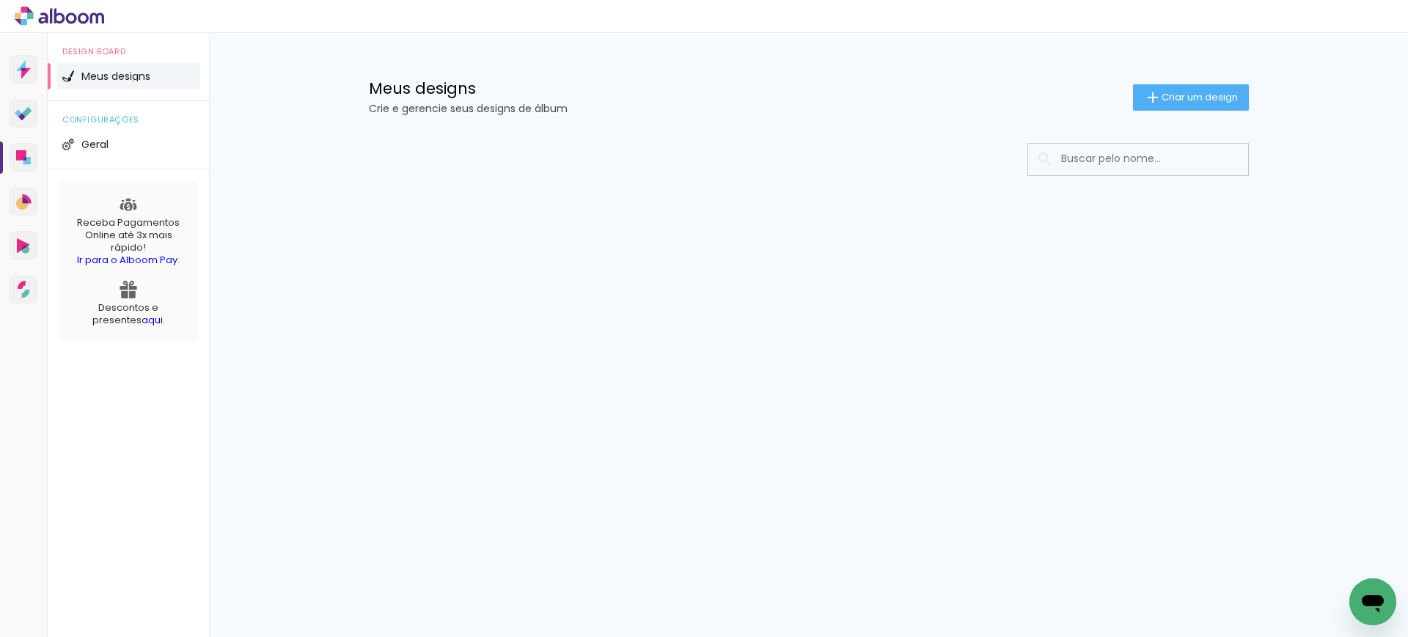
click at [1122, 160] on input at bounding box center [1158, 159] width 209 height 30
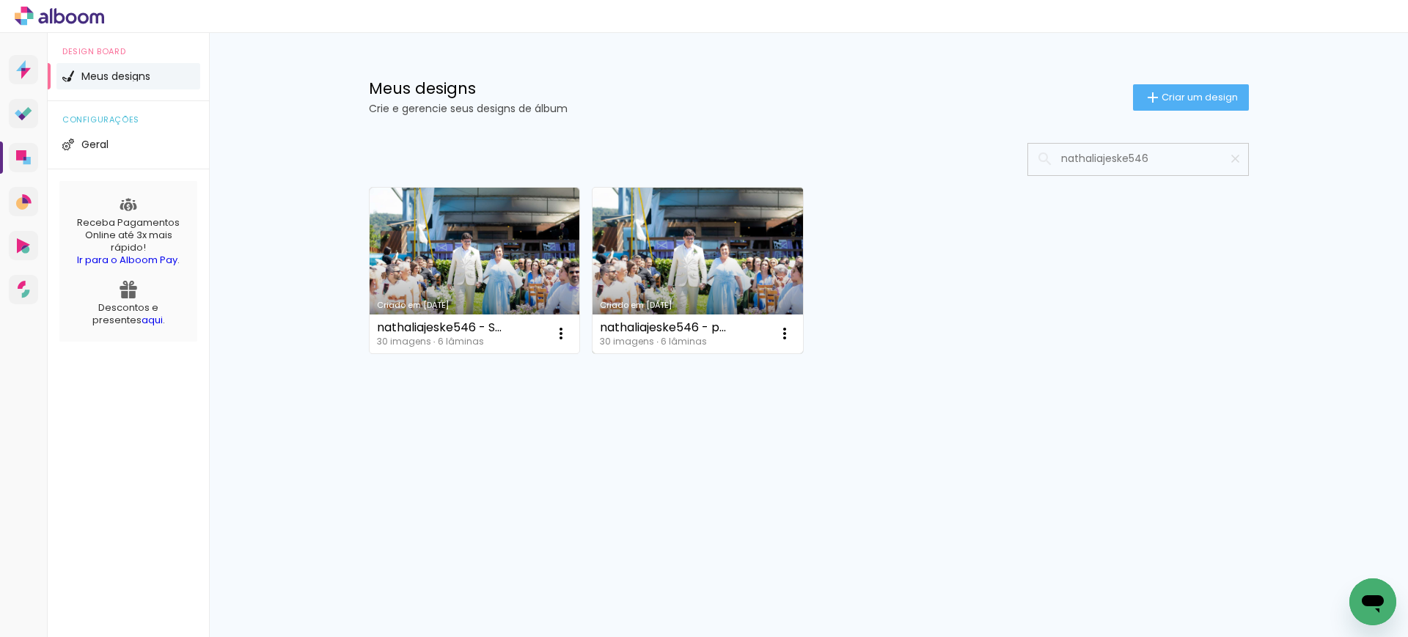
type input "nathaliajeske546"
type paper-input "nathaliajeske546"
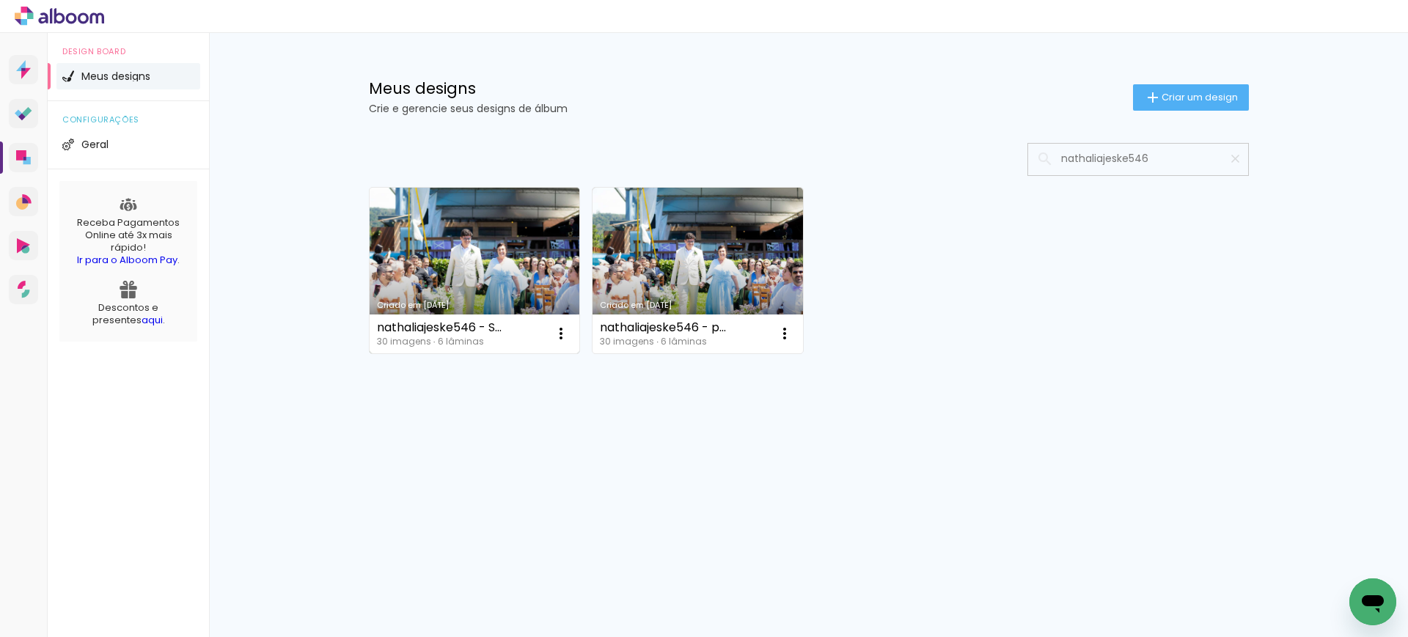
click at [506, 262] on link "Criado em [DATE]" at bounding box center [474, 271] width 210 height 166
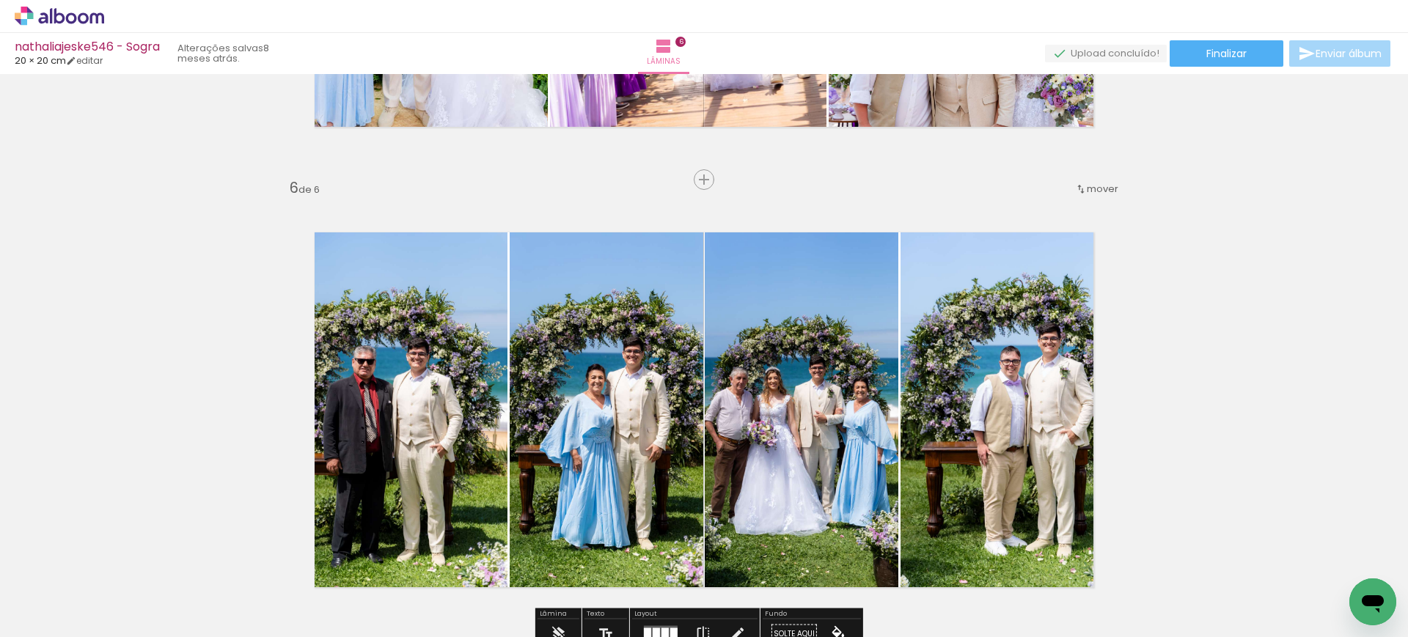
scroll to position [2200, 0]
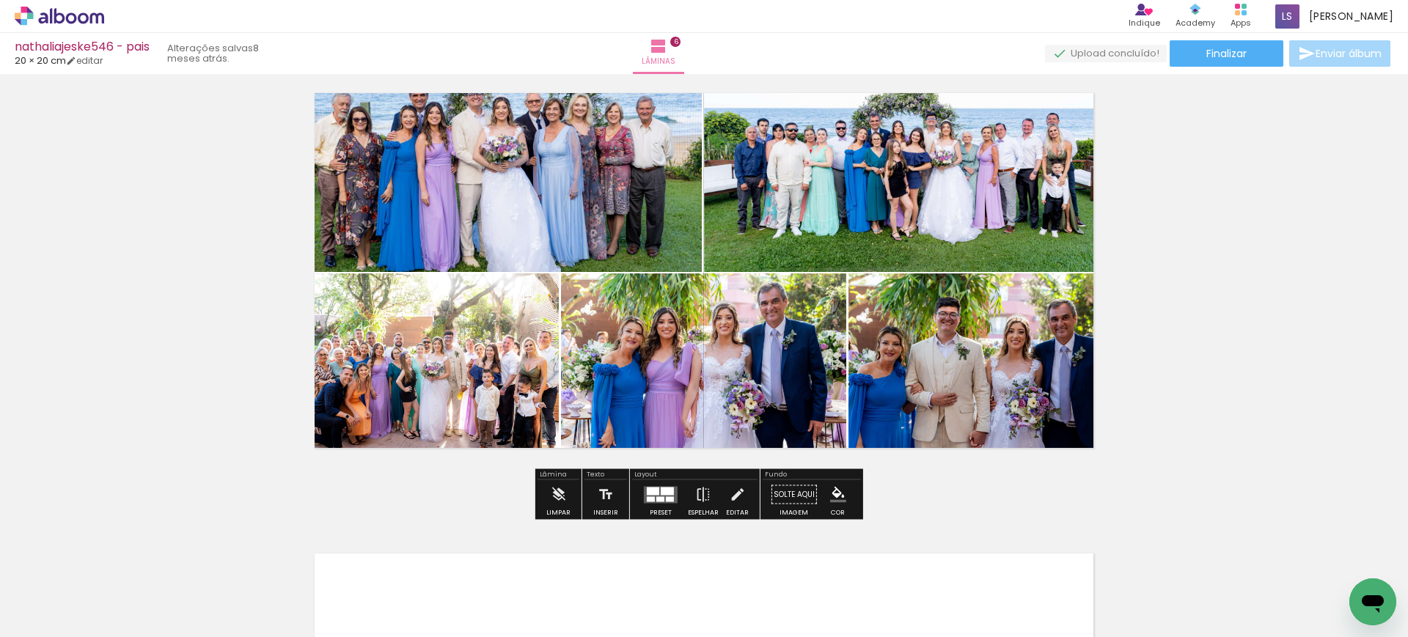
scroll to position [2357, 0]
